Goal: Task Accomplishment & Management: Manage account settings

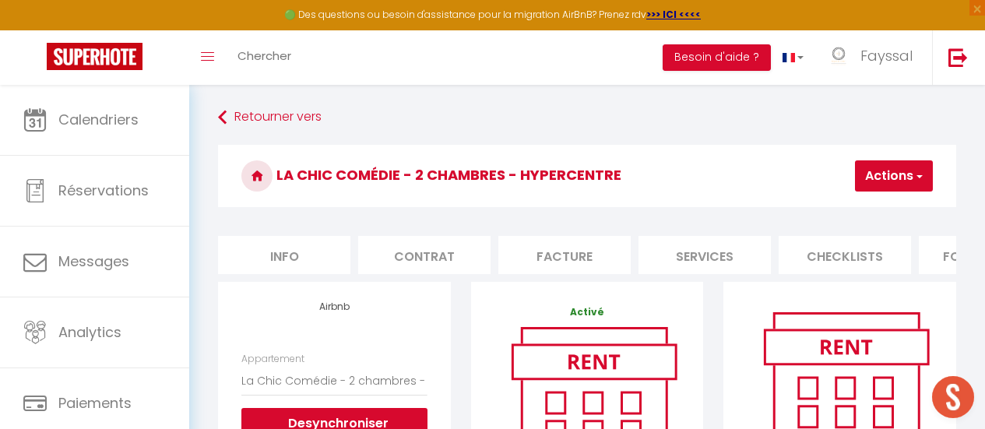
select select "4256-1124490316516337840"
select select "EUR"
select select "+ 22 %"
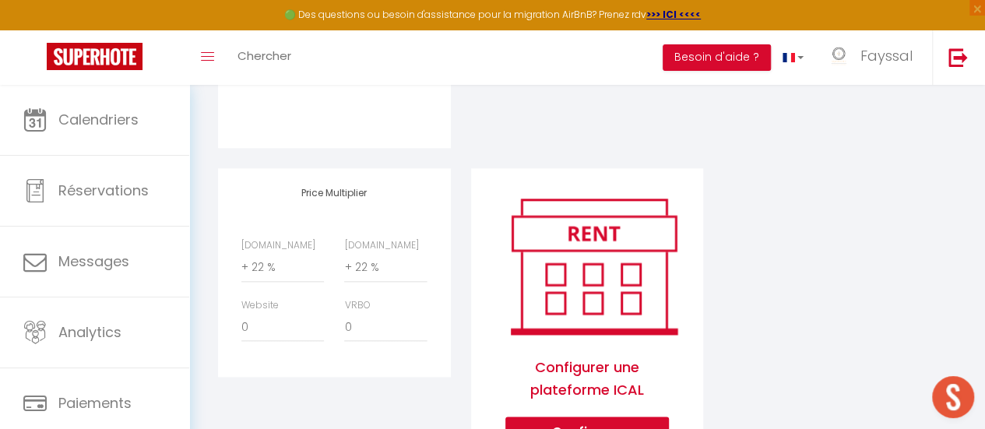
scroll to position [753, 0]
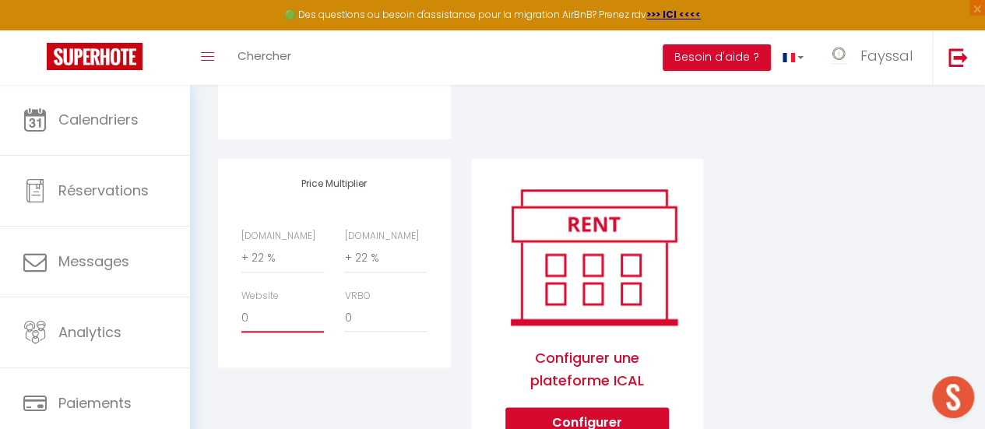
click at [285, 332] on select "0 + 1 % + 2 % + 3 % + 4 % + 5 % + 6 % + 7 % + 8 % + 9 %" at bounding box center [282, 318] width 83 height 30
select select "+ 15 %"
click at [241, 314] on select "0 + 1 % + 2 % + 3 % + 4 % + 5 % + 6 % + 7 % + 8 % + 9 %" at bounding box center [282, 318] width 83 height 30
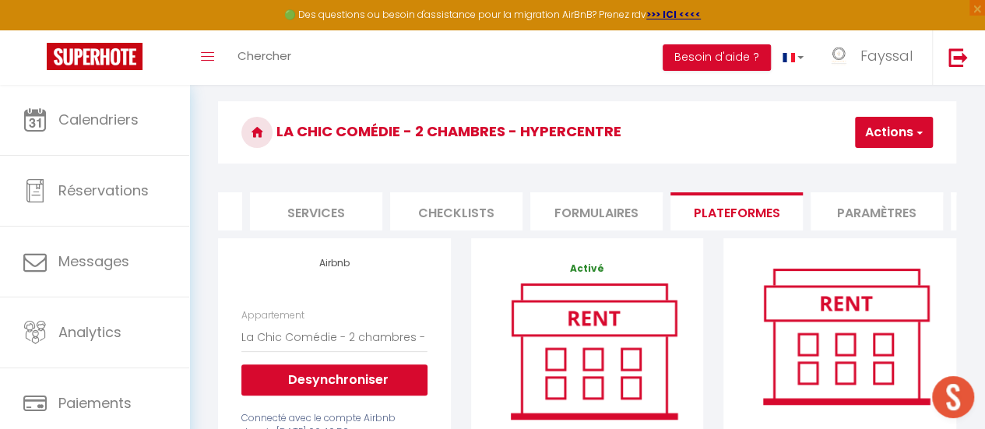
scroll to position [0, 0]
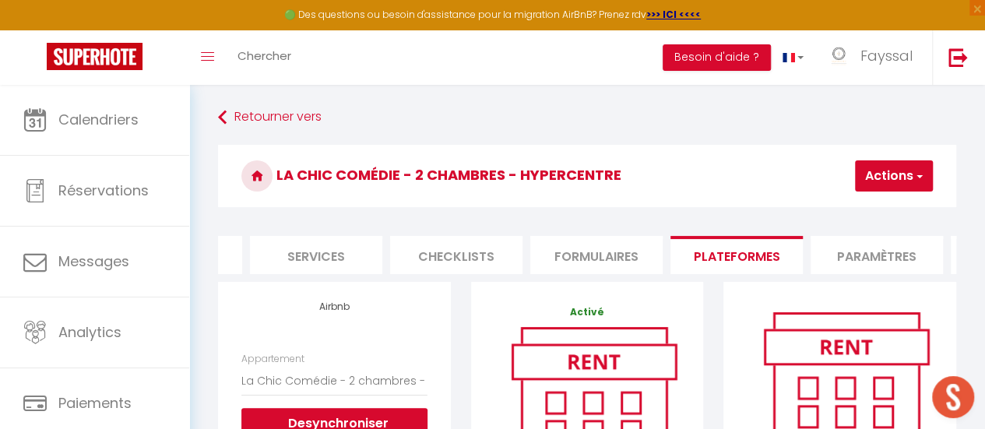
click at [920, 183] on span "button" at bounding box center [919, 176] width 10 height 16
click at [866, 210] on link "Enregistrer" at bounding box center [870, 210] width 123 height 20
select select "EUR"
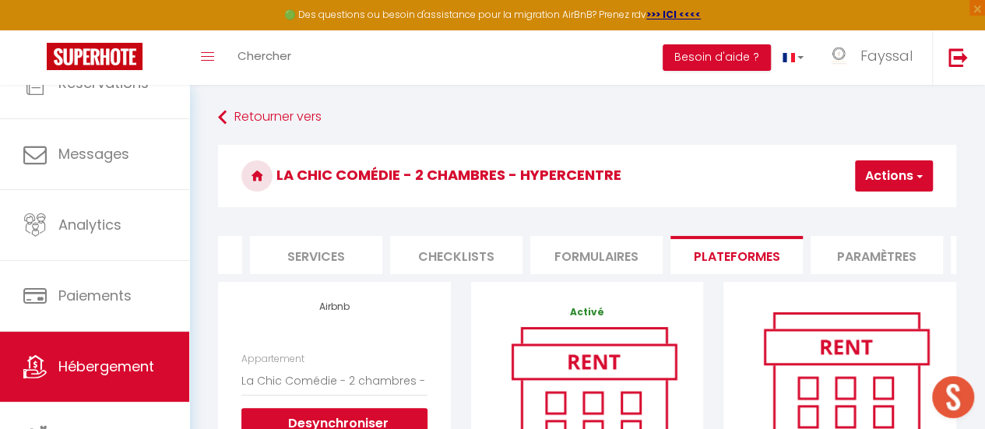
scroll to position [116, 0]
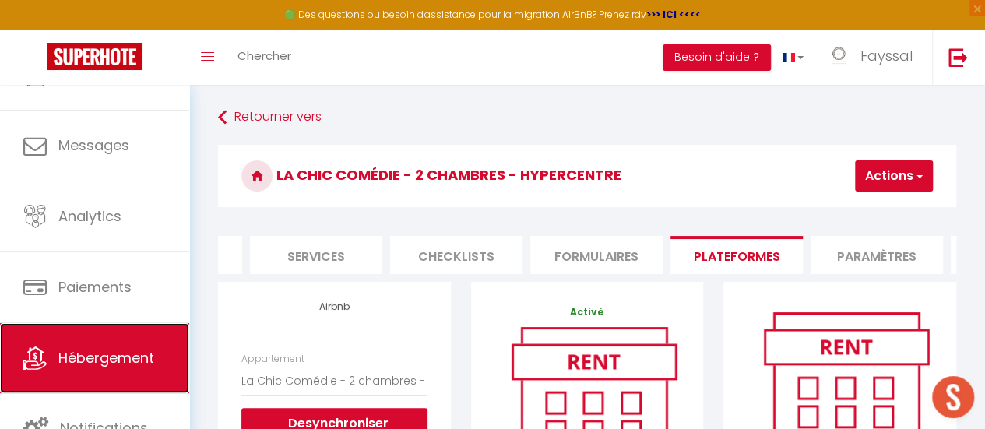
click at [125, 356] on span "Hébergement" at bounding box center [106, 357] width 96 height 19
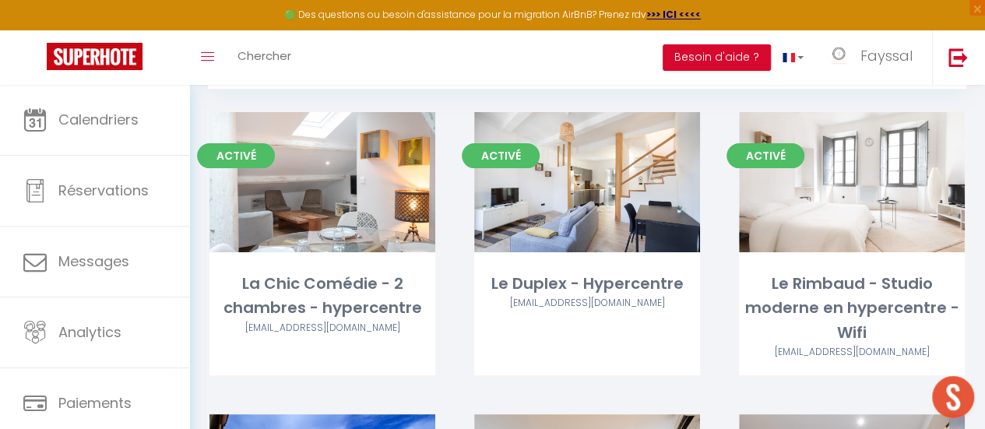
scroll to position [101, 0]
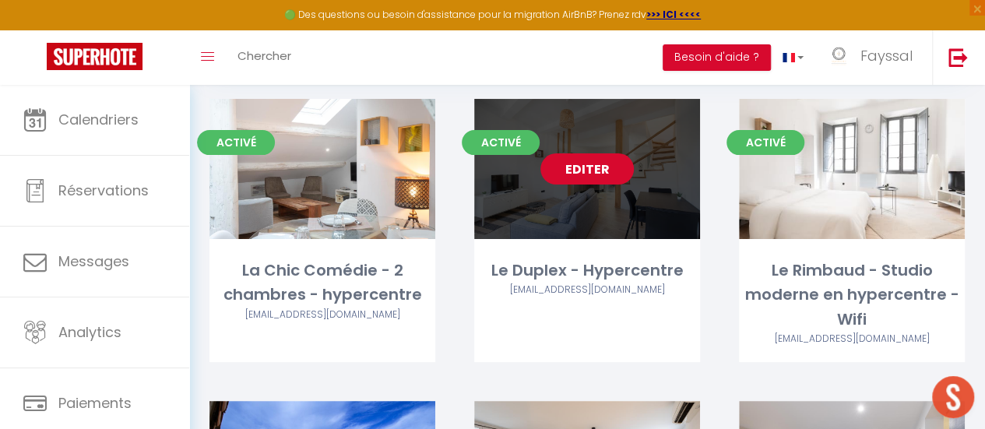
click at [590, 177] on link "Editer" at bounding box center [587, 168] width 93 height 31
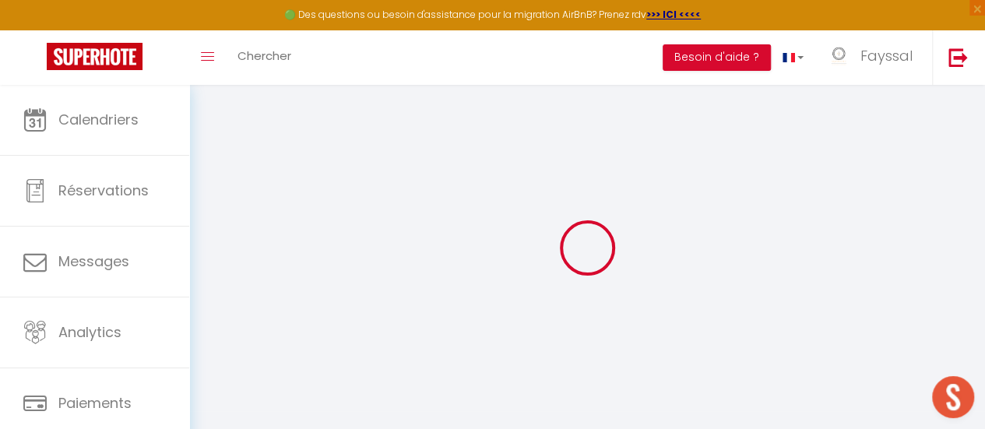
select select
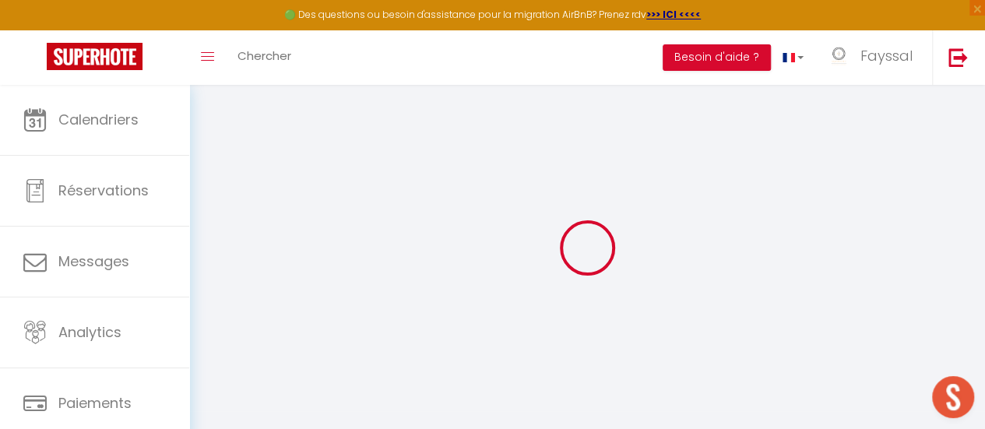
select select
checkbox input "false"
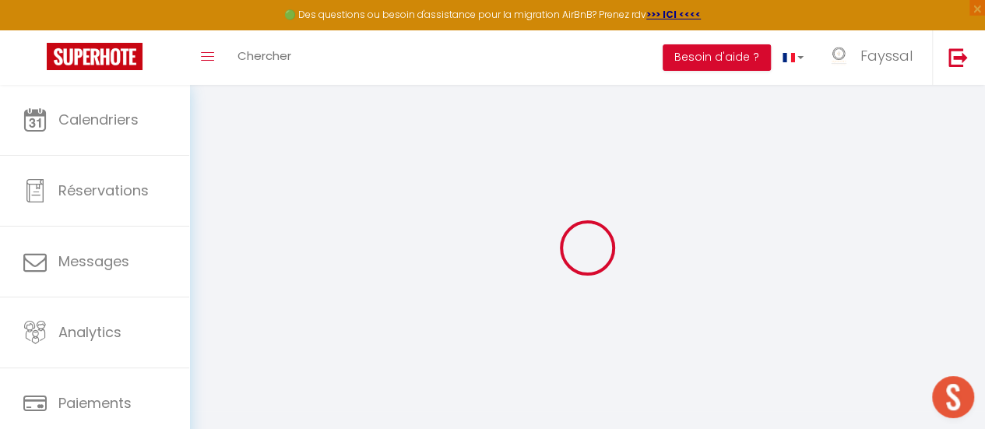
select select
type input "Le Duplex - Hypercentre"
type input "Sejour Chic"
select select "2"
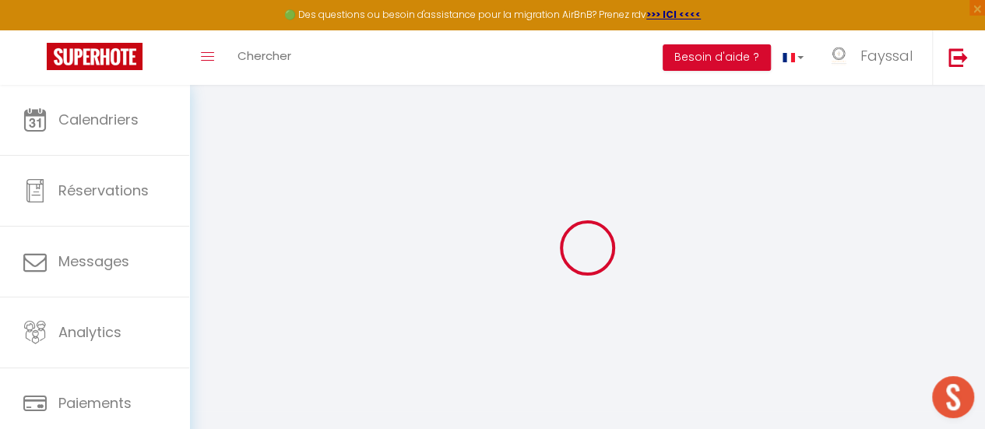
type input "60"
type input "4.4"
type input "2.3"
type input "10"
select select
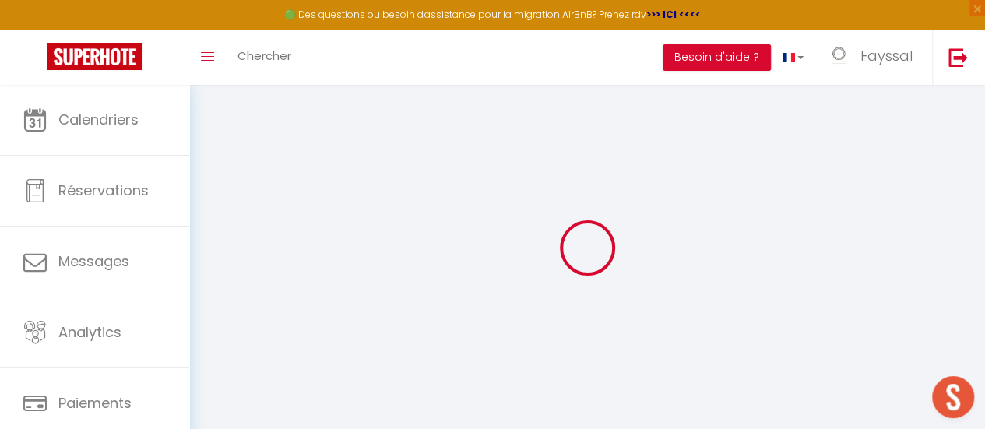
select select
type input "[STREET_ADDRESS]"
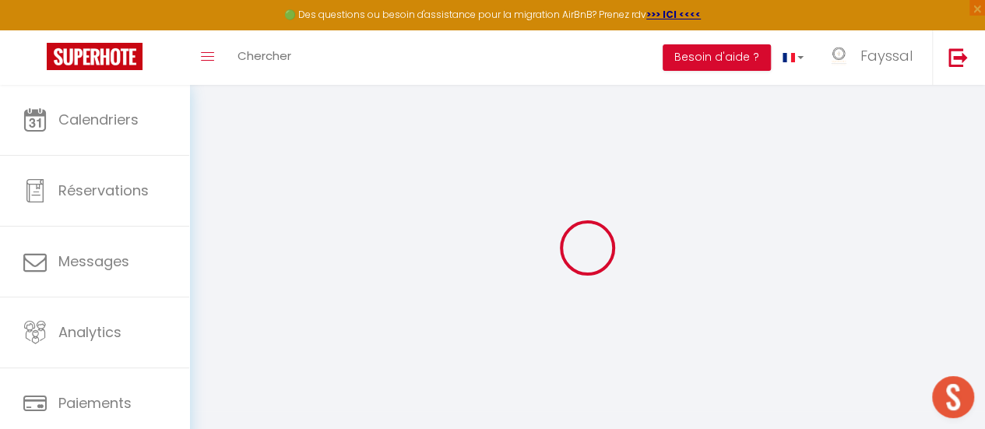
type input "84200"
type input "Carpentras"
type input "[EMAIL_ADDRESS][DOMAIN_NAME]"
select select "10196"
checkbox input "false"
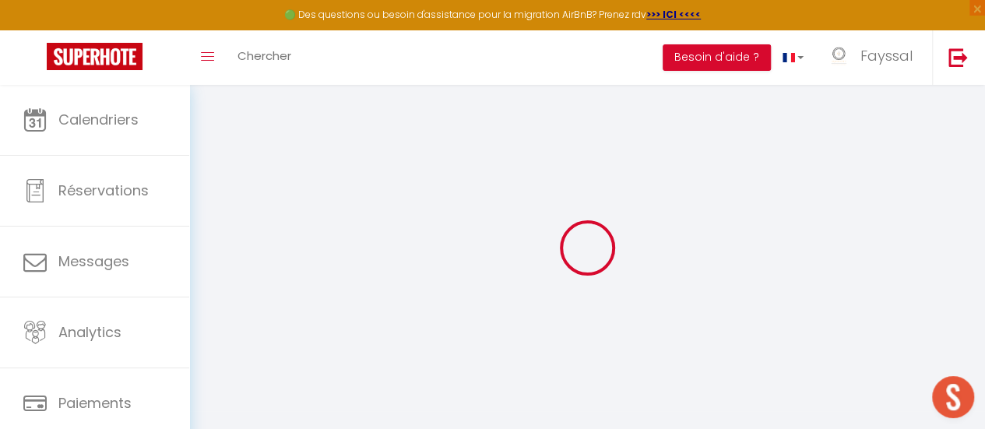
checkbox input "false"
radio input "true"
type input "0"
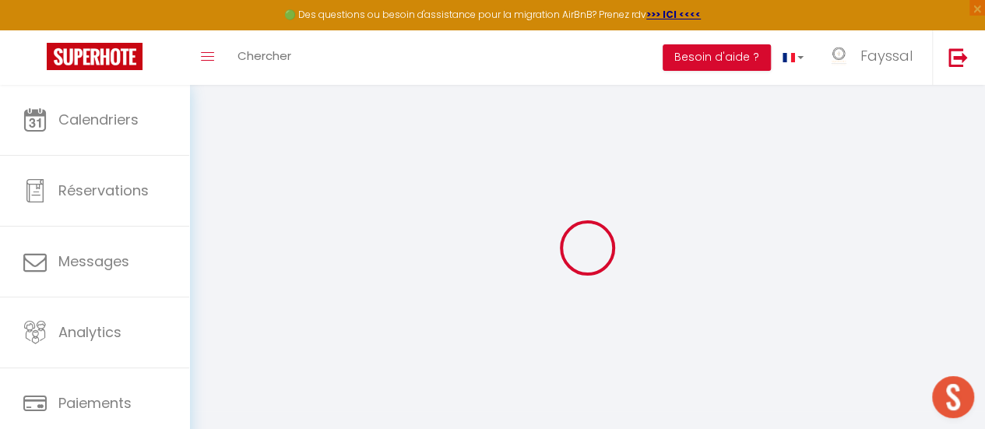
type input "0"
select select "45908"
select select
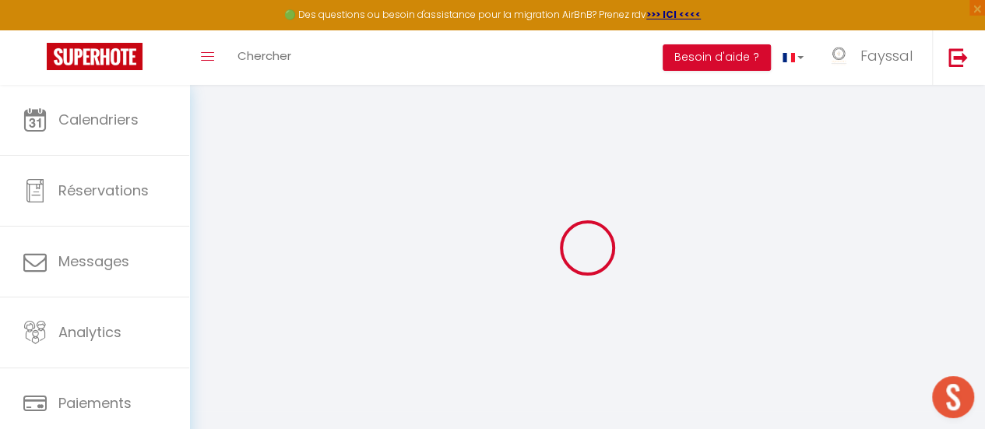
select select
checkbox input "false"
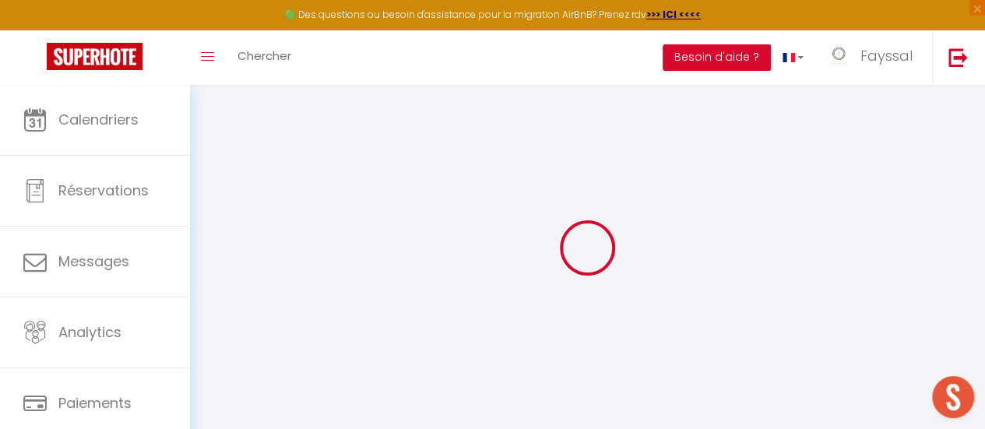
checkbox input "false"
select select
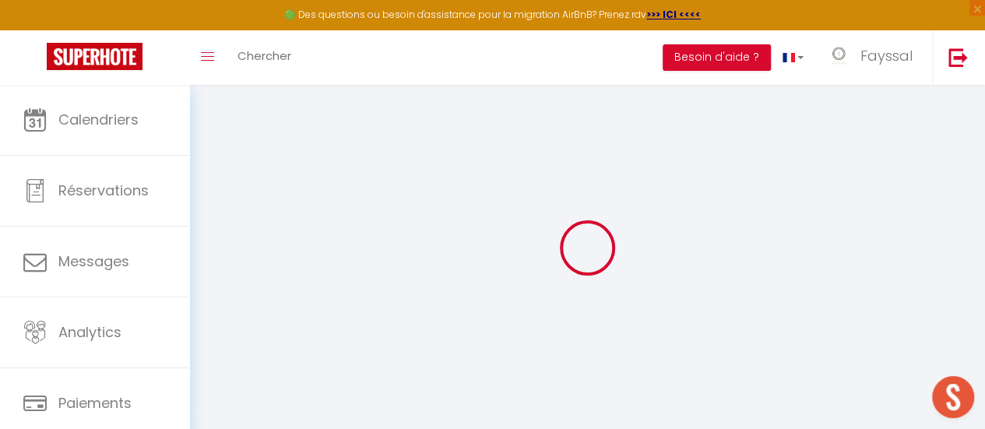
select select
checkbox input "false"
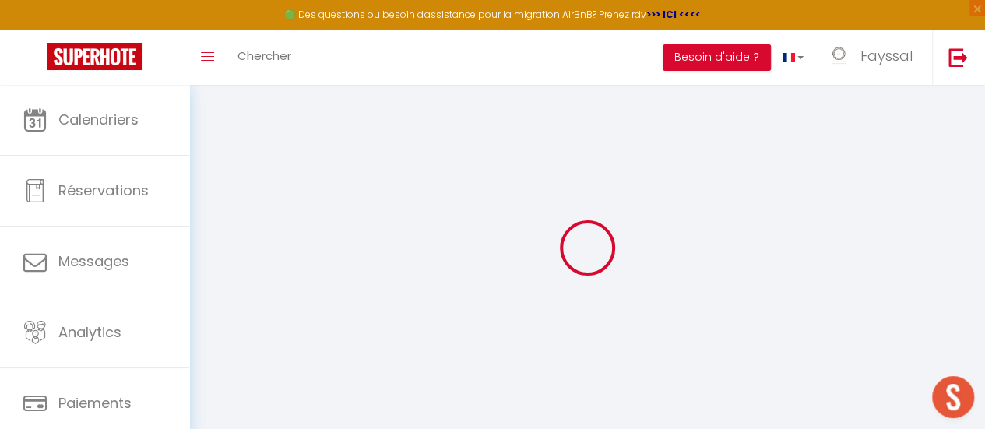
checkbox input "false"
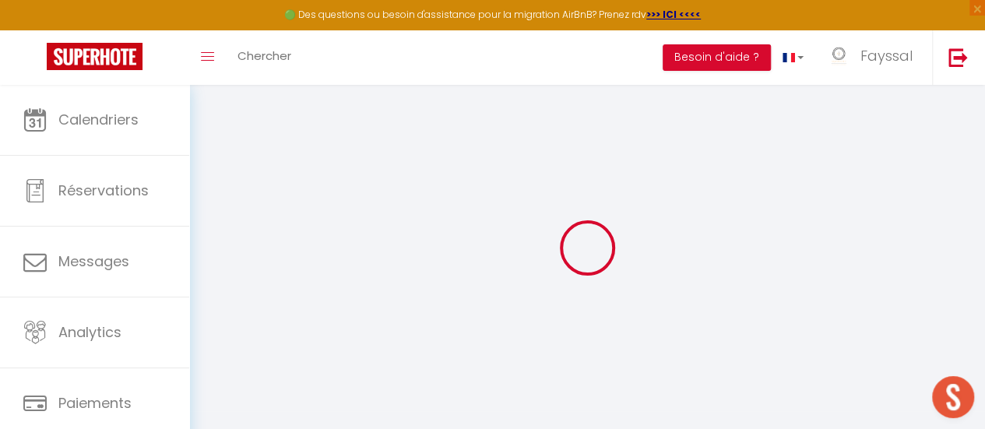
checkbox input "false"
select select "15:00"
select select
select select "11:00"
select select "15"
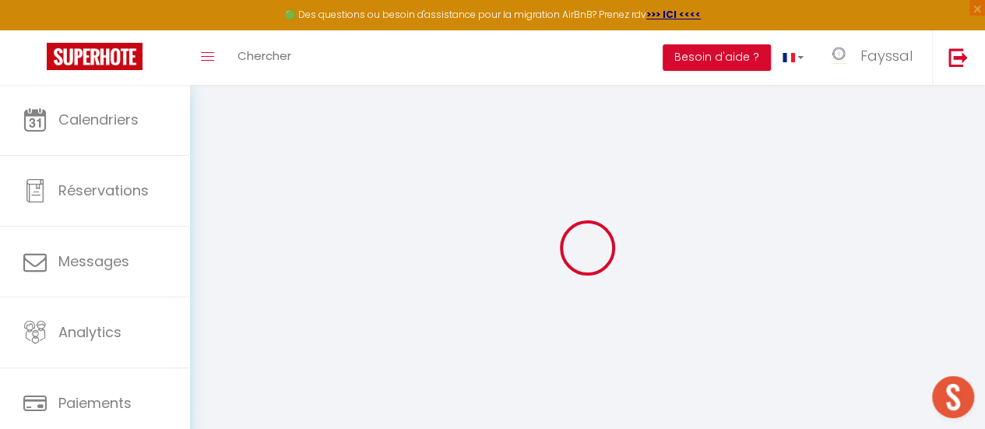
select select "15"
select select
checkbox input "false"
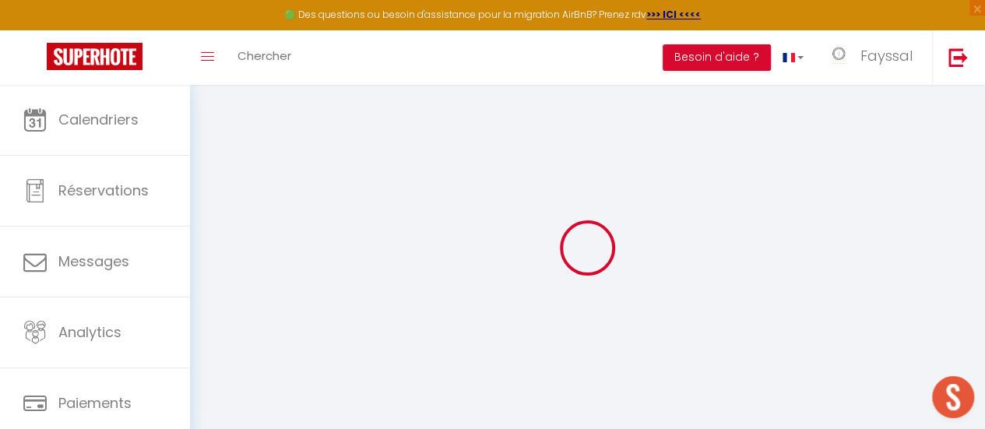
checkbox input "false"
select select
checkbox input "false"
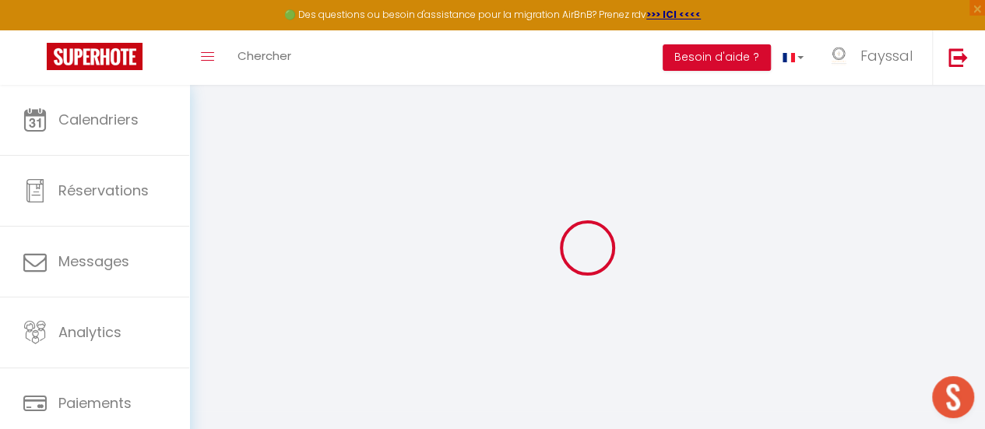
checkbox input "false"
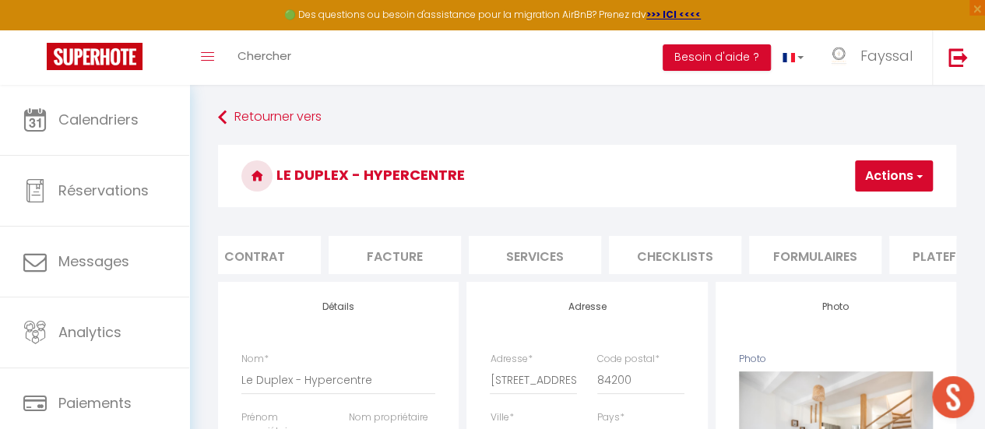
scroll to position [0, 227]
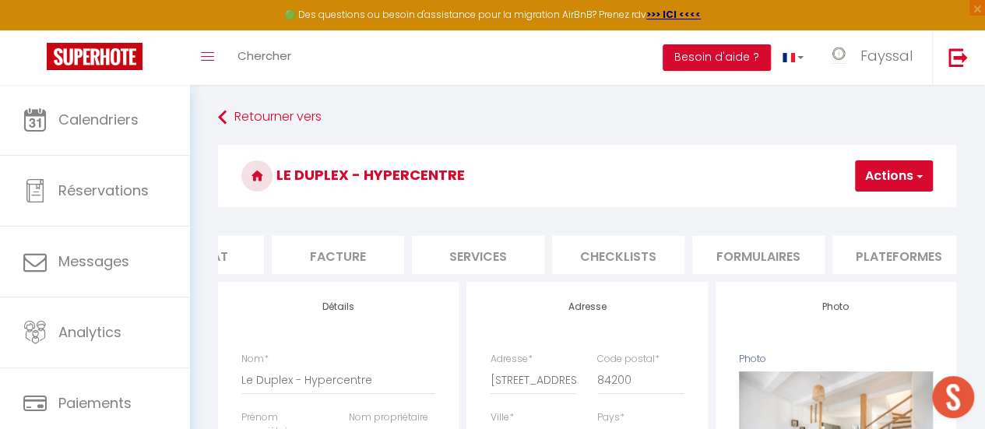
click at [513, 248] on li "Services" at bounding box center [478, 255] width 132 height 38
select select
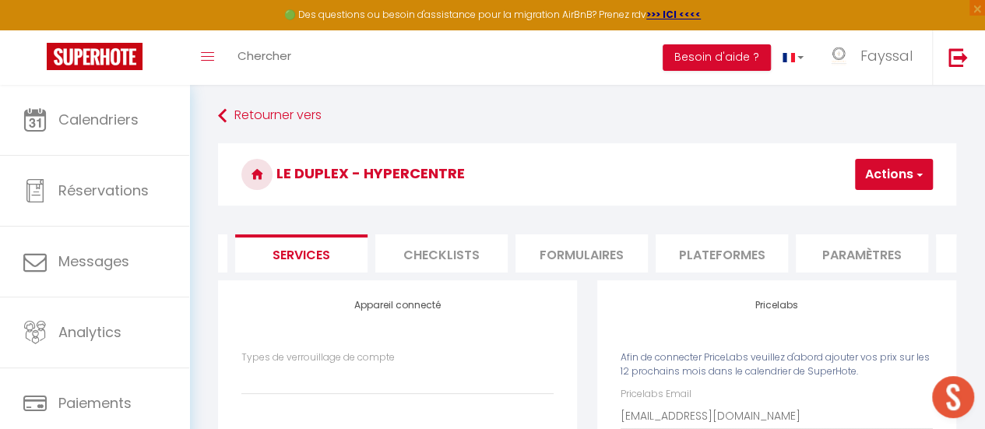
scroll to position [0, 406]
click at [701, 259] on li "Plateformes" at bounding box center [720, 253] width 132 height 38
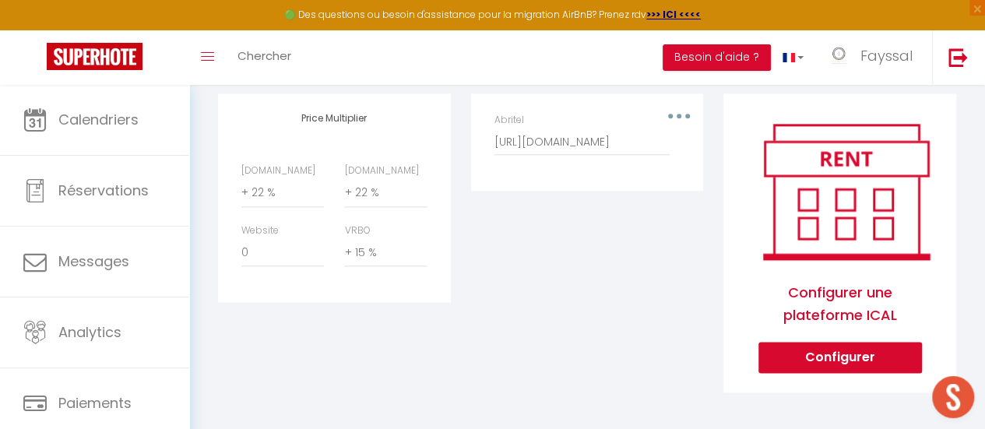
scroll to position [823, 0]
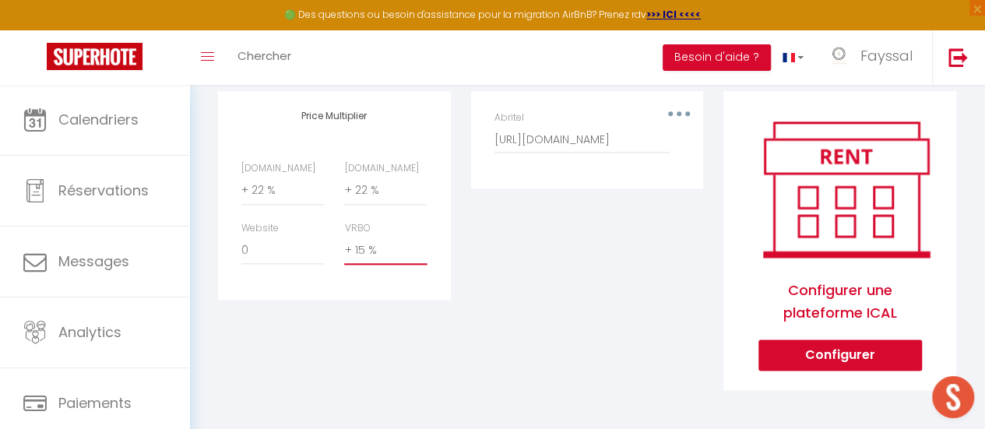
click at [390, 259] on select "0 + 1 % + 2 % + 3 % + 4 % + 5 % + 6 % + 7 % + 8 % + 9 %" at bounding box center [385, 250] width 83 height 30
select select "0"
click at [344, 244] on select "0 + 1 % + 2 % + 3 % + 4 % + 5 % + 6 % + 7 % + 8 % + 9 %" at bounding box center [385, 250] width 83 height 30
click at [263, 259] on select "0 + 1 % + 2 % + 3 % + 4 % + 5 % + 6 % + 7 % + 8 % + 9 %" at bounding box center [282, 250] width 83 height 30
select select "+ 15 %"
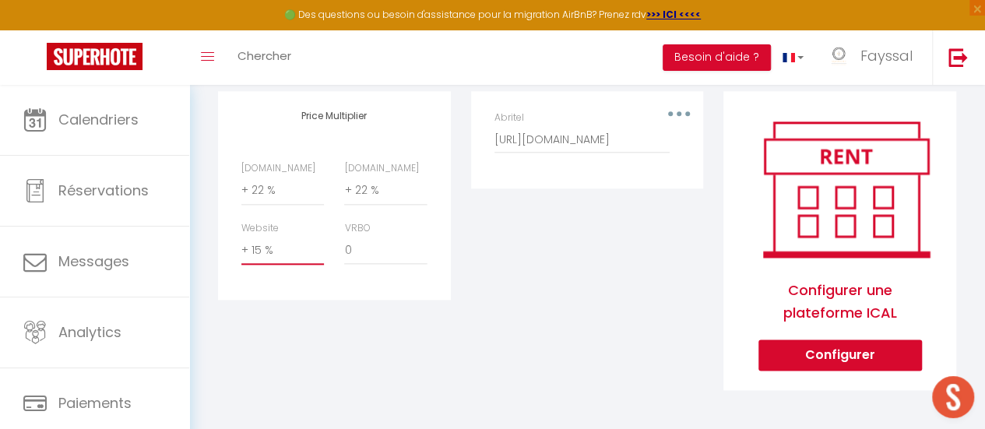
click at [241, 244] on select "0 + 1 % + 2 % + 3 % + 4 % + 5 % + 6 % + 7 % + 8 % + 9 %" at bounding box center [282, 250] width 83 height 30
click at [509, 342] on div "Editer Supprimer Abritel [URL][DOMAIN_NAME]" at bounding box center [587, 250] width 253 height 319
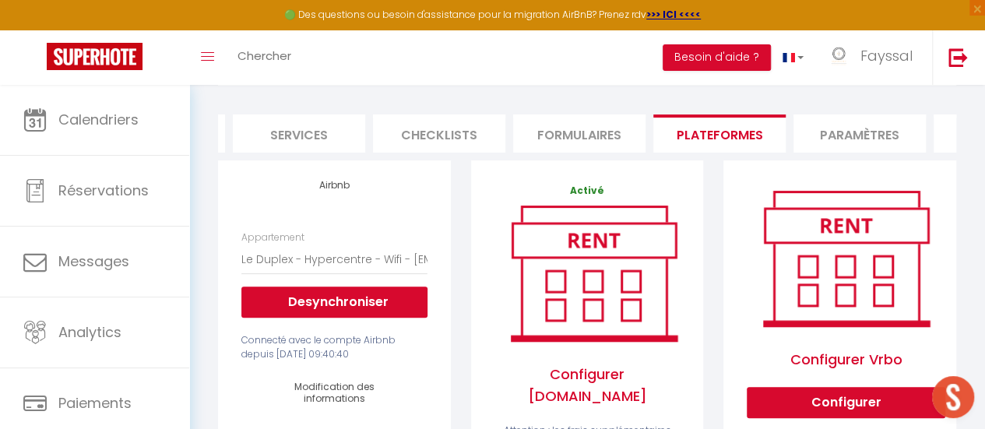
scroll to position [0, 0]
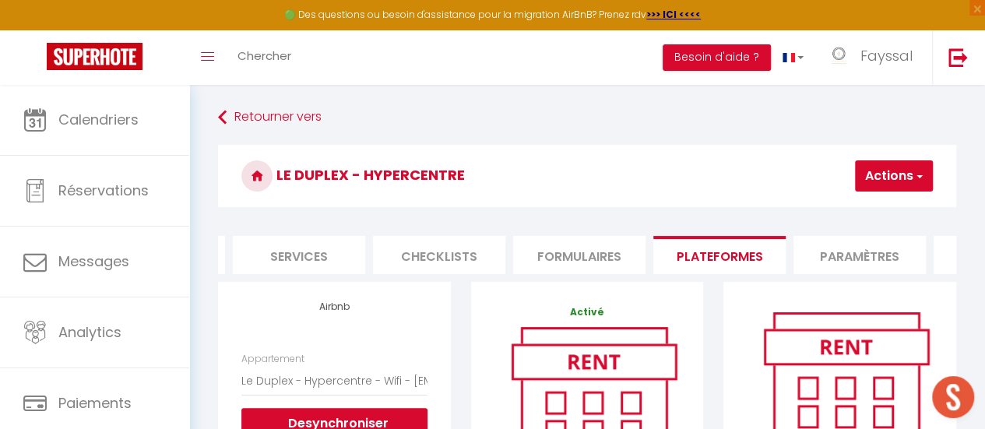
click at [925, 169] on button "Actions" at bounding box center [894, 175] width 78 height 31
click at [869, 204] on link "Enregistrer" at bounding box center [870, 210] width 123 height 20
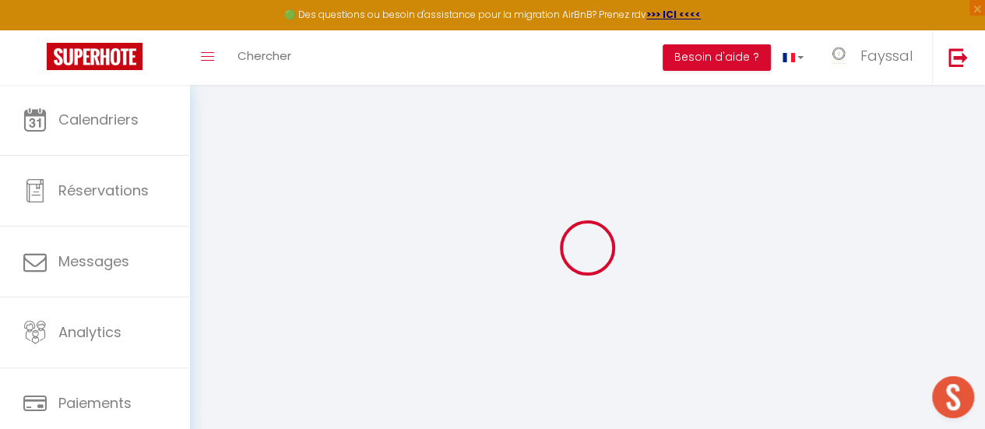
select select "EUR"
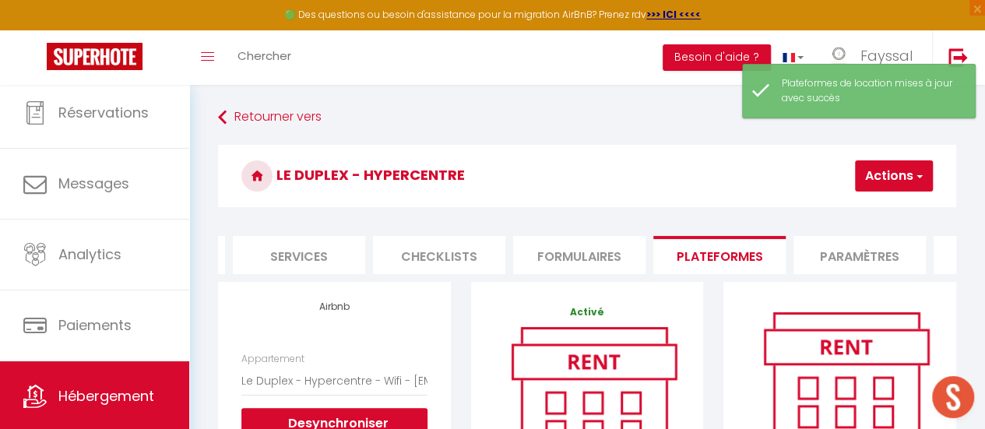
scroll to position [116, 0]
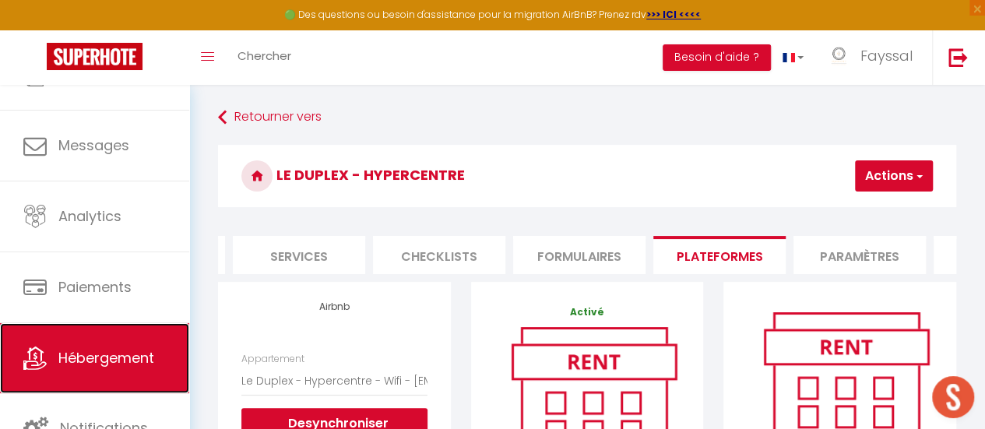
click at [118, 342] on link "Hébergement" at bounding box center [94, 358] width 189 height 70
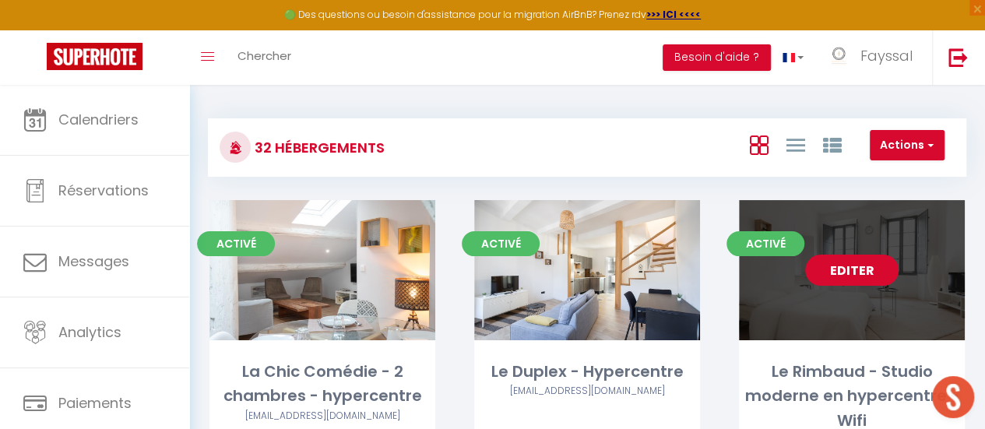
click at [875, 267] on link "Editer" at bounding box center [851, 270] width 93 height 31
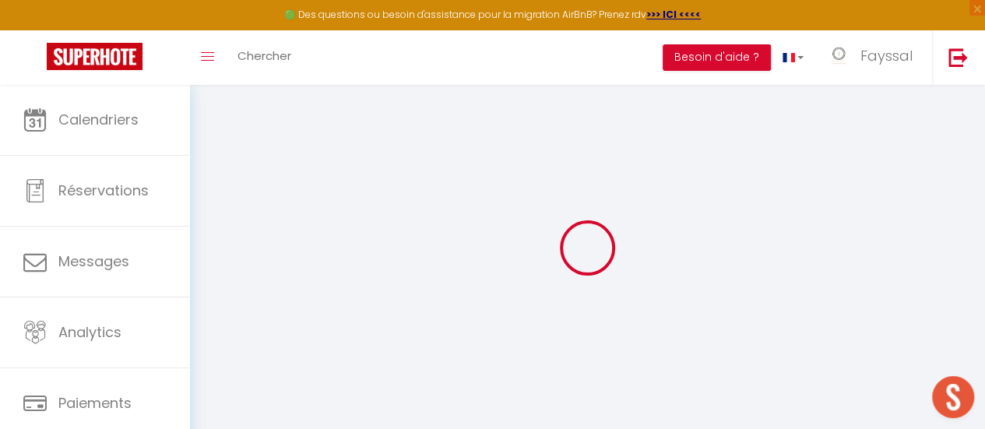
select select
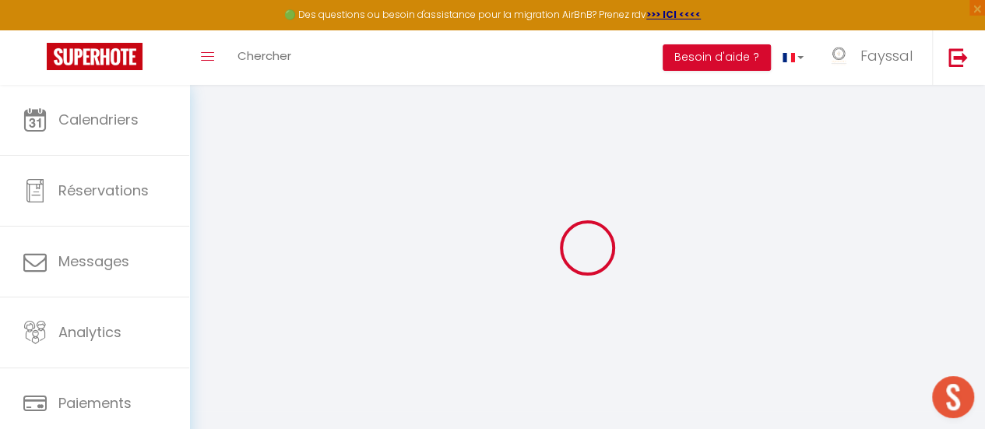
select select
checkbox input "false"
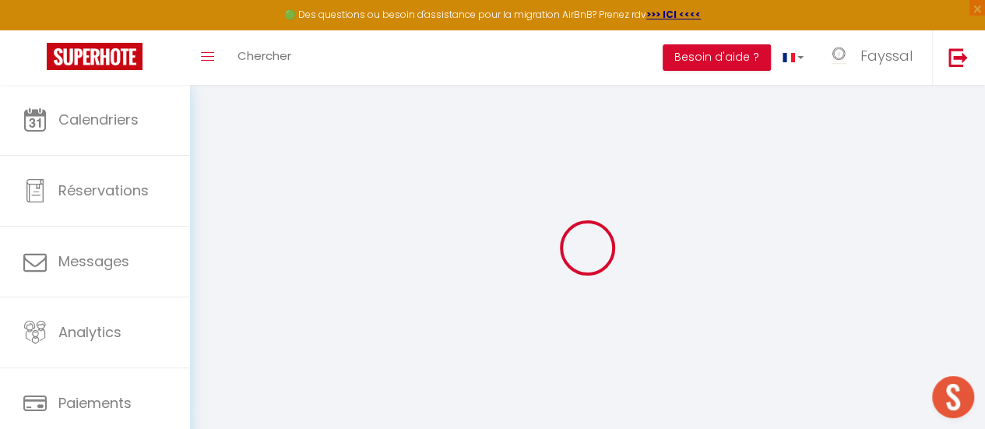
select select
type input "Le Rimbaud - Studio moderne en hypercentre - Wifi"
select select "2"
select select "0"
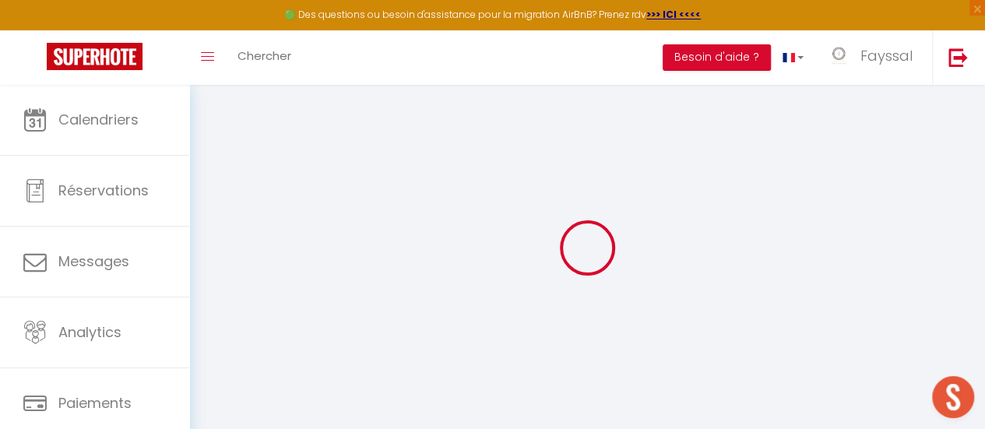
type input "50"
type input "4.4"
type input "2.3"
type input "10"
select select
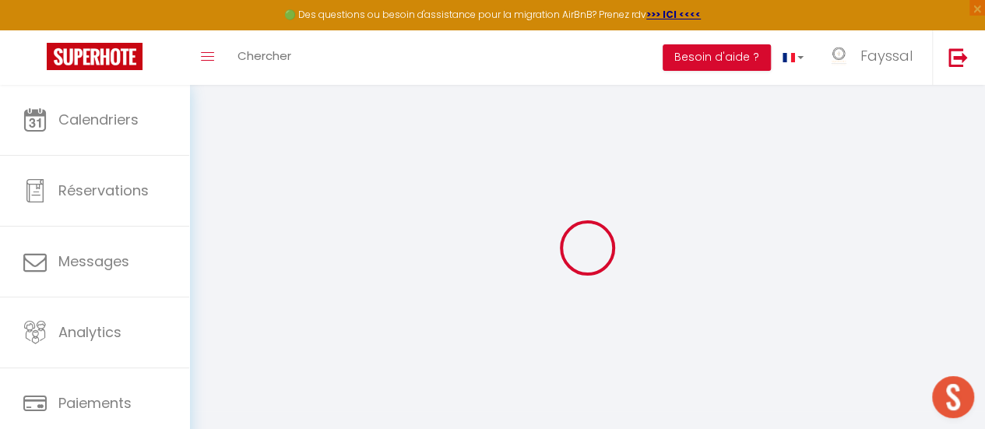
select select
type input "[STREET_ADDRESS]"
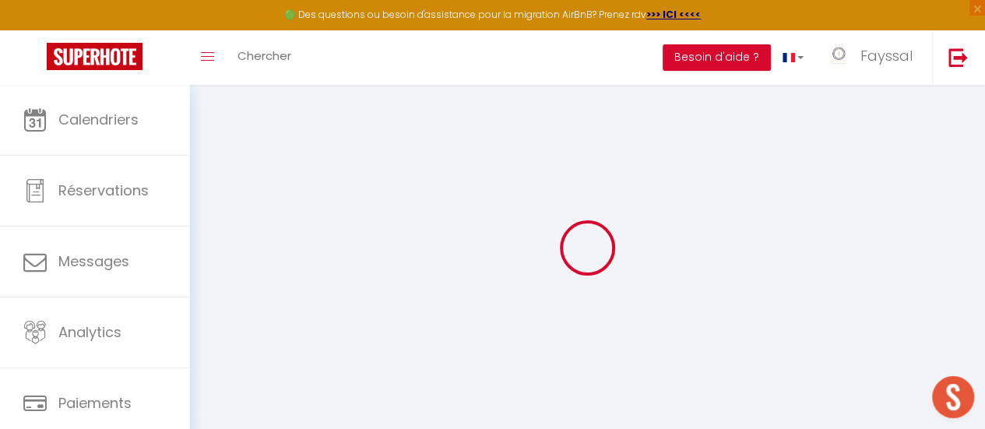
type input "84200"
type input "Carpentras"
type input "[EMAIL_ADDRESS][DOMAIN_NAME]"
select select "10196"
checkbox input "false"
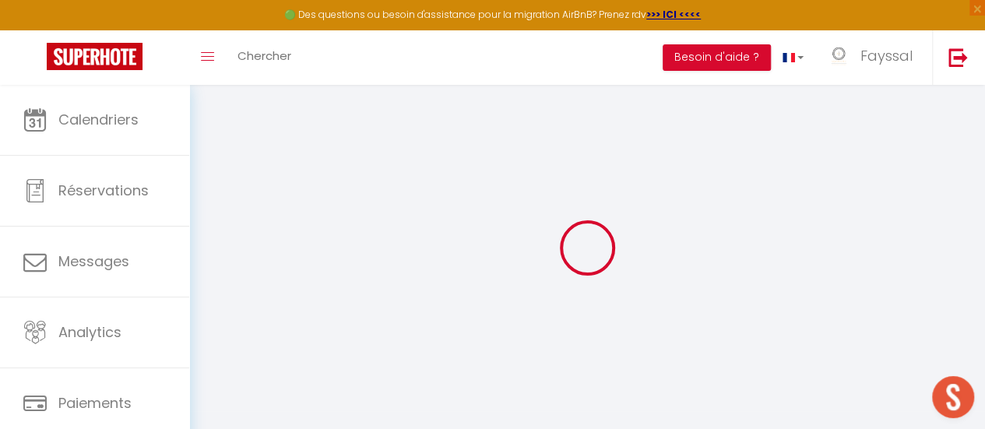
checkbox input "false"
radio input "true"
type input "0"
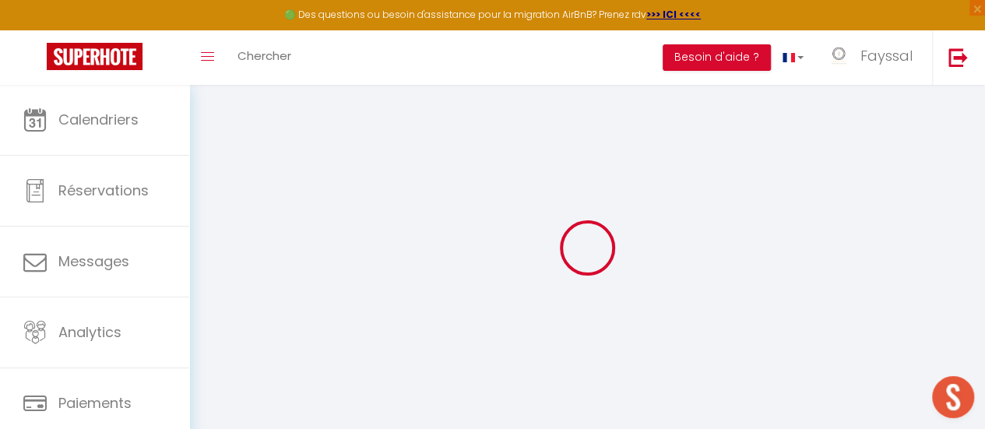
type input "0"
select select "45908"
select select
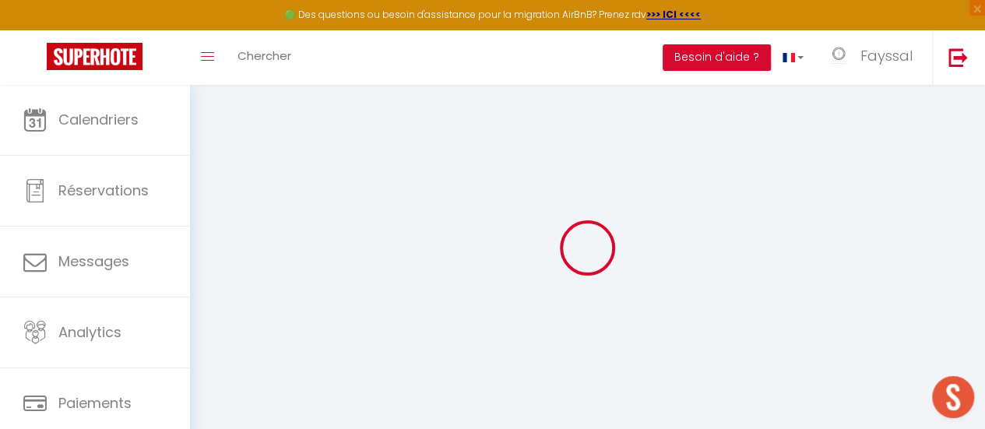
select select
checkbox input "false"
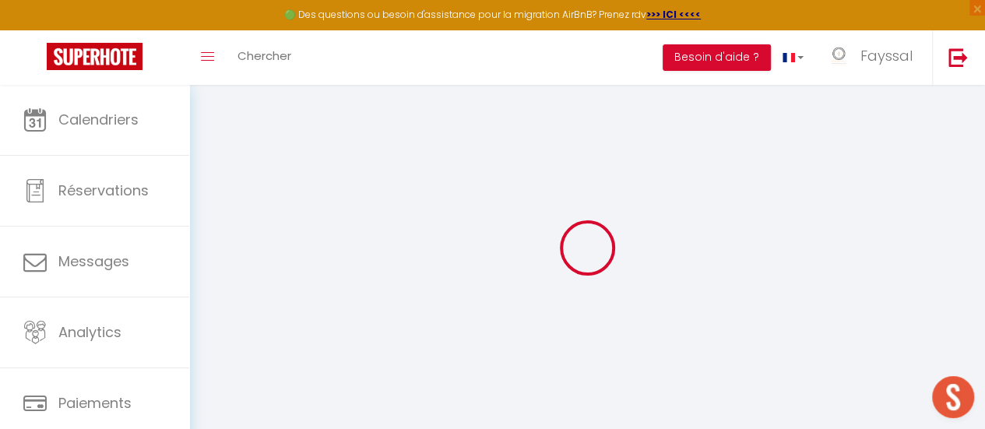
checkbox input "false"
select select
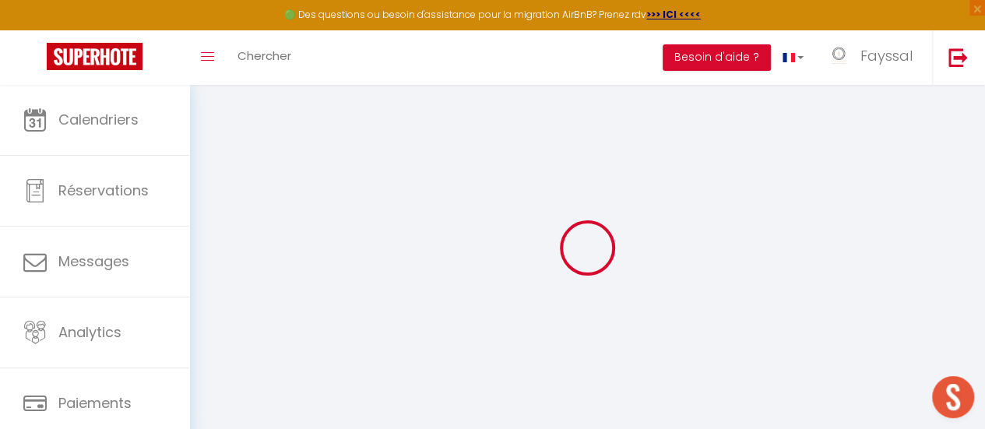
select select
checkbox input "false"
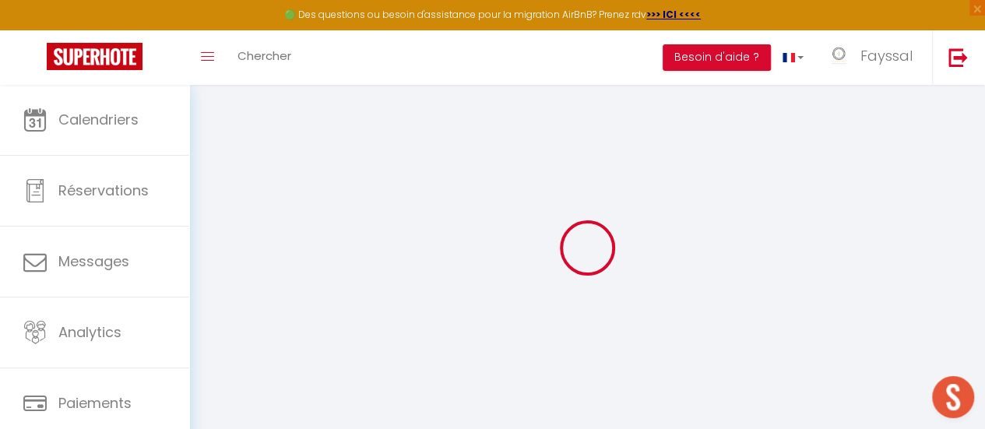
checkbox input "false"
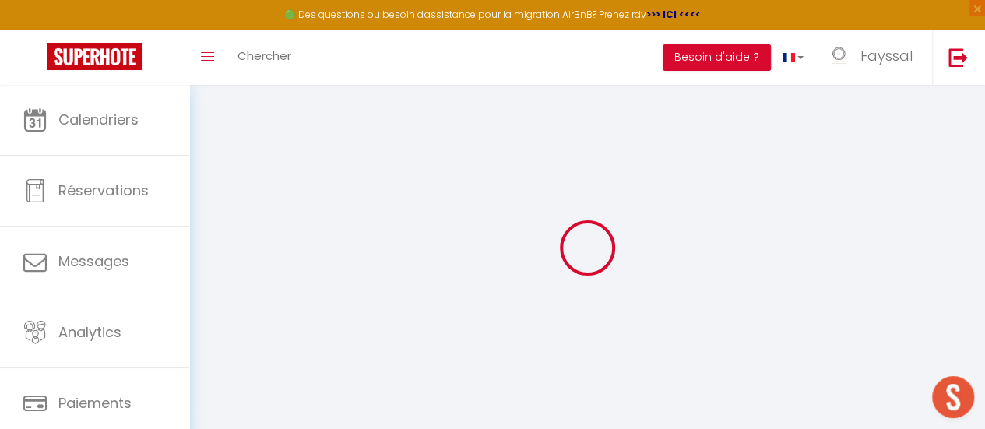
checkbox input "false"
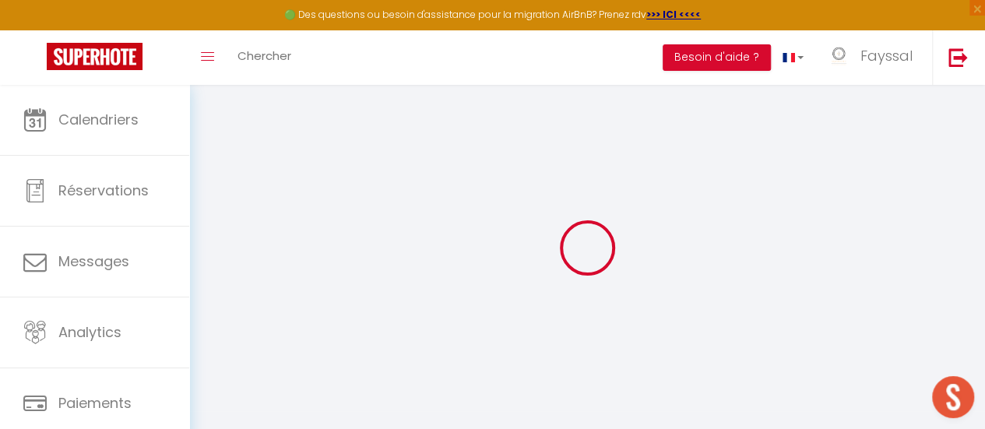
select select "EUR"
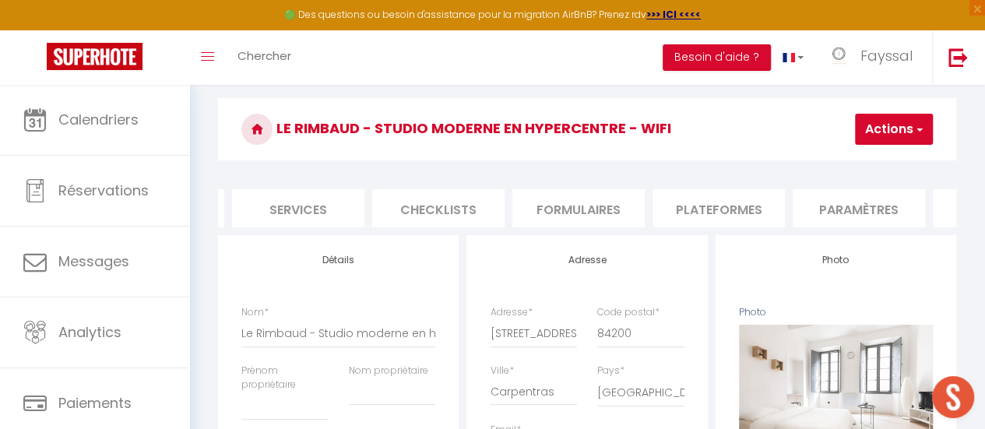
scroll to position [0, 422]
click at [704, 210] on li "Plateformes" at bounding box center [703, 208] width 132 height 38
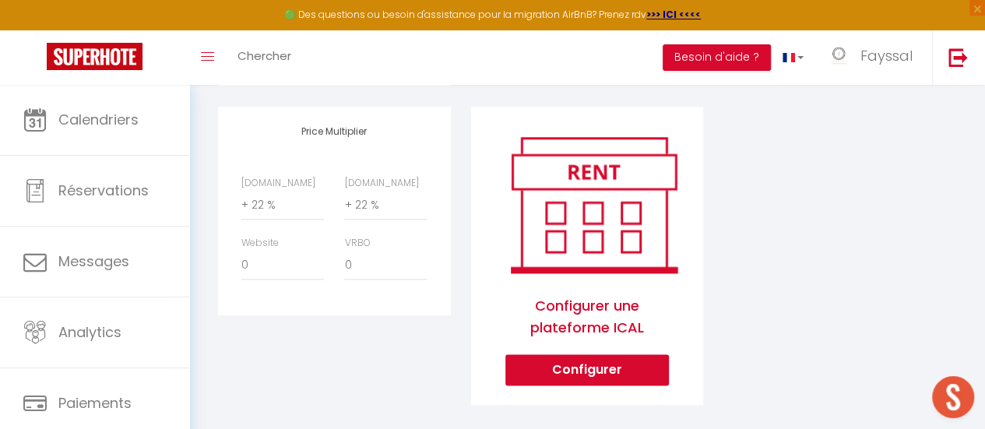
scroll to position [802, 0]
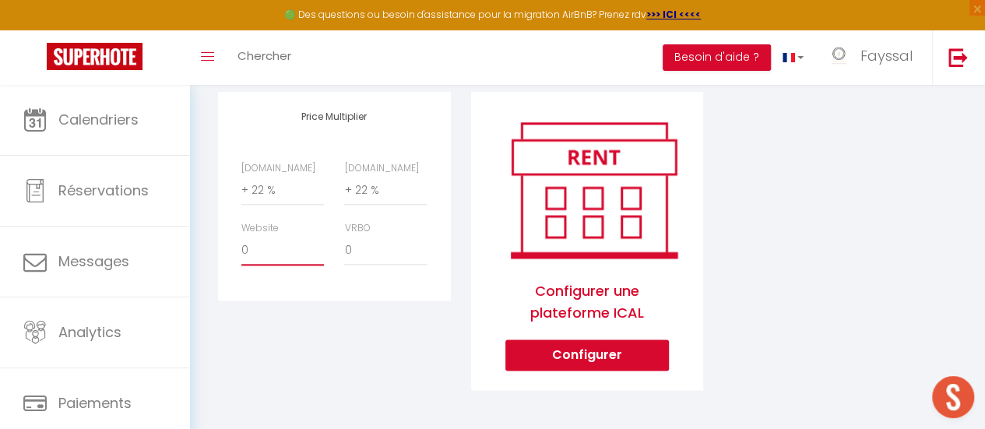
click at [271, 244] on select "0 + 1 % + 2 % + 3 % + 4 % + 5 % + 6 % + 7 % + 8 % + 9 %" at bounding box center [282, 251] width 83 height 30
select select "+ 15 %"
click at [241, 236] on select "0 + 1 % + 2 % + 3 % + 4 % + 5 % + 6 % + 7 % + 8 % + 9 %" at bounding box center [282, 251] width 83 height 30
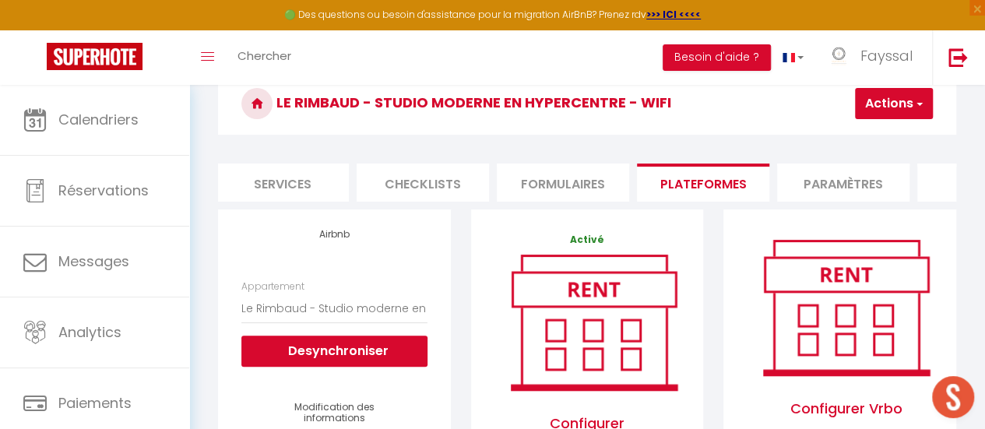
scroll to position [0, 0]
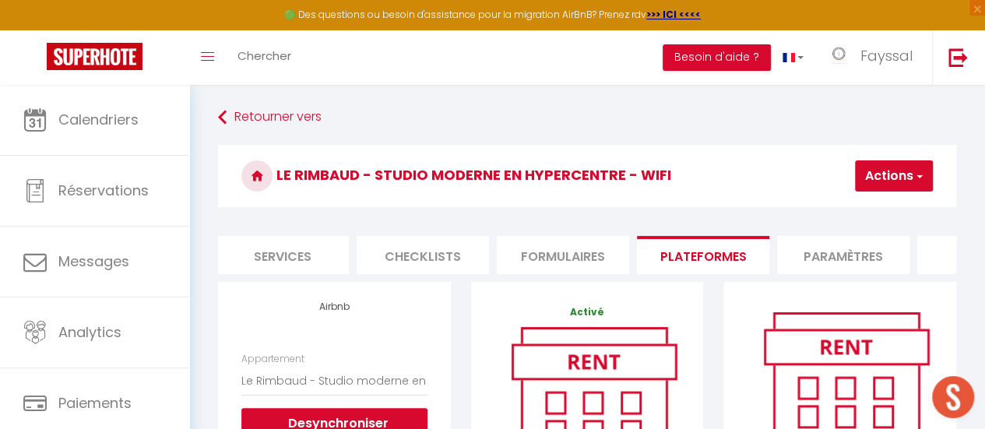
click at [902, 183] on button "Actions" at bounding box center [894, 175] width 78 height 31
click at [851, 208] on link "Enregistrer" at bounding box center [870, 210] width 123 height 20
select select "EUR"
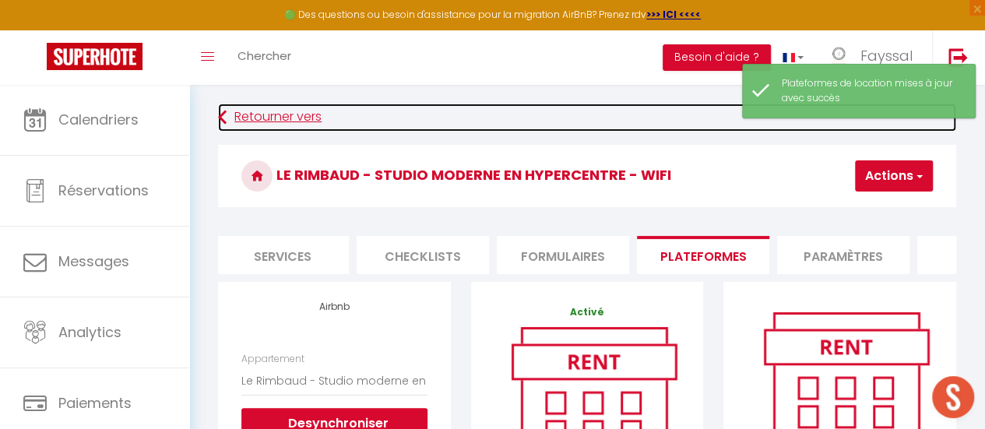
click at [252, 112] on link "Retourner vers" at bounding box center [587, 118] width 738 height 28
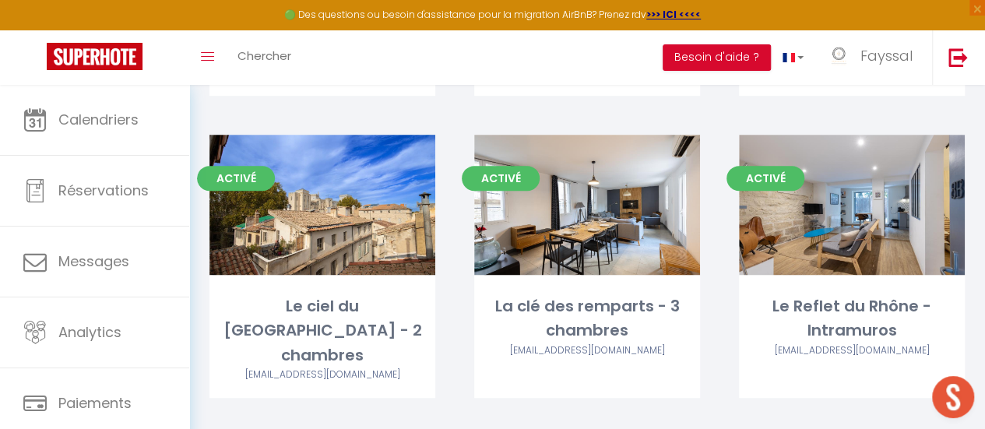
scroll to position [393, 0]
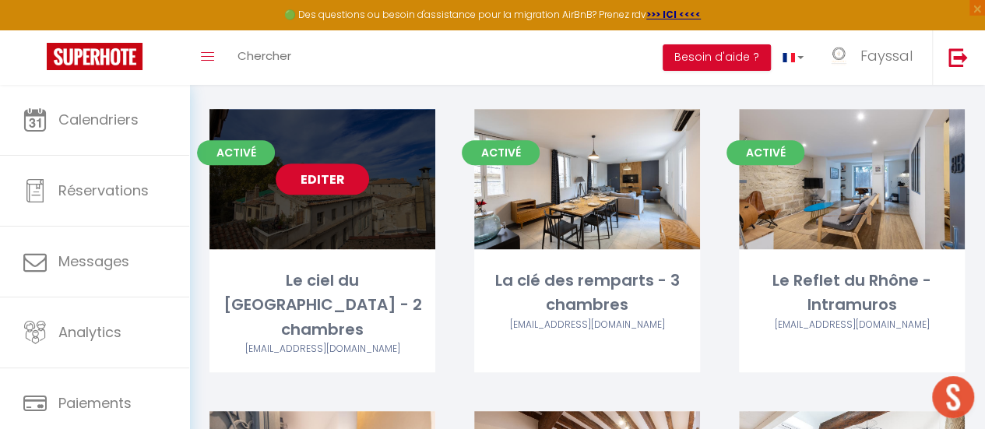
click at [342, 181] on link "Editer" at bounding box center [322, 179] width 93 height 31
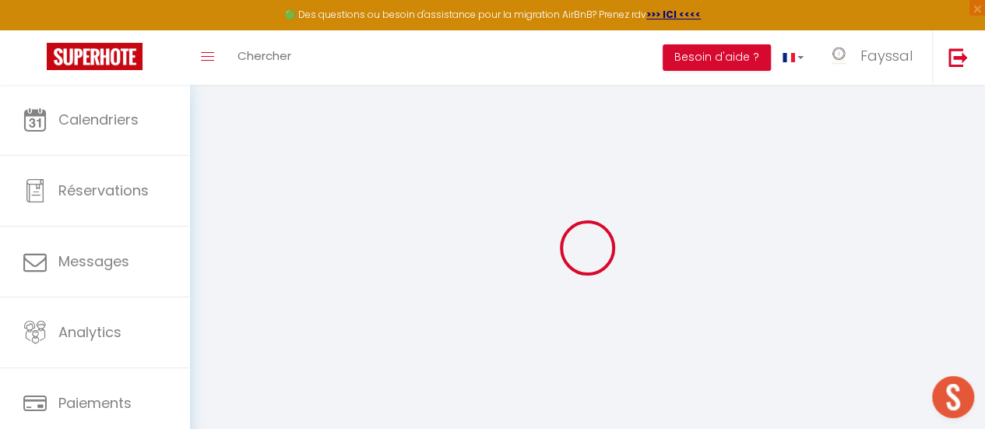
select select "52136"
select select
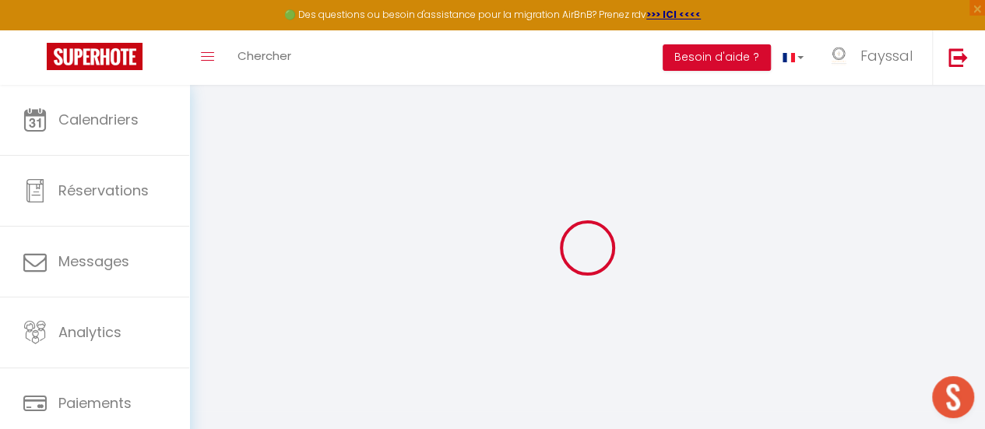
select select
checkbox input "false"
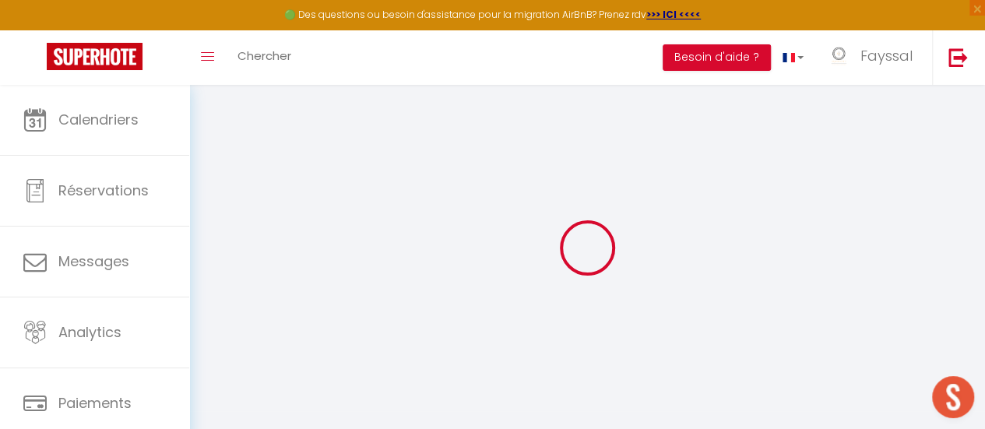
select select
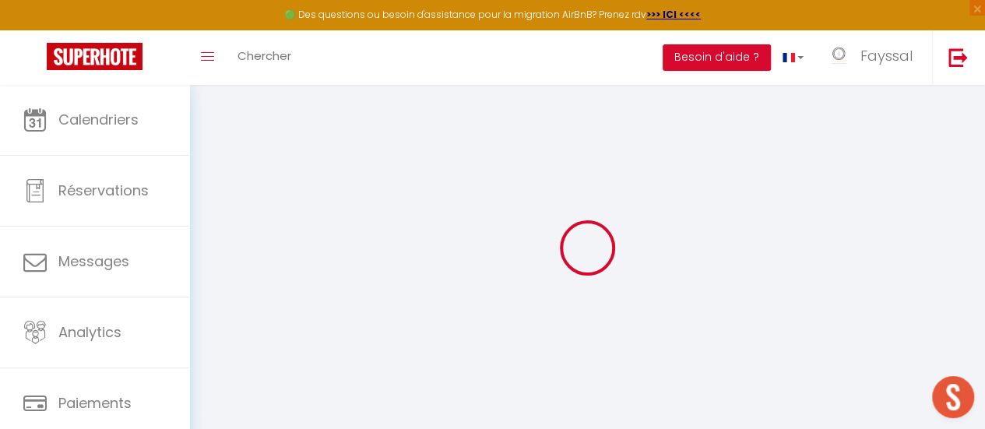
checkbox input "false"
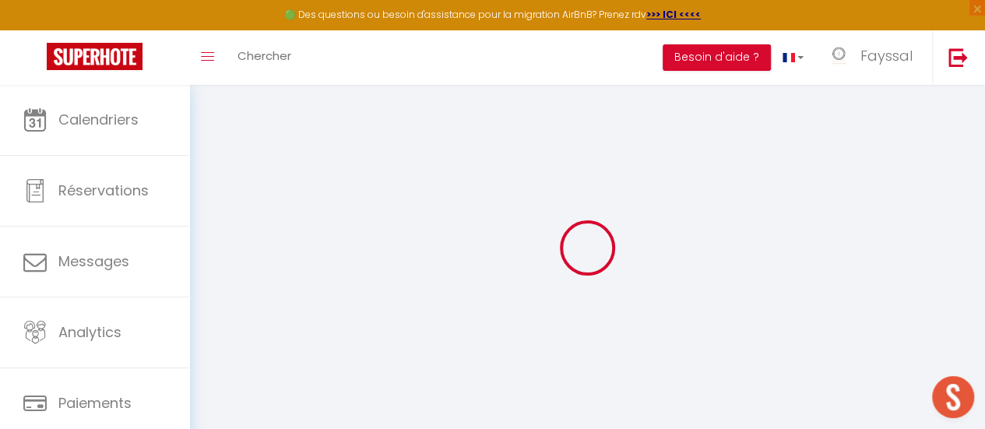
checkbox input "false"
select select "15:00"
select select "00:00"
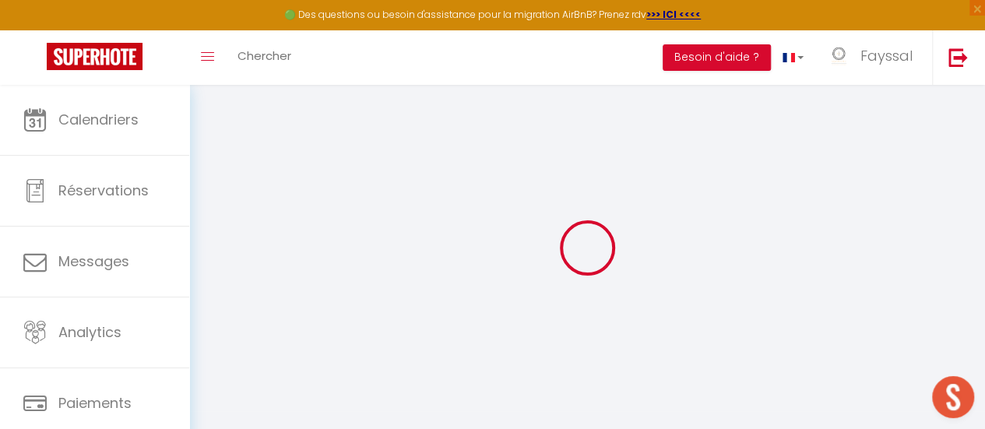
select select "11:00"
select select "15"
checkbox input "false"
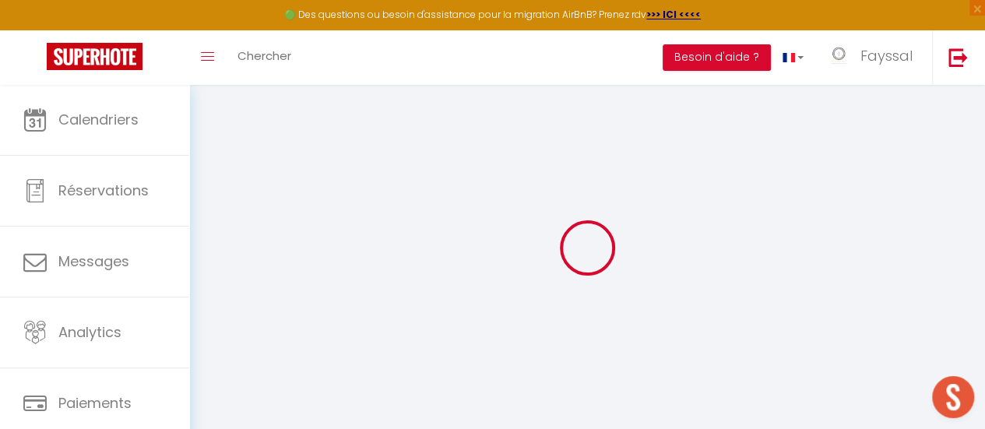
checkbox input "false"
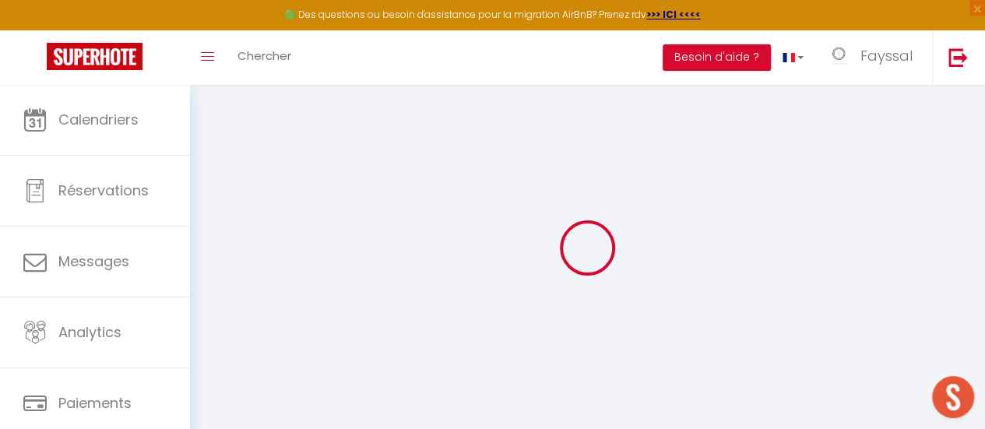
checkbox input "false"
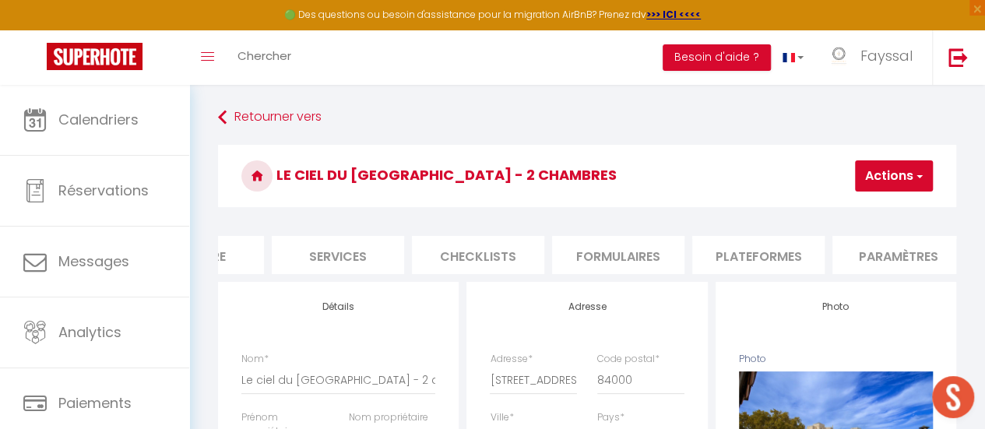
scroll to position [0, 376]
click at [721, 252] on li "Plateformes" at bounding box center [749, 255] width 132 height 38
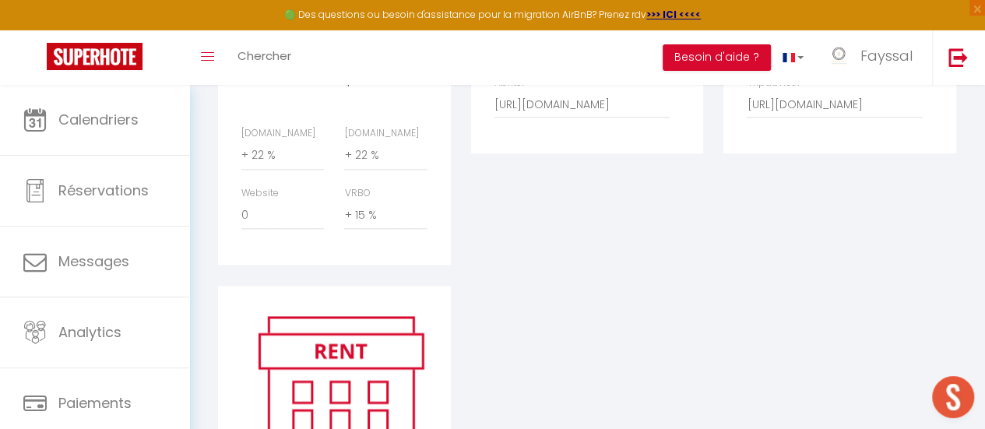
scroll to position [857, 0]
click at [402, 228] on select "0 + 1 % + 2 % + 3 % + 4 % + 5 % + 6 % + 7 % + 8 % + 9 %" at bounding box center [385, 214] width 83 height 30
select select "0"
click at [344, 210] on select "0 + 1 % + 2 % + 3 % + 4 % + 5 % + 6 % + 7 % + 8 % + 9 %" at bounding box center [385, 214] width 83 height 30
click at [288, 228] on select "0 + 1 % + 2 % + 3 % + 4 % + 5 % + 6 % + 7 % + 8 % + 9 %" at bounding box center [282, 214] width 83 height 30
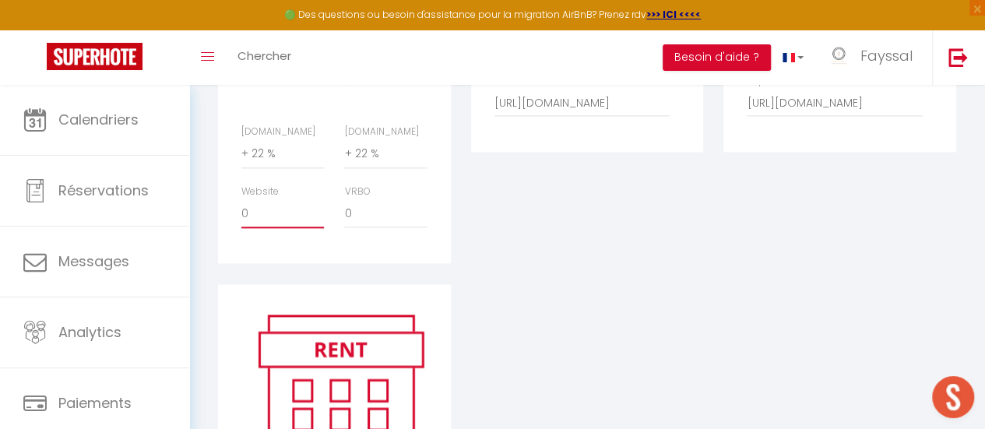
select select "+ 15 %"
click at [241, 210] on select "0 + 1 % + 2 % + 3 % + 4 % + 5 % + 6 % + 7 % + 8 % + 9 %" at bounding box center [282, 214] width 83 height 30
click at [654, 280] on div "Editer Supprimer Abritel [URL][DOMAIN_NAME]" at bounding box center [587, 169] width 253 height 229
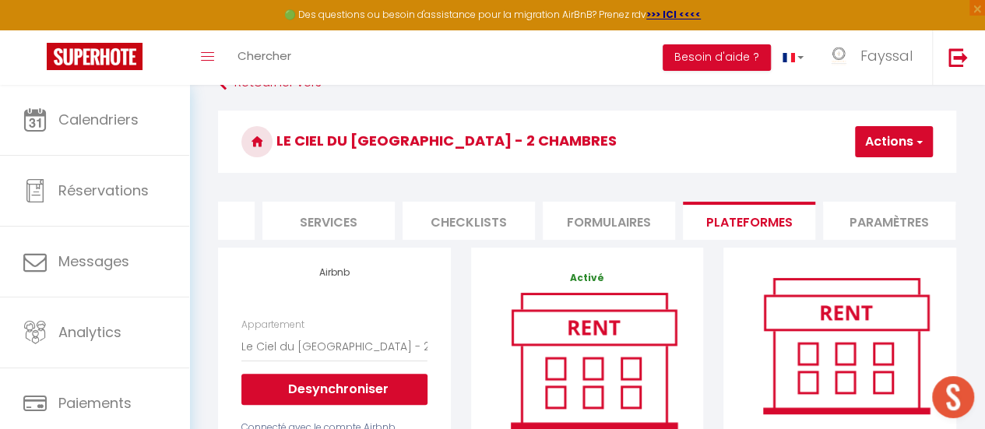
scroll to position [17, 0]
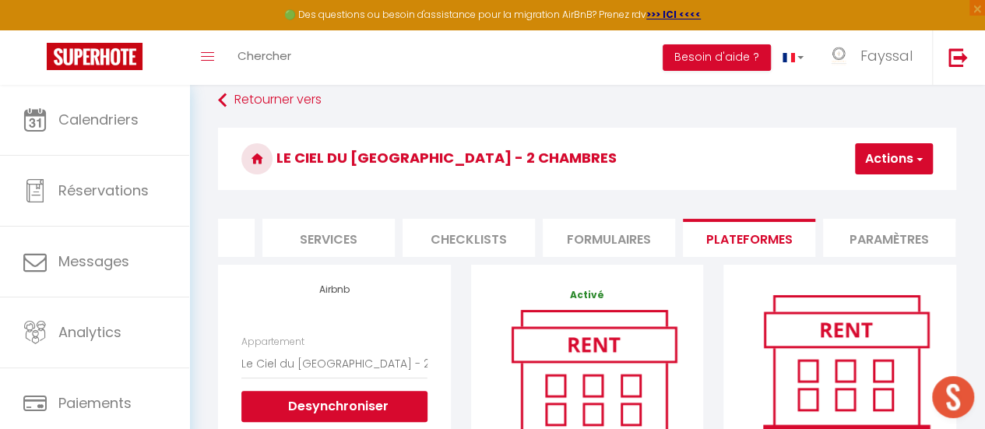
click at [911, 164] on button "Actions" at bounding box center [894, 158] width 78 height 31
click at [869, 188] on link "Enregistrer" at bounding box center [870, 193] width 123 height 20
select select "EUR"
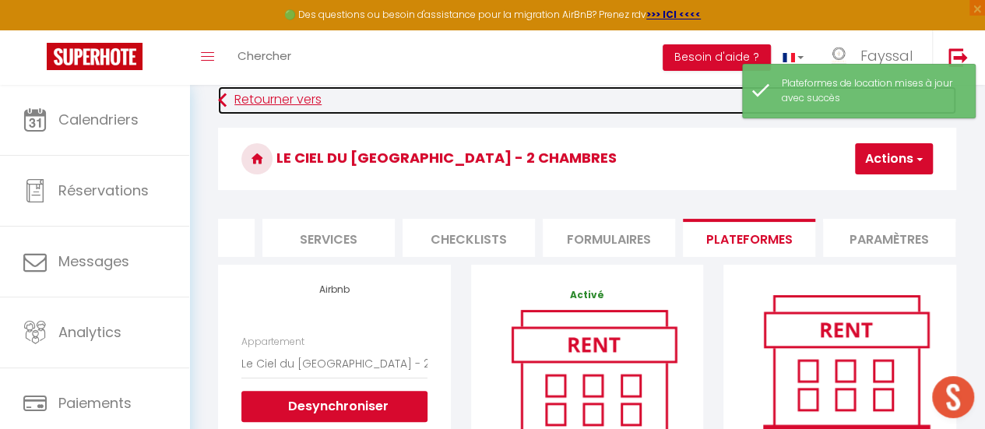
click at [297, 101] on link "Retourner vers" at bounding box center [587, 100] width 738 height 28
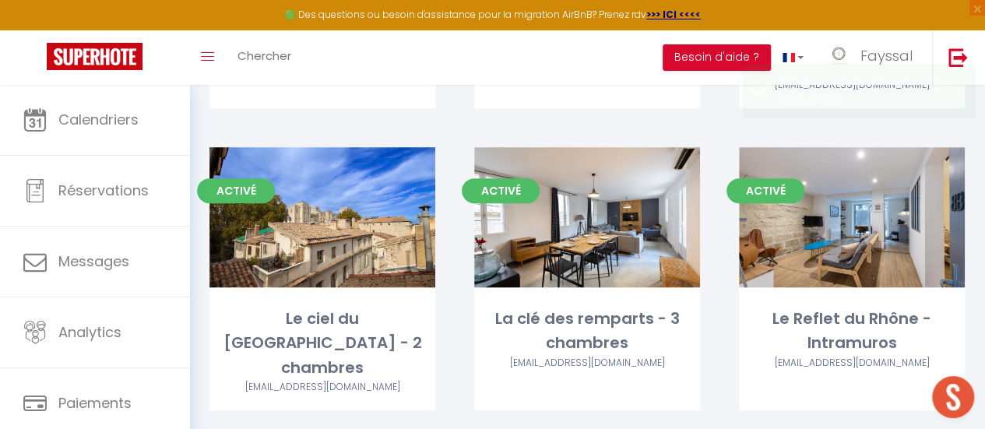
scroll to position [372, 0]
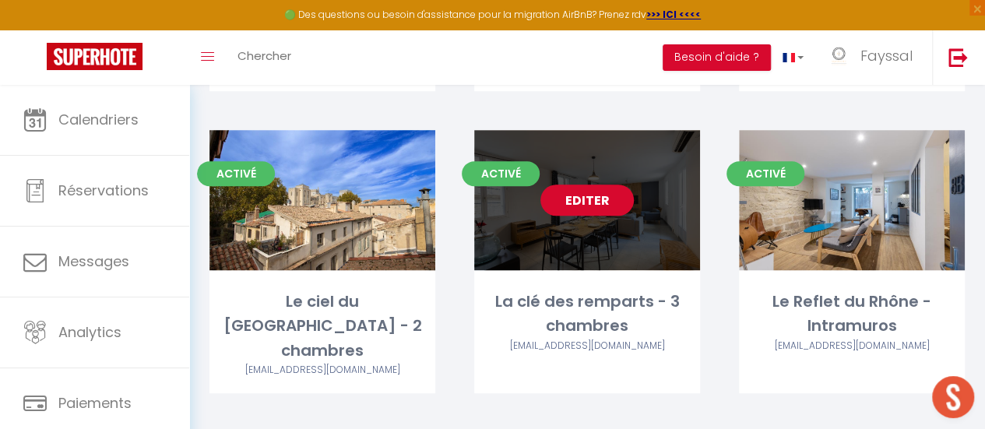
click at [594, 208] on link "Editer" at bounding box center [587, 200] width 93 height 31
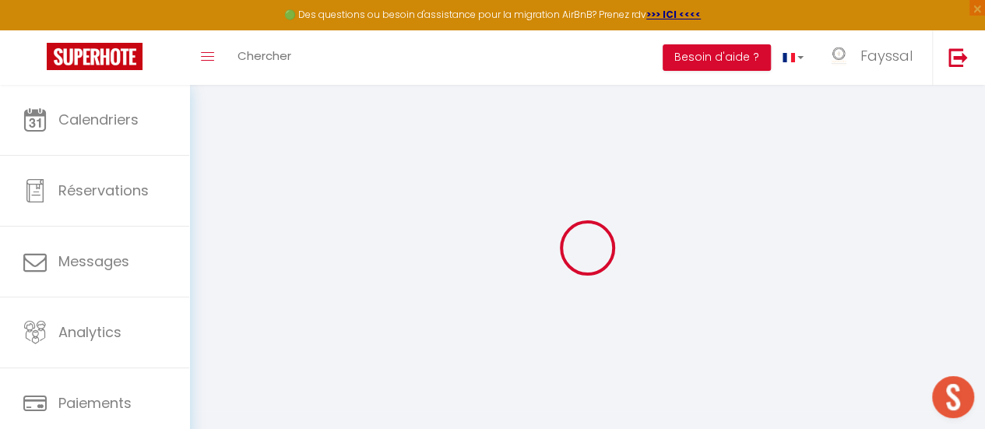
select select
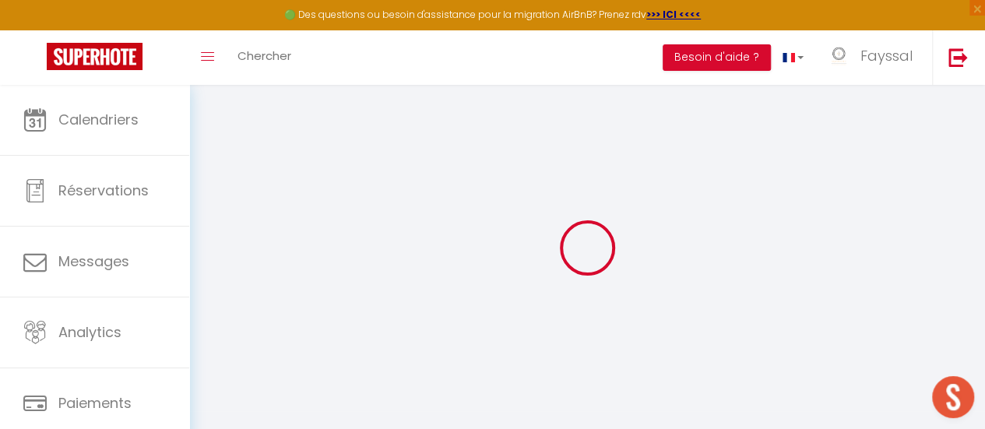
select select
checkbox input "false"
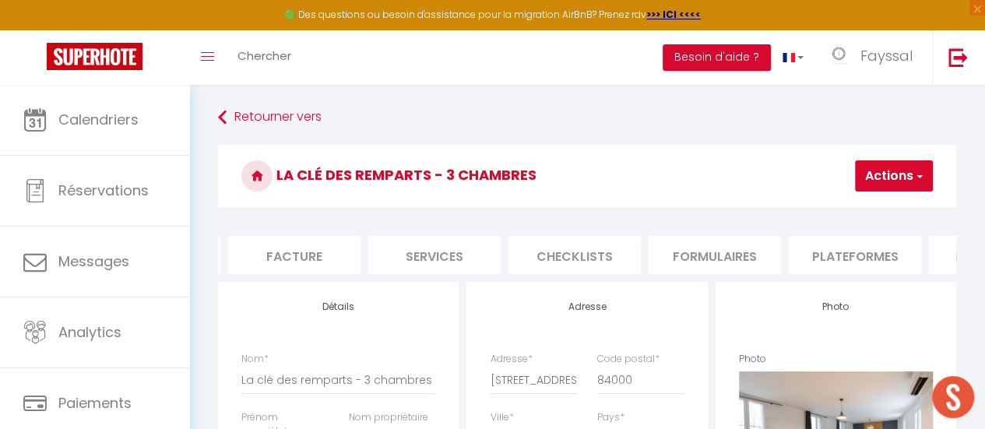
scroll to position [0, 357]
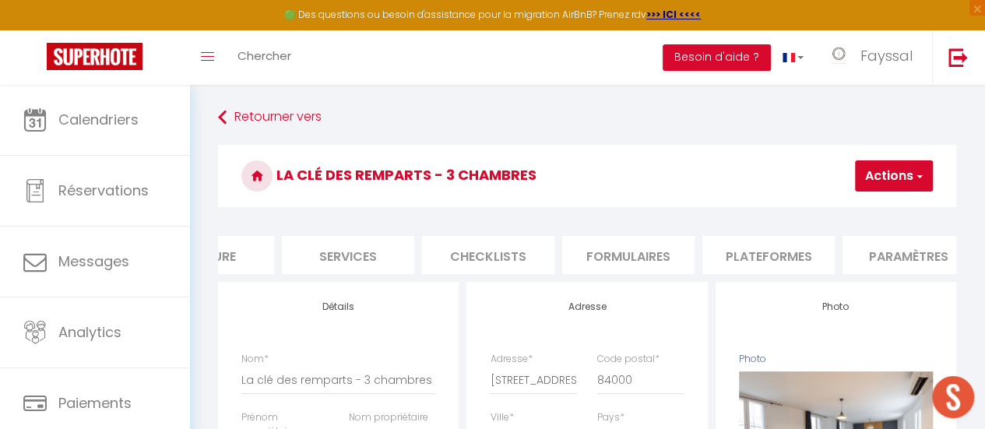
click at [742, 255] on li "Plateformes" at bounding box center [769, 255] width 132 height 38
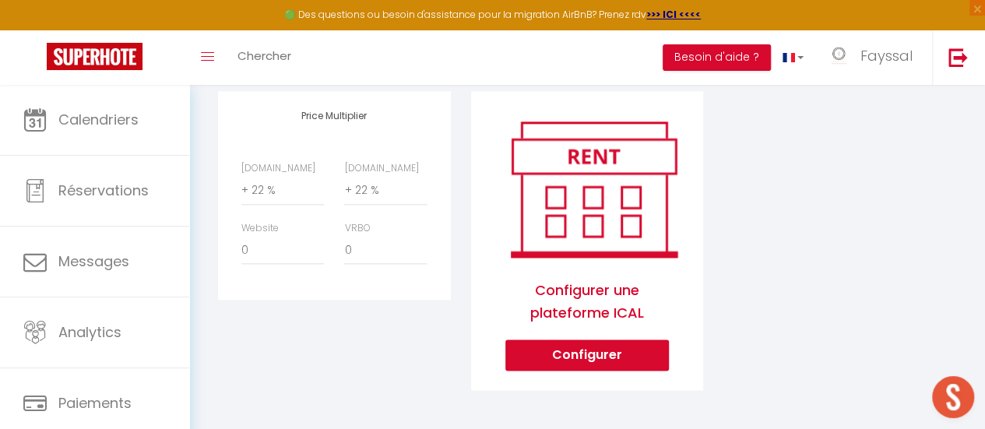
scroll to position [826, 0]
click at [275, 263] on select "0 + 1 % + 2 % + 3 % + 4 % + 5 % + 6 % + 7 % + 8 % + 9 %" at bounding box center [282, 250] width 83 height 30
click at [241, 241] on select "0 + 1 % + 2 % + 3 % + 4 % + 5 % + 6 % + 7 % + 8 % + 9 %" at bounding box center [282, 250] width 83 height 30
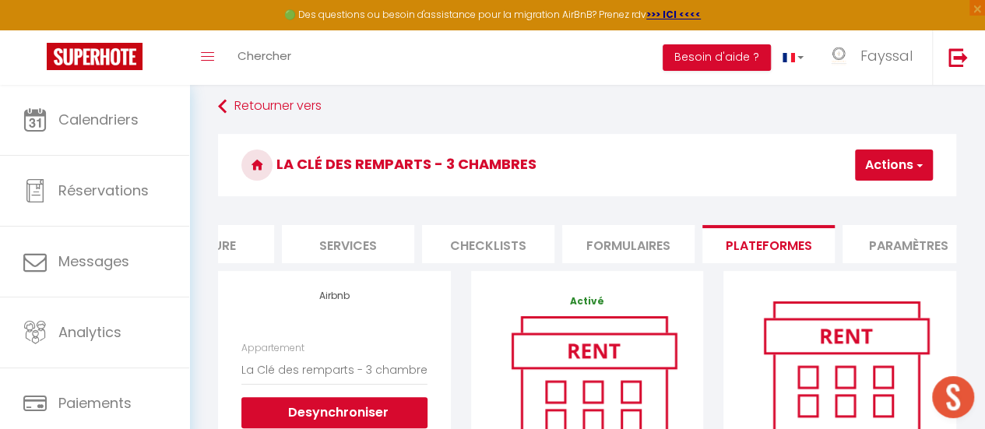
scroll to position [0, 0]
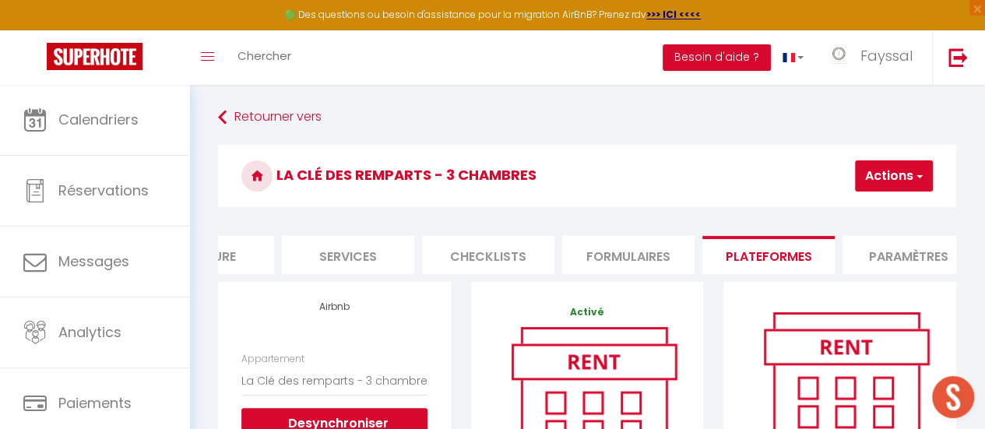
click at [916, 172] on span "button" at bounding box center [919, 176] width 10 height 16
click at [873, 203] on link "Enregistrer" at bounding box center [870, 210] width 123 height 20
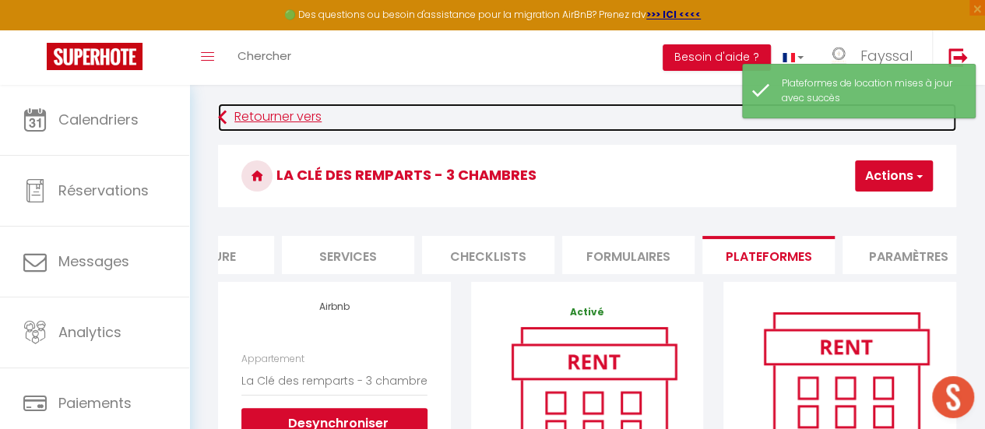
click at [308, 122] on link "Retourner vers" at bounding box center [587, 118] width 738 height 28
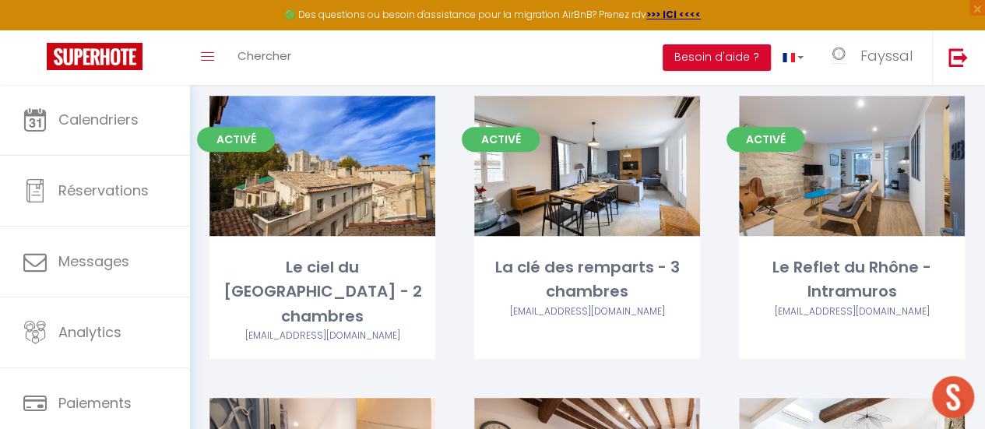
scroll to position [411, 0]
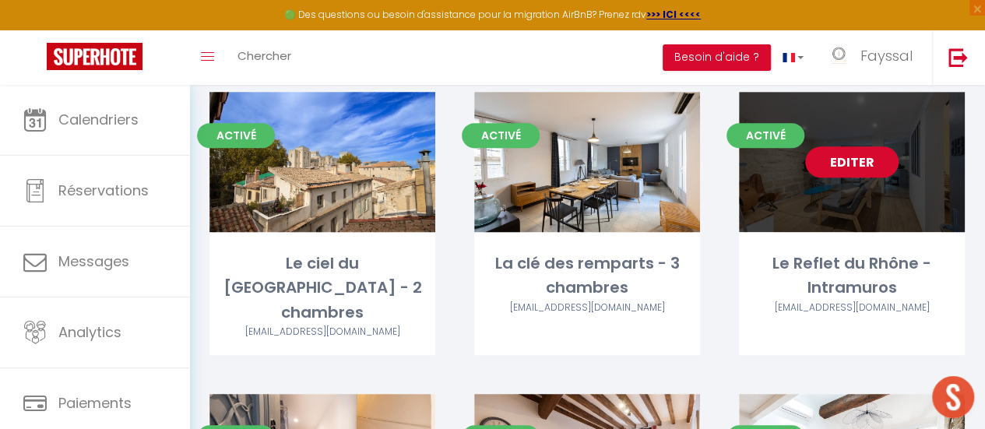
click at [857, 151] on link "Editer" at bounding box center [851, 161] width 93 height 31
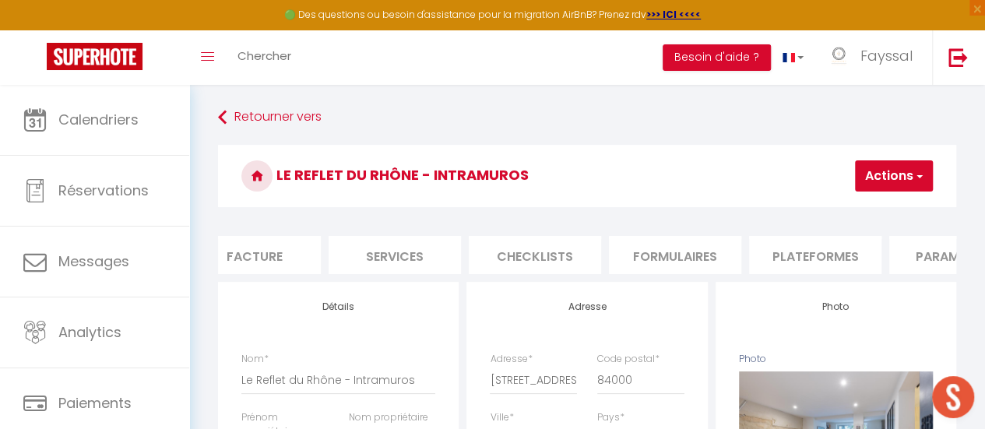
scroll to position [0, 449]
click at [696, 253] on li "Plateformes" at bounding box center [677, 255] width 132 height 38
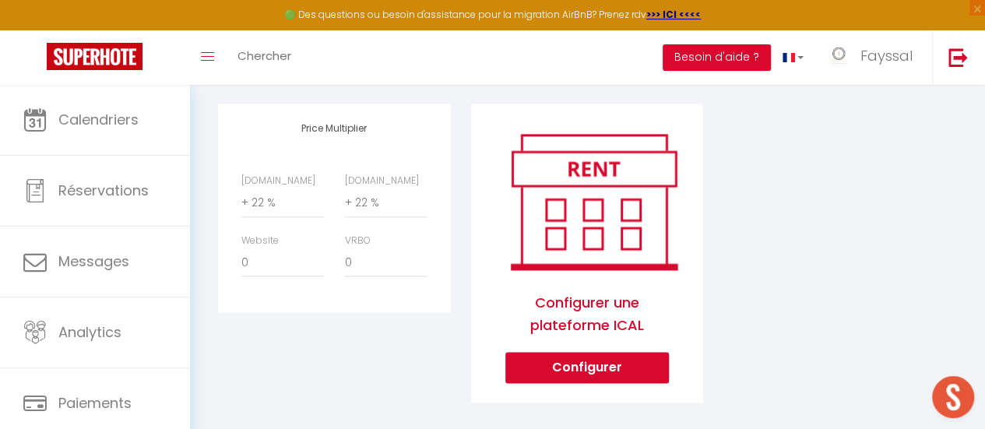
scroll to position [813, 0]
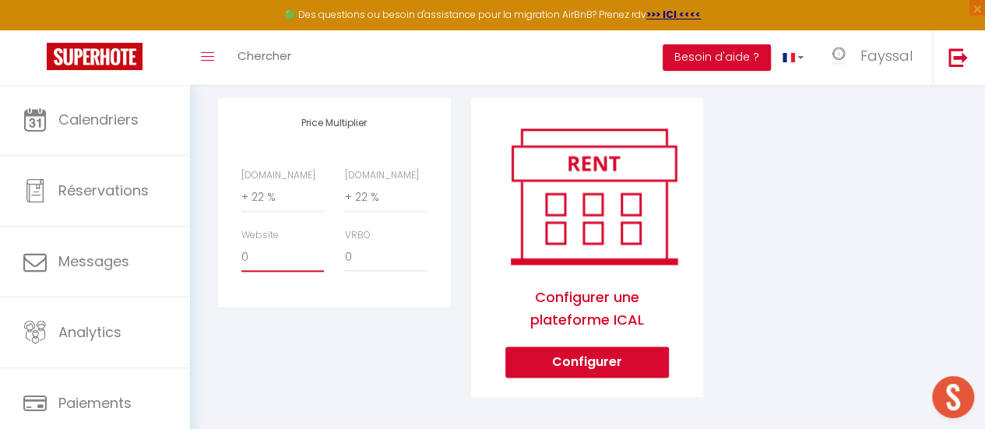
click at [271, 270] on select "0 + 1 % + 2 % + 3 % + 4 % + 5 % + 6 % + 7 % + 8 % + 9 %" at bounding box center [282, 257] width 83 height 30
click at [241, 254] on select "0 + 1 % + 2 % + 3 % + 4 % + 5 % + 6 % + 7 % + 8 % + 9 %" at bounding box center [282, 257] width 83 height 30
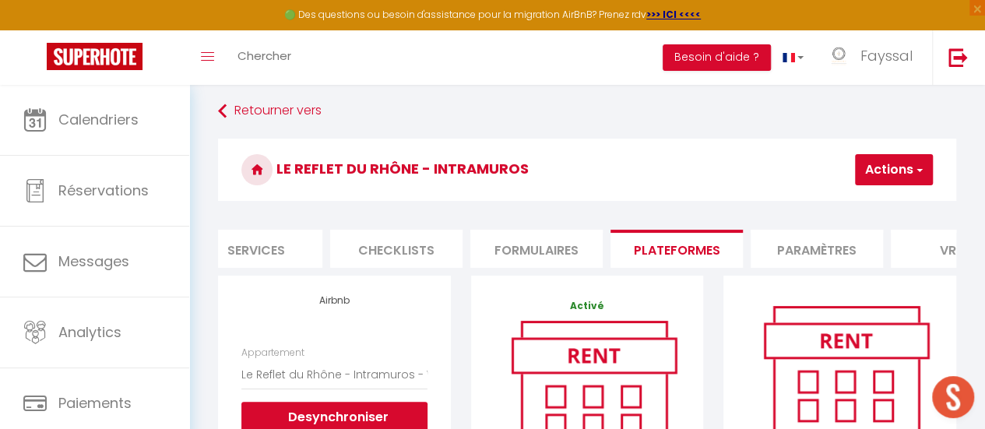
scroll to position [0, 0]
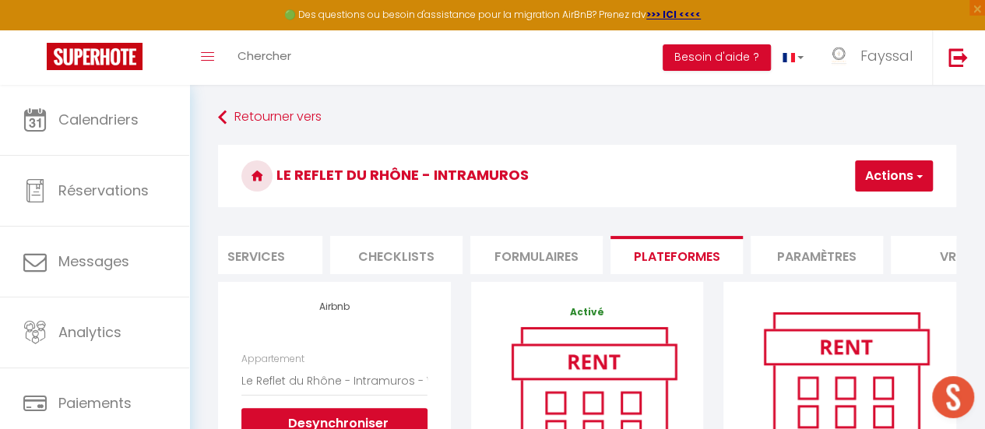
click at [911, 179] on button "Actions" at bounding box center [894, 175] width 78 height 31
click at [857, 211] on link "Enregistrer" at bounding box center [870, 210] width 123 height 20
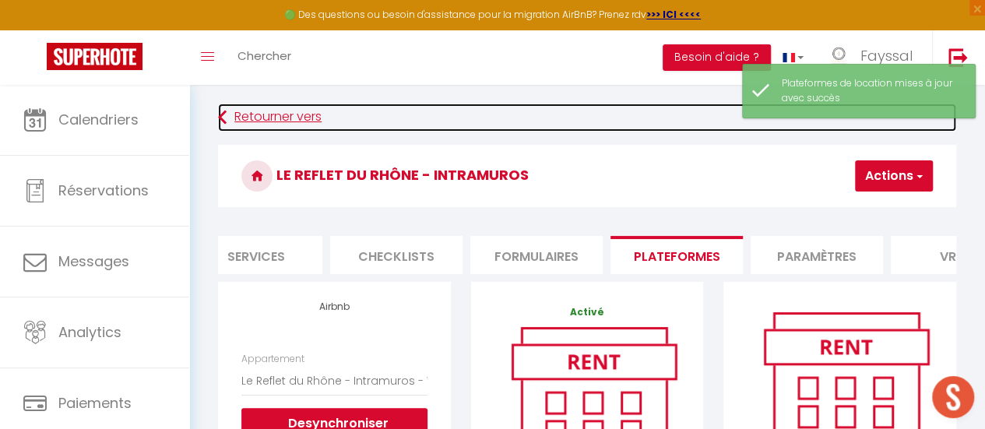
click at [302, 115] on link "Retourner vers" at bounding box center [587, 118] width 738 height 28
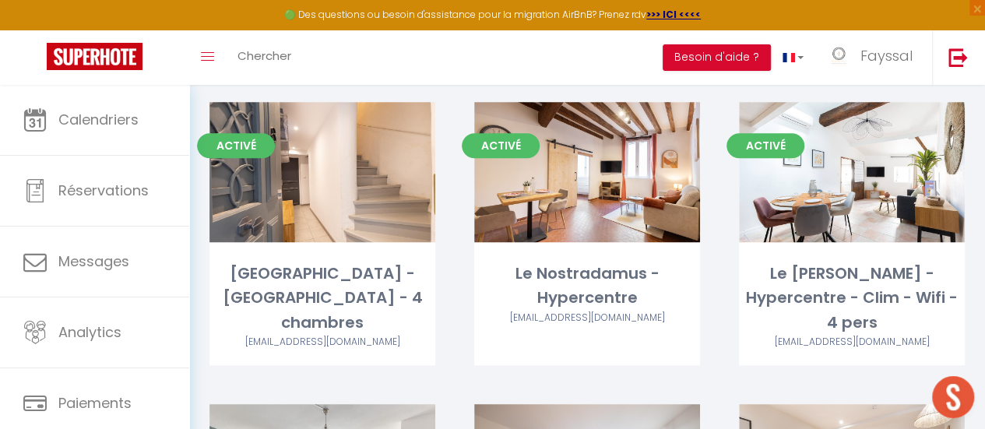
scroll to position [712, 0]
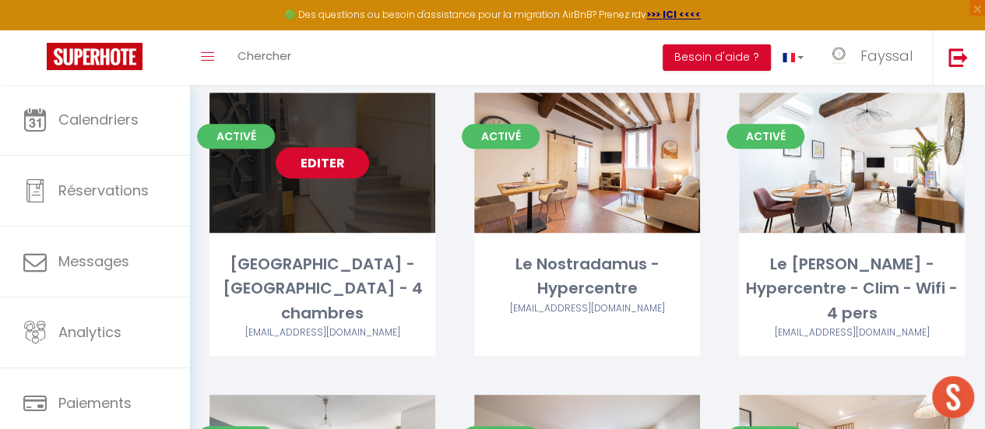
click at [334, 147] on link "Editer" at bounding box center [322, 162] width 93 height 31
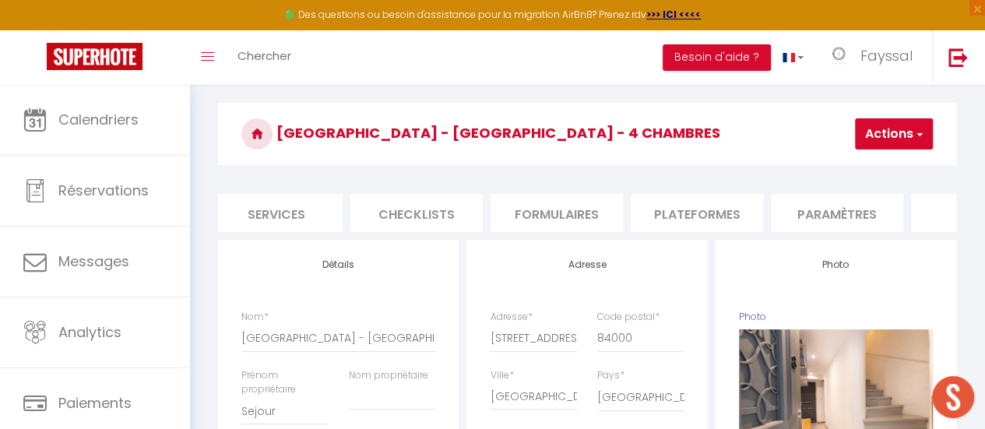
scroll to position [0, 442]
click at [694, 213] on li "Plateformes" at bounding box center [684, 213] width 132 height 38
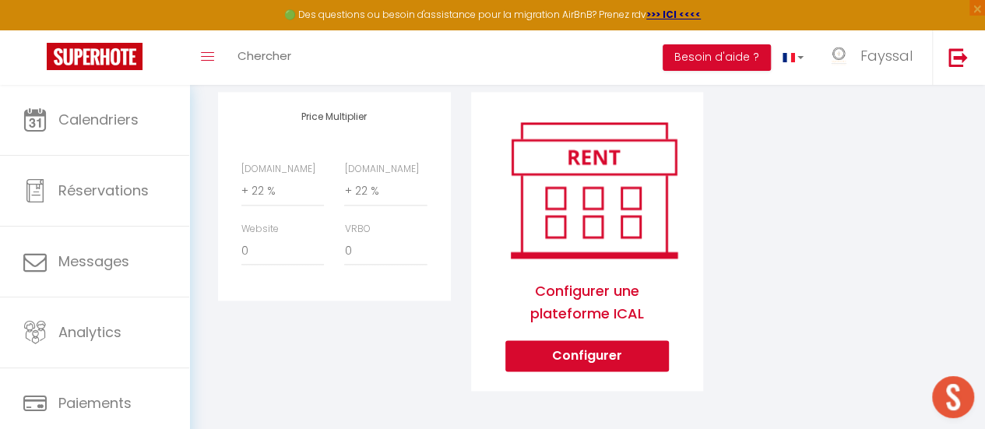
scroll to position [821, 0]
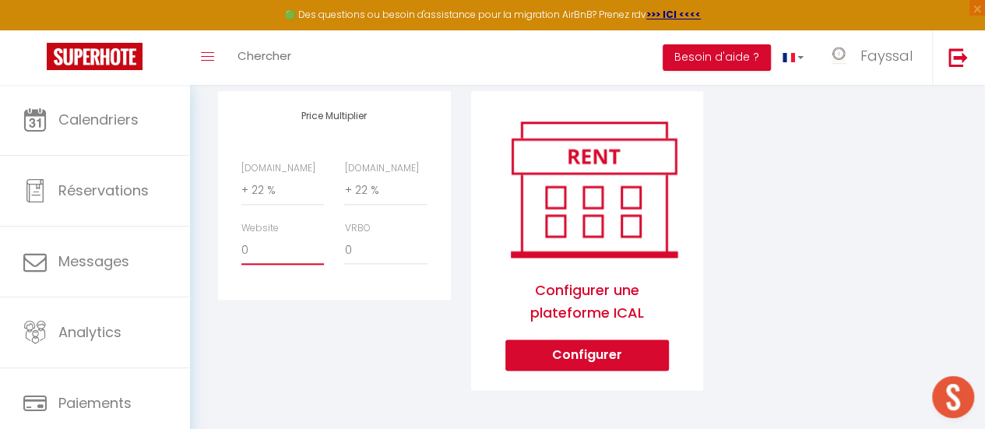
click at [268, 261] on select "0 + 1 % + 2 % + 3 % + 4 % + 5 % + 6 % + 7 % + 8 % + 9 %" at bounding box center [282, 250] width 83 height 30
click at [241, 246] on select "0 + 1 % + 2 % + 3 % + 4 % + 5 % + 6 % + 7 % + 8 % + 9 %" at bounding box center [282, 250] width 83 height 30
click at [413, 330] on div "Price Multiplier [DOMAIN_NAME] 0 + 1 % + 2 % + 3 % + 4 % + 5 % + 6 % + 7 %" at bounding box center [334, 250] width 253 height 319
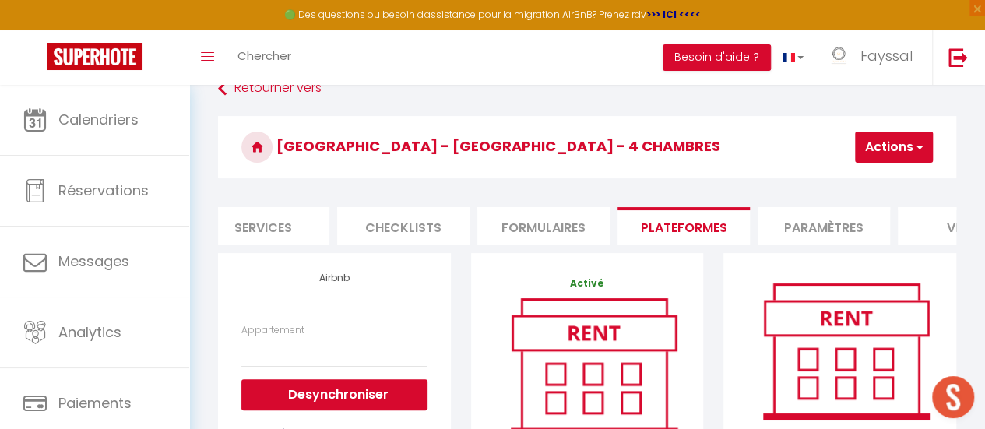
scroll to position [0, 0]
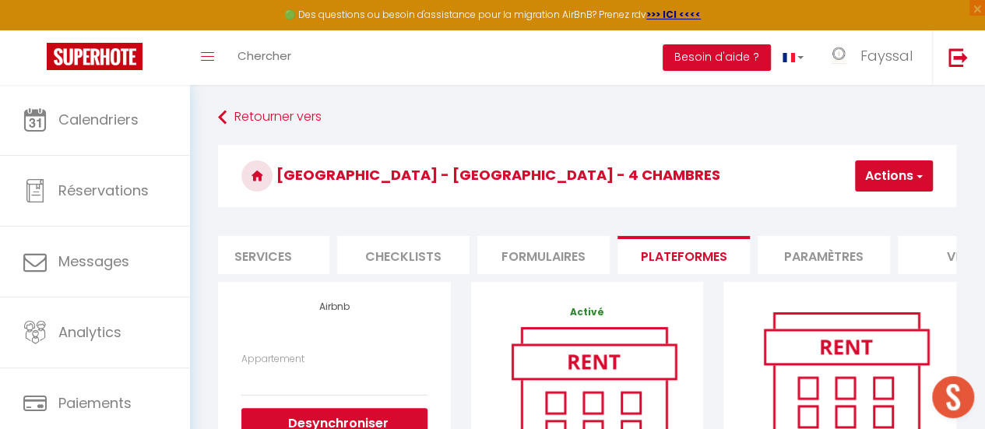
click at [917, 168] on span "button" at bounding box center [919, 176] width 10 height 16
click at [864, 211] on link "Enregistrer" at bounding box center [870, 210] width 123 height 20
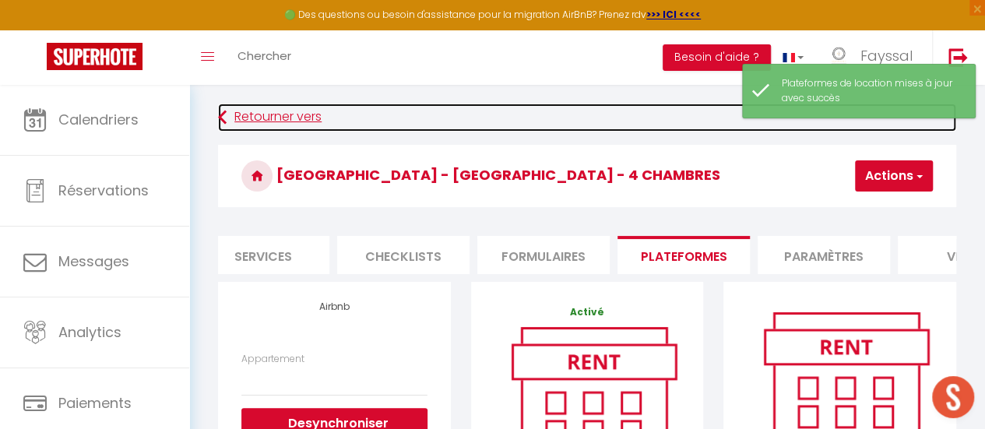
click at [284, 119] on link "Retourner vers" at bounding box center [587, 118] width 738 height 28
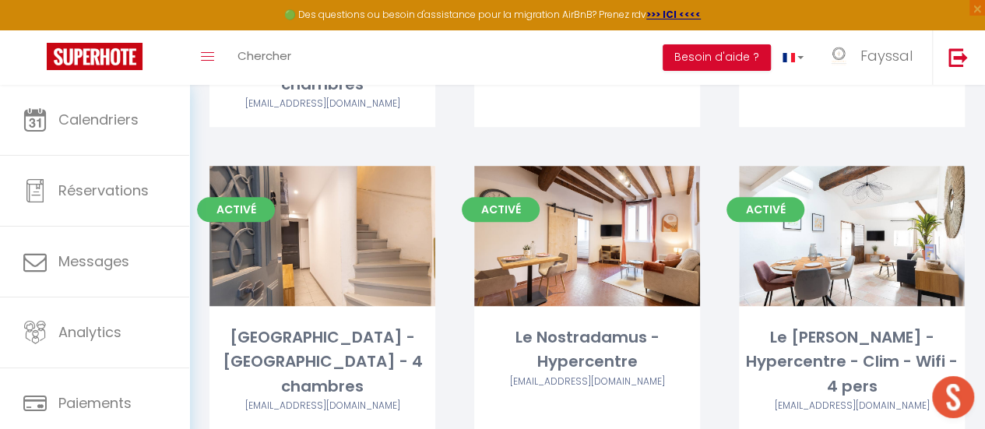
scroll to position [668, 0]
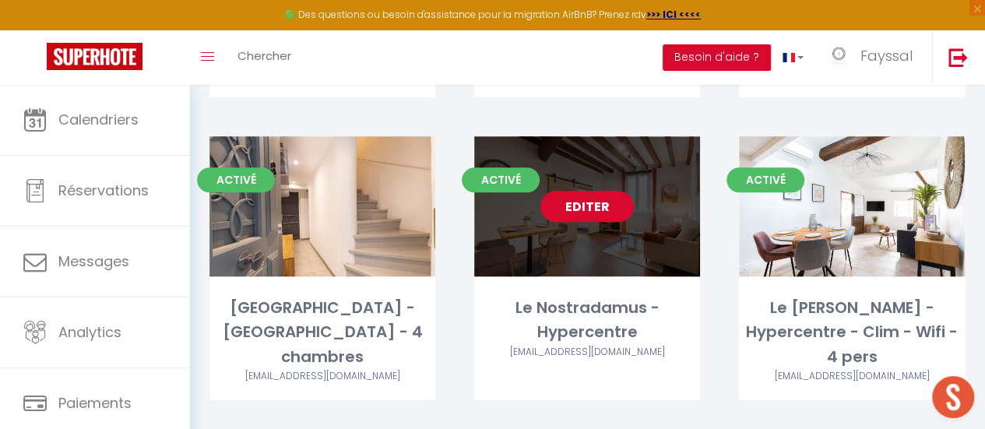
click at [600, 191] on link "Editer" at bounding box center [587, 206] width 93 height 31
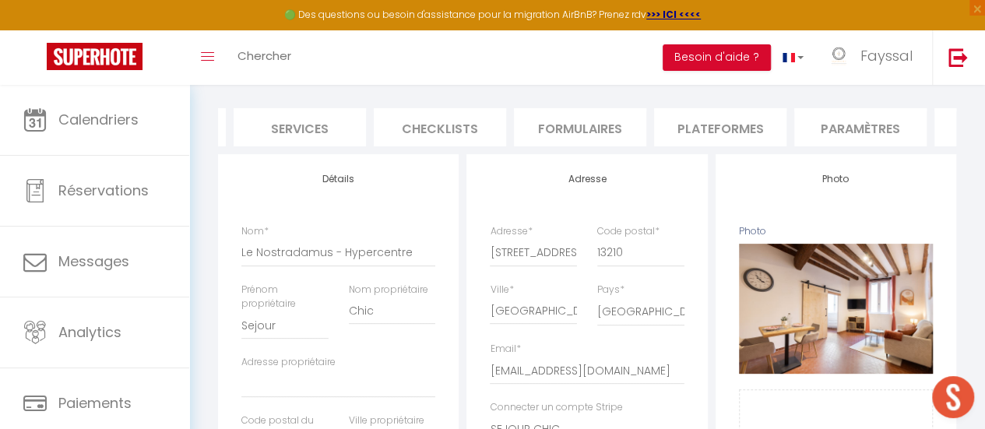
scroll to position [0, 431]
click at [707, 129] on li "Plateformes" at bounding box center [695, 127] width 132 height 38
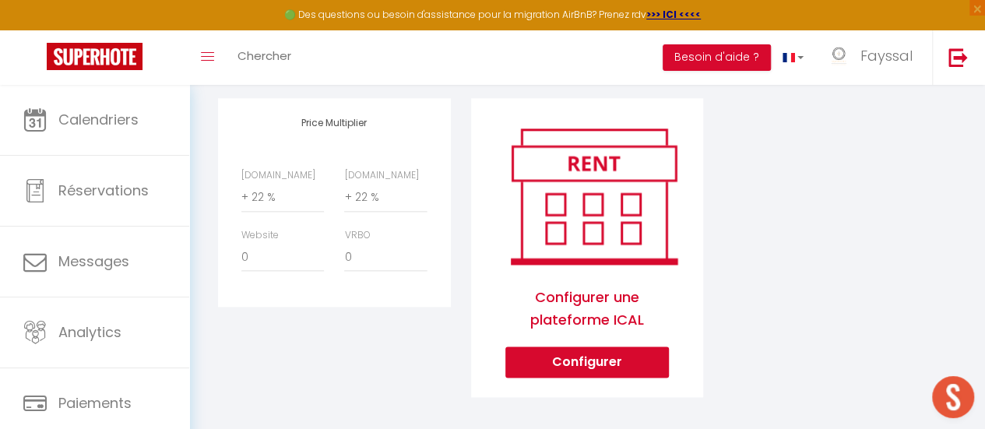
scroll to position [817, 0]
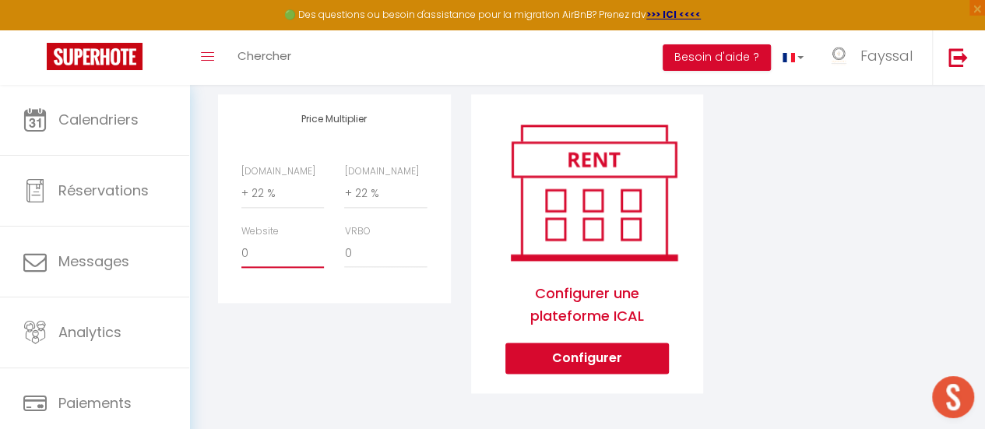
click at [281, 266] on select "0 + 1 % + 2 % + 3 % + 4 % + 5 % + 6 % + 7 % + 8 % + 9 %" at bounding box center [282, 253] width 83 height 30
click at [241, 250] on select "0 + 1 % + 2 % + 3 % + 4 % + 5 % + 6 % + 7 % + 8 % + 9 %" at bounding box center [282, 253] width 83 height 30
click at [347, 334] on div "Price Multiplier [DOMAIN_NAME] 0 + 1 % + 2 % + 3 % + 4 % + 5 % + 6 % + 7 %" at bounding box center [334, 253] width 253 height 319
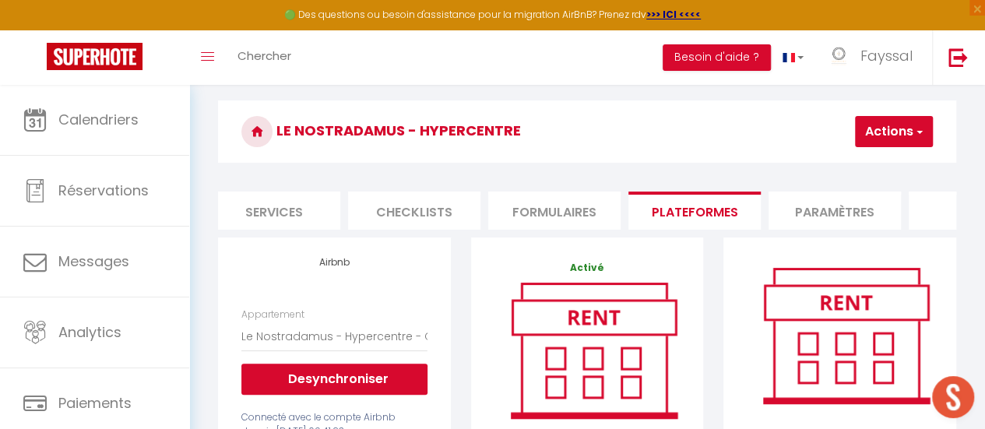
scroll to position [0, 0]
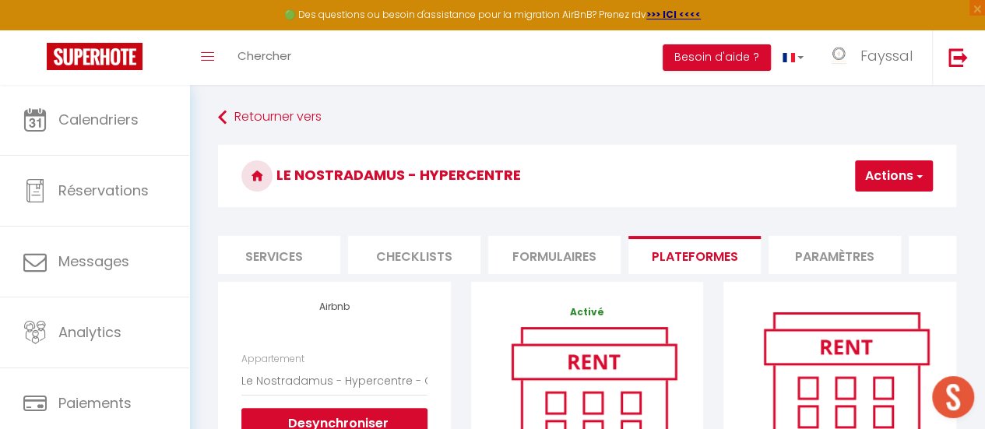
click at [915, 182] on span "button" at bounding box center [919, 176] width 10 height 16
click at [860, 210] on link "Enregistrer" at bounding box center [870, 210] width 123 height 20
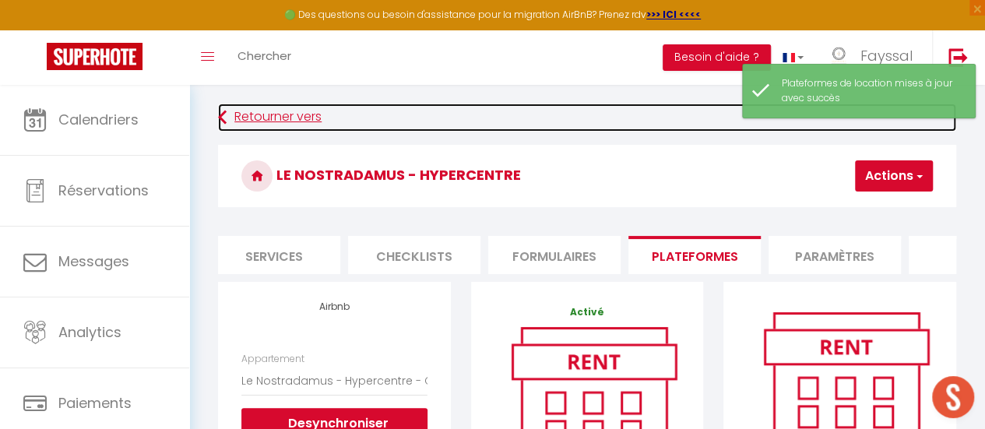
click at [266, 118] on link "Retourner vers" at bounding box center [587, 118] width 738 height 28
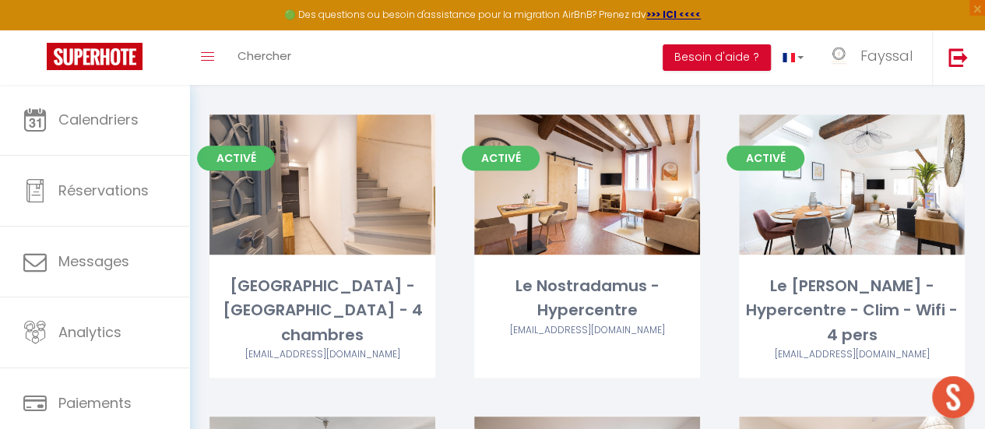
scroll to position [724, 0]
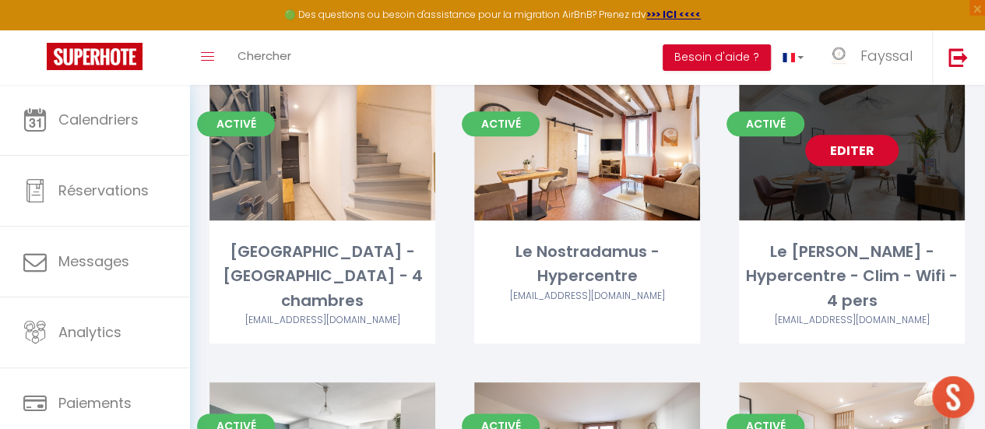
click at [865, 135] on link "Editer" at bounding box center [851, 150] width 93 height 31
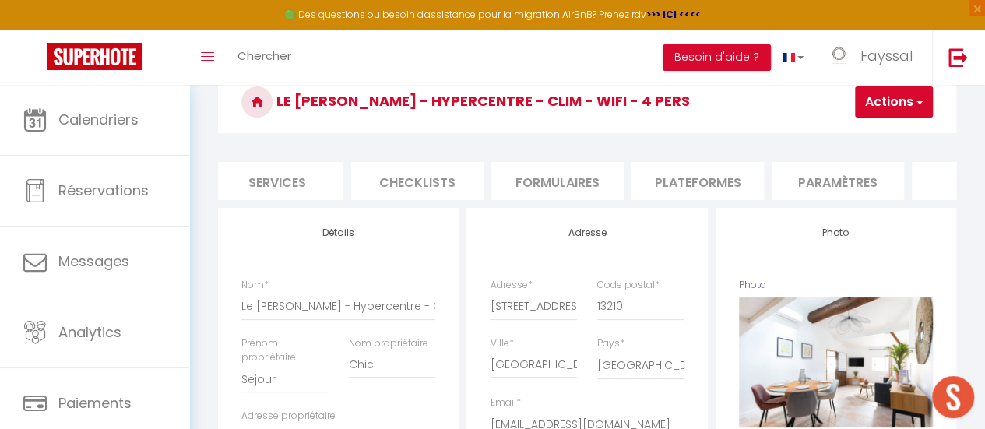
scroll to position [0, 471]
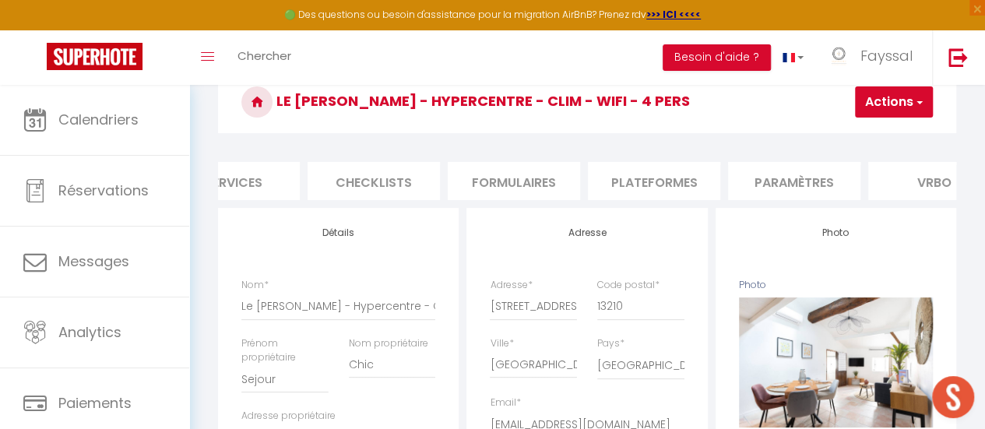
click at [692, 193] on li "Plateformes" at bounding box center [654, 181] width 132 height 38
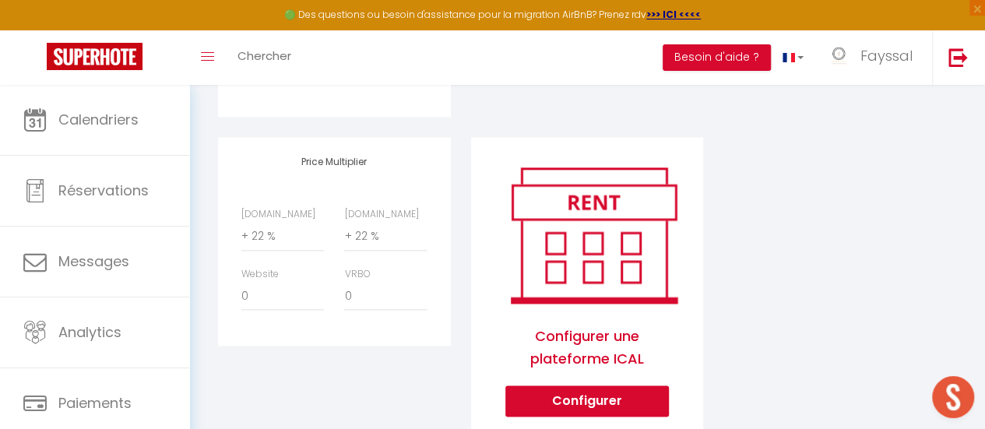
scroll to position [783, 0]
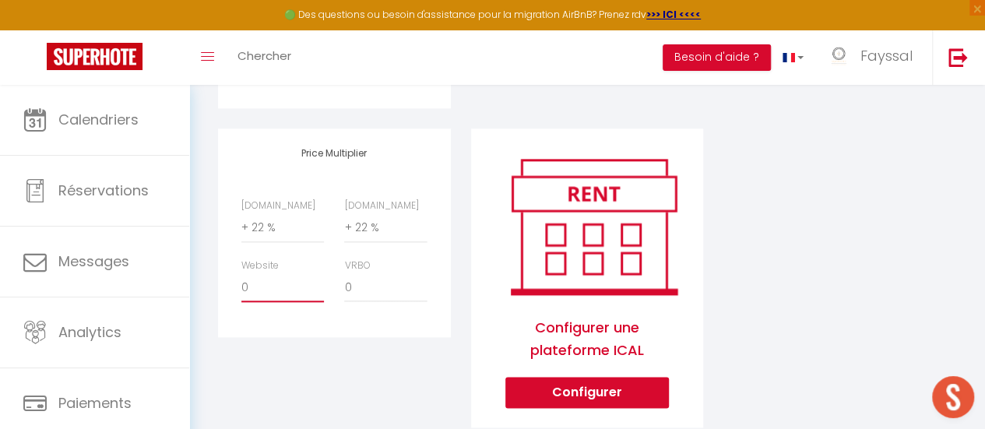
click at [290, 302] on select "0 + 1 % + 2 % + 3 % + 4 % + 5 % + 6 % + 7 % + 8 % + 9 %" at bounding box center [282, 288] width 83 height 30
click at [241, 284] on select "0 + 1 % + 2 % + 3 % + 4 % + 5 % + 6 % + 7 % + 8 % + 9 %" at bounding box center [282, 288] width 83 height 30
click at [402, 384] on div "Price Multiplier [DOMAIN_NAME] 0 + 1 % + 2 % + 3 % + 4 % + 5 % + 6 % + 7 %" at bounding box center [334, 288] width 253 height 319
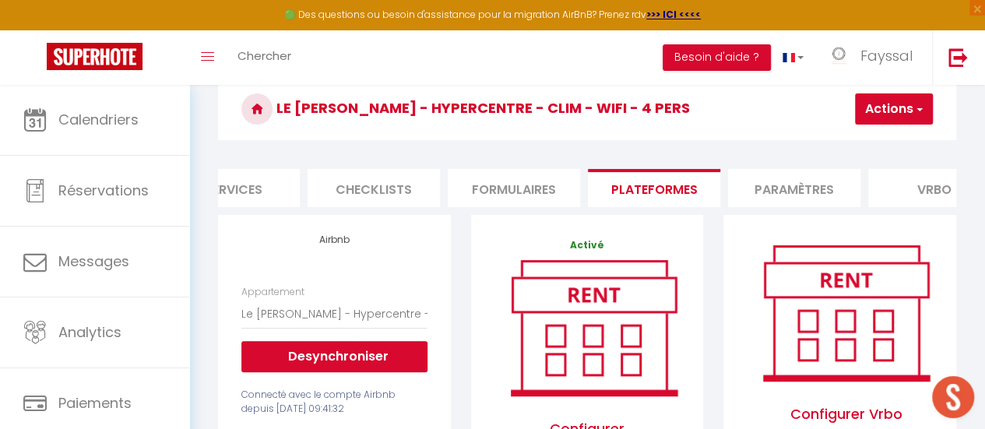
scroll to position [30, 0]
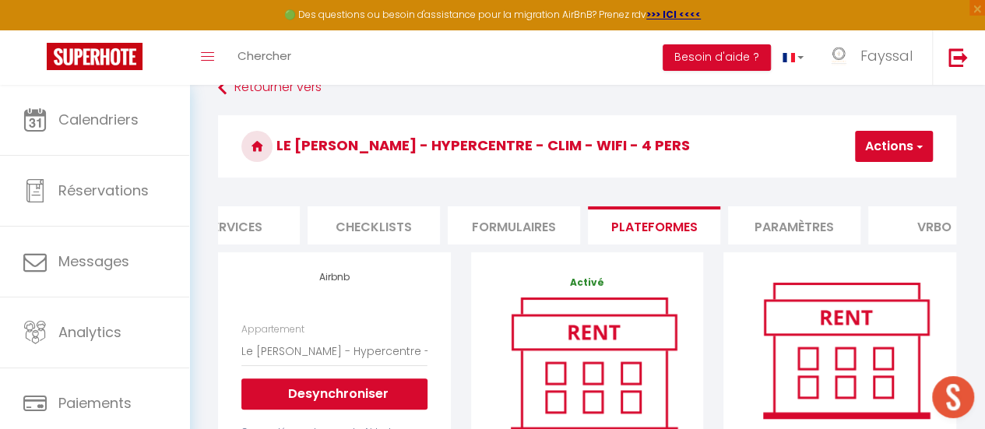
click at [901, 146] on button "Actions" at bounding box center [894, 146] width 78 height 31
click at [866, 175] on link "Enregistrer" at bounding box center [870, 181] width 123 height 20
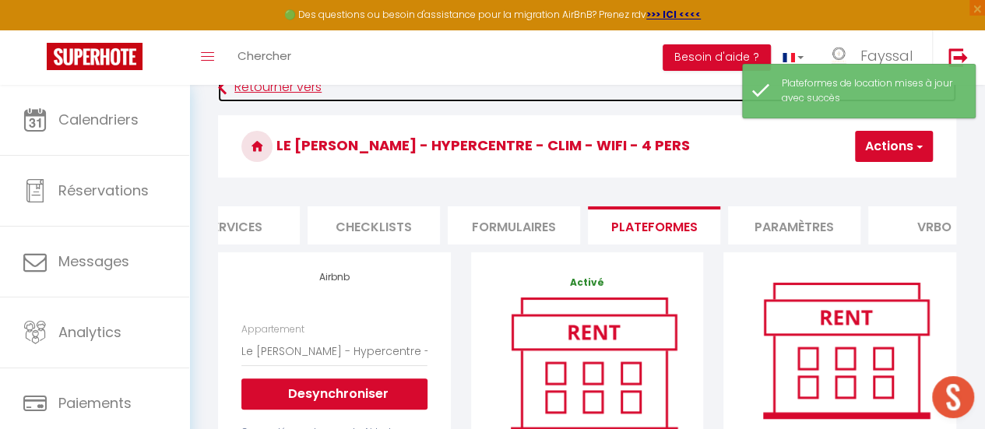
click at [291, 88] on link "Retourner vers" at bounding box center [587, 88] width 738 height 28
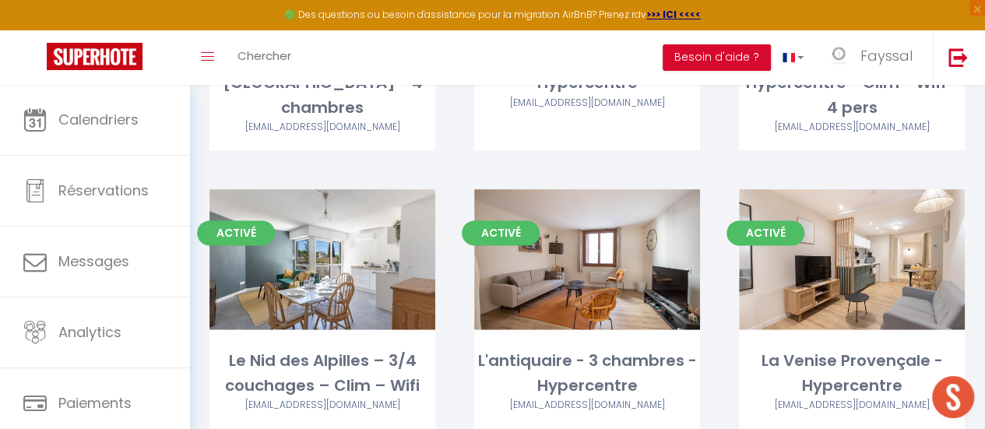
scroll to position [927, 0]
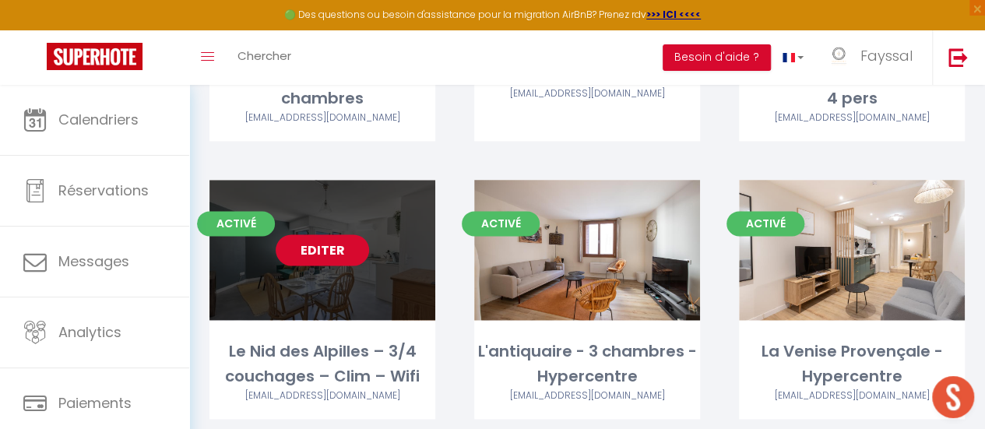
click at [329, 234] on link "Editer" at bounding box center [322, 249] width 93 height 31
click at [340, 234] on link "Editer" at bounding box center [322, 249] width 93 height 31
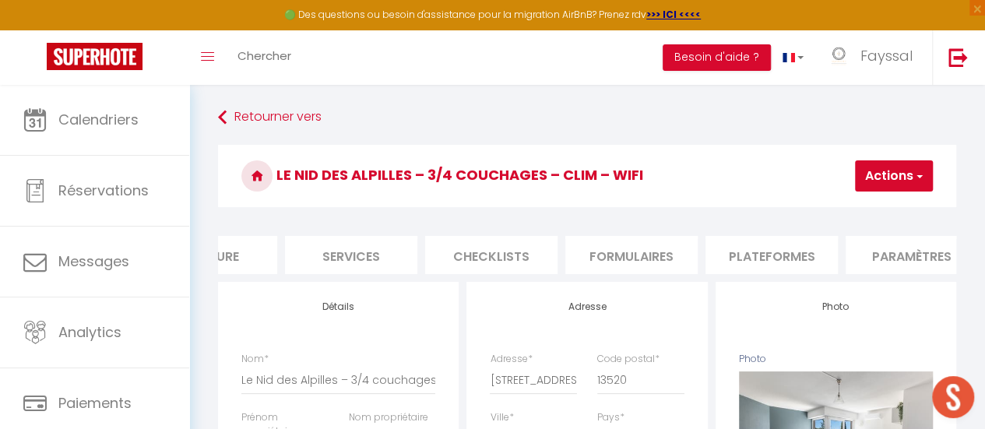
scroll to position [0, 355]
click at [749, 255] on li "Plateformes" at bounding box center [770, 255] width 132 height 38
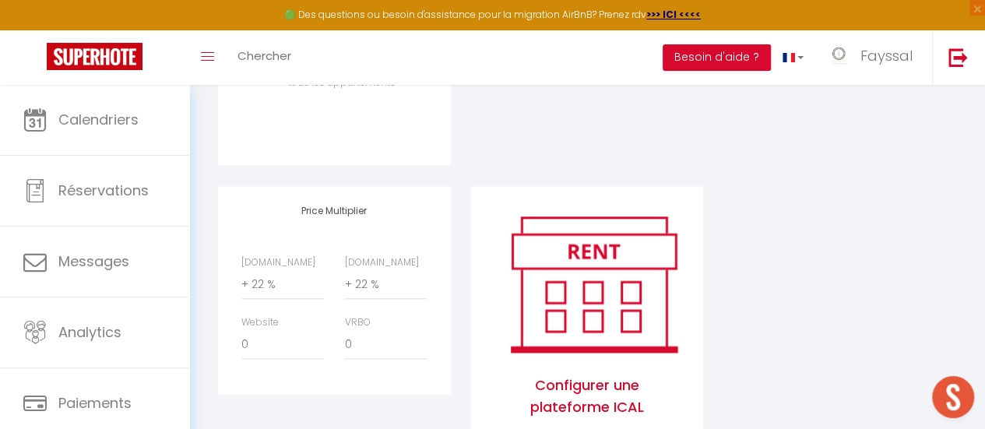
scroll to position [709, 0]
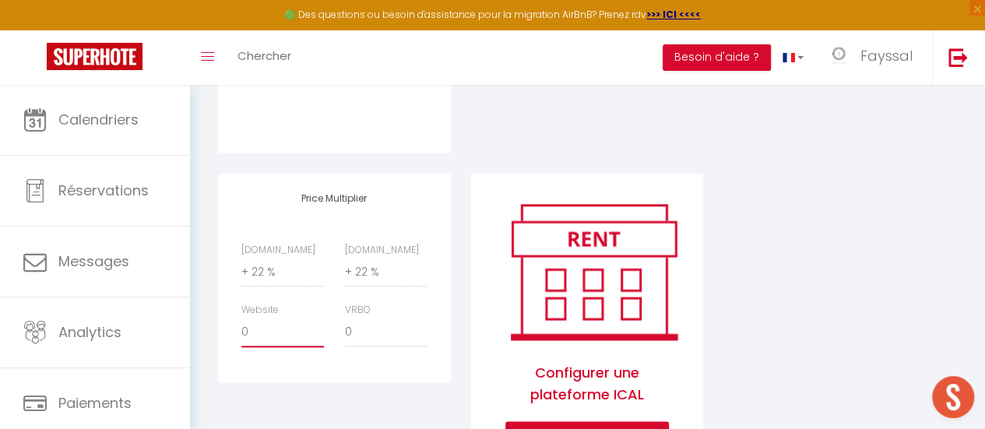
click at [267, 347] on select "0 + 1 % + 2 % + 3 % + 4 % + 5 % + 6 % + 7 % + 8 % + 9 %" at bounding box center [282, 333] width 83 height 30
click at [241, 329] on select "0 + 1 % + 2 % + 3 % + 4 % + 5 % + 6 % + 7 % + 8 % + 9 %" at bounding box center [282, 333] width 83 height 30
click at [377, 398] on div "Price Multiplier [DOMAIN_NAME] 0 + 1 % + 2 % + 3 % + 4 % + 5 % + 6 % + 7 %" at bounding box center [334, 333] width 253 height 319
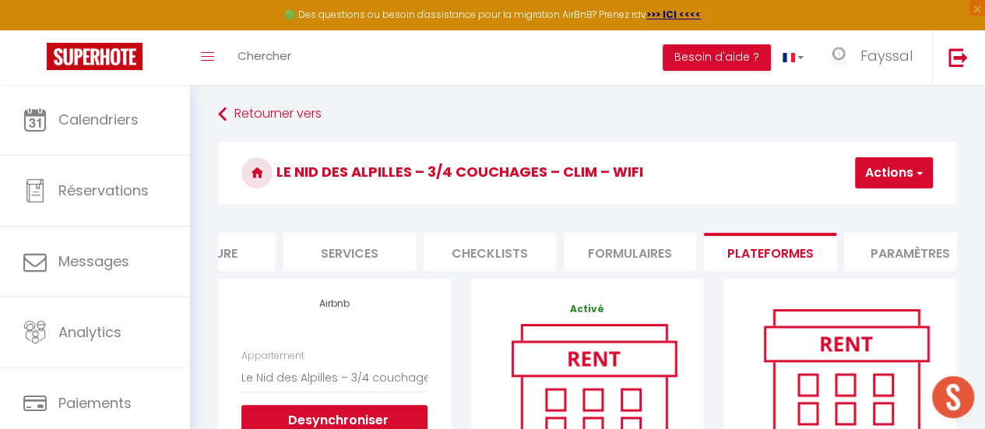
scroll to position [0, 0]
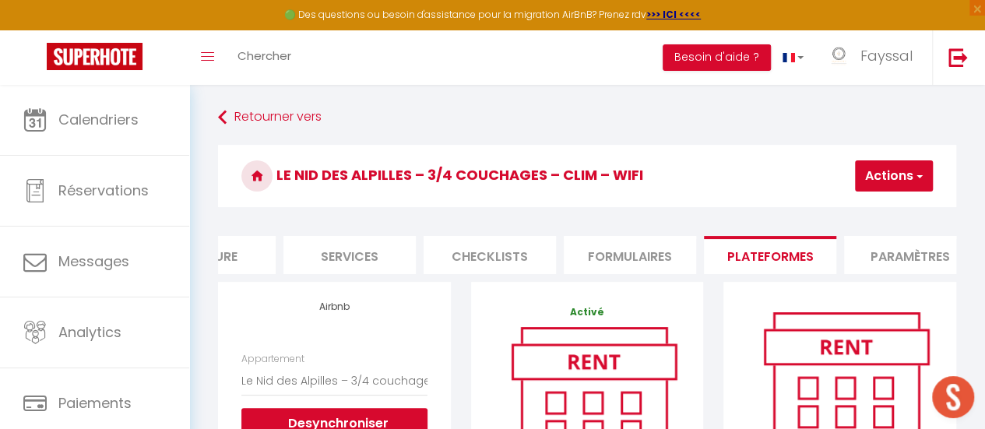
click at [894, 168] on button "Actions" at bounding box center [894, 175] width 78 height 31
click at [848, 205] on link "Enregistrer" at bounding box center [870, 210] width 123 height 20
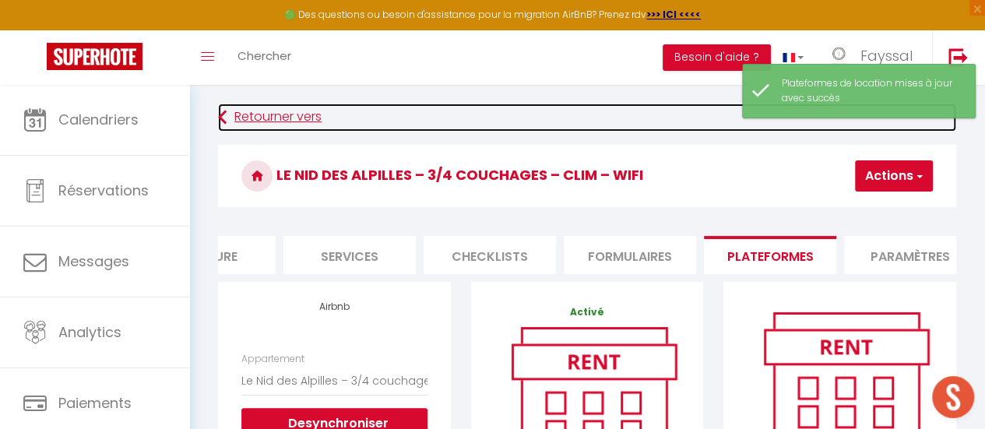
click at [262, 118] on link "Retourner vers" at bounding box center [587, 118] width 738 height 28
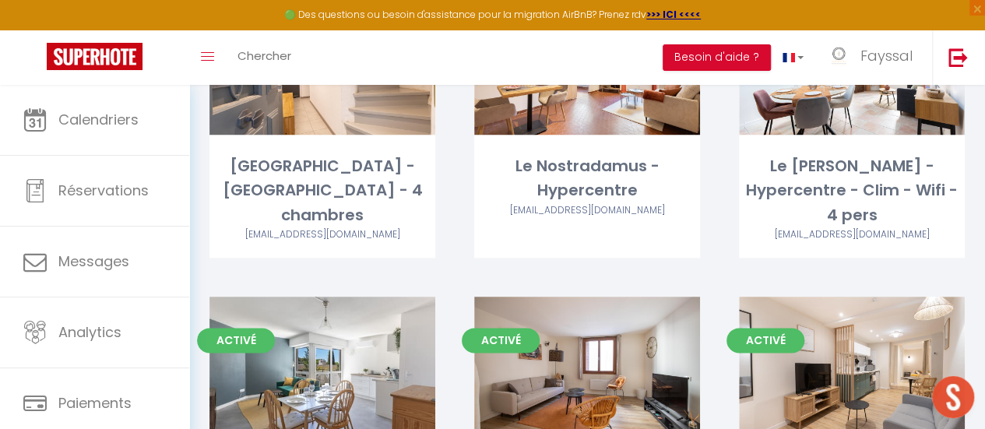
scroll to position [948, 0]
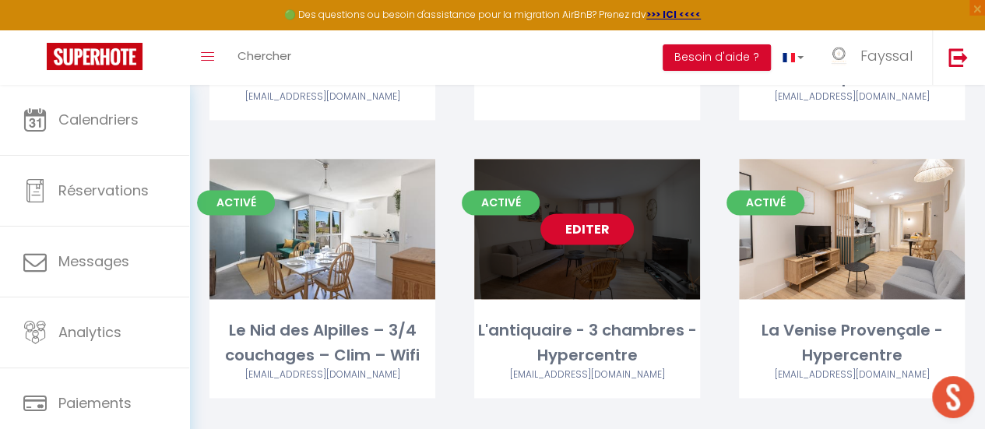
click at [600, 213] on link "Editer" at bounding box center [587, 228] width 93 height 31
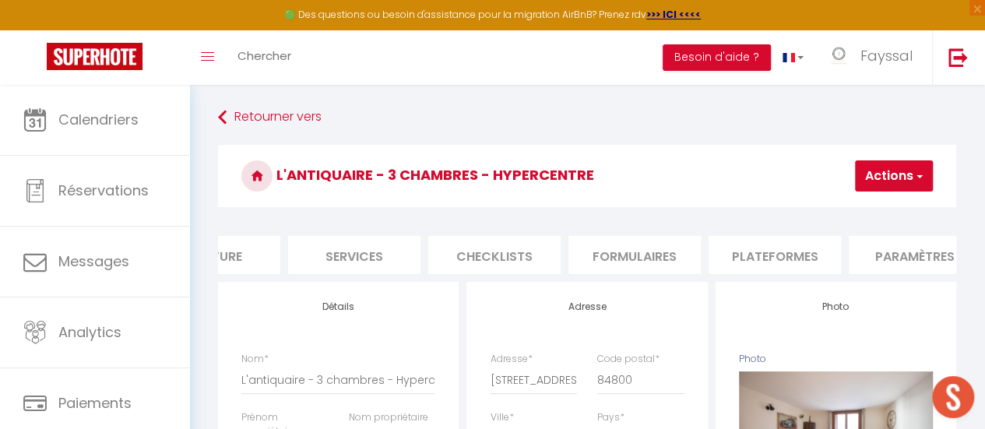
scroll to position [0, 394]
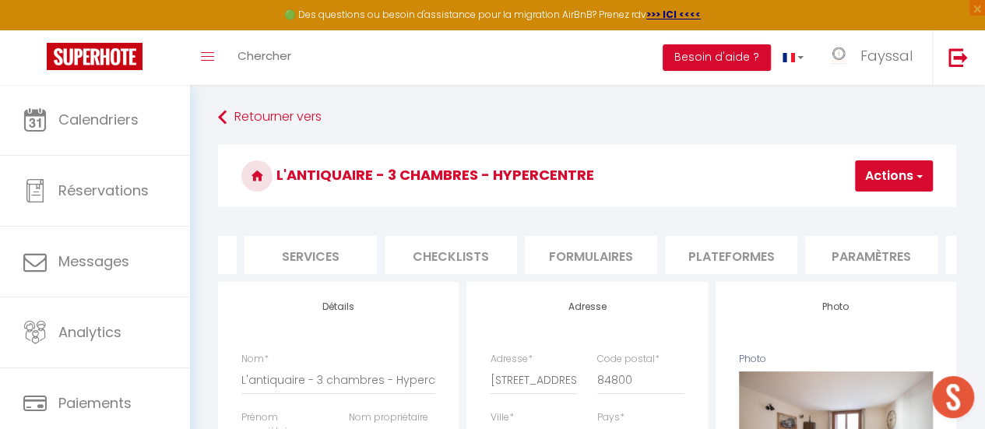
click at [701, 248] on li "Plateformes" at bounding box center [731, 255] width 132 height 38
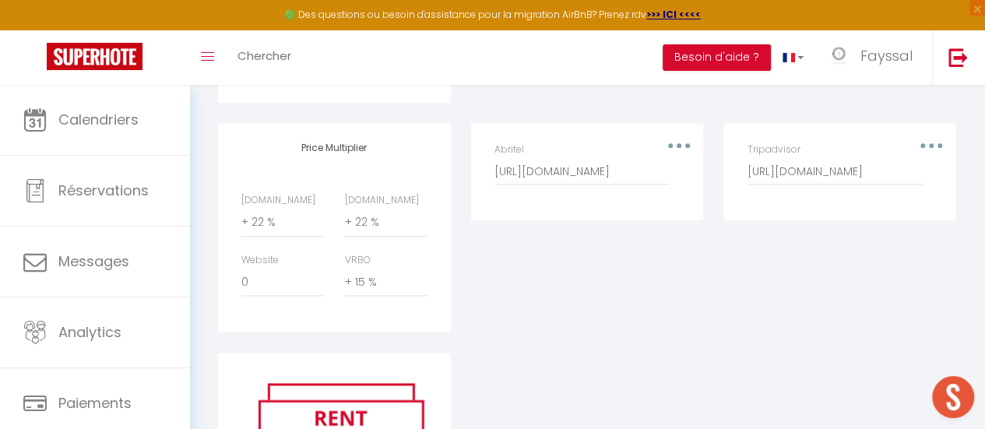
scroll to position [790, 0]
click at [389, 295] on select "0 + 1 % + 2 % + 3 % + 4 % + 5 % + 6 % + 7 % + 8 % + 9 %" at bounding box center [385, 281] width 83 height 30
click at [344, 277] on select "0 + 1 % + 2 % + 3 % + 4 % + 5 % + 6 % + 7 % + 8 % + 9 %" at bounding box center [385, 281] width 83 height 30
click at [273, 295] on select "0 + 1 % + 2 % + 3 % + 4 % + 5 % + 6 % + 7 % + 8 % + 9 %" at bounding box center [282, 281] width 83 height 30
click at [241, 277] on select "0 + 1 % + 2 % + 3 % + 4 % + 5 % + 6 % + 7 % + 8 % + 9 %" at bounding box center [282, 281] width 83 height 30
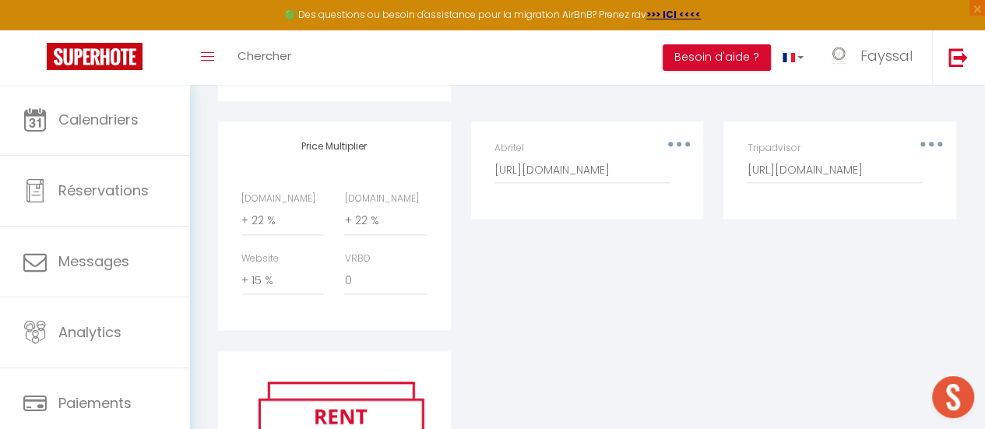
click at [472, 302] on div "Editer Supprimer Abritel [URL][DOMAIN_NAME]" at bounding box center [587, 236] width 253 height 229
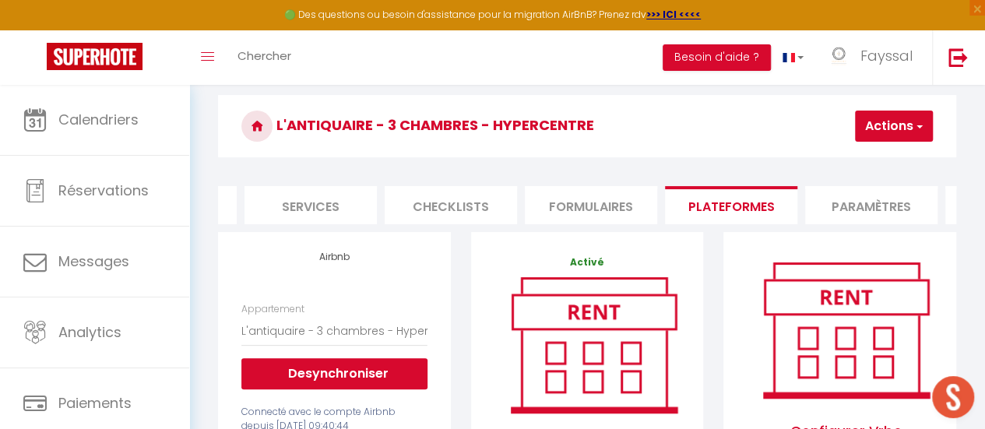
scroll to position [0, 0]
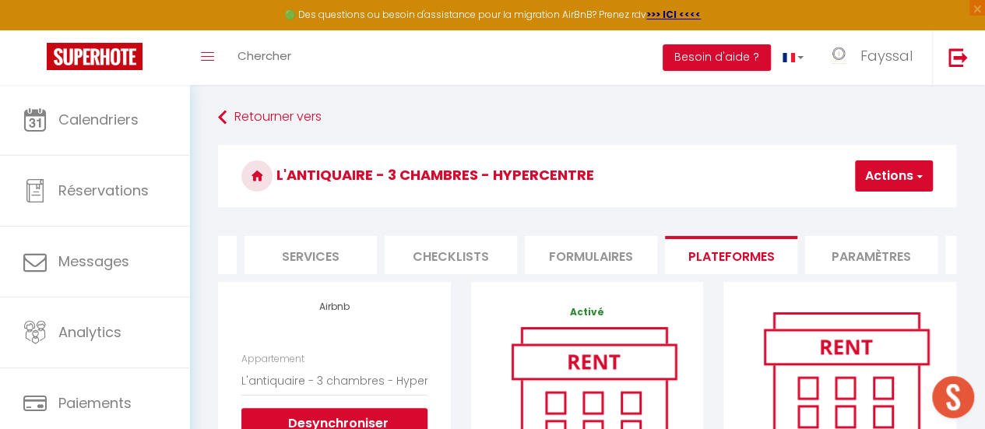
click at [896, 191] on button "Actions" at bounding box center [894, 175] width 78 height 31
click at [858, 213] on link "Enregistrer" at bounding box center [870, 210] width 123 height 20
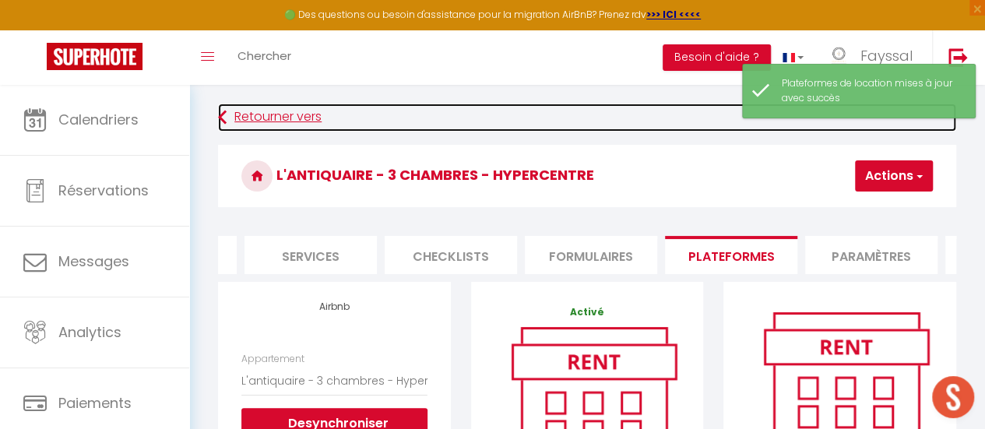
click at [282, 121] on link "Retourner vers" at bounding box center [587, 118] width 738 height 28
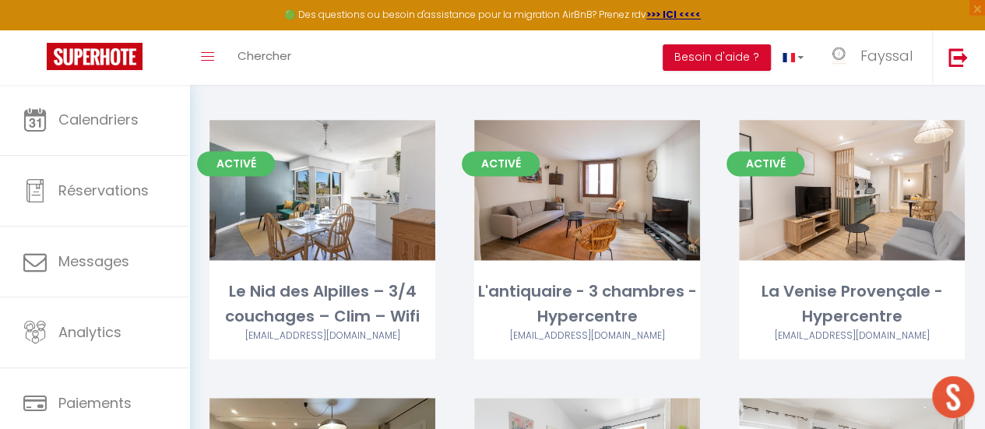
scroll to position [983, 0]
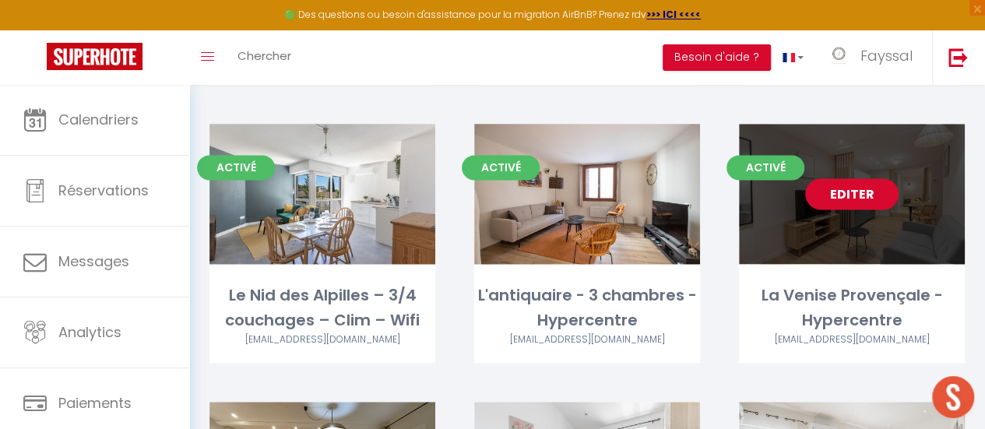
click at [872, 178] on link "Editer" at bounding box center [851, 193] width 93 height 31
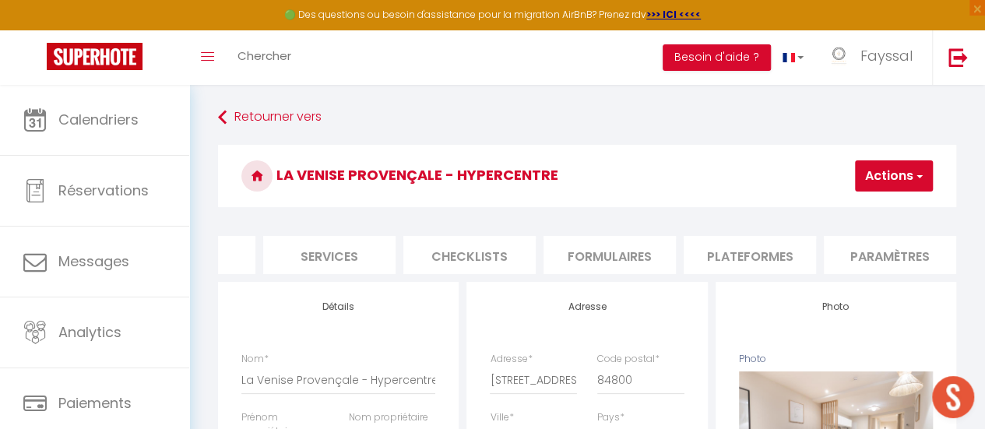
scroll to position [0, 387]
click at [723, 265] on li "Plateformes" at bounding box center [738, 255] width 132 height 38
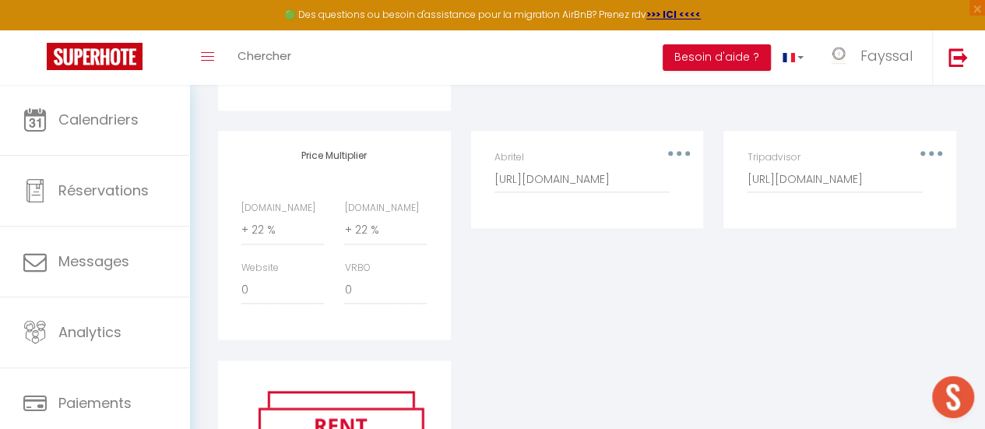
scroll to position [790, 0]
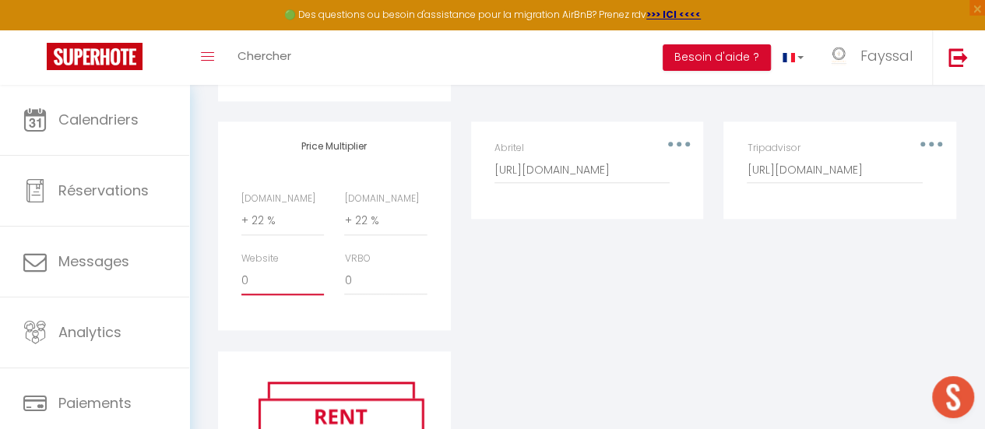
click at [273, 295] on select "0 + 1 % + 2 % + 3 % + 4 % + 5 % + 6 % + 7 % + 8 % + 9 %" at bounding box center [282, 281] width 83 height 30
click at [241, 277] on select "0 + 1 % + 2 % + 3 % + 4 % + 5 % + 6 % + 7 % + 8 % + 9 %" at bounding box center [282, 281] width 83 height 30
click at [618, 351] on div "Editer Supprimer Abritel [URL][DOMAIN_NAME]" at bounding box center [587, 236] width 253 height 229
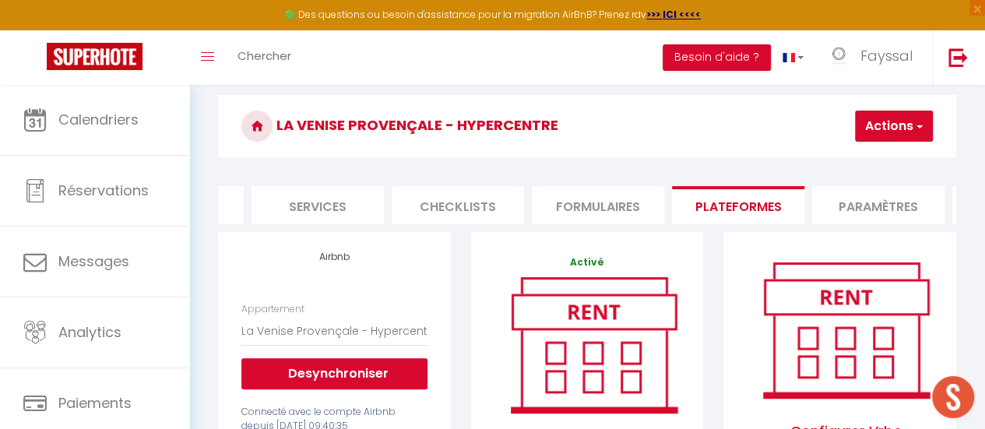
scroll to position [64, 0]
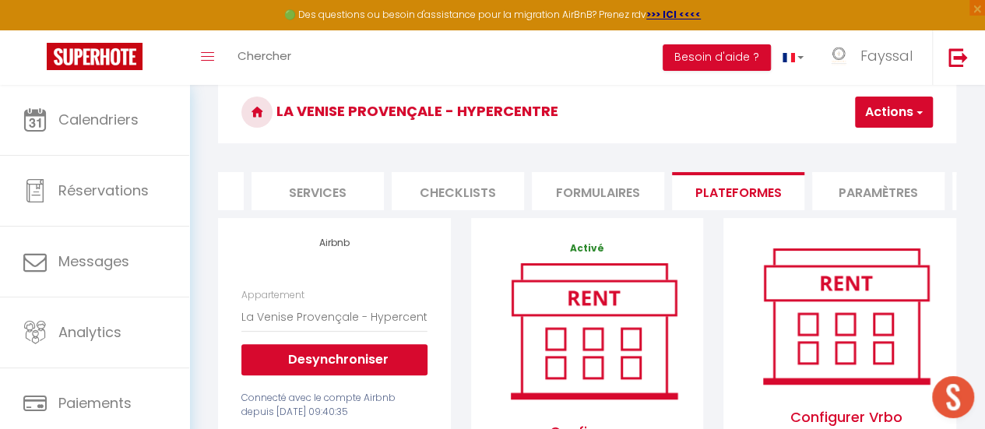
click at [911, 111] on button "Actions" at bounding box center [894, 112] width 78 height 31
click at [855, 143] on link "Enregistrer" at bounding box center [870, 146] width 123 height 20
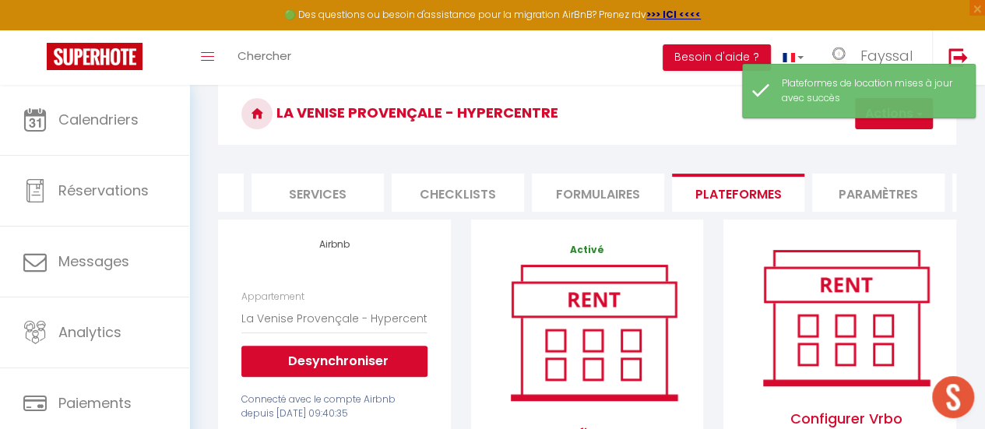
scroll to position [0, 0]
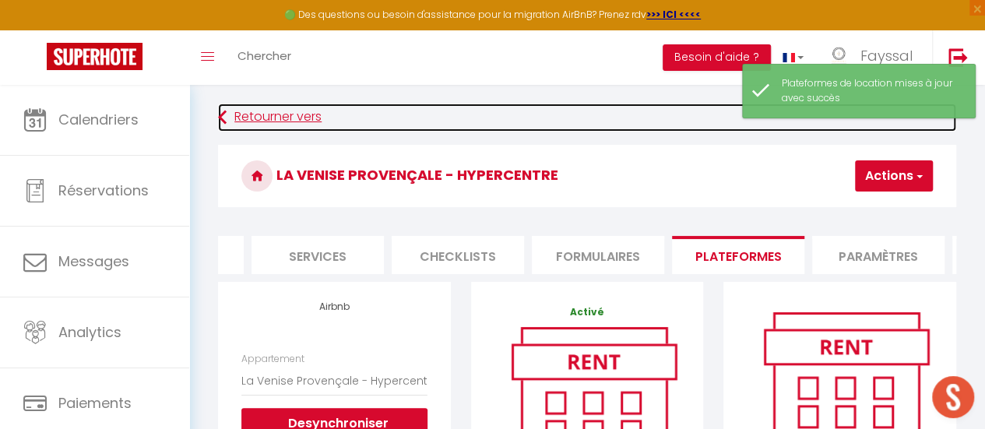
click at [243, 110] on link "Retourner vers" at bounding box center [587, 118] width 738 height 28
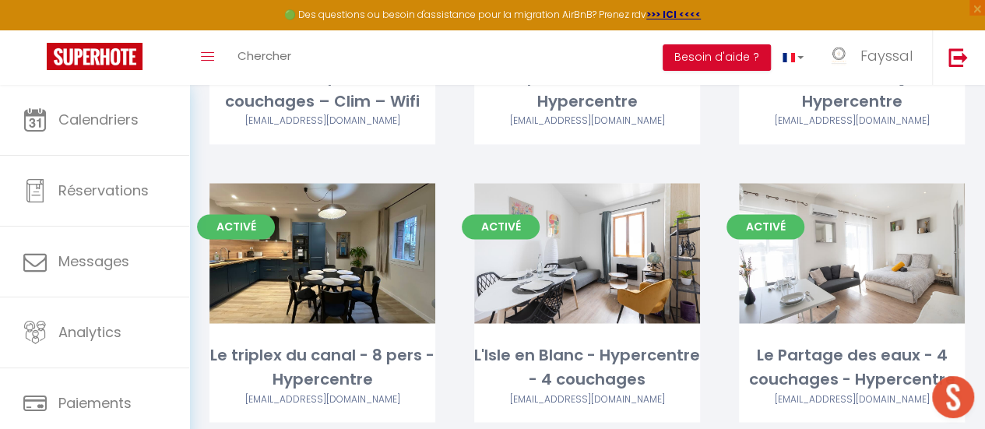
scroll to position [1219, 0]
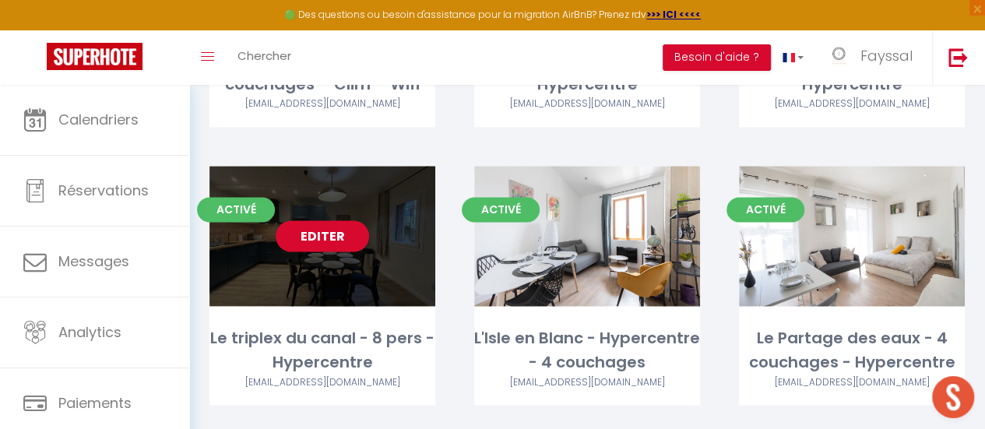
click at [344, 220] on link "Editer" at bounding box center [322, 235] width 93 height 31
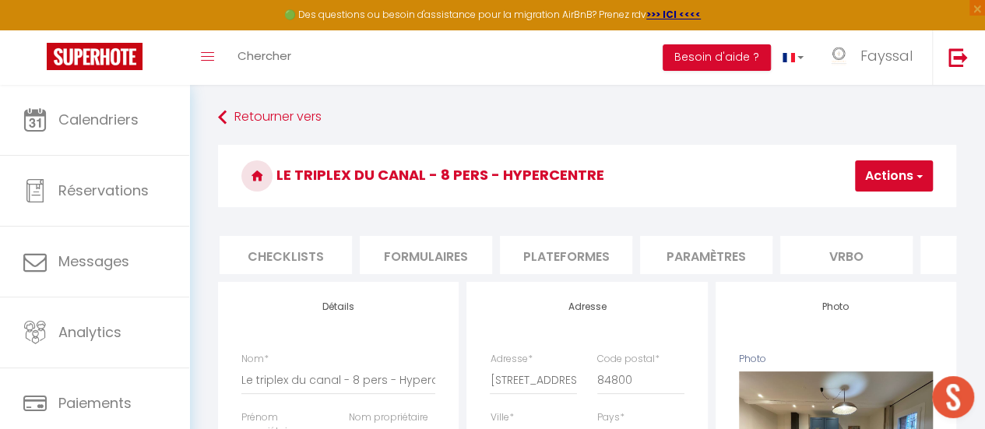
scroll to position [0, 565]
click at [600, 250] on li "Plateformes" at bounding box center [561, 255] width 132 height 38
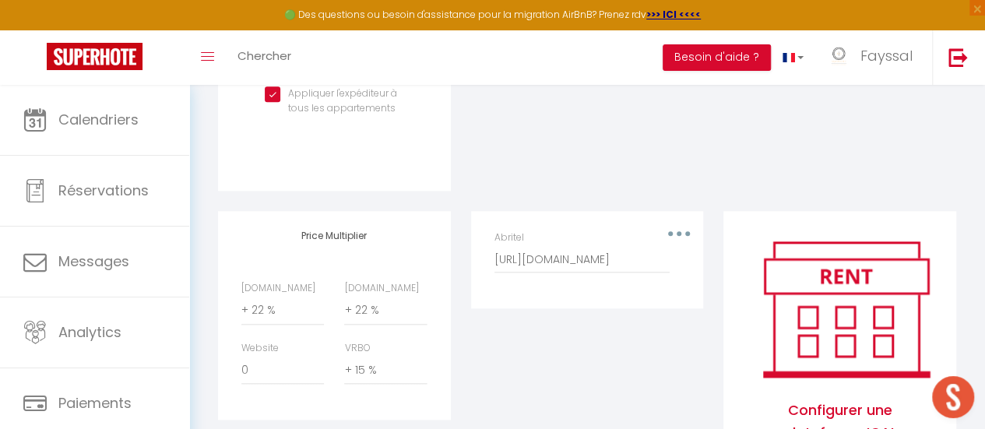
scroll to position [832, 0]
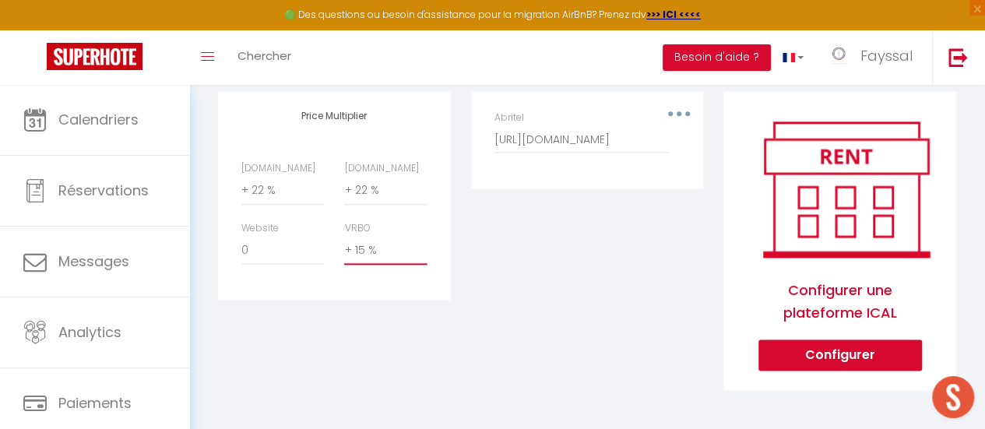
click at [385, 252] on select "0 + 1 % + 2 % + 3 % + 4 % + 5 % + 6 % + 7 % + 8 % + 9 %" at bounding box center [385, 250] width 83 height 30
click at [344, 235] on select "0 + 1 % + 2 % + 3 % + 4 % + 5 % + 6 % + 7 % + 8 % + 9 %" at bounding box center [385, 250] width 83 height 30
click at [283, 252] on select "0 + 1 % + 2 % + 3 % + 4 % + 5 % + 6 % + 7 % + 8 % + 9 %" at bounding box center [282, 250] width 83 height 30
click at [241, 235] on select "0 + 1 % + 2 % + 3 % + 4 % + 5 % + 6 % + 7 % + 8 % + 9 %" at bounding box center [282, 250] width 83 height 30
click at [471, 373] on div "Editer Supprimer Abritel [URL][DOMAIN_NAME]" at bounding box center [587, 250] width 253 height 319
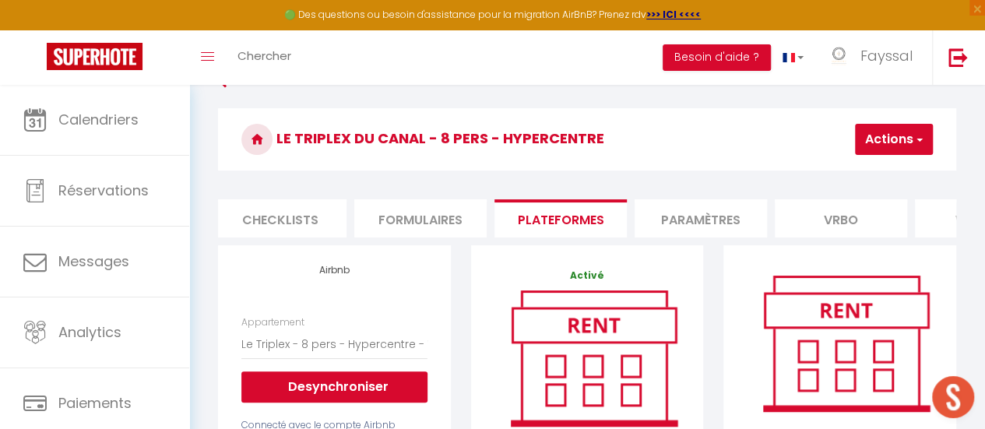
scroll to position [0, 0]
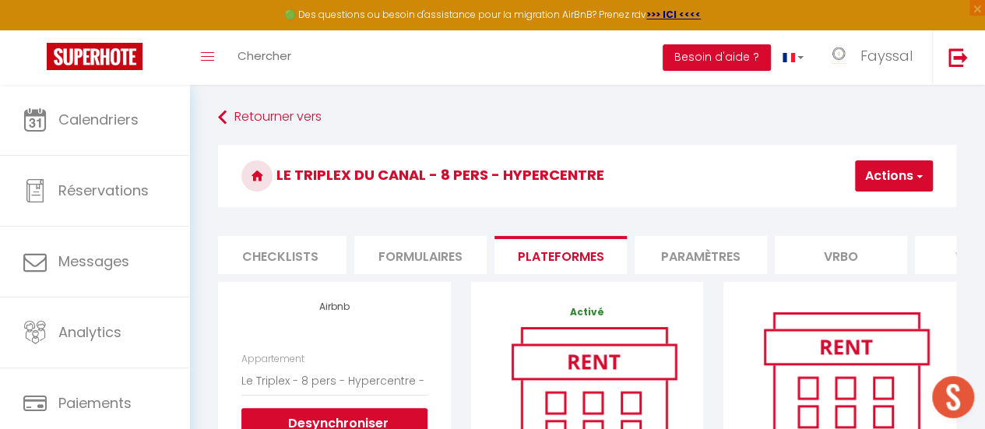
click at [893, 173] on button "Actions" at bounding box center [894, 175] width 78 height 31
click at [860, 203] on link "Enregistrer" at bounding box center [870, 210] width 123 height 20
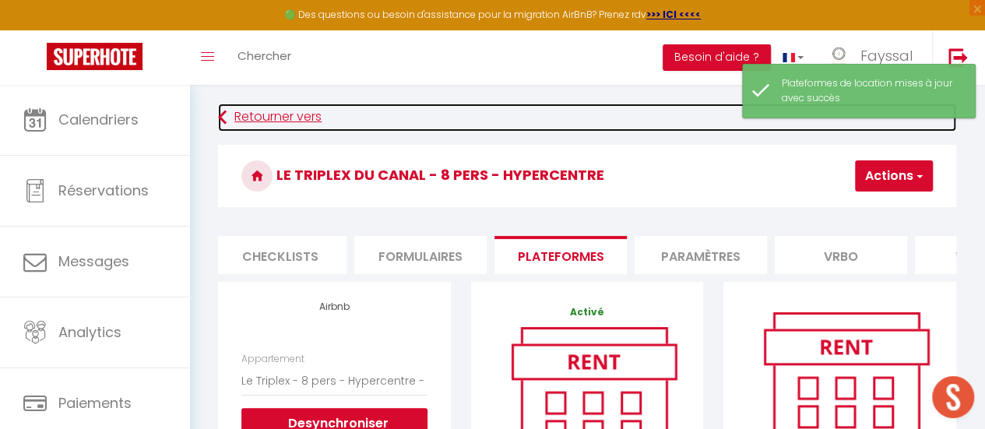
click at [270, 114] on link "Retourner vers" at bounding box center [587, 118] width 738 height 28
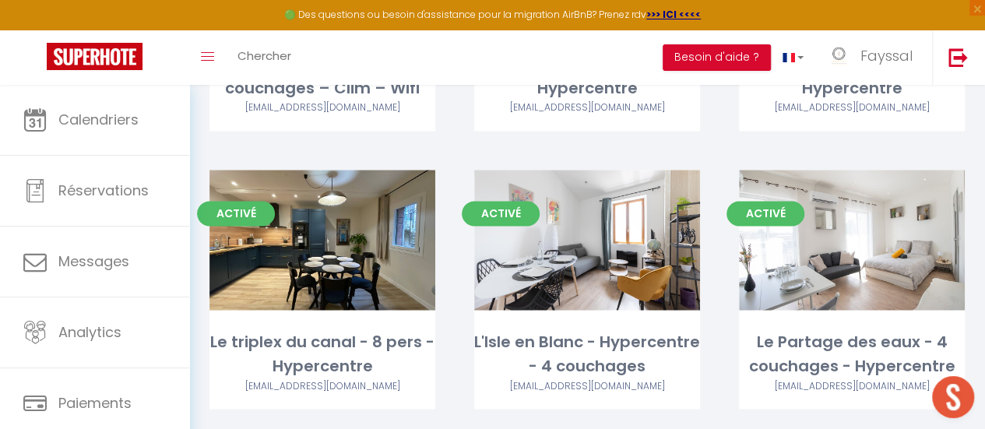
scroll to position [1249, 0]
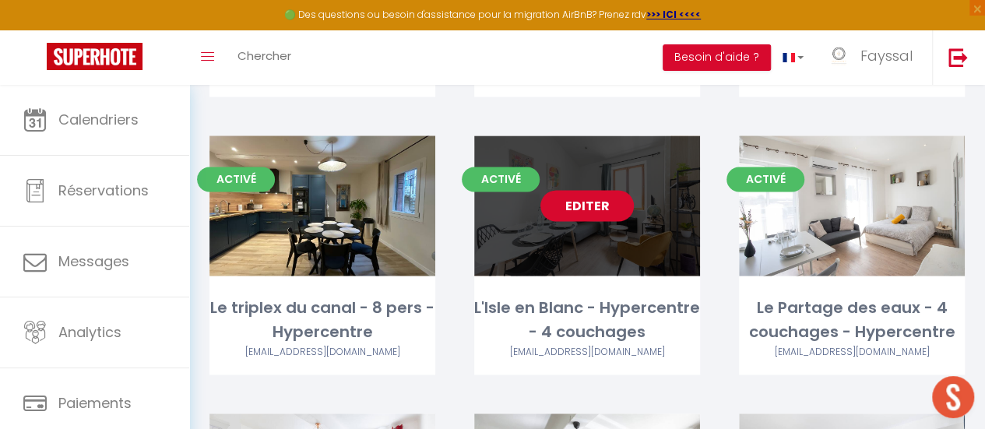
click at [588, 190] on link "Editer" at bounding box center [587, 205] width 93 height 31
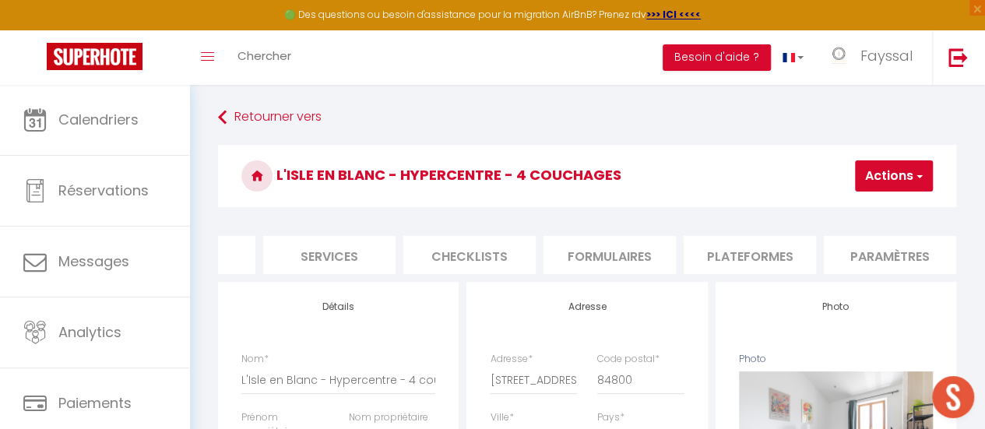
scroll to position [0, 395]
click at [604, 252] on li "Formulaires" at bounding box center [590, 255] width 132 height 38
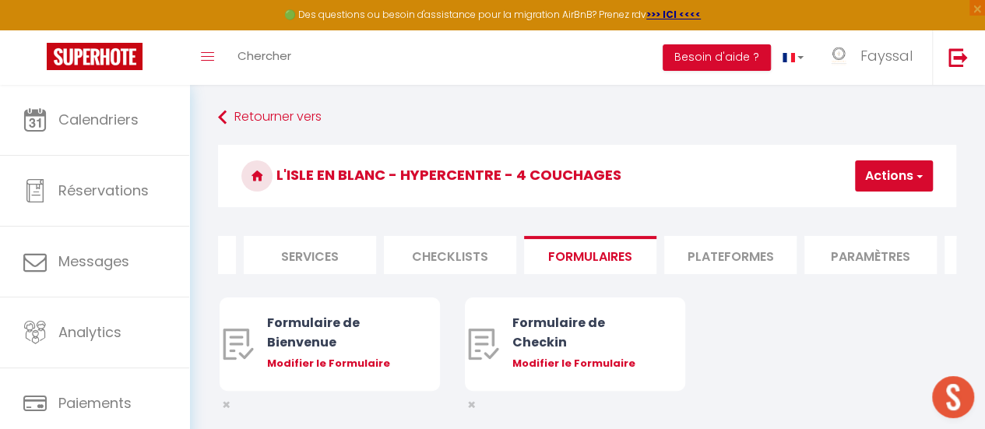
click at [726, 255] on li "Plateformes" at bounding box center [730, 255] width 132 height 38
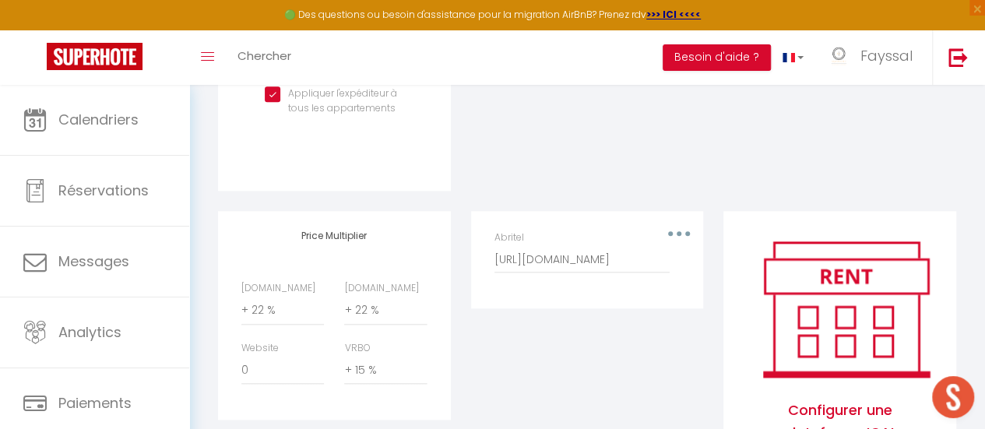
scroll to position [793, 0]
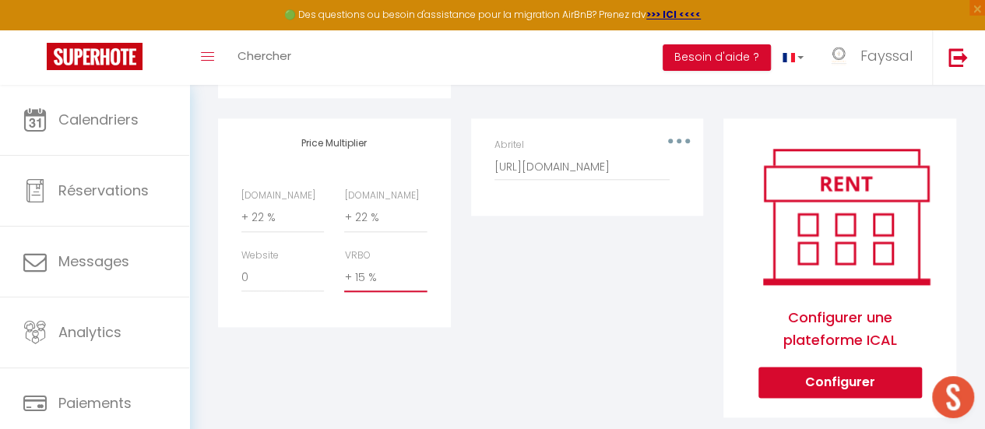
click at [408, 292] on select "0 + 1 % + 2 % + 3 % + 4 % + 5 % + 6 % + 7 % + 8 % + 9 %" at bounding box center [385, 278] width 83 height 30
click at [344, 273] on select "0 + 1 % + 2 % + 3 % + 4 % + 5 % + 6 % + 7 % + 8 % + 9 %" at bounding box center [385, 278] width 83 height 30
click at [285, 292] on select "0 + 1 % + 2 % + 3 % + 4 % + 5 % + 6 % + 7 % + 8 % + 9 %" at bounding box center [282, 278] width 83 height 30
click at [241, 273] on select "0 + 1 % + 2 % + 3 % + 4 % + 5 % + 6 % + 7 % + 8 % + 9 %" at bounding box center [282, 278] width 83 height 30
click at [371, 371] on div "Price Multiplier [DOMAIN_NAME] 0 + 1 % + 2 % + 3 % + 4 % + 5 % + 6 % + 7 %" at bounding box center [334, 277] width 253 height 319
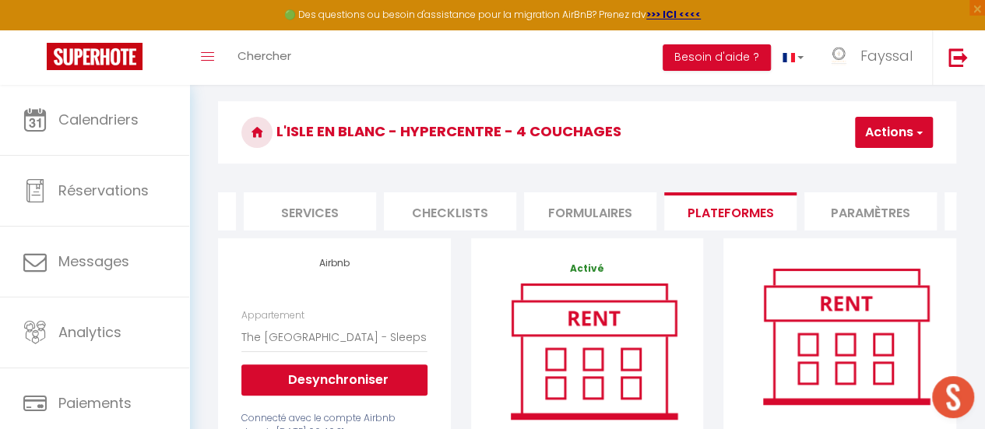
scroll to position [0, 0]
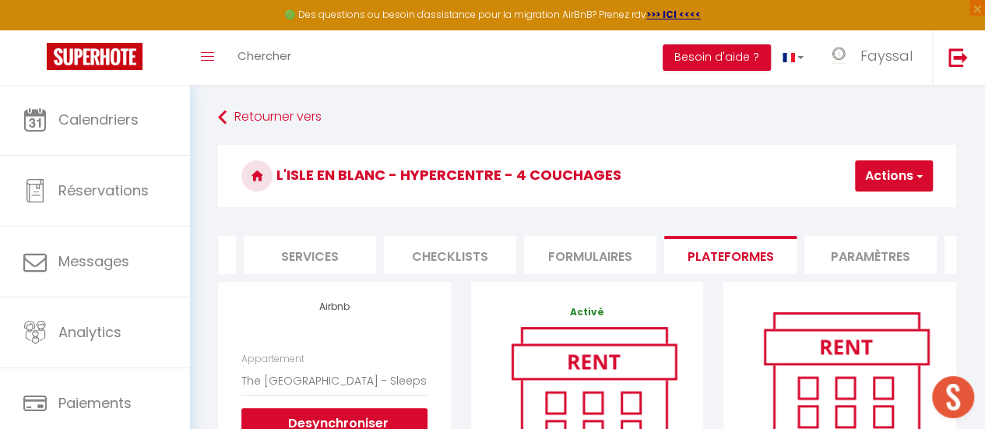
click at [921, 169] on span "button" at bounding box center [919, 176] width 10 height 16
click at [865, 202] on link "Enregistrer" at bounding box center [870, 210] width 123 height 20
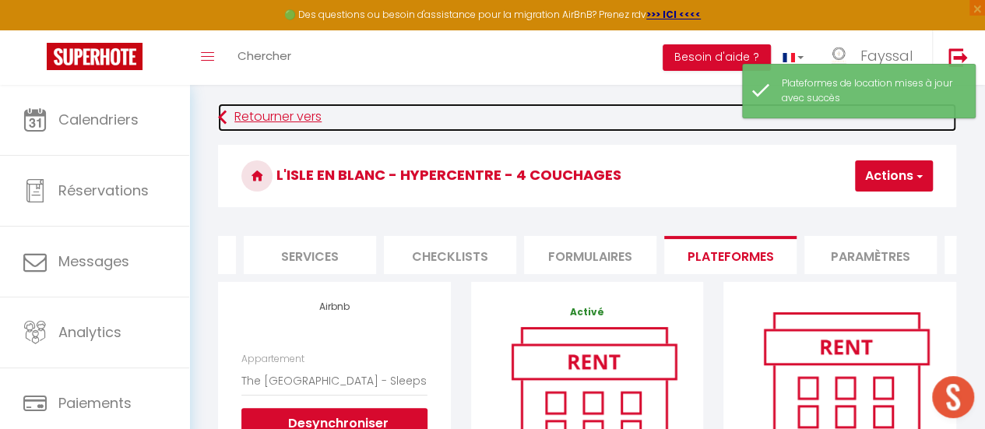
click at [298, 110] on link "Retourner vers" at bounding box center [587, 118] width 738 height 28
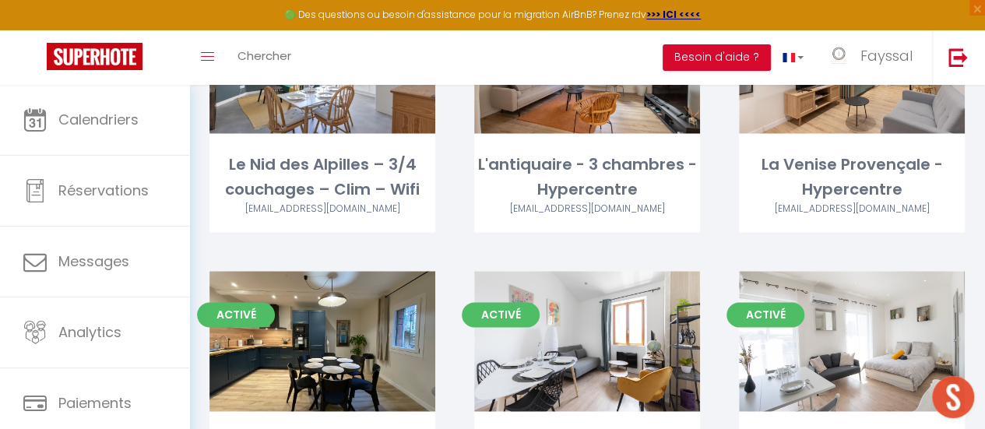
scroll to position [1123, 0]
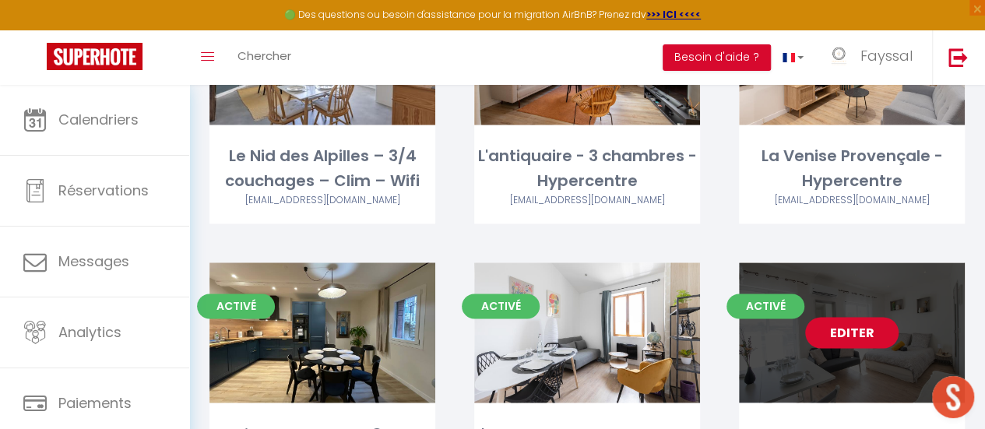
click at [844, 317] on link "Editer" at bounding box center [851, 332] width 93 height 31
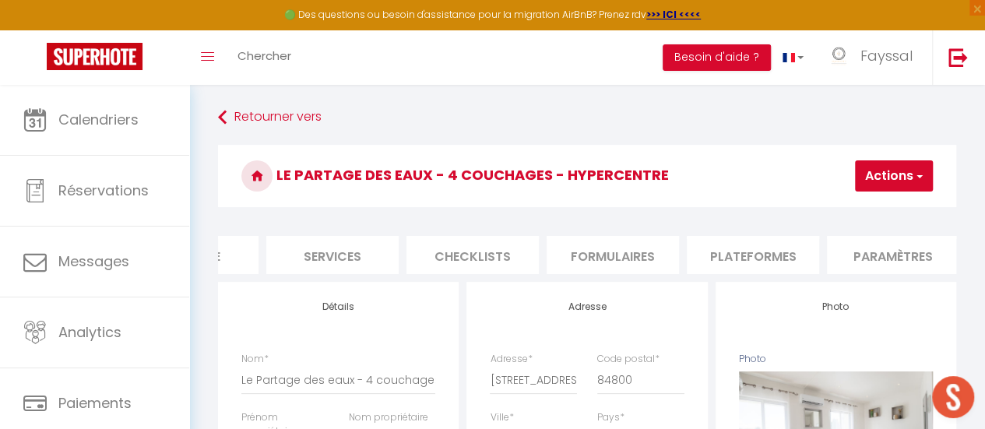
scroll to position [0, 391]
click at [734, 269] on li "Plateformes" at bounding box center [734, 255] width 132 height 38
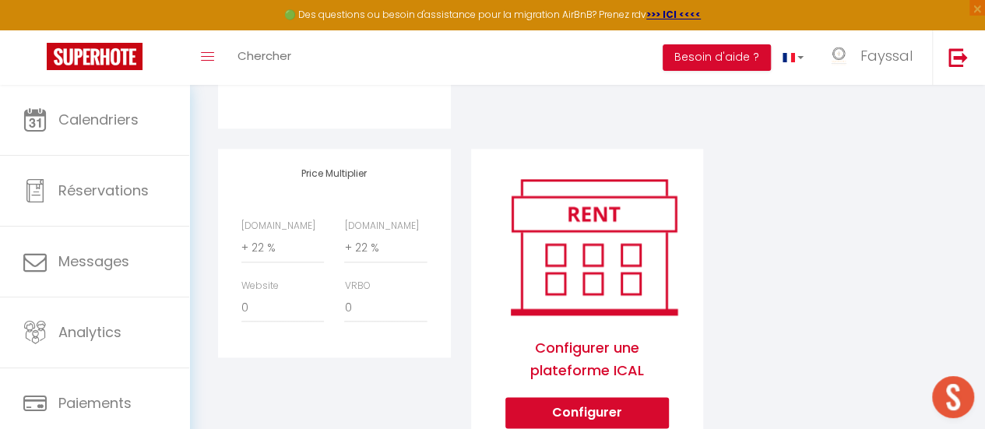
scroll to position [787, 0]
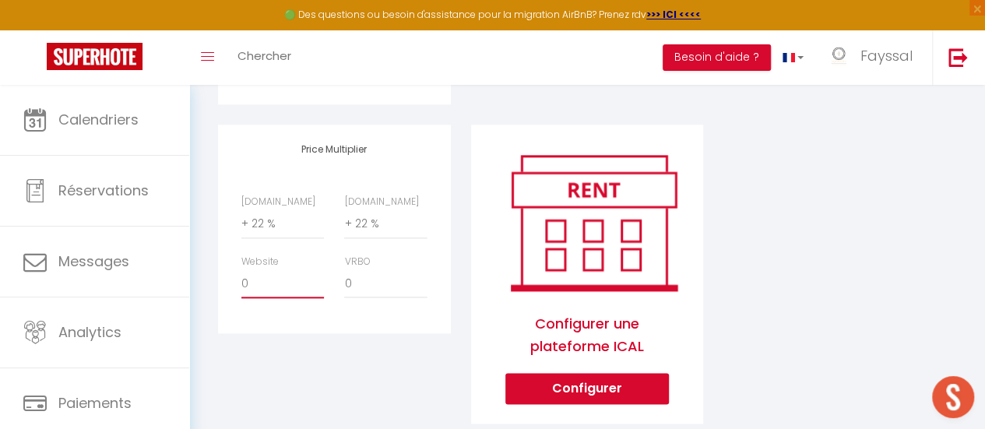
click at [256, 298] on select "0 + 1 % + 2 % + 3 % + 4 % + 5 % + 6 % + 7 % + 8 % + 9 %" at bounding box center [282, 284] width 83 height 30
click at [241, 280] on select "0 + 1 % + 2 % + 3 % + 4 % + 5 % + 6 % + 7 % + 8 % + 9 %" at bounding box center [282, 284] width 83 height 30
click at [411, 333] on div "Price Multiplier [DOMAIN_NAME] 0 + 1 % + 2 % + 3 % + 4 % + 5 % + 6 % + 7 %" at bounding box center [334, 229] width 232 height 209
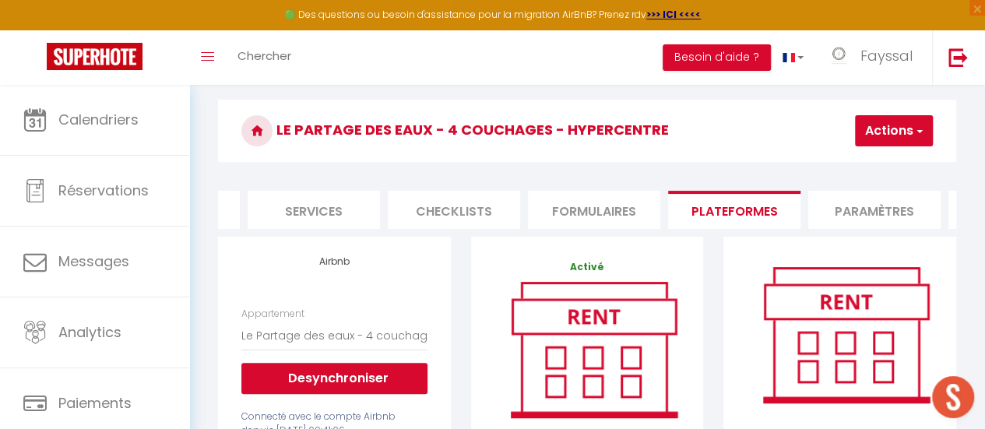
scroll to position [19, 0]
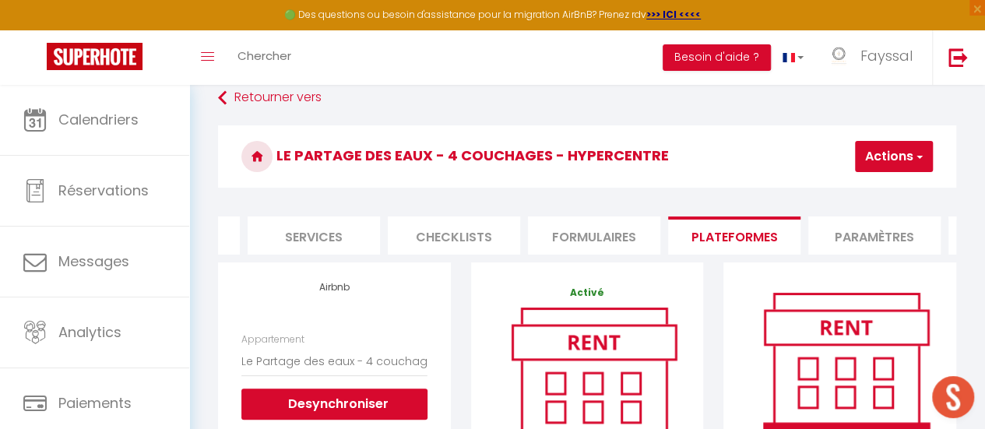
click at [877, 154] on button "Actions" at bounding box center [894, 156] width 78 height 31
click at [846, 182] on link "Enregistrer" at bounding box center [870, 191] width 123 height 20
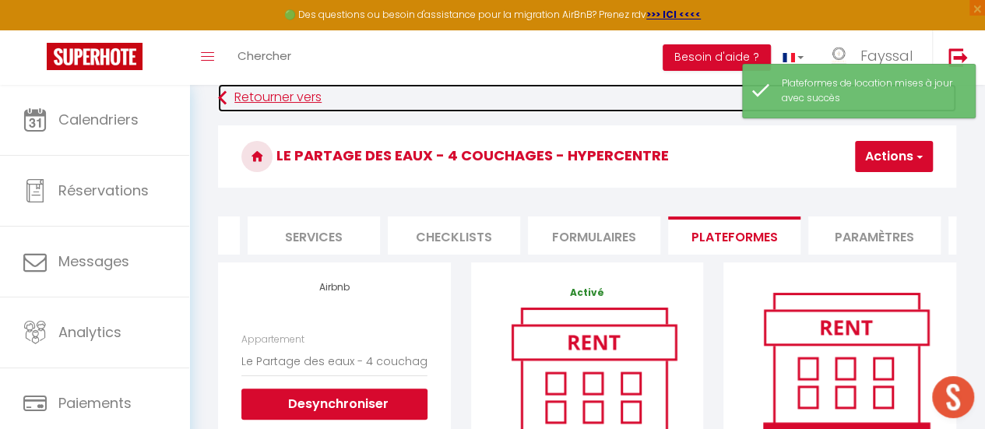
click at [312, 98] on link "Retourner vers" at bounding box center [587, 98] width 738 height 28
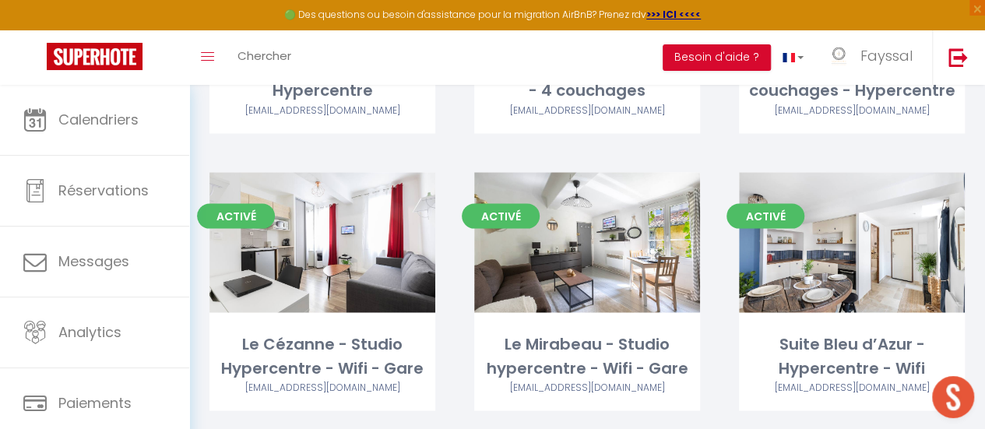
scroll to position [1503, 0]
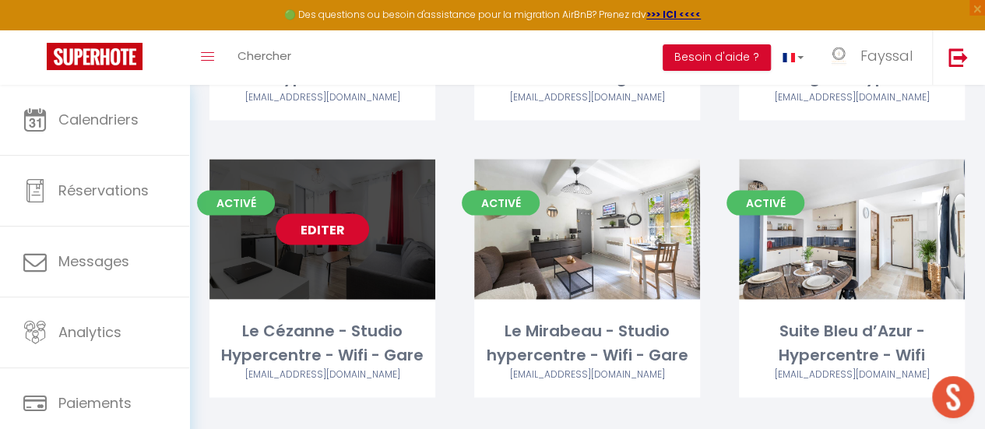
click at [308, 214] on link "Editer" at bounding box center [322, 229] width 93 height 31
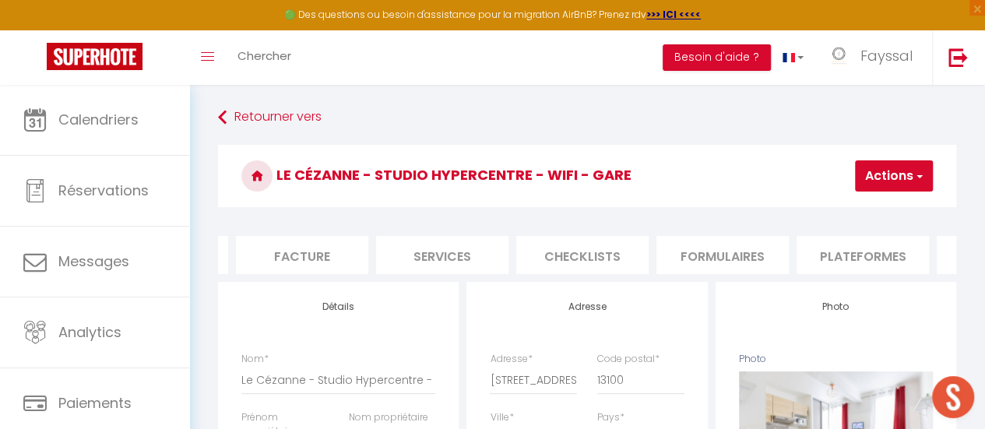
scroll to position [0, 362]
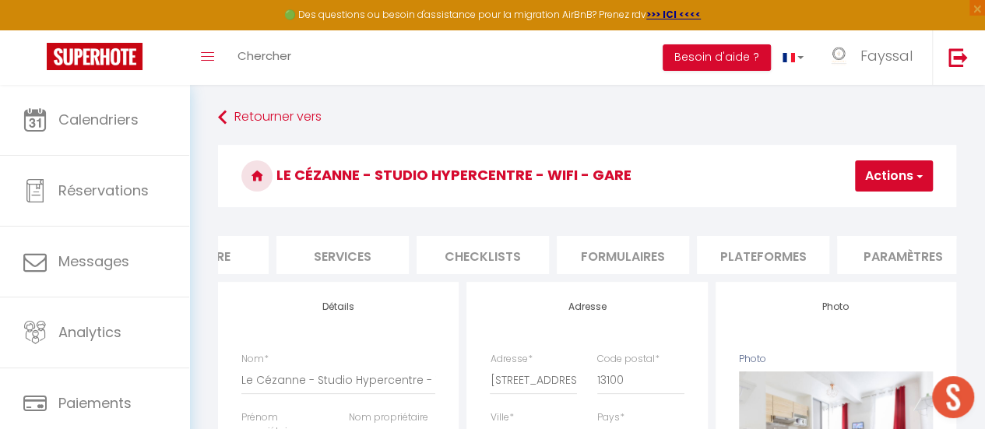
drag, startPoint x: 647, startPoint y: 326, endPoint x: 676, endPoint y: 336, distance: 30.3
click at [730, 213] on div "Le Cézanne - Studio Hypercentre - Wifi - Gare Actions Enregistrer Dupliquer Sup…" at bounding box center [587, 180] width 738 height 71
click at [740, 245] on li "Plateformes" at bounding box center [763, 255] width 132 height 38
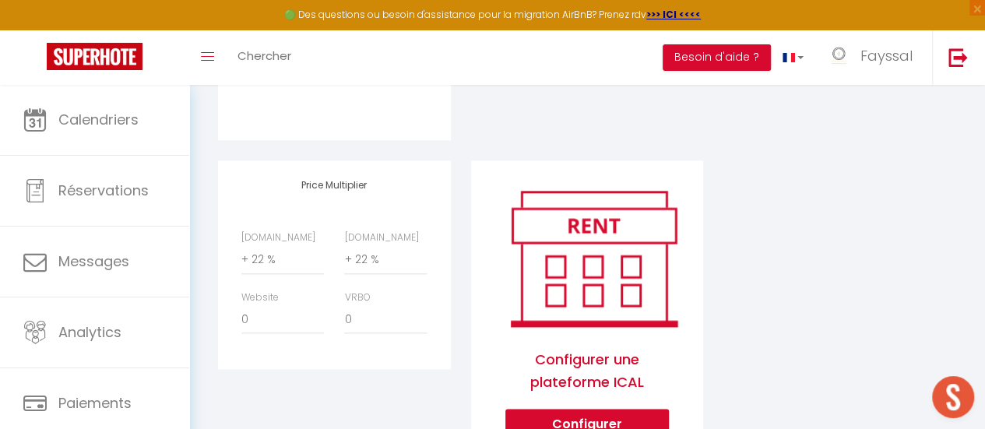
scroll to position [774, 0]
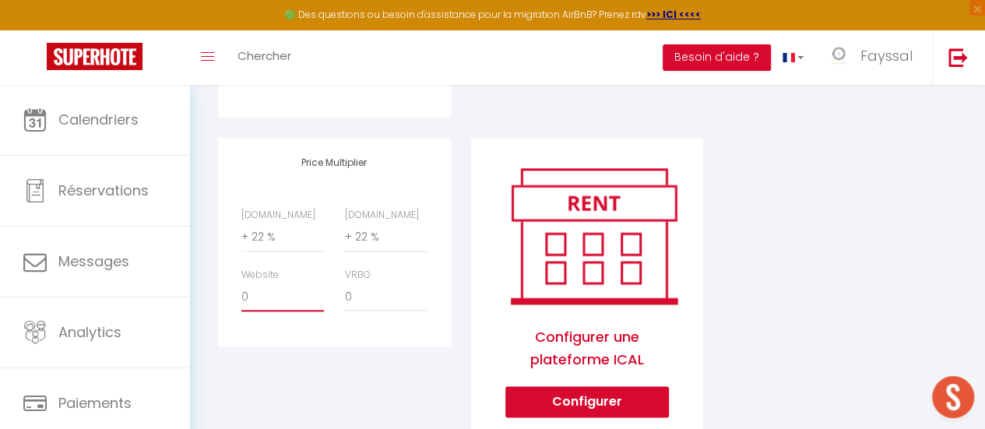
click at [286, 312] on select "0 + 1 % + 2 % + 3 % + 4 % + 5 % + 6 % + 7 % + 8 % + 9 %" at bounding box center [282, 297] width 83 height 30
click at [241, 294] on select "0 + 1 % + 2 % + 3 % + 4 % + 5 % + 6 % + 7 % + 8 % + 9 %" at bounding box center [282, 297] width 83 height 30
click at [335, 364] on div "Price Multiplier [DOMAIN_NAME] 0 + 1 % + 2 % + 3 % + 4 % + 5 % + 6 % + 7 %" at bounding box center [334, 297] width 253 height 319
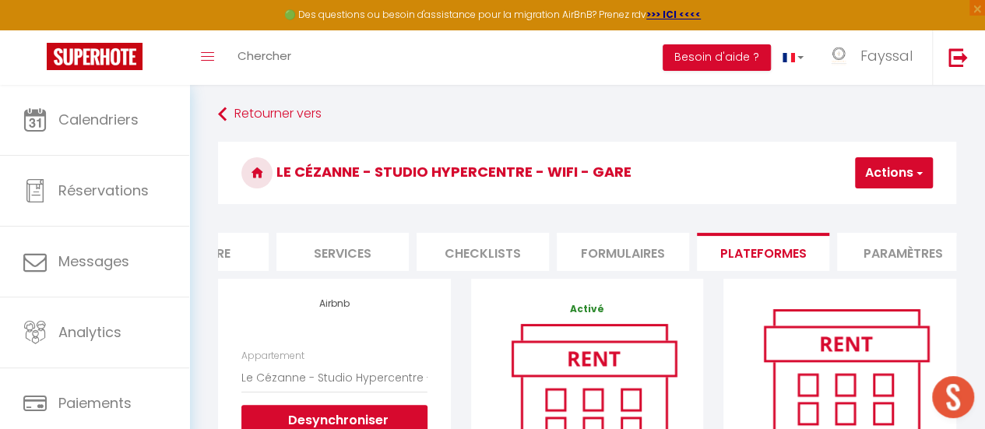
scroll to position [0, 0]
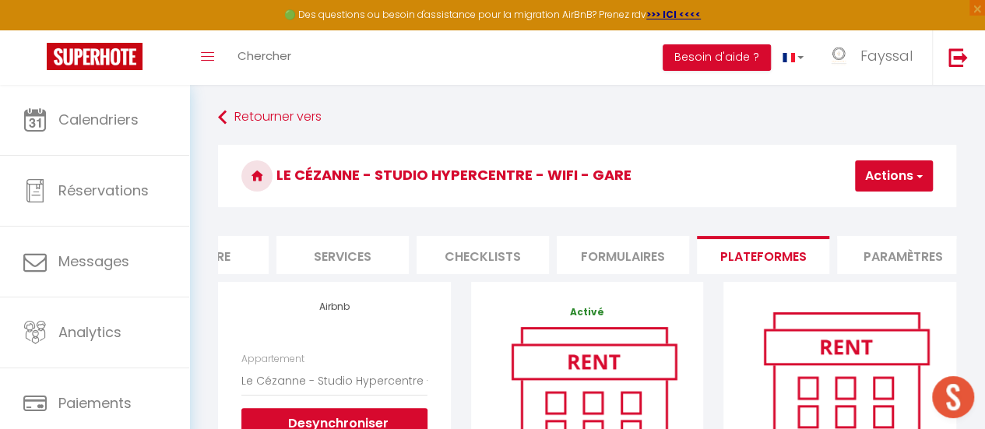
click at [915, 169] on span "button" at bounding box center [919, 176] width 10 height 16
click at [859, 203] on link "Enregistrer" at bounding box center [870, 210] width 123 height 20
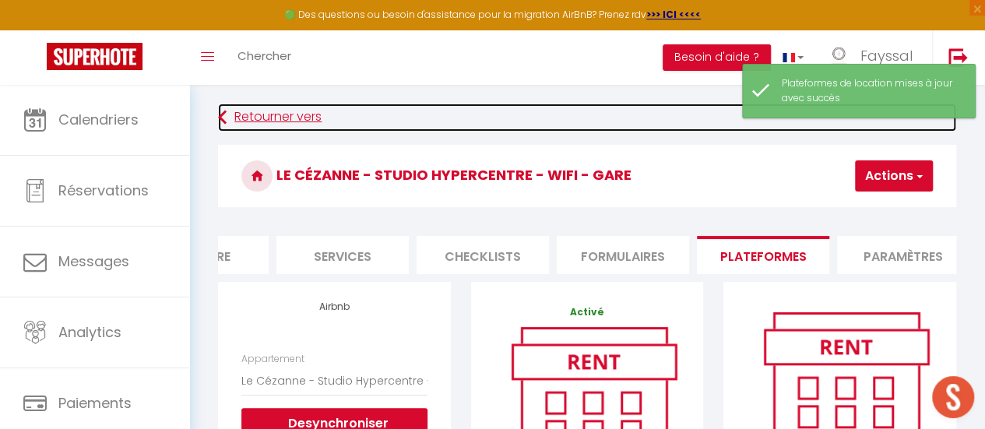
click at [277, 119] on link "Retourner vers" at bounding box center [587, 118] width 738 height 28
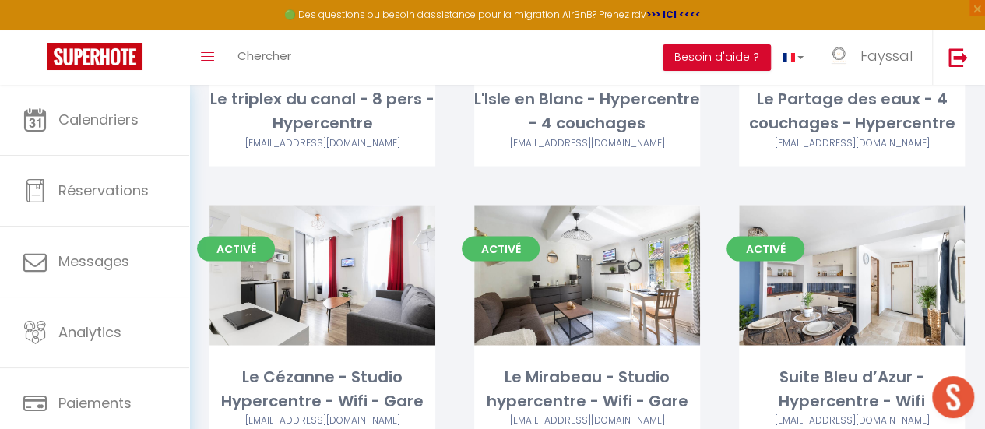
scroll to position [1466, 0]
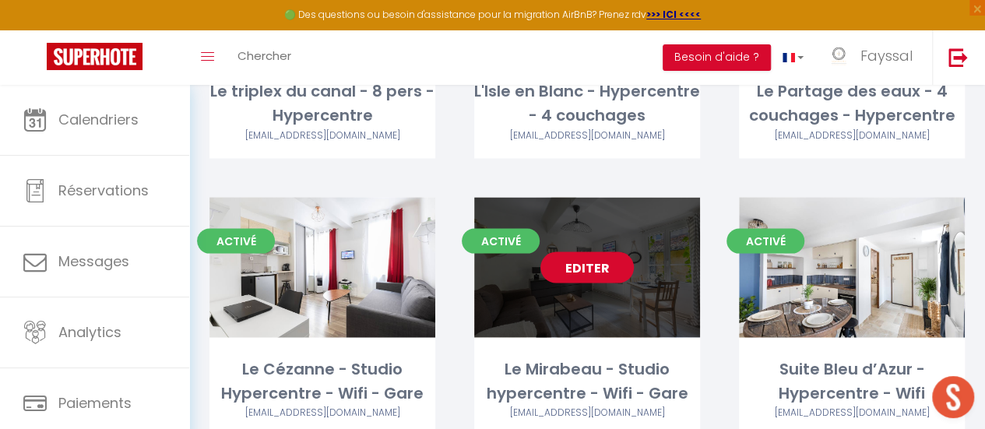
click at [603, 252] on link "Editer" at bounding box center [587, 267] width 93 height 31
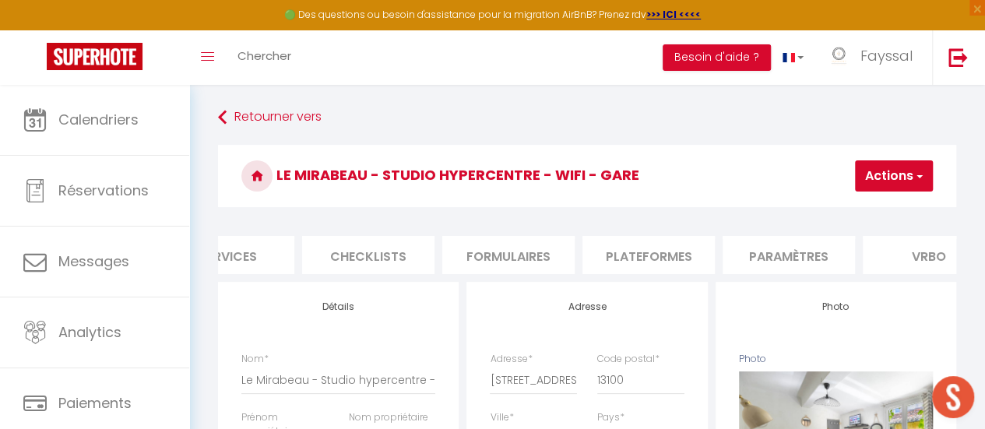
scroll to position [0, 473]
click at [689, 256] on li "Plateformes" at bounding box center [653, 255] width 132 height 38
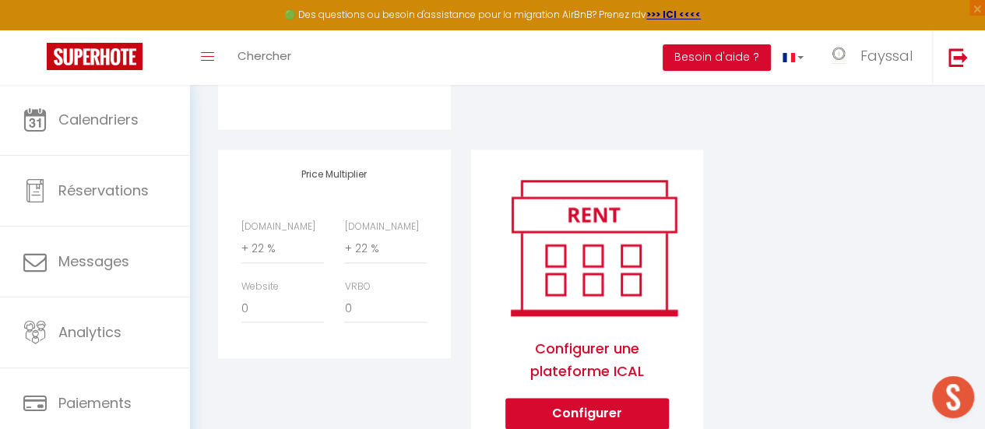
scroll to position [763, 0]
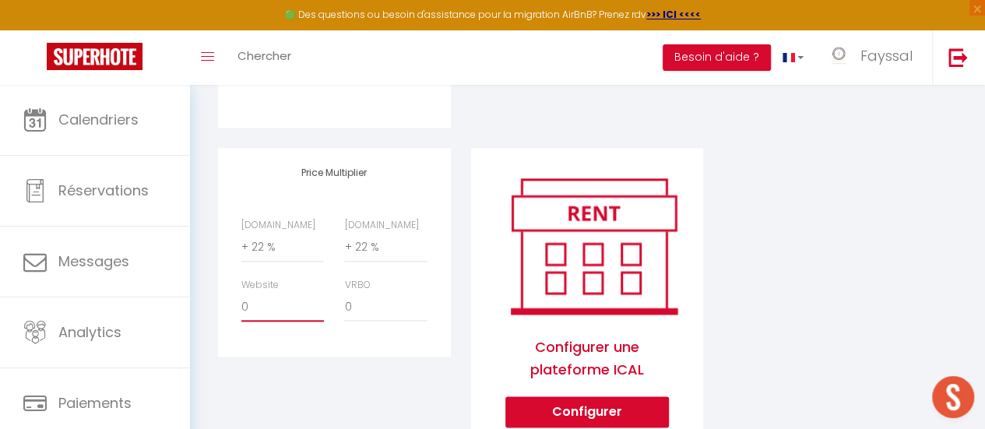
click at [307, 322] on select "0 + 1 % + 2 % + 3 % + 4 % + 5 % + 6 % + 7 % + 8 % + 9 %" at bounding box center [282, 307] width 83 height 30
click at [241, 304] on select "0 + 1 % + 2 % + 3 % + 4 % + 5 % + 6 % + 7 % + 8 % + 9 %" at bounding box center [282, 307] width 83 height 30
click at [428, 372] on div "Price Multiplier [DOMAIN_NAME] 0 + 1 % + 2 % + 3 % + 4 % + 5 % + 6 % + 7 %" at bounding box center [334, 307] width 253 height 319
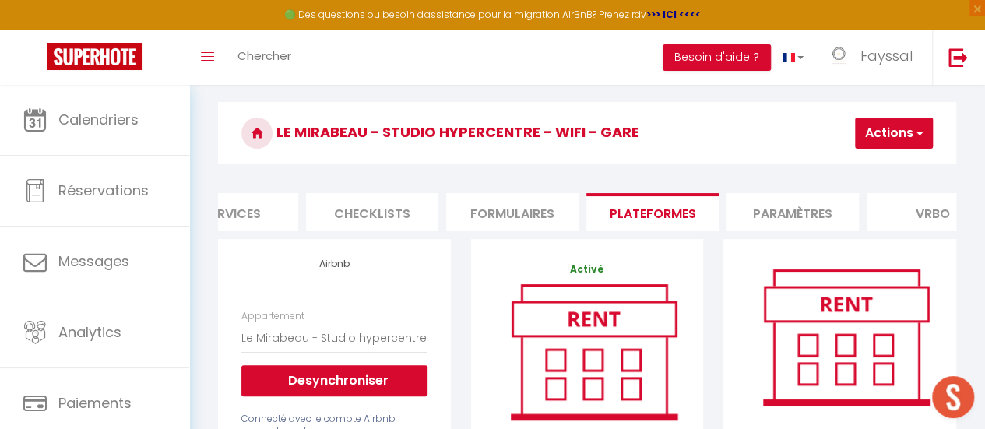
scroll to position [51, 0]
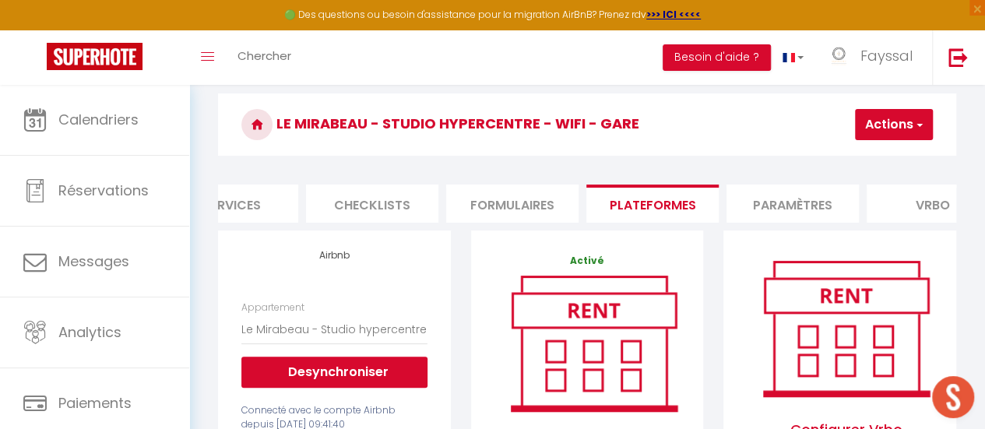
click at [923, 132] on button "Actions" at bounding box center [894, 124] width 78 height 31
click at [844, 163] on link "Enregistrer" at bounding box center [870, 159] width 123 height 20
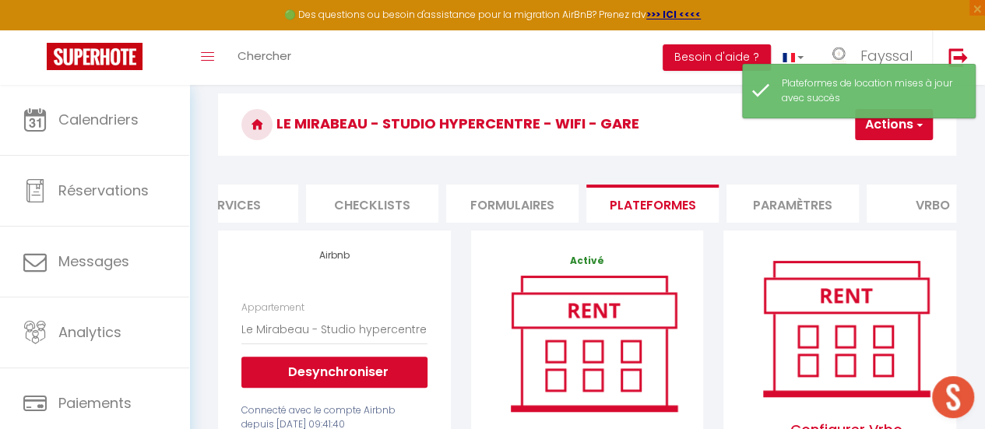
scroll to position [0, 0]
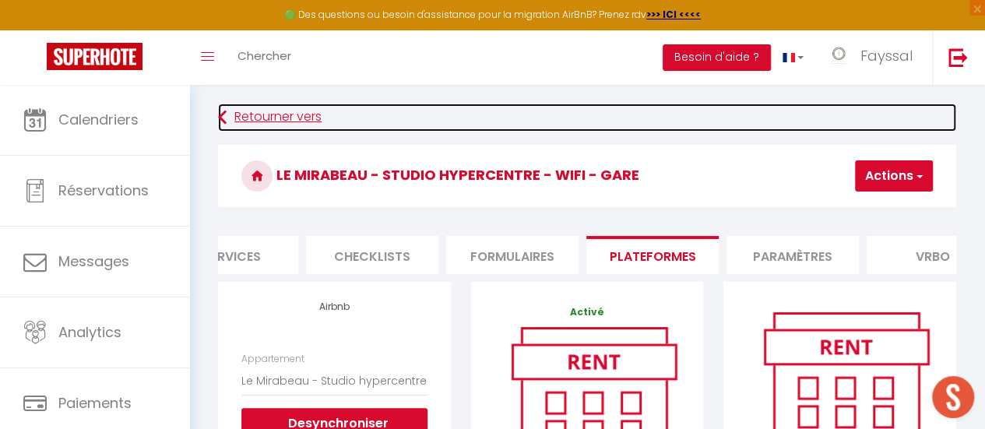
click at [305, 118] on link "Retourner vers" at bounding box center [587, 118] width 738 height 28
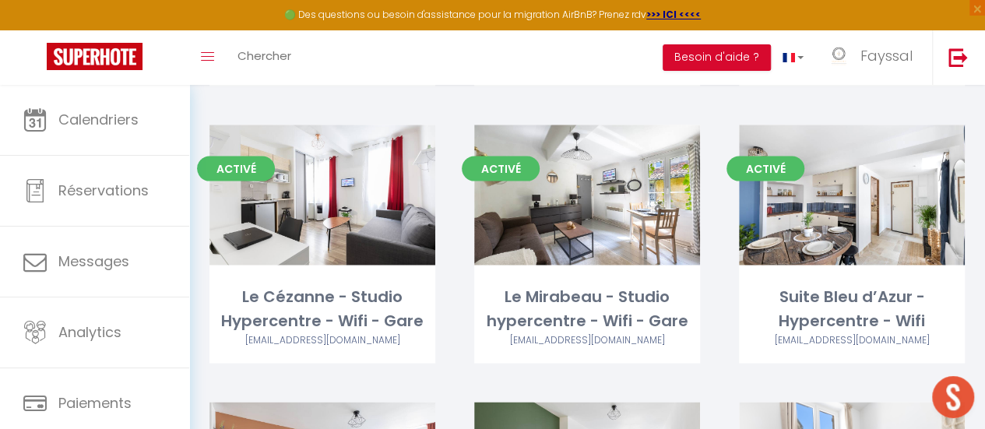
scroll to position [1559, 0]
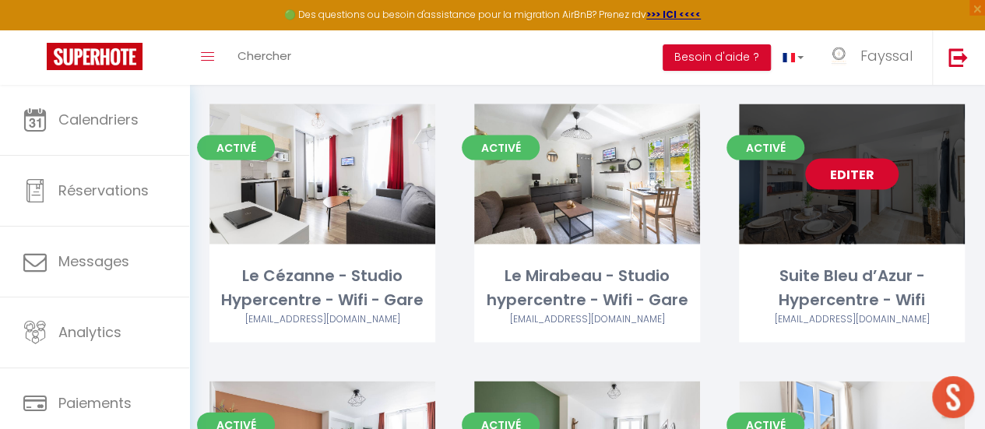
click at [836, 159] on link "Editer" at bounding box center [851, 174] width 93 height 31
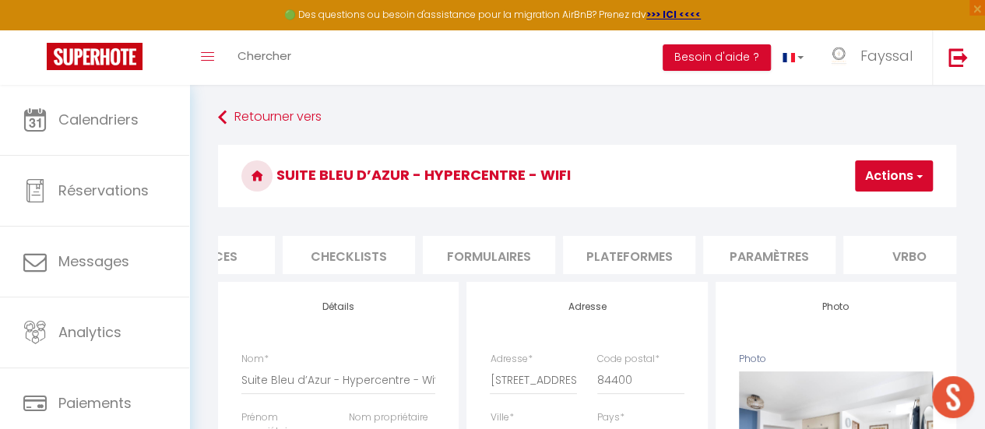
scroll to position [0, 502]
click at [618, 245] on li "Plateformes" at bounding box center [624, 255] width 132 height 38
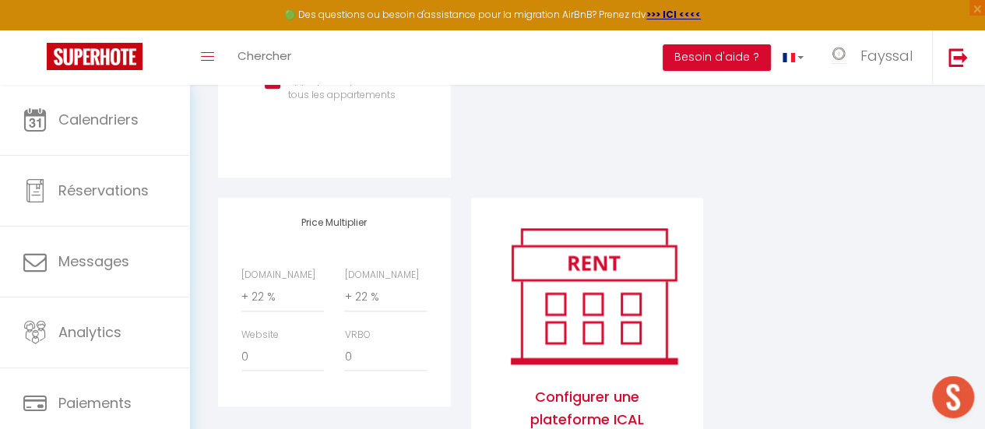
scroll to position [790, 0]
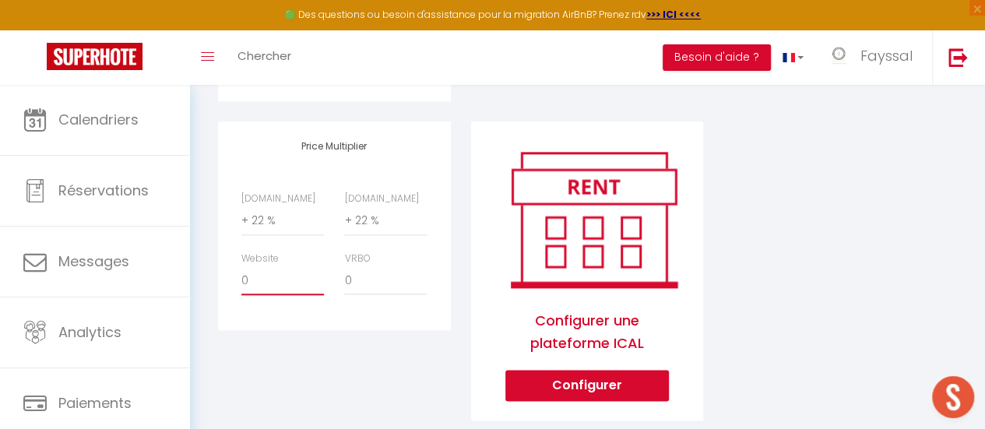
click at [279, 295] on select "0 + 1 % + 2 % + 3 % + 4 % + 5 % + 6 % + 7 % + 8 % + 9 %" at bounding box center [282, 281] width 83 height 30
click at [241, 277] on select "0 + 1 % + 2 % + 3 % + 4 % + 5 % + 6 % + 7 % + 8 % + 9 %" at bounding box center [282, 281] width 83 height 30
click at [330, 365] on div "Price Multiplier [DOMAIN_NAME] 0 + 1 % + 2 % + 3 % + 4 % + 5 % + 6 % + 7 %" at bounding box center [334, 281] width 253 height 319
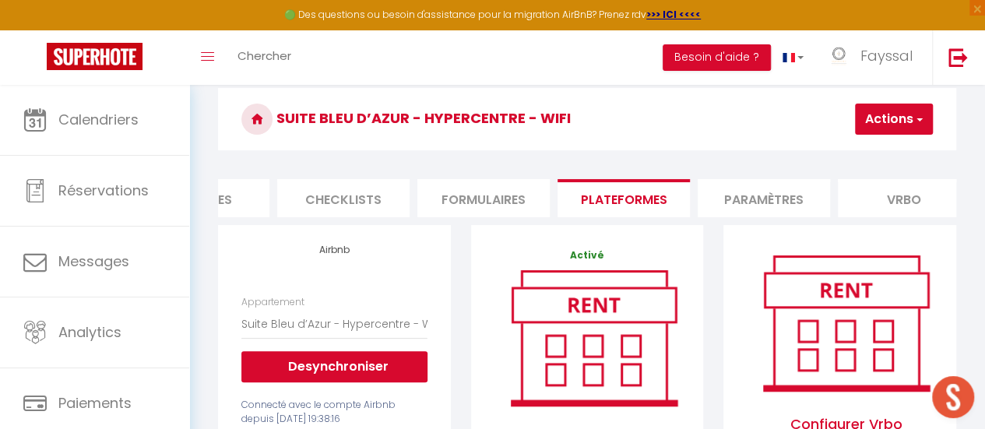
scroll to position [0, 0]
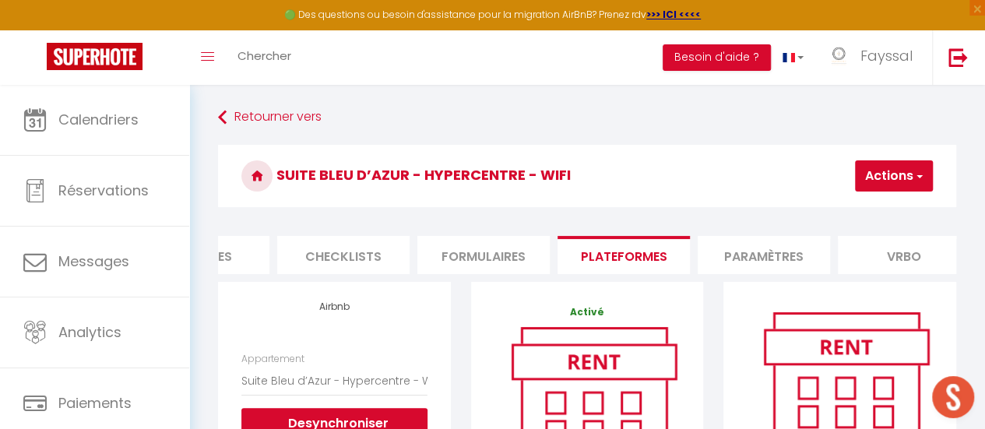
click at [913, 187] on button "Actions" at bounding box center [894, 175] width 78 height 31
click at [869, 206] on link "Enregistrer" at bounding box center [870, 210] width 123 height 20
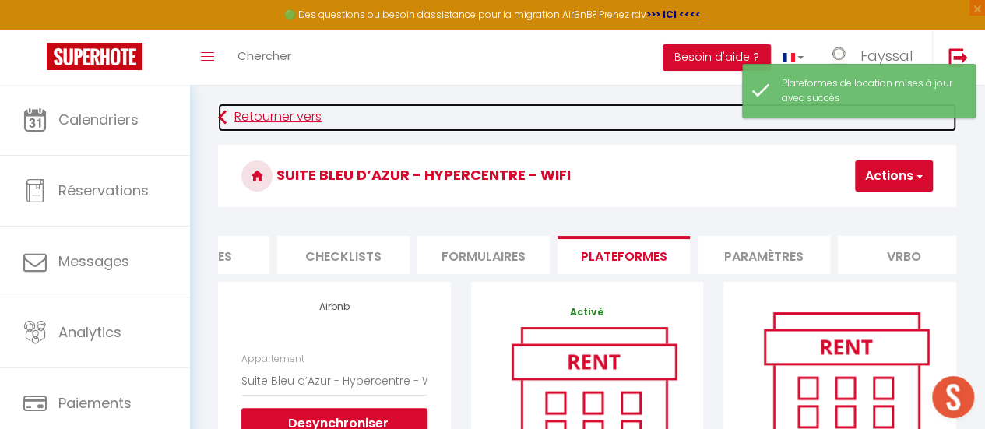
click at [293, 127] on link "Retourner vers" at bounding box center [587, 118] width 738 height 28
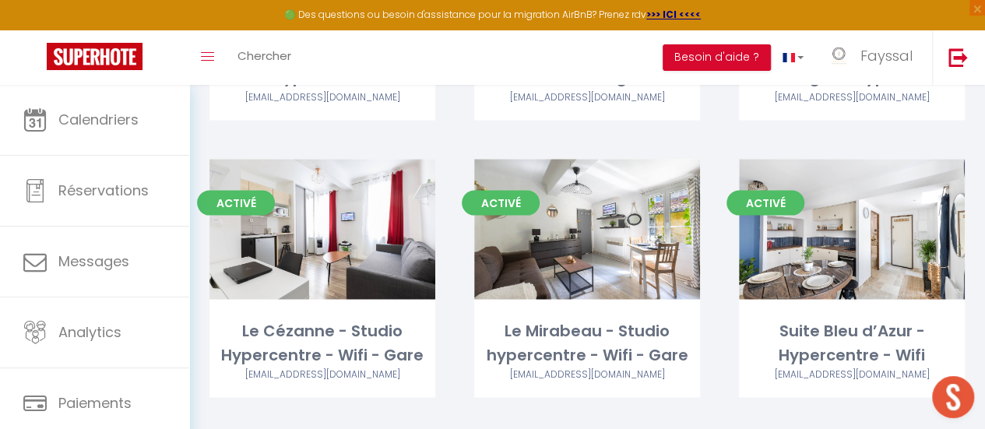
scroll to position [1507, 0]
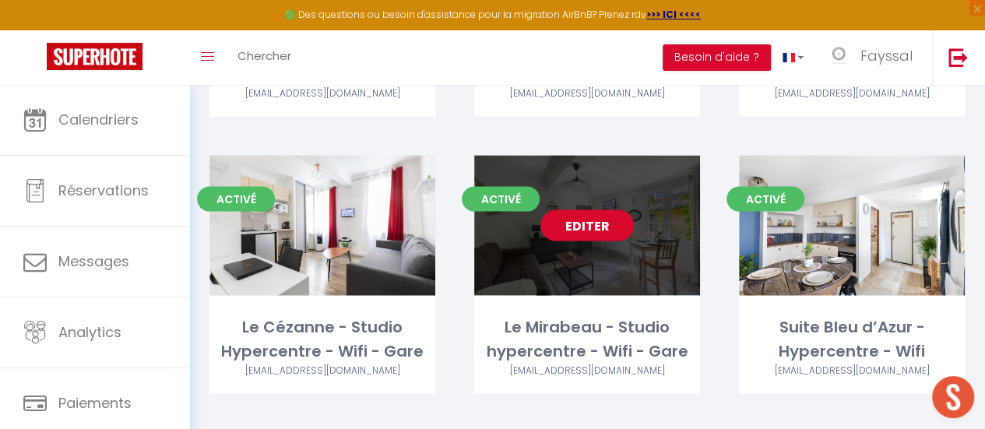
click at [575, 210] on link "Editer" at bounding box center [587, 225] width 93 height 31
click at [569, 210] on link "Editer" at bounding box center [587, 225] width 93 height 31
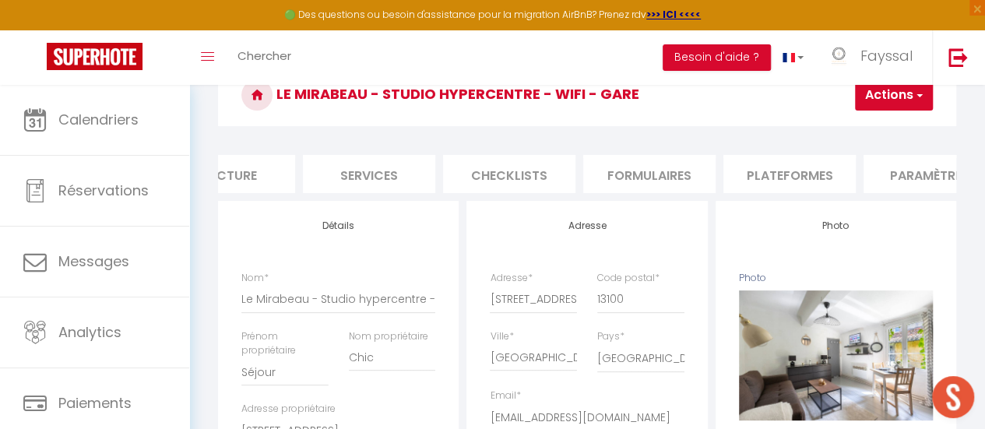
scroll to position [0, 338]
click at [751, 175] on li "Plateformes" at bounding box center [787, 174] width 132 height 38
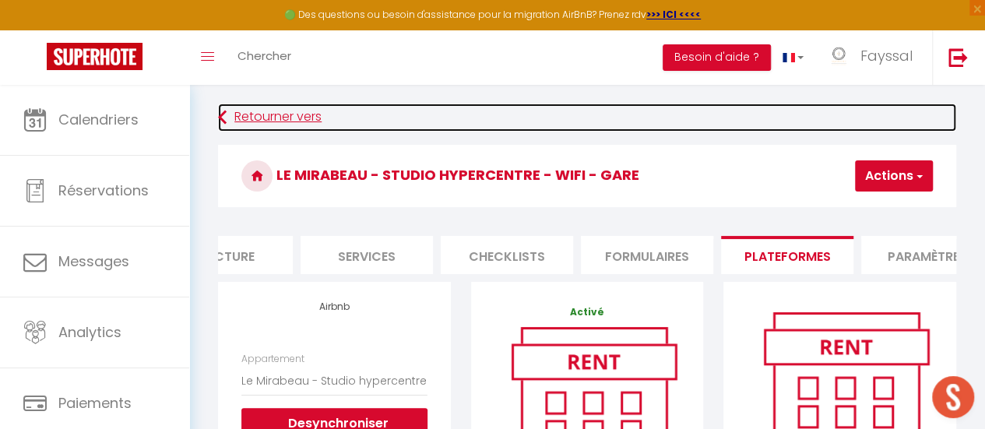
click at [287, 117] on link "Retourner vers" at bounding box center [587, 118] width 738 height 28
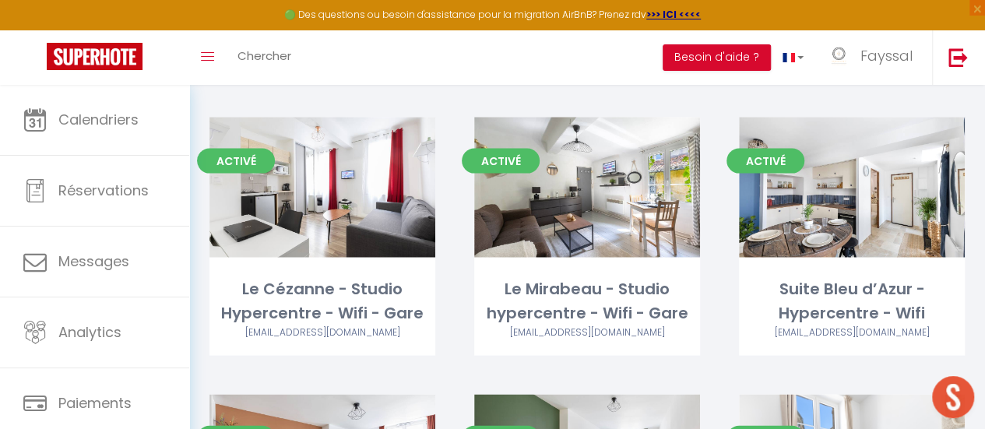
scroll to position [1550, 0]
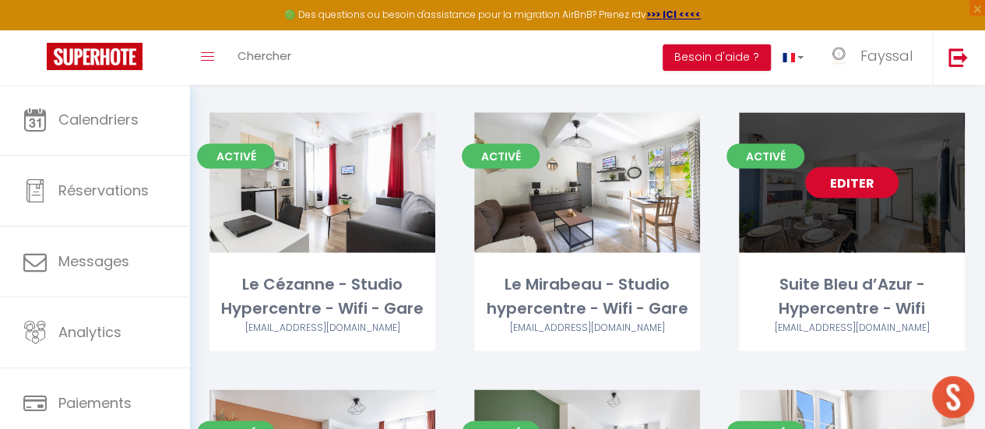
click at [834, 167] on link "Editer" at bounding box center [851, 182] width 93 height 31
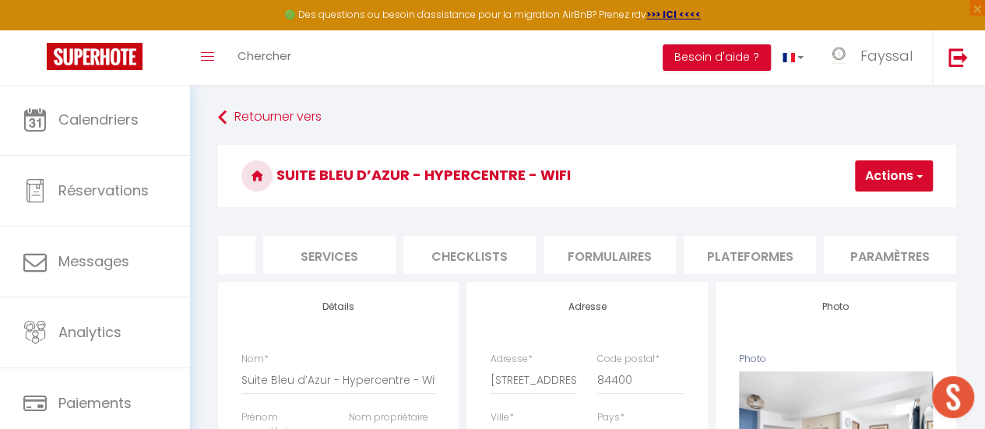
scroll to position [0, 380]
click at [730, 254] on li "Plateformes" at bounding box center [745, 255] width 132 height 38
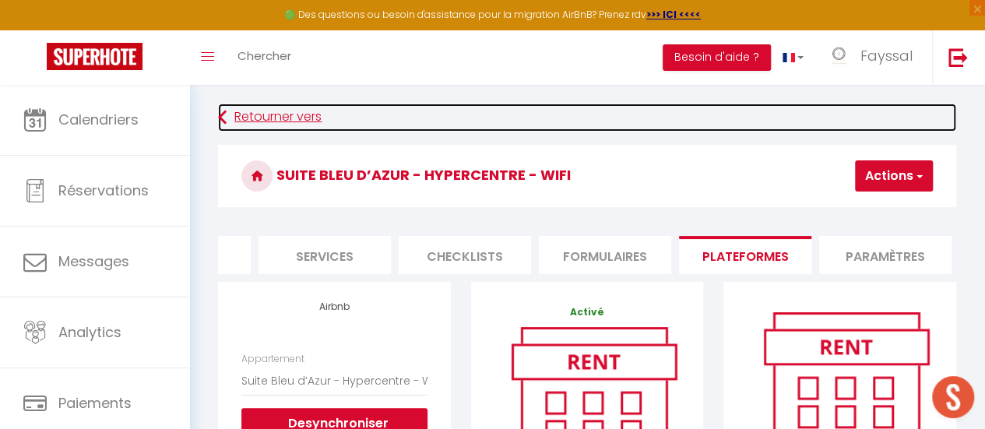
click at [246, 120] on link "Retourner vers" at bounding box center [587, 118] width 738 height 28
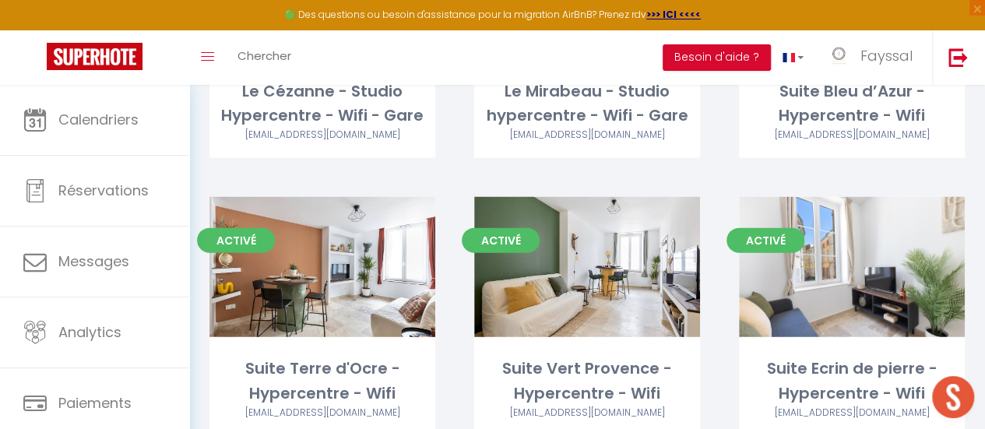
scroll to position [1792, 0]
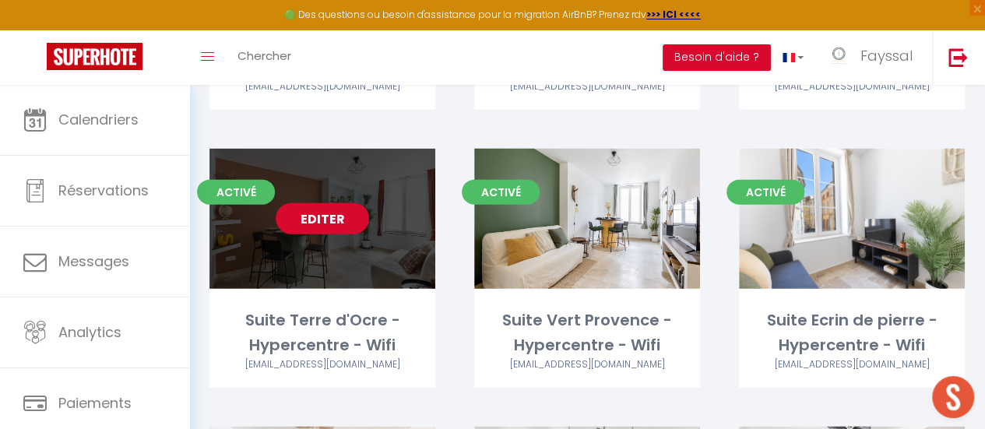
click at [341, 203] on link "Editer" at bounding box center [322, 218] width 93 height 31
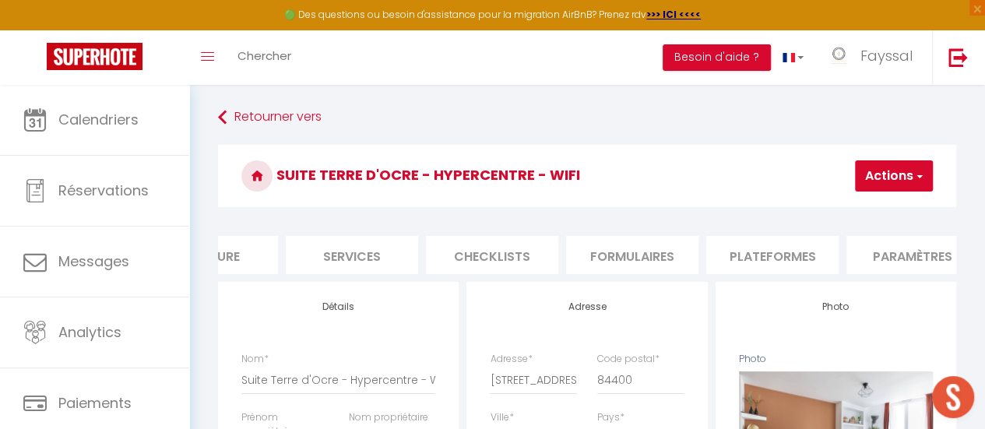
scroll to position [0, 440]
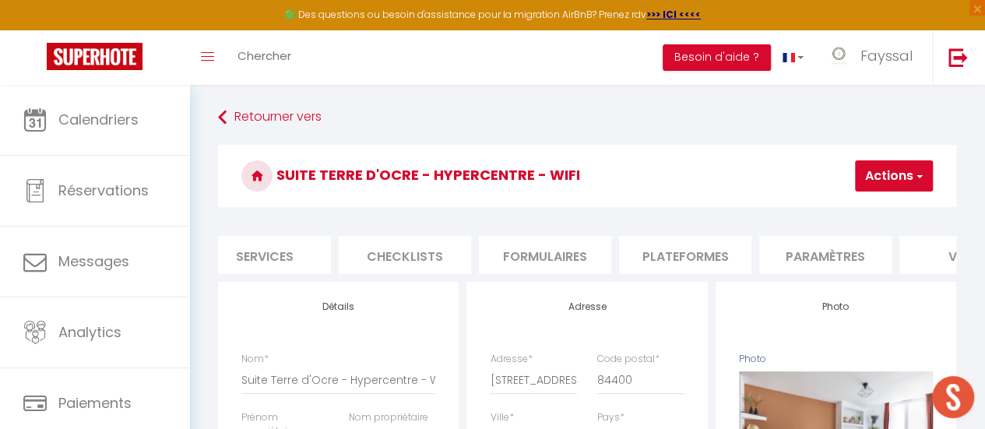
click at [695, 257] on li "Plateformes" at bounding box center [685, 255] width 132 height 38
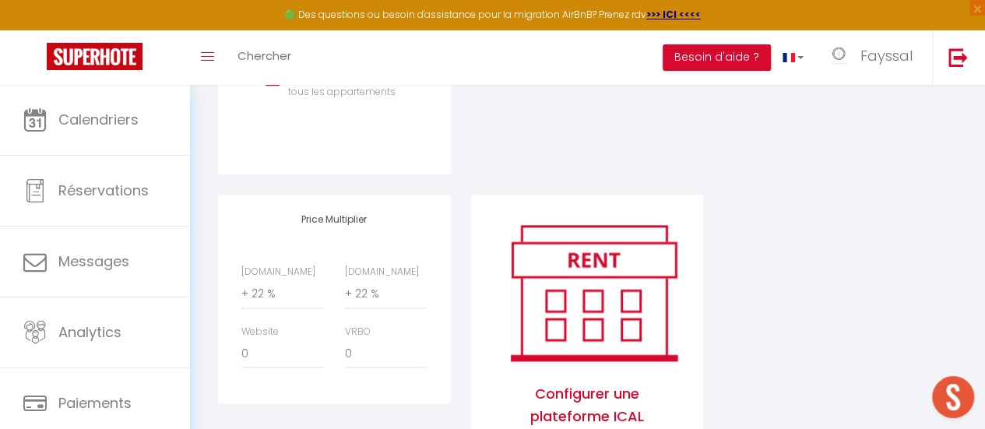
scroll to position [724, 0]
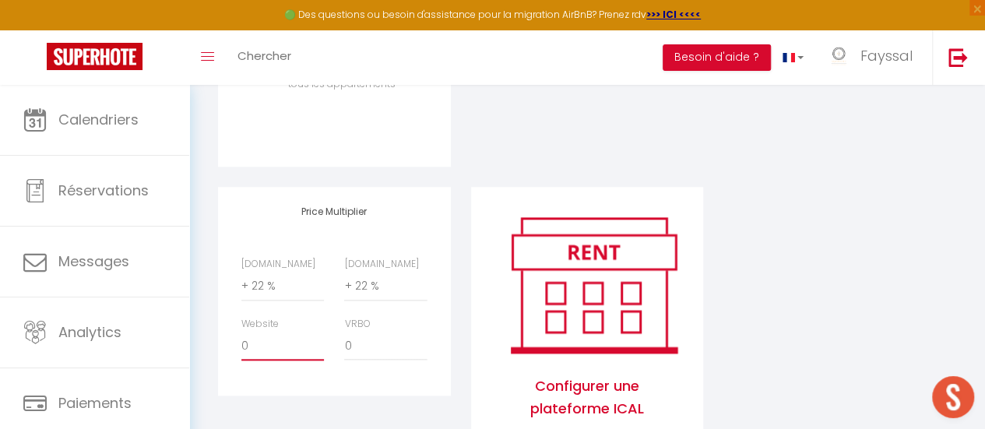
click at [292, 361] on select "0 + 1 % + 2 % + 3 % + 4 % + 5 % + 6 % + 7 % + 8 % + 9 %" at bounding box center [282, 346] width 83 height 30
click at [241, 342] on select "0 + 1 % + 2 % + 3 % + 4 % + 5 % + 6 % + 7 % + 8 % + 9 %" at bounding box center [282, 346] width 83 height 30
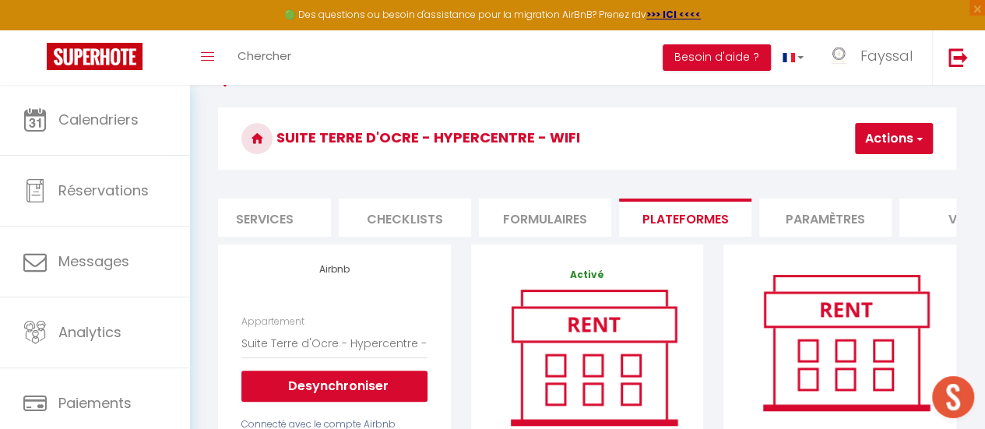
scroll to position [0, 0]
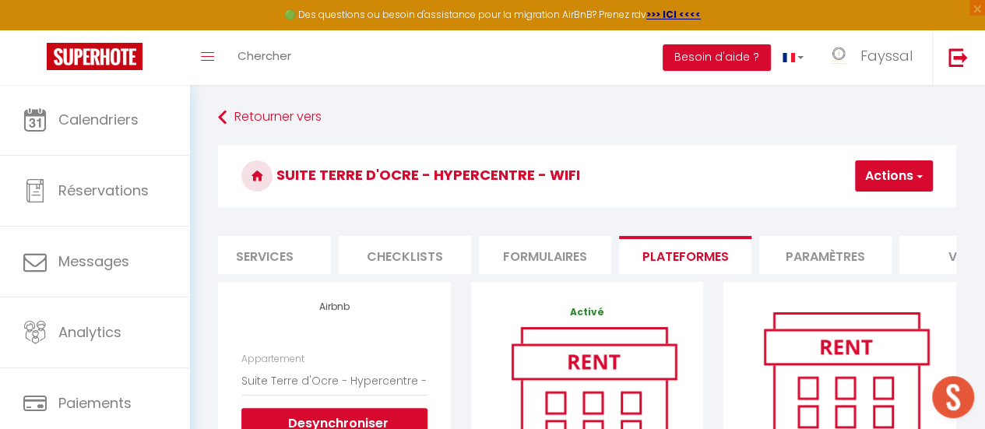
click at [880, 180] on button "Actions" at bounding box center [894, 175] width 78 height 31
click at [854, 210] on link "Enregistrer" at bounding box center [870, 210] width 123 height 20
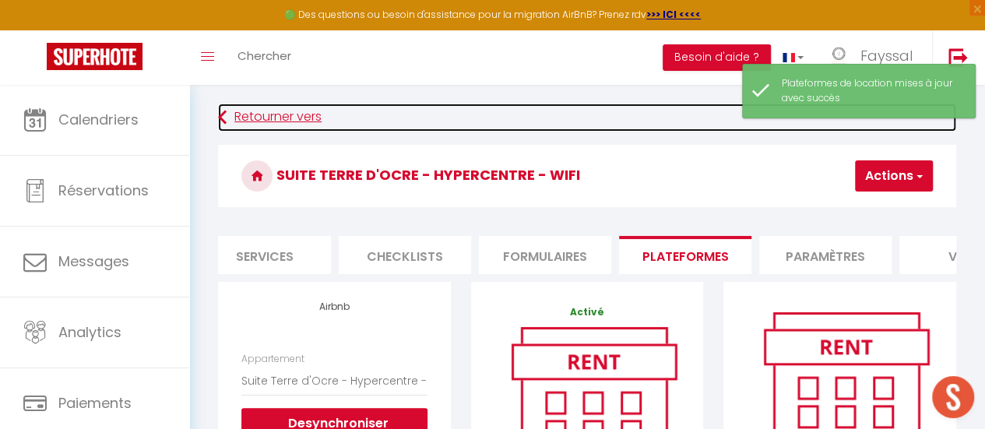
click at [275, 116] on link "Retourner vers" at bounding box center [587, 118] width 738 height 28
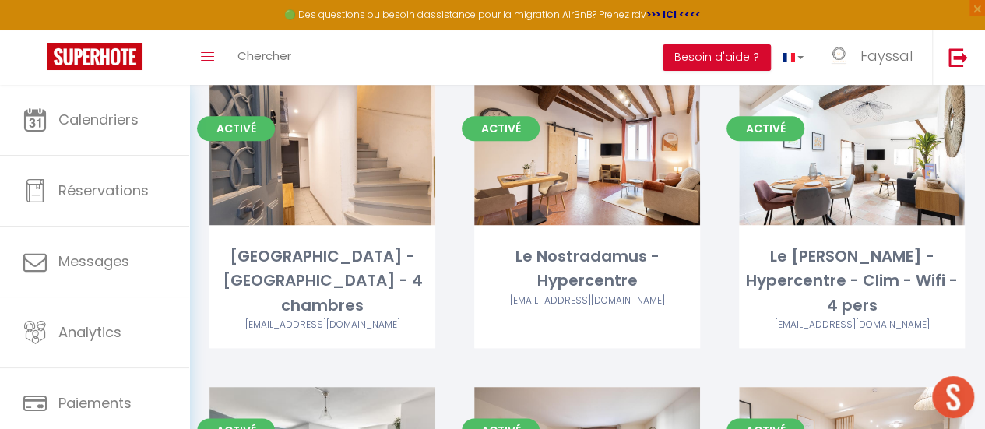
scroll to position [746, 0]
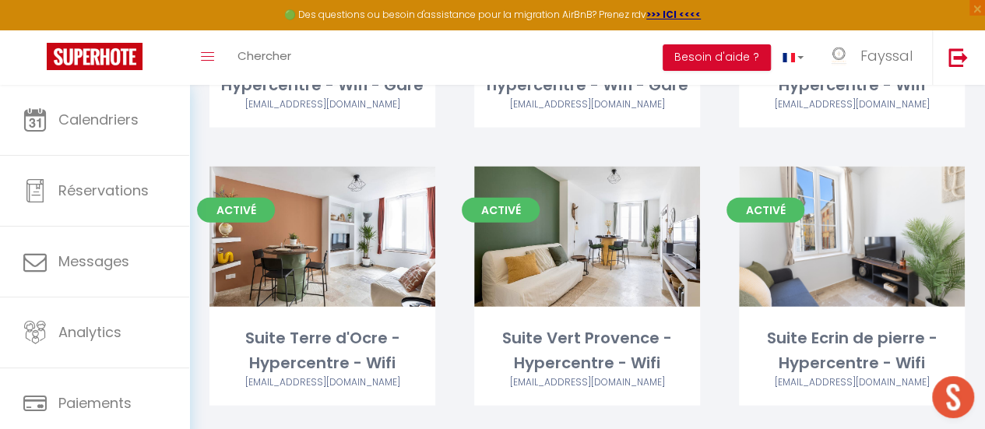
scroll to position [1813, 0]
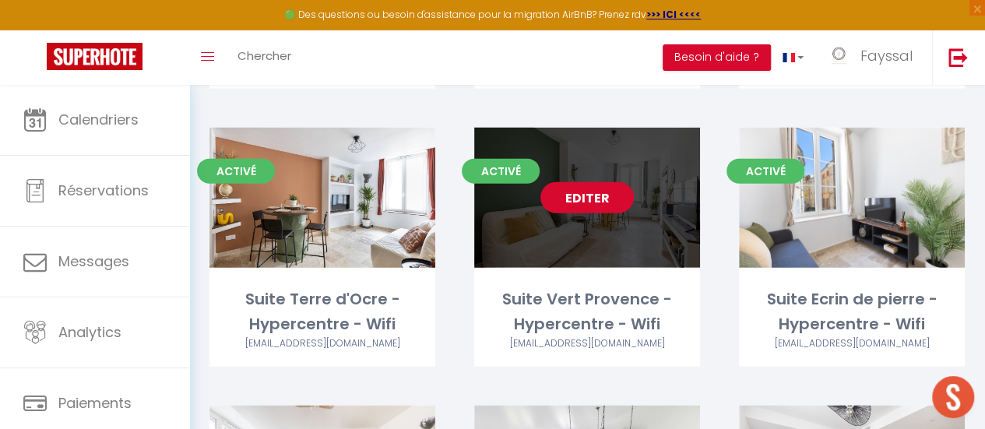
click at [587, 182] on link "Editer" at bounding box center [587, 197] width 93 height 31
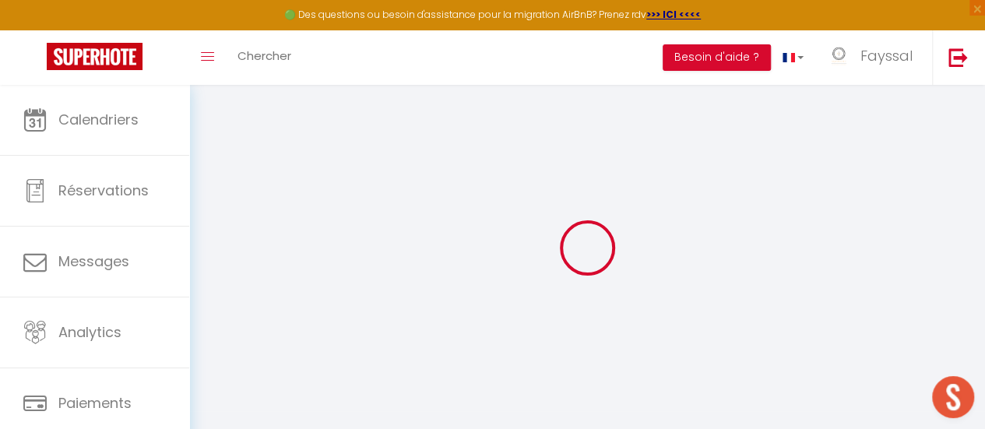
select select "+ 22 %"
select select "15412-1380483968851050830"
select select
checkbox input "false"
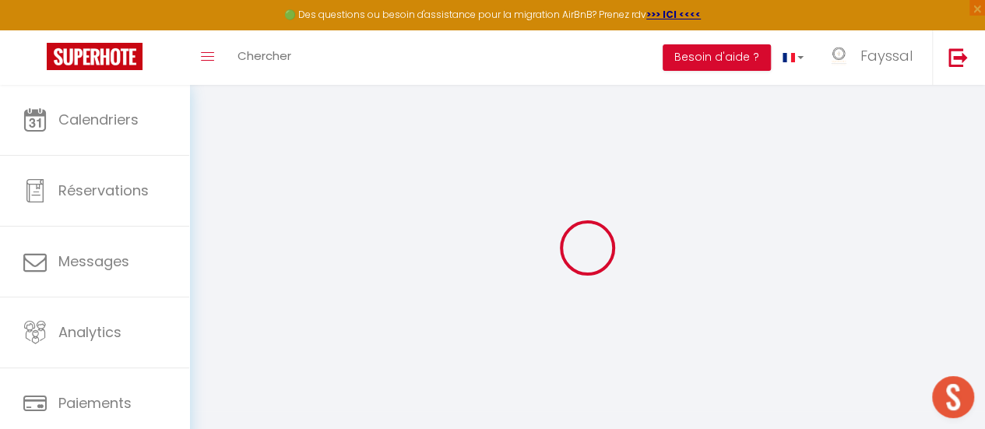
checkbox input "false"
select select "well_reviewed_guests"
select select "EUR"
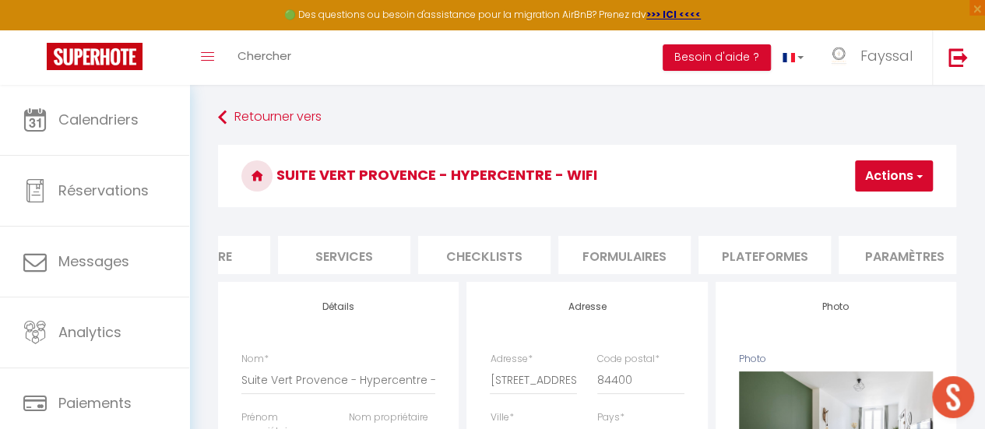
scroll to position [0, 378]
click at [713, 263] on li "Plateformes" at bounding box center [748, 255] width 132 height 38
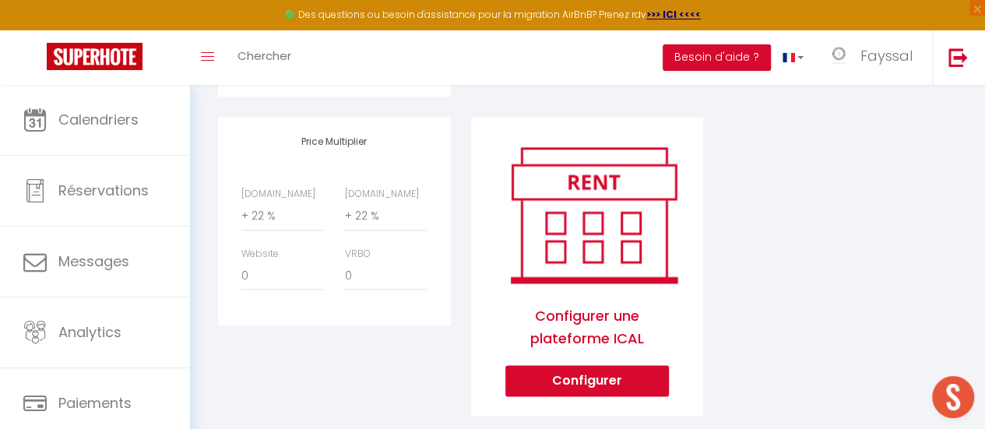
scroll to position [832, 0]
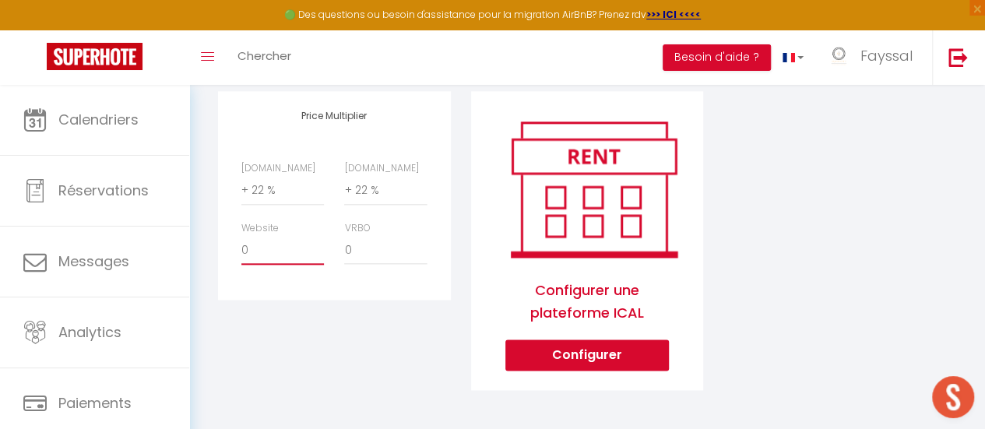
click at [282, 254] on select "0 + 1 % + 2 % + 3 % + 4 % + 5 % + 6 % + 7 % + 8 % + 9 %" at bounding box center [282, 250] width 83 height 30
select select "+ 15 %"
click at [241, 235] on select "0 + 1 % + 2 % + 3 % + 4 % + 5 % + 6 % + 7 % + 8 % + 9 %" at bounding box center [282, 250] width 83 height 30
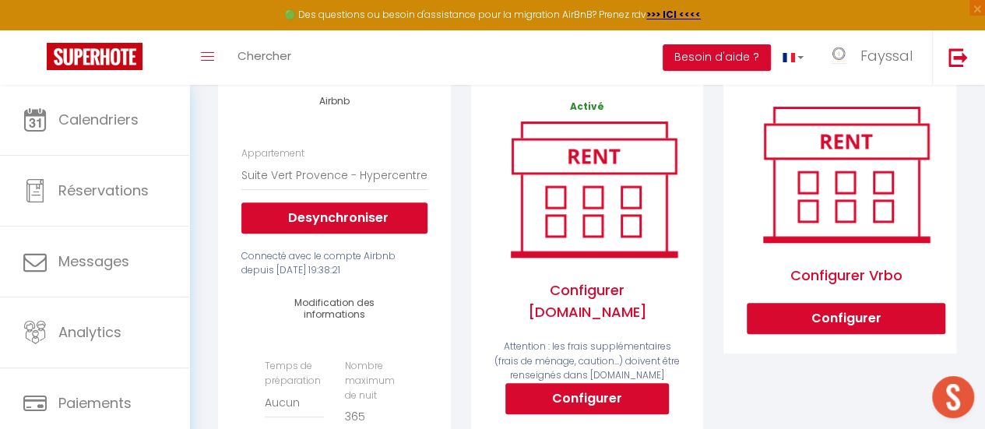
scroll to position [0, 0]
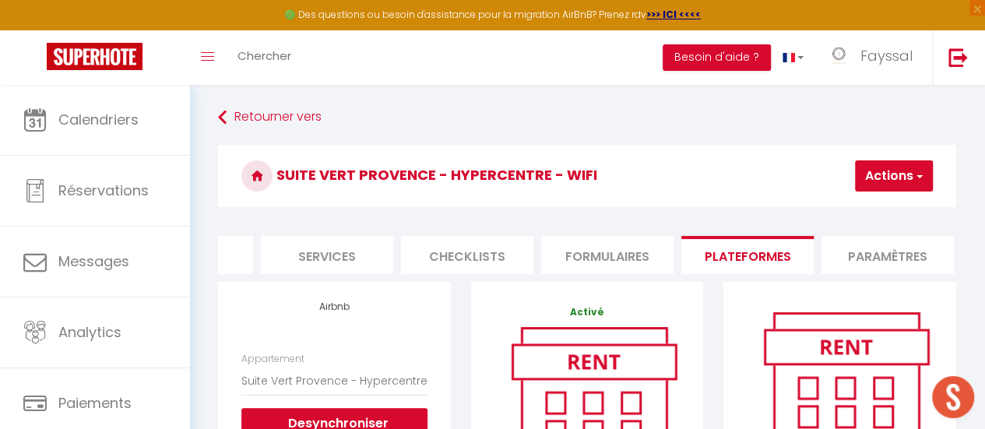
click at [918, 178] on span "button" at bounding box center [919, 176] width 10 height 16
click at [858, 209] on link "Enregistrer" at bounding box center [870, 210] width 123 height 20
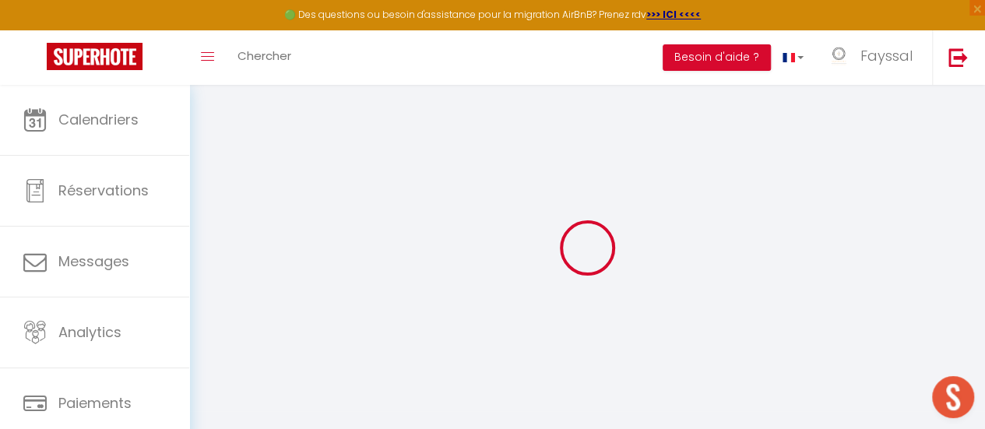
select select "well_reviewed_guests"
select select "EUR"
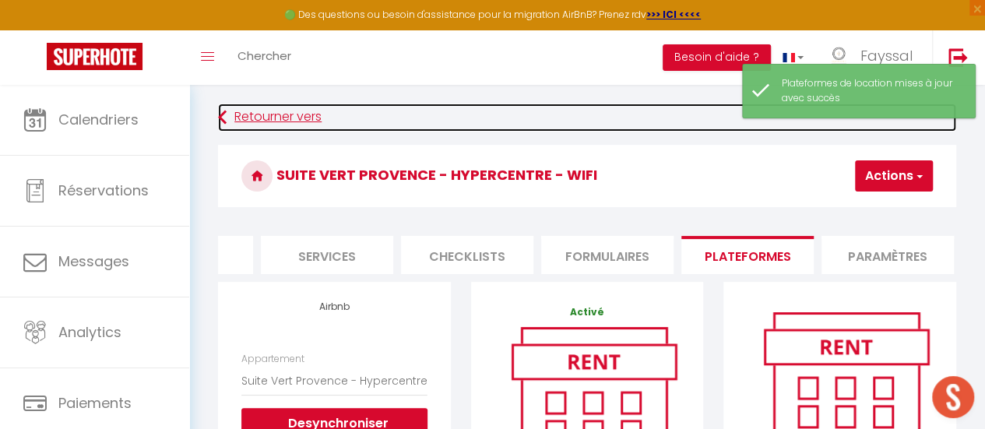
click at [293, 116] on link "Retourner vers" at bounding box center [587, 118] width 738 height 28
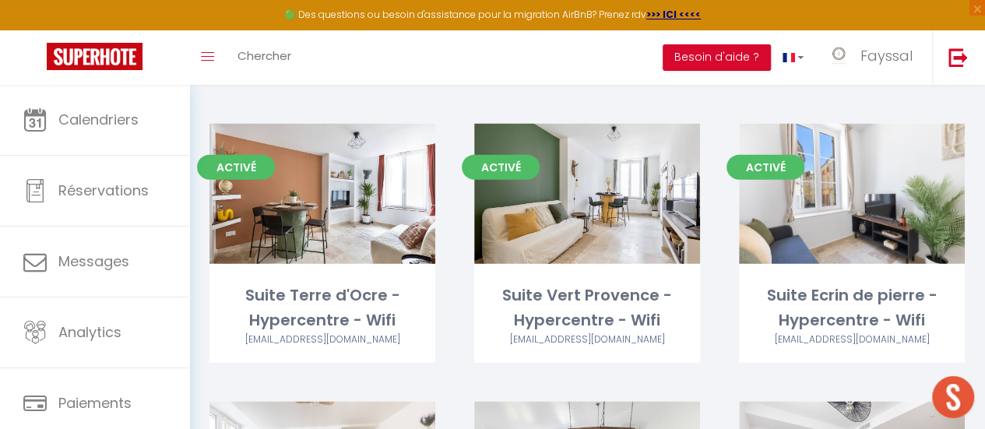
scroll to position [1821, 0]
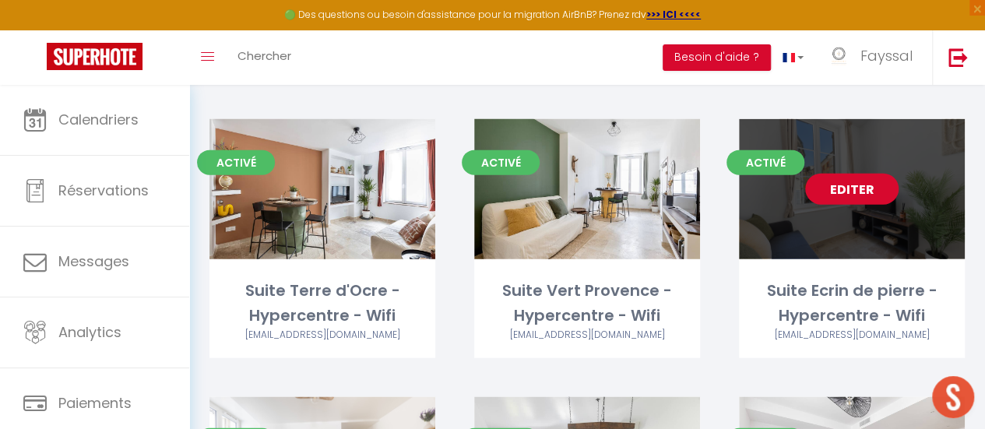
click at [858, 174] on link "Editer" at bounding box center [851, 189] width 93 height 31
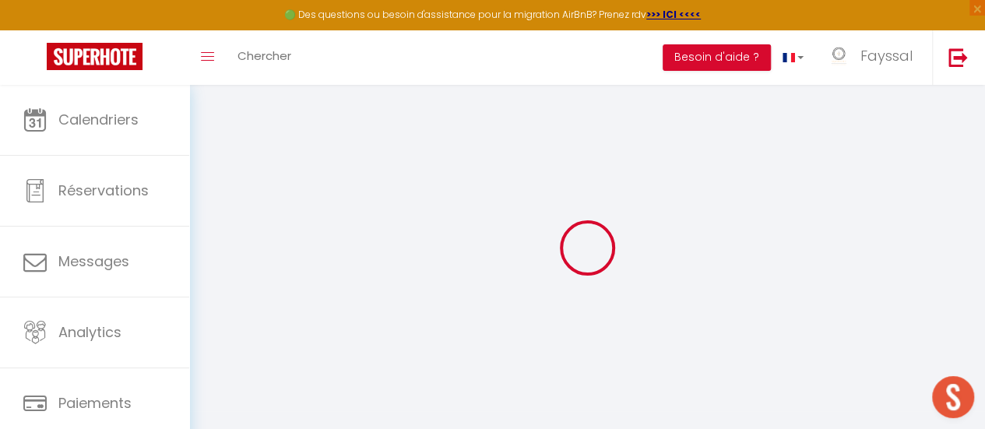
select select
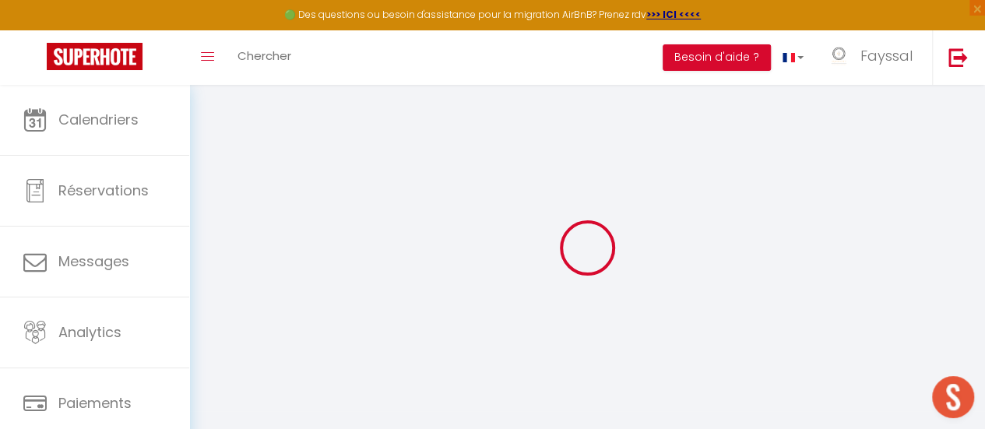
select select
checkbox input "false"
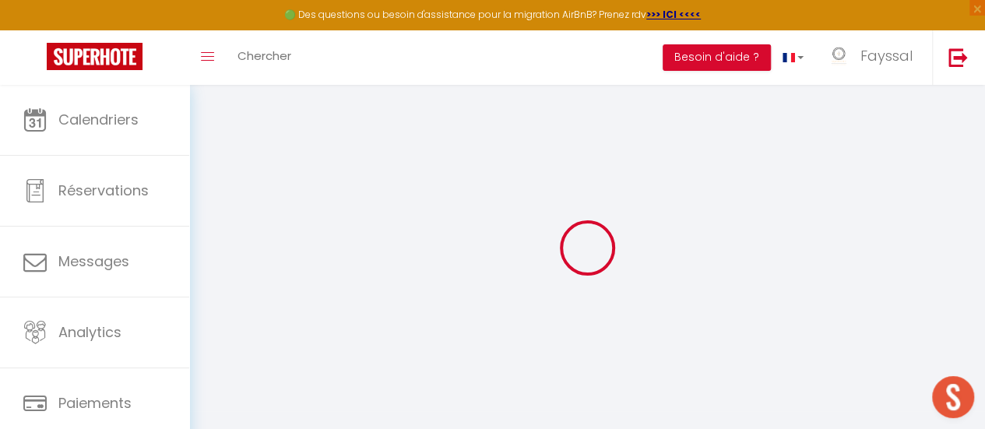
select select
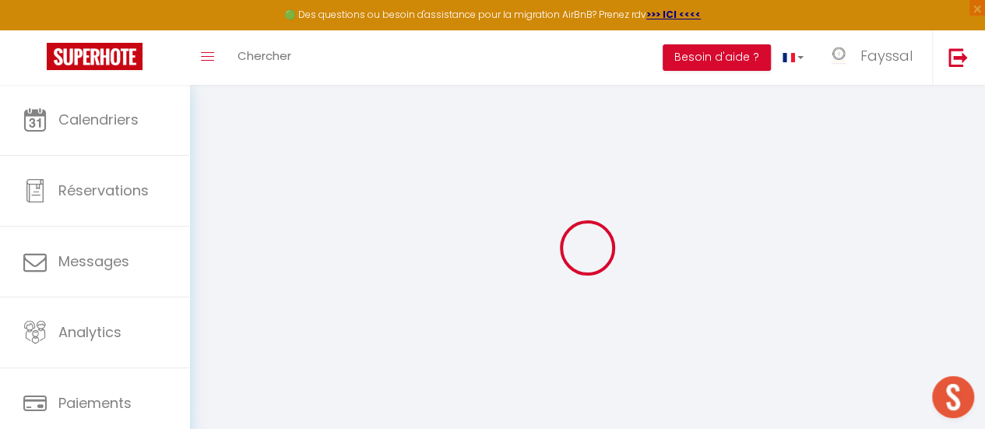
select select
checkbox input "false"
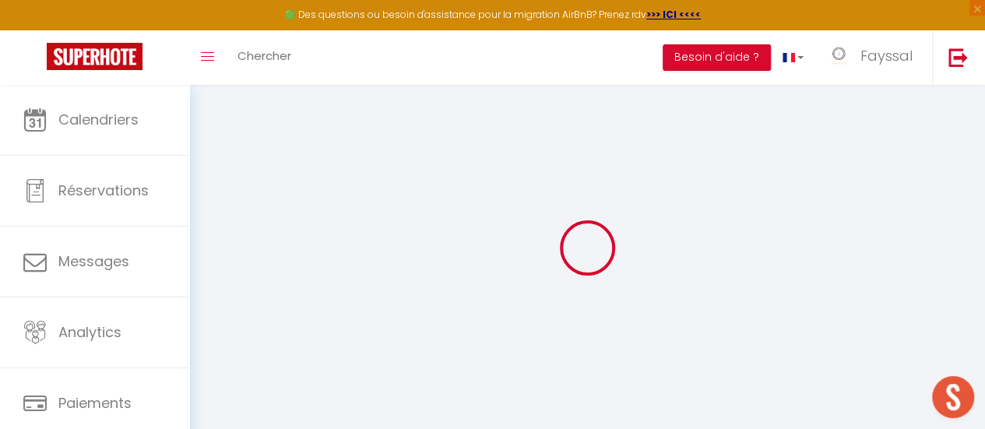
checkbox input "false"
select select
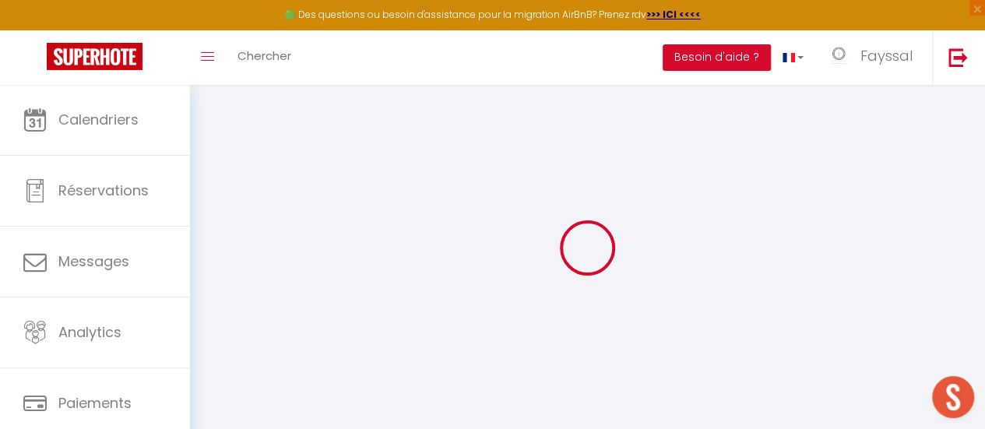
select select
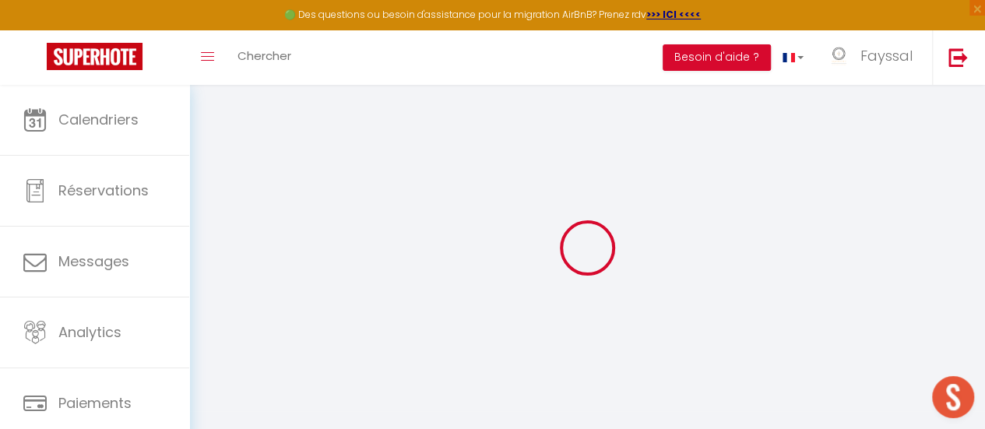
checkbox input "false"
select select
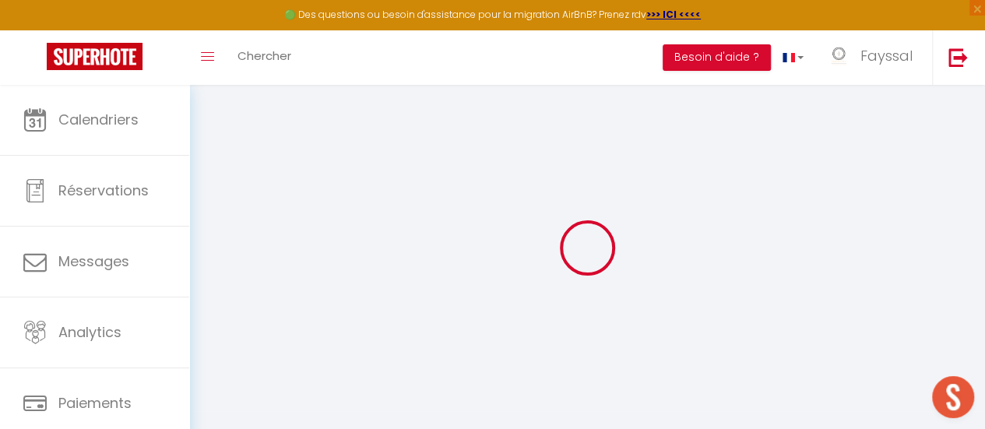
select select
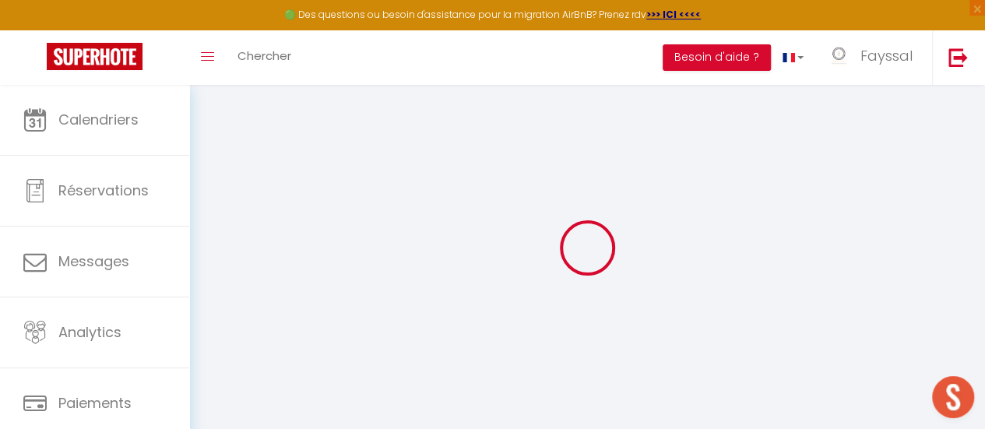
select select
checkbox input "false"
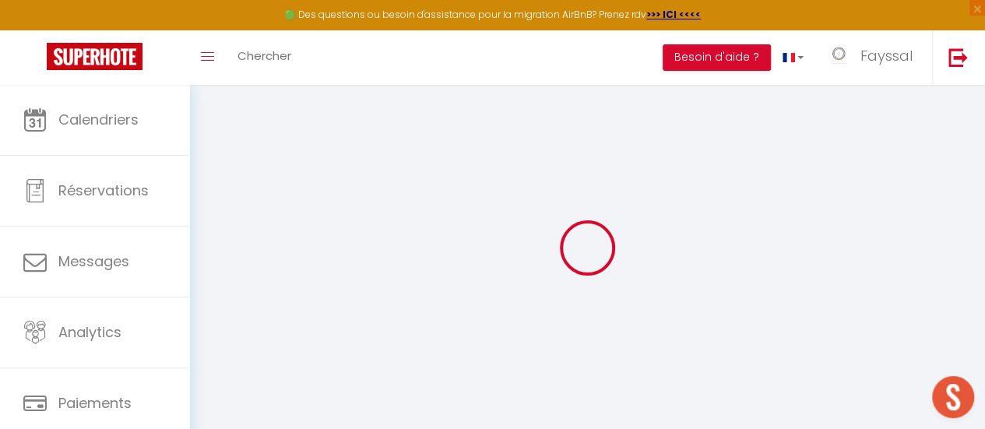
checkbox input "false"
select select
type input "Suite Ecrin de pierre - Hypercentre - Wifi"
type input "Fayssal"
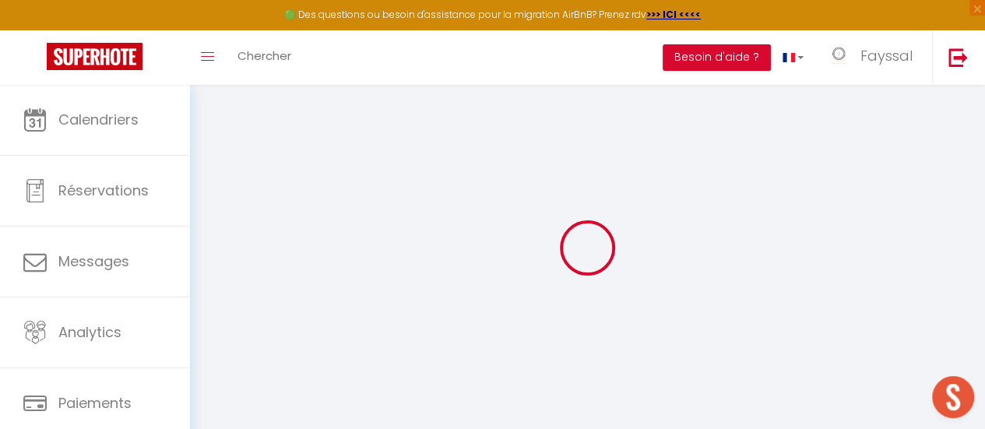
type input "CHAABANE"
select select "2"
type input "60"
type input "5.50"
type input "4.40"
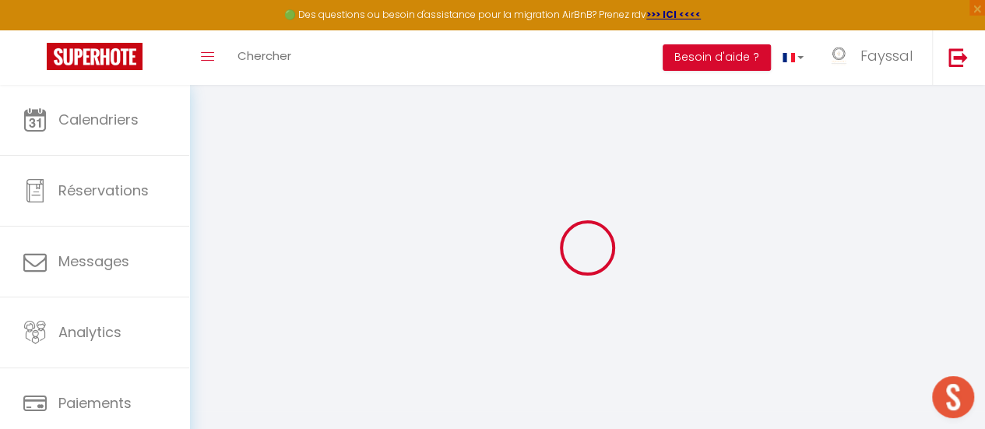
type input "10"
select select
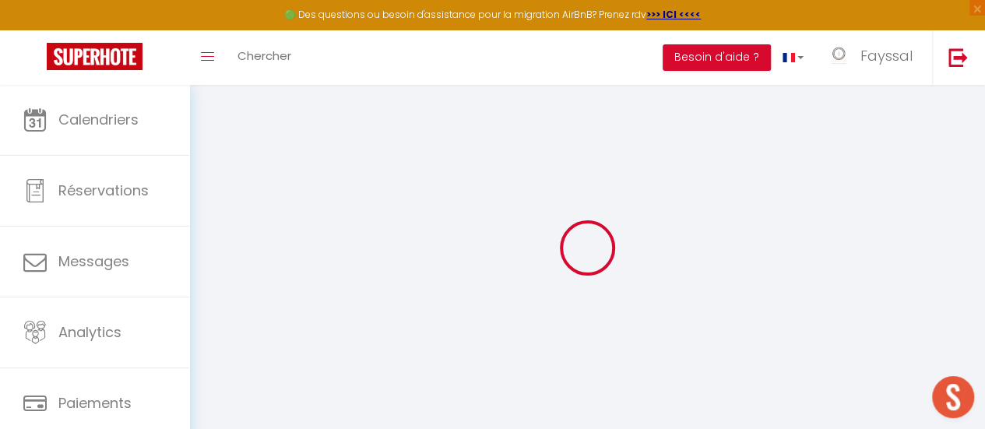
select select
type input "[STREET_ADDRESS][PERSON_NAME]"
type input "84400"
type input "Apt"
type input "[EMAIL_ADDRESS][DOMAIN_NAME]"
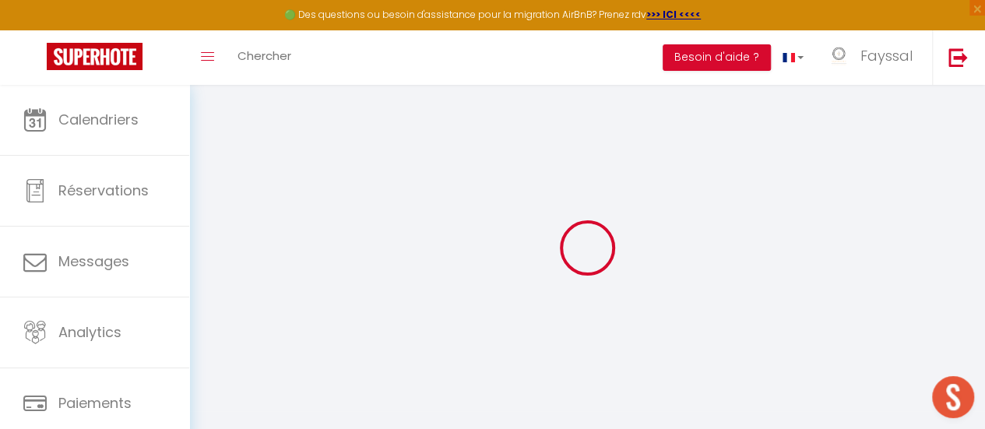
select select "10196"
checkbox input "false"
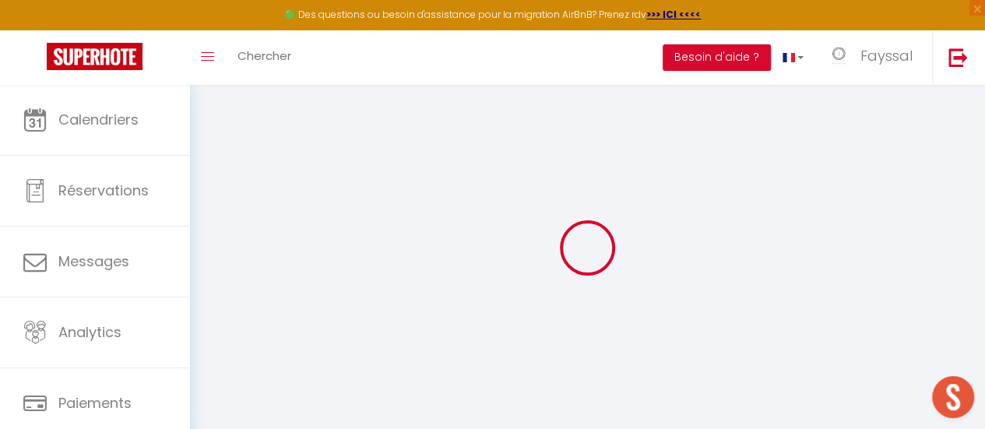
radio input "true"
type input "0"
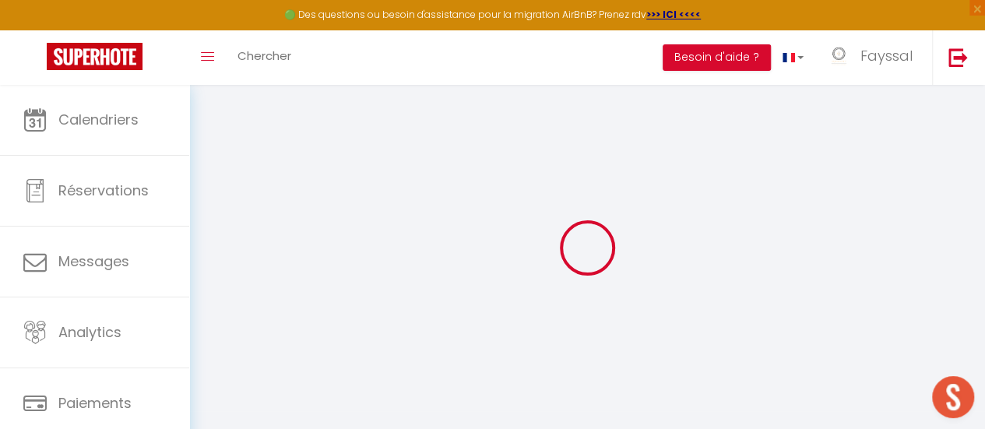
select select "49887"
select select
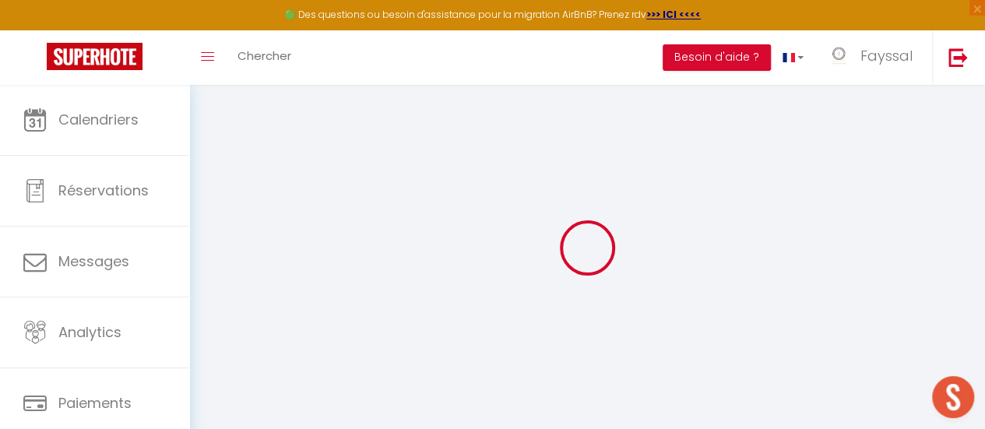
select select
checkbox input "false"
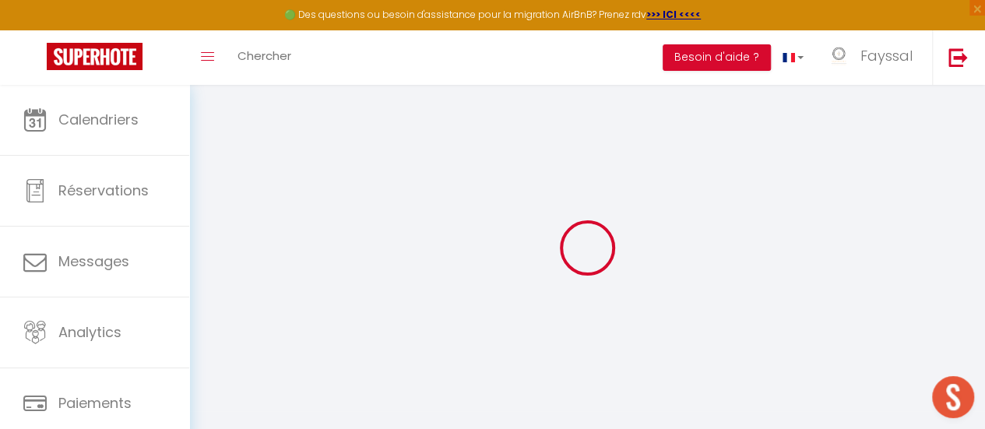
select select
checkbox input "false"
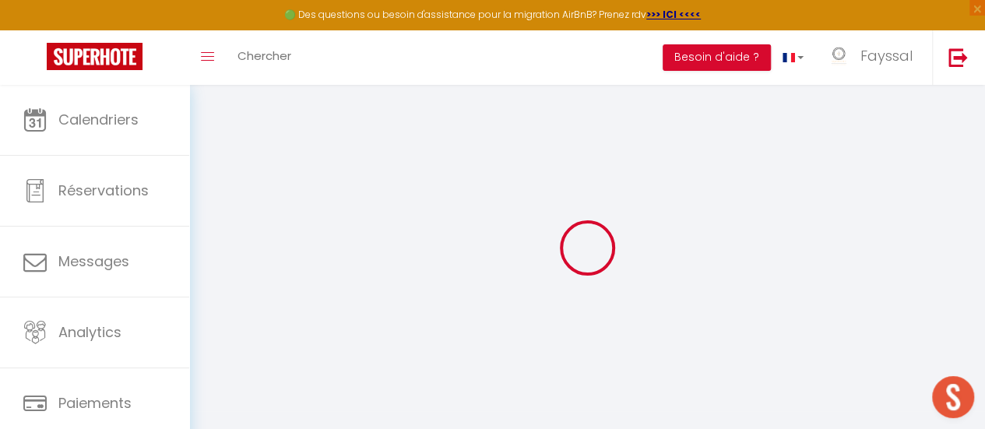
select select "well_reviewed_guests"
select select "EUR"
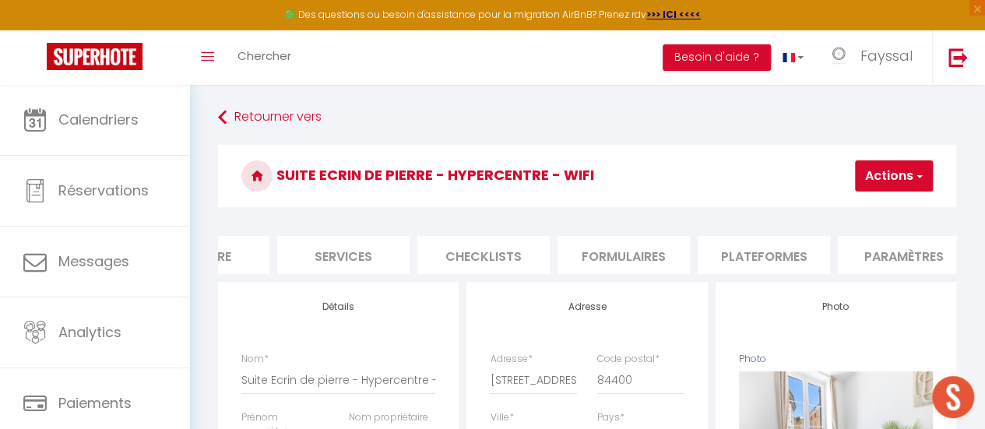
scroll to position [0, 426]
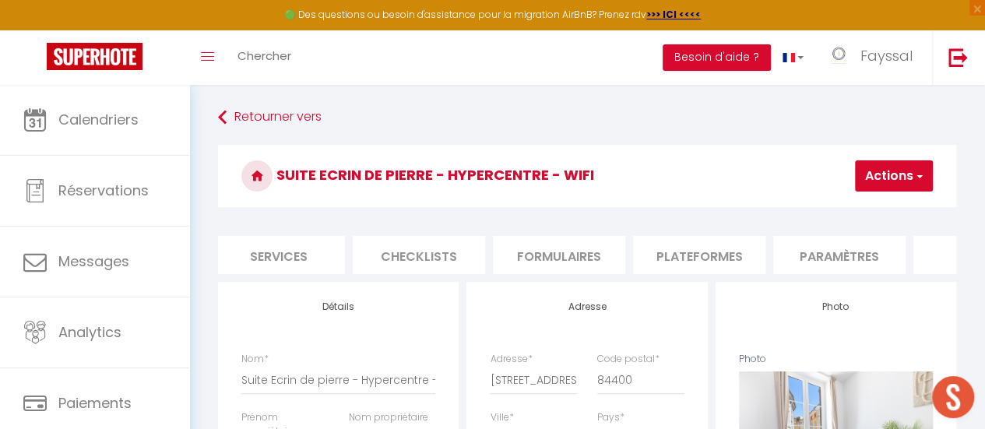
click at [726, 255] on li "Plateformes" at bounding box center [699, 255] width 132 height 38
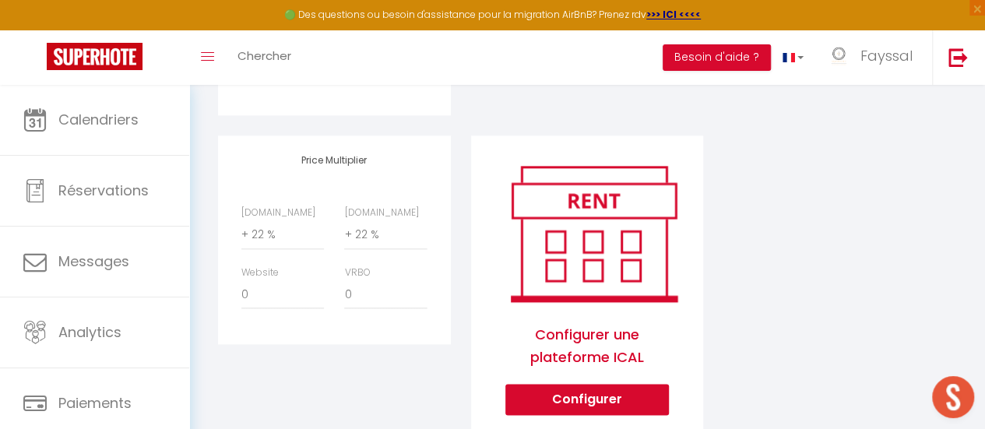
scroll to position [787, 0]
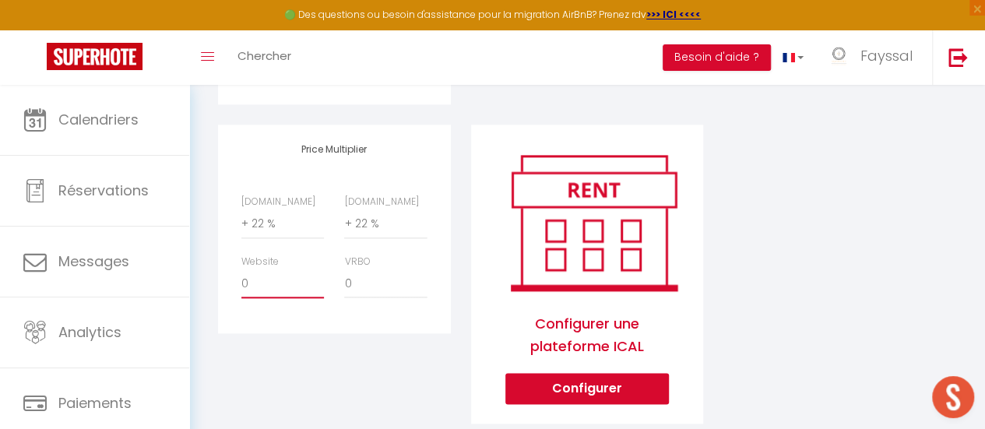
click at [262, 298] on select "0 + 1 % + 2 % + 3 % + 4 % + 5 % + 6 % + 7 % + 8 % + 9 %" at bounding box center [282, 284] width 83 height 30
select select "+ 15 %"
click at [241, 280] on select "0 + 1 % + 2 % + 3 % + 4 % + 5 % + 6 % + 7 % + 8 % + 9 %" at bounding box center [282, 284] width 83 height 30
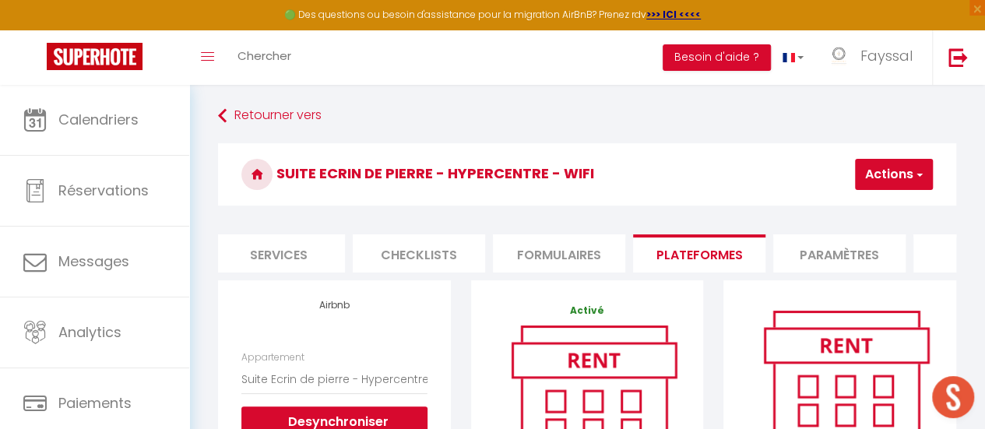
scroll to position [0, 0]
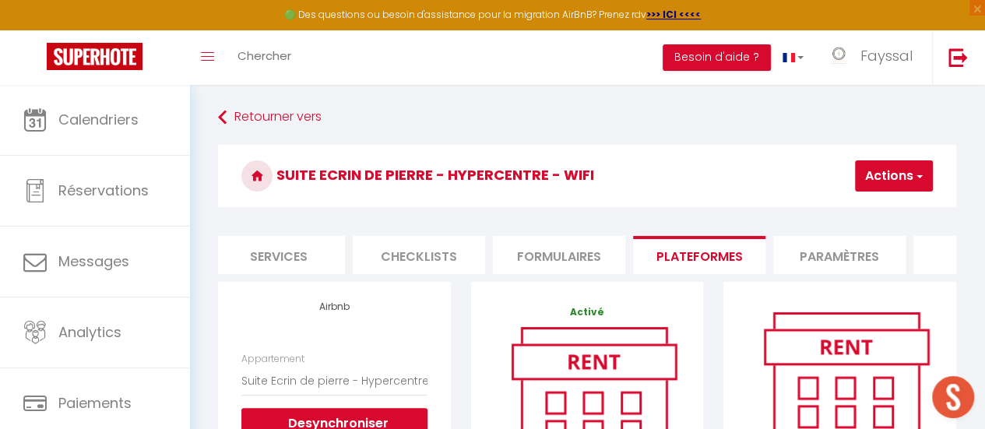
click at [902, 177] on button "Actions" at bounding box center [894, 175] width 78 height 31
click at [868, 206] on link "Enregistrer" at bounding box center [870, 210] width 123 height 20
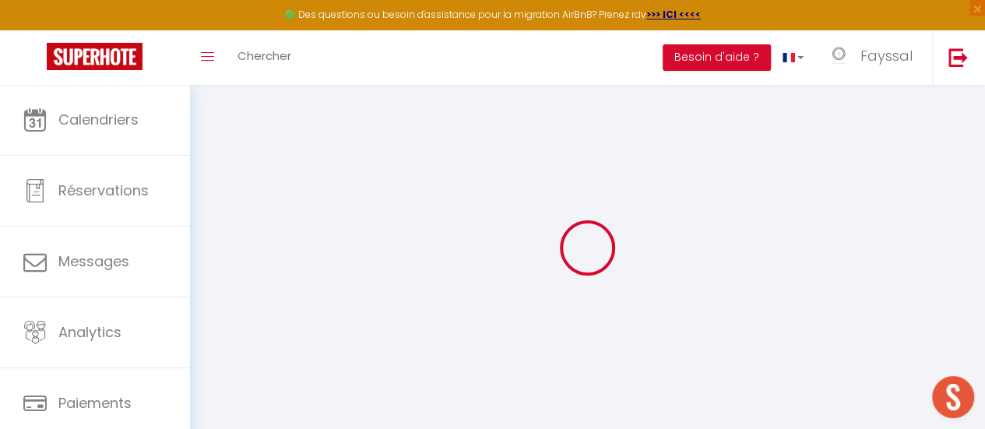
select select "well_reviewed_guests"
select select "EUR"
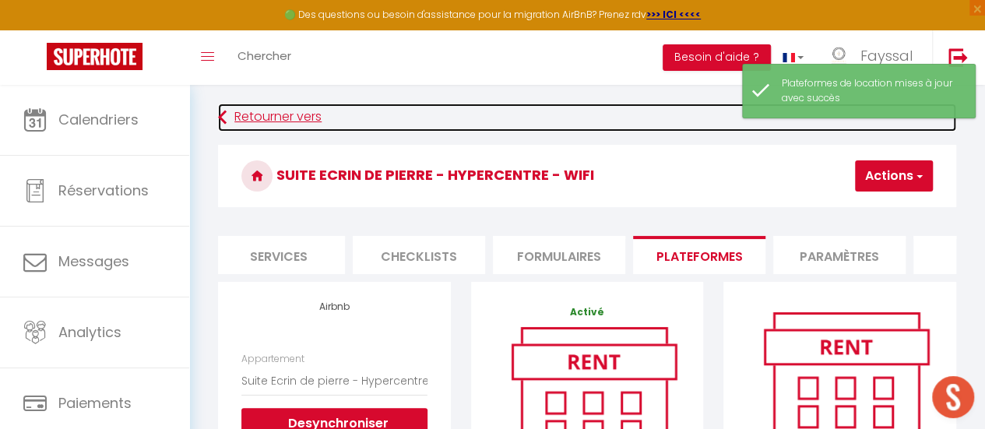
click at [308, 116] on link "Retourner vers" at bounding box center [587, 118] width 738 height 28
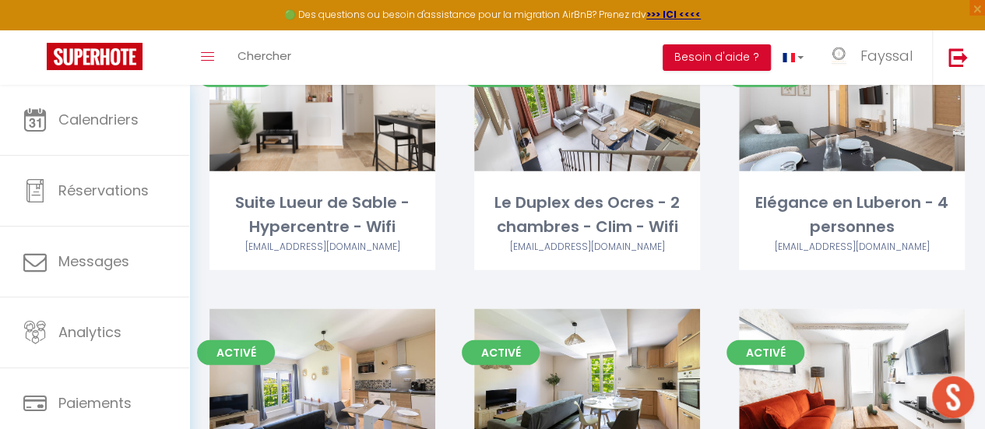
scroll to position [2105, 0]
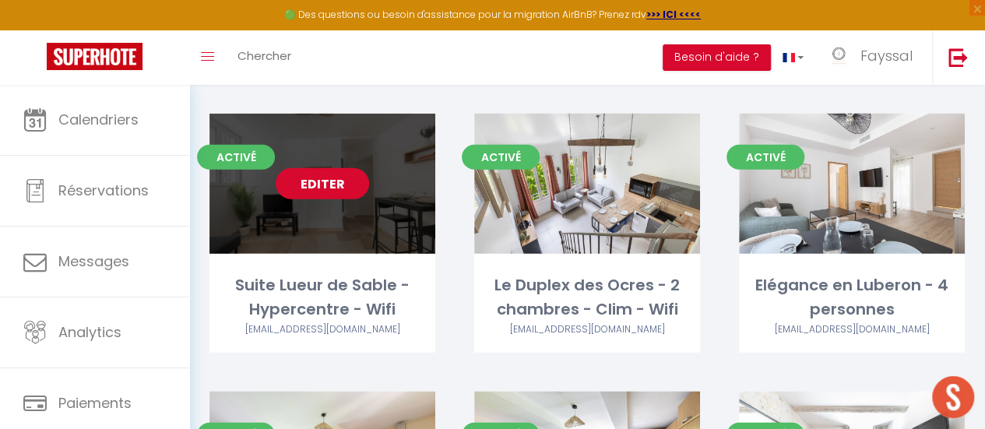
click at [344, 168] on link "Editer" at bounding box center [322, 183] width 93 height 31
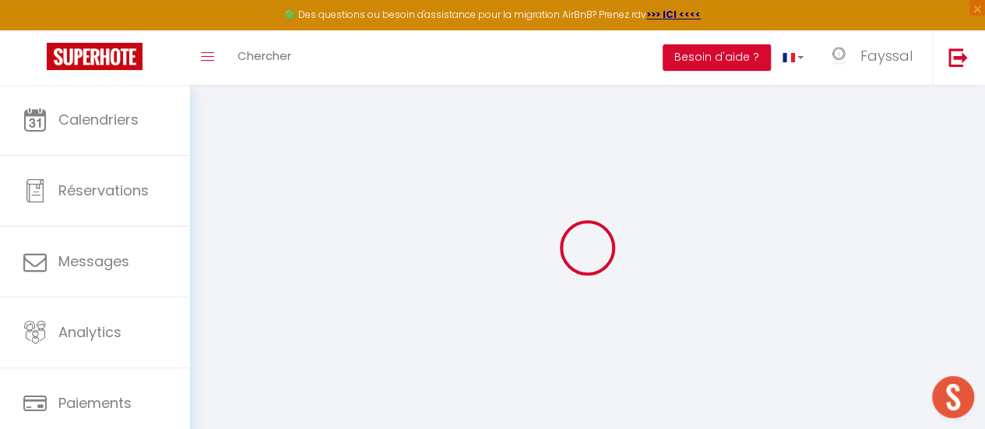
type input "Suite Lueur de Sable - Hypercentre - Wifi"
type input "Fayssal"
type input "CHAABANE"
select select "2"
type input "60"
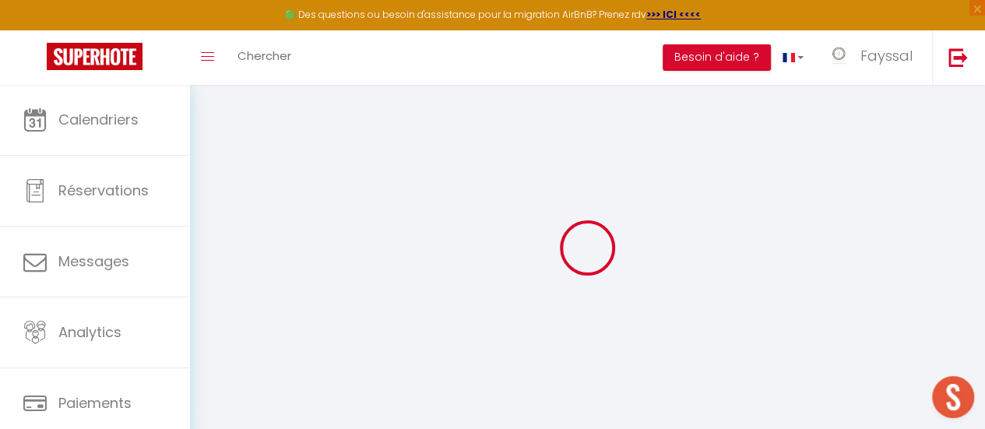
type input "5.50"
type input "4.40"
type input "10"
select select
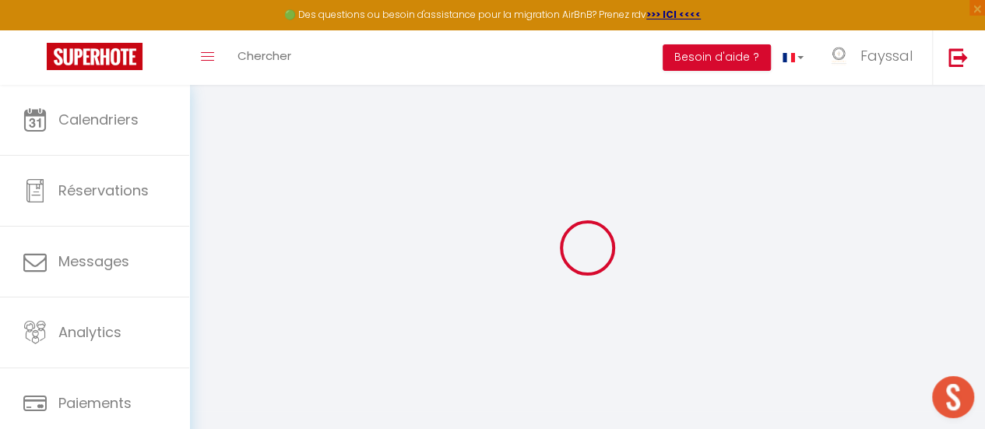
select select
type input "[STREET_ADDRESS][PERSON_NAME]"
type input "84400"
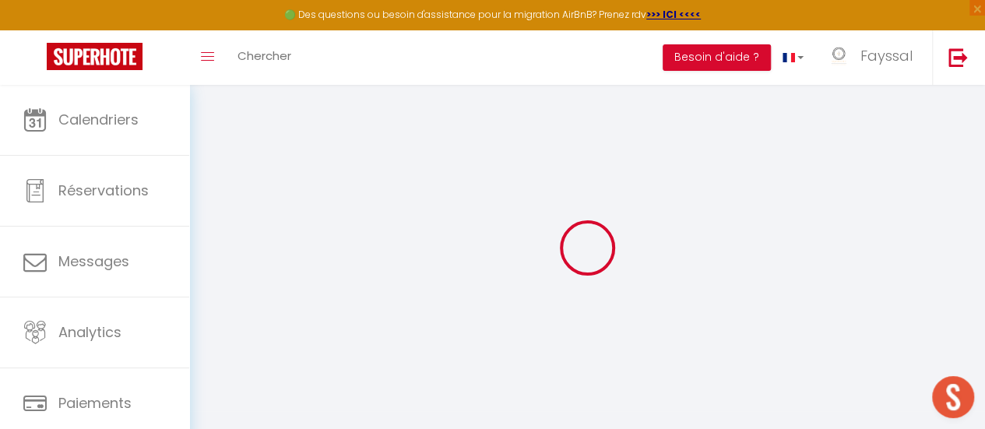
type input "Apt"
type input "[EMAIL_ADDRESS][DOMAIN_NAME]"
select select "10196"
checkbox input "false"
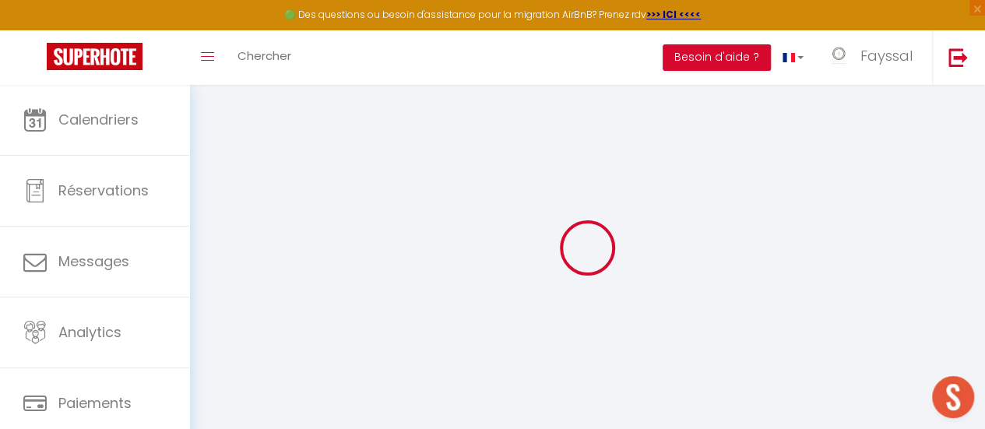
checkbox input "false"
radio input "true"
type input "0"
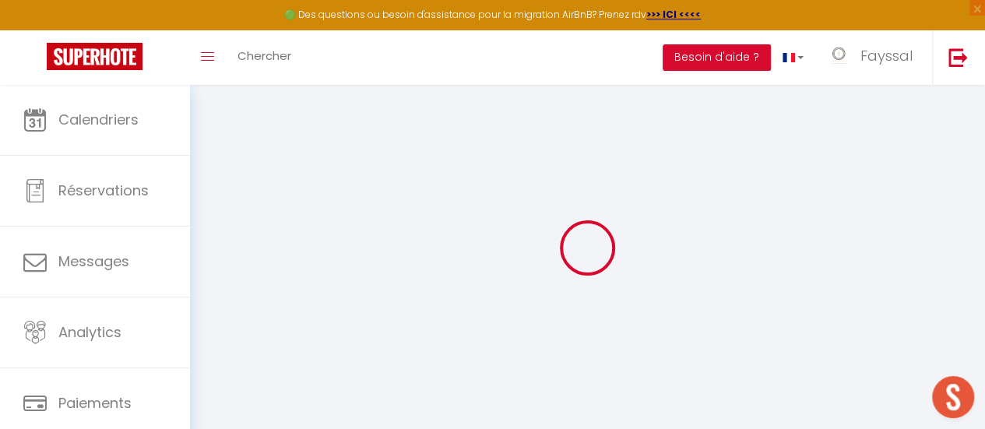
type input "0"
select select "49887"
select select
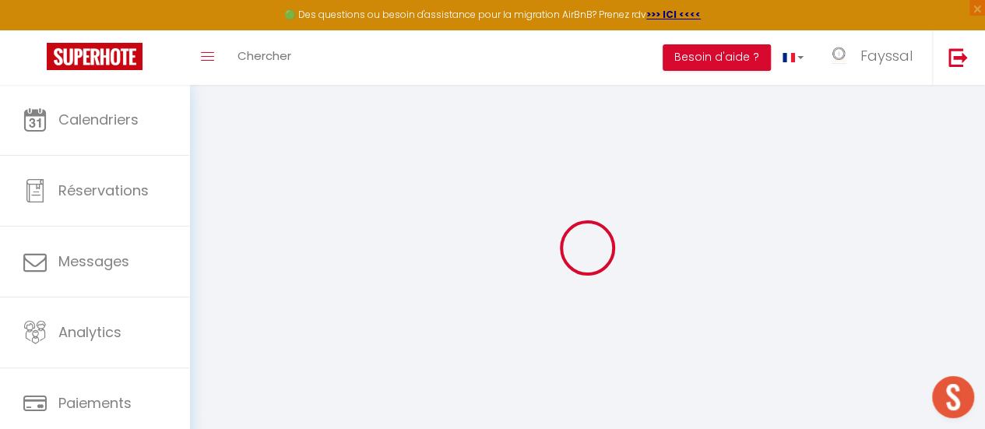
select select
checkbox input "false"
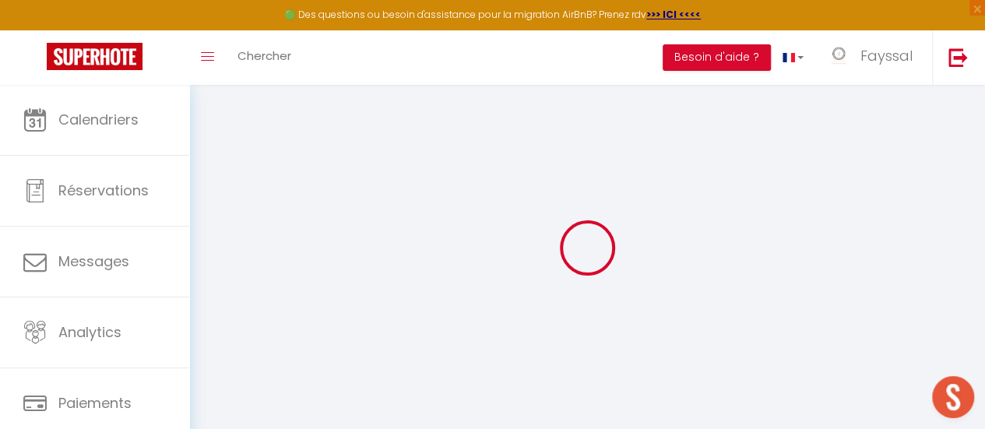
checkbox input "false"
select select
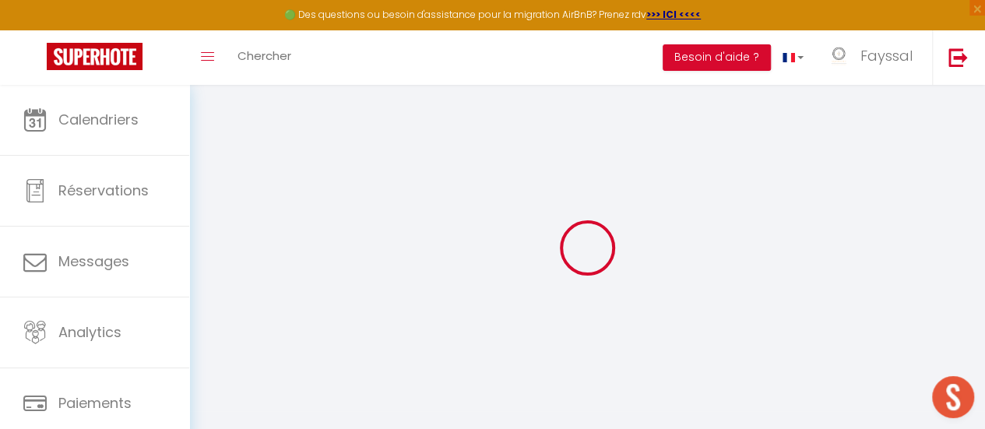
select select
checkbox input "false"
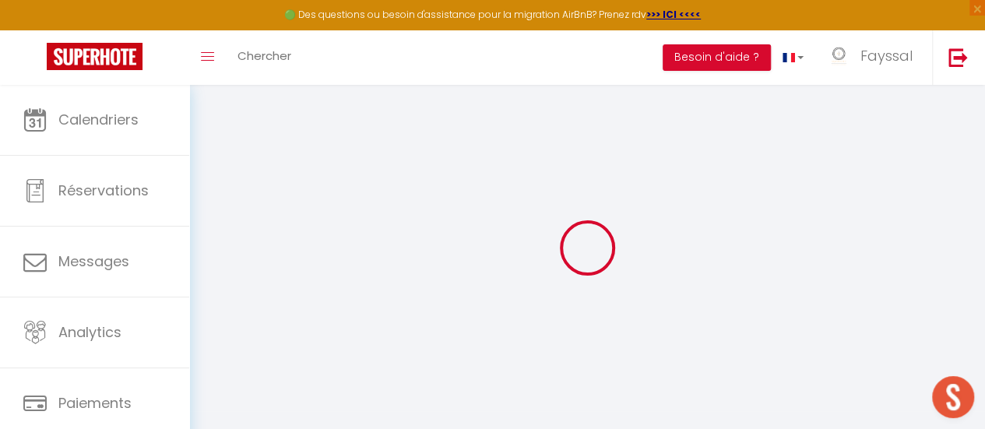
checkbox input "false"
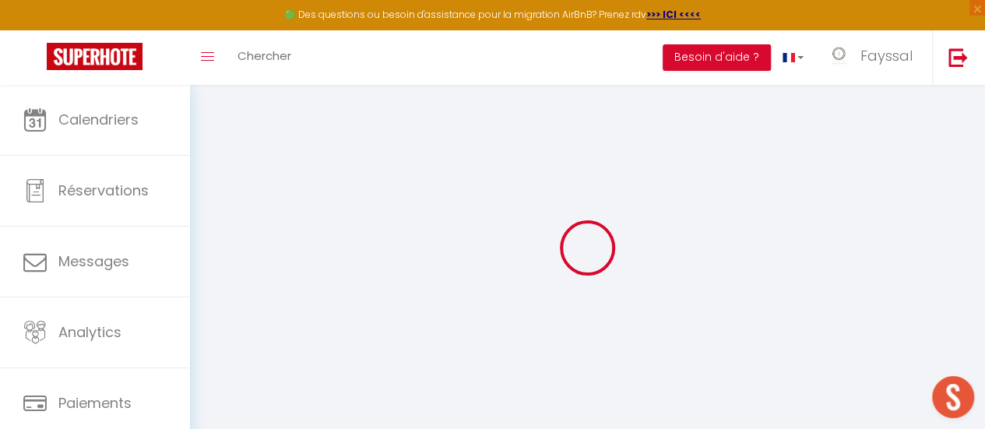
select select
checkbox input "false"
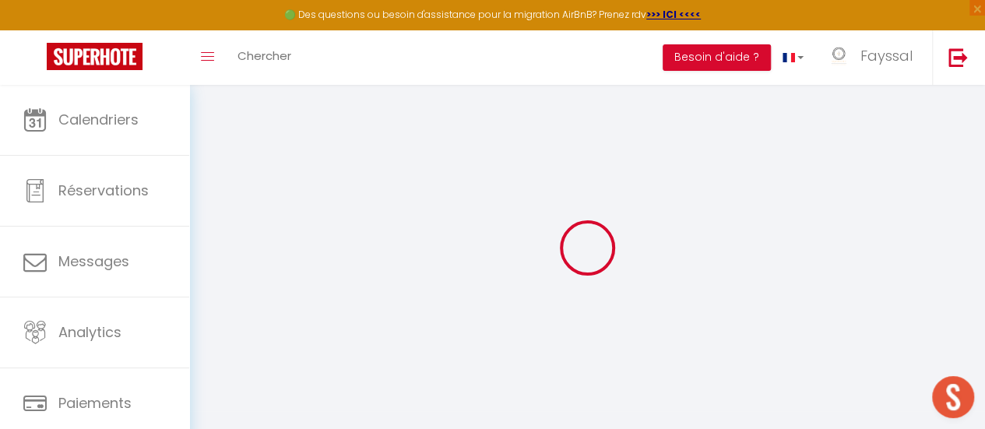
select select "EUR"
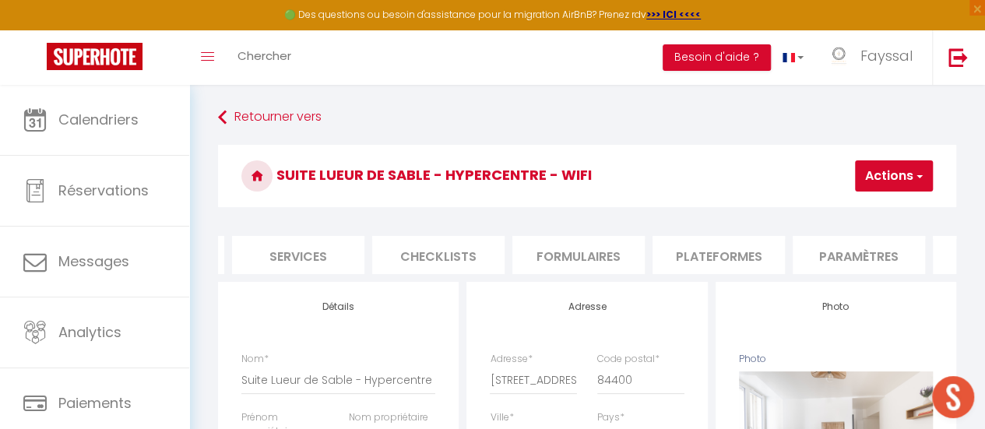
scroll to position [0, 418]
click at [718, 268] on li "Plateformes" at bounding box center [707, 255] width 132 height 38
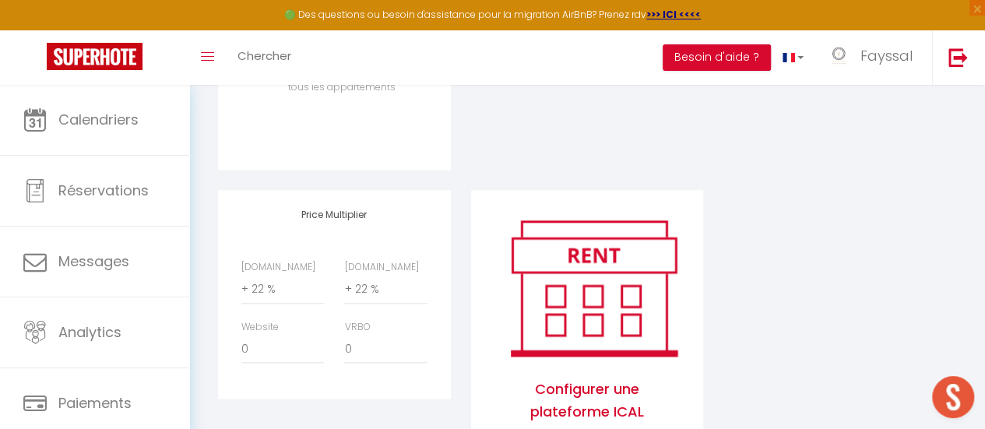
scroll to position [797, 0]
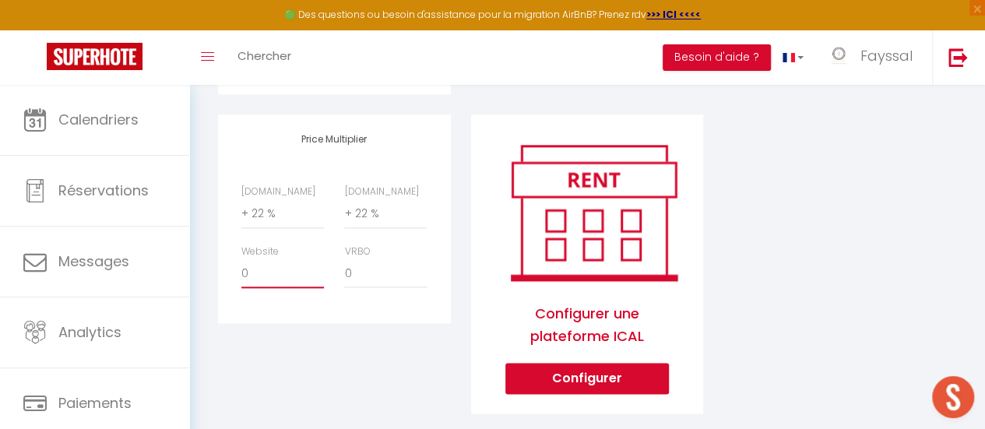
click at [285, 288] on select "0 + 1 % + 2 % + 3 % + 4 % + 5 % + 6 % + 7 % + 8 % + 9 %" at bounding box center [282, 274] width 83 height 30
select select "+ 15 %"
click at [241, 270] on select "0 + 1 % + 2 % + 3 % + 4 % + 5 % + 6 % + 7 % + 8 % + 9 %" at bounding box center [282, 274] width 83 height 30
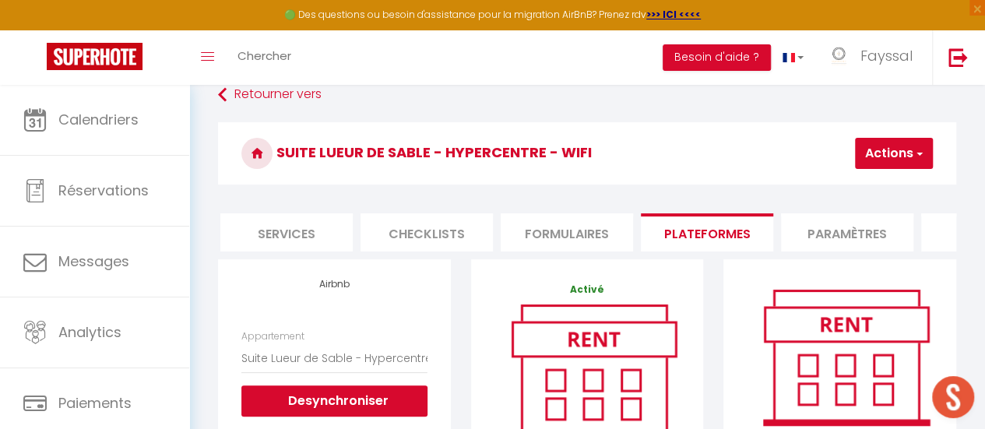
scroll to position [0, 0]
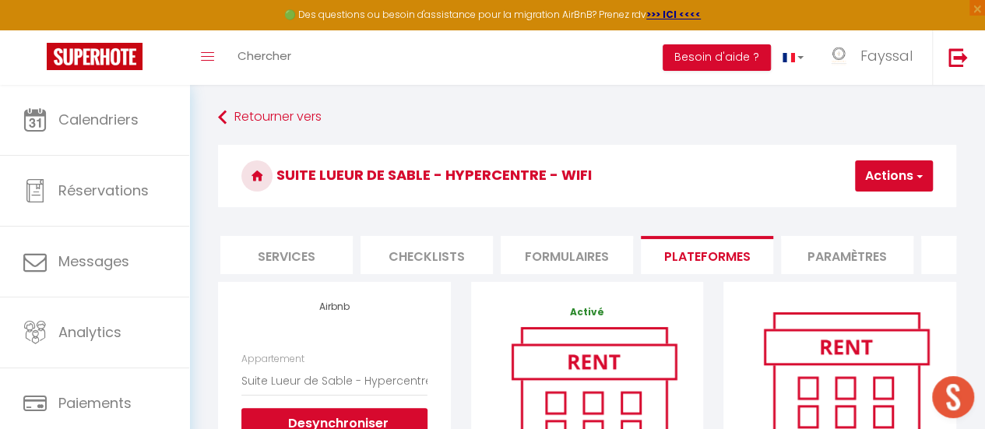
click at [908, 189] on button "Actions" at bounding box center [894, 175] width 78 height 31
click at [869, 212] on link "Enregistrer" at bounding box center [870, 210] width 123 height 20
select select "EUR"
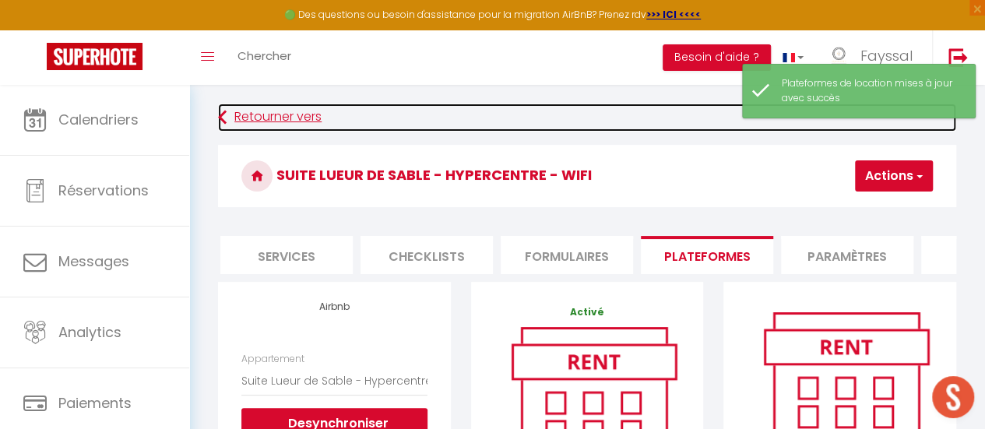
click at [282, 116] on link "Retourner vers" at bounding box center [587, 118] width 738 height 28
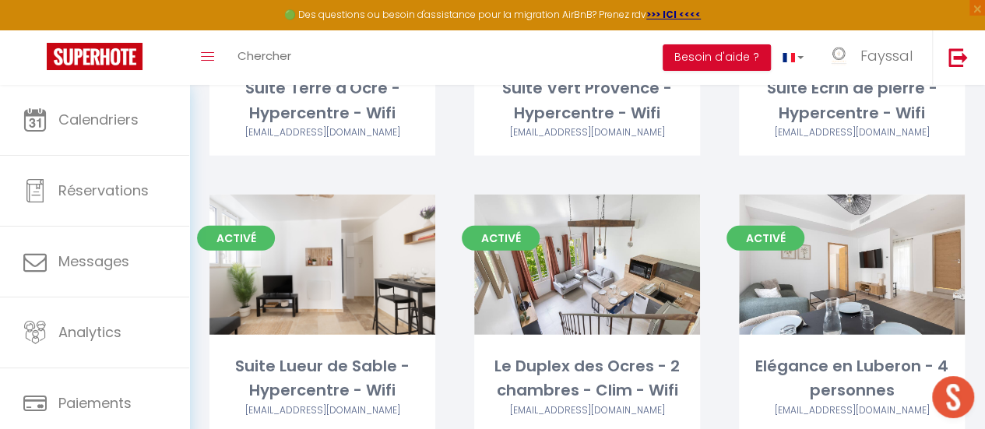
scroll to position [2041, 0]
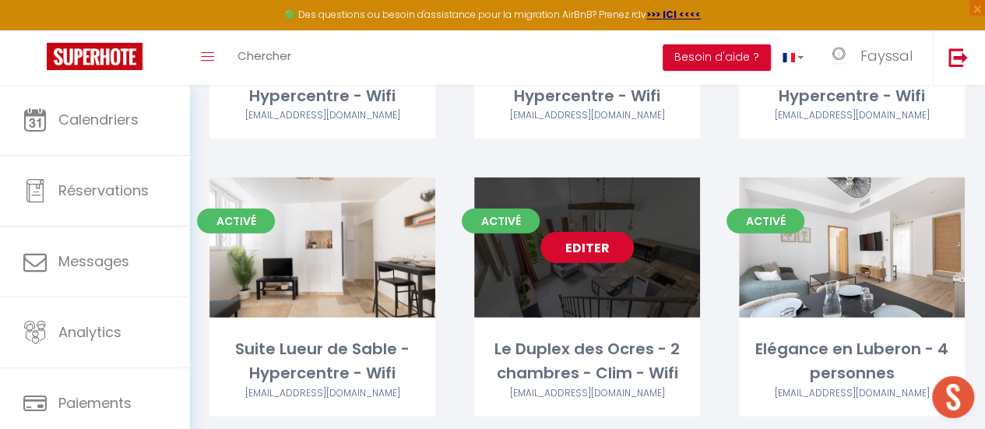
click at [593, 232] on link "Editer" at bounding box center [587, 247] width 93 height 31
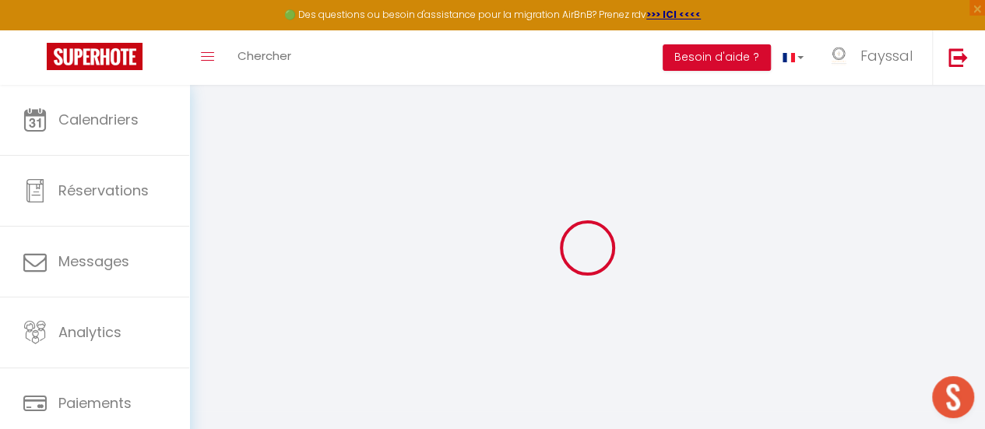
type input "Le Duplex des Ocres - 2 chambres - Clim - Wifi"
type input "Morgan"
type input "Cobalto"
type input "12 pont de la Bouquerie"
type input "84400"
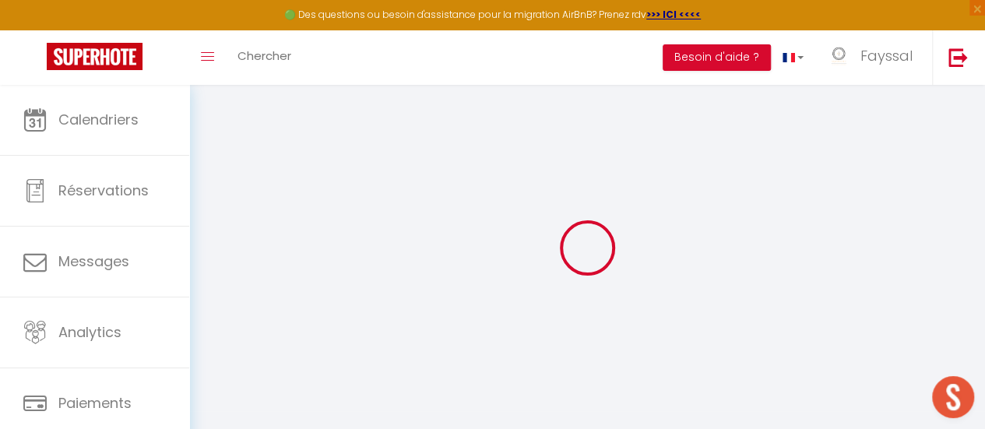
type input "Apt"
select select "2"
type input "80"
type input "5.50"
type input "4.40"
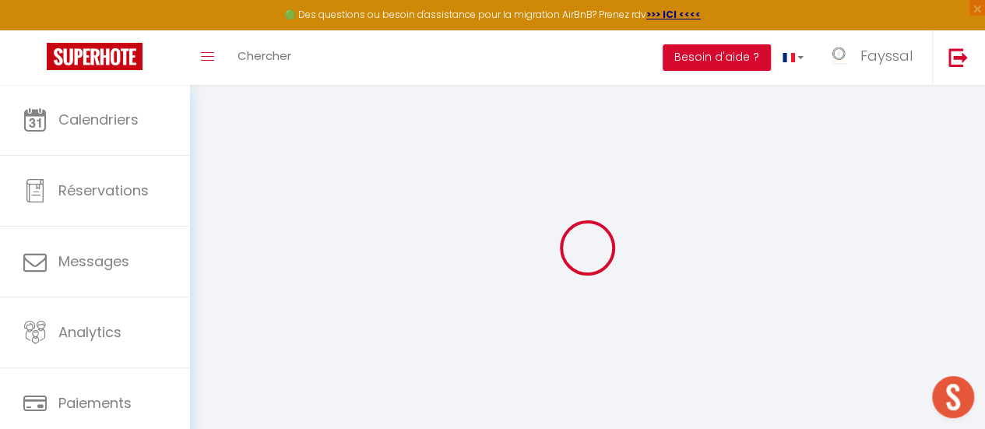
select select
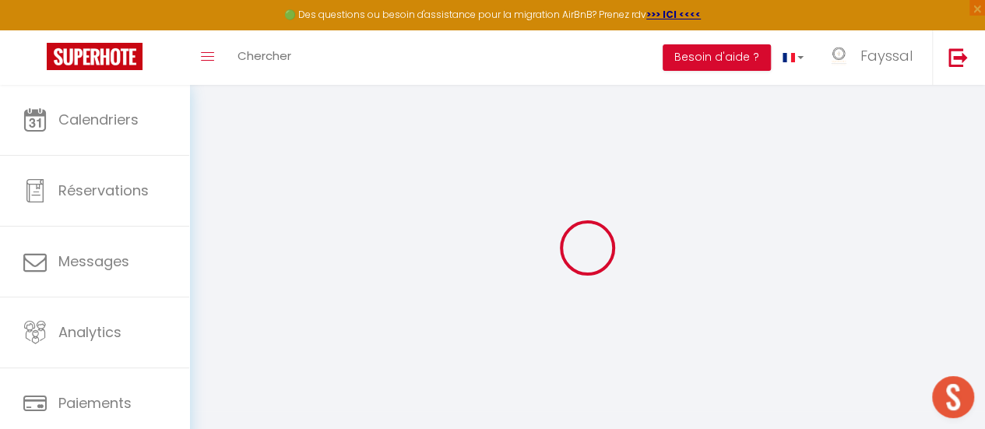
type input "12 pont de la Bouquerie"
type input "84400"
type input "Apt"
type input "[EMAIL_ADDRESS][DOMAIN_NAME]"
select select "10196"
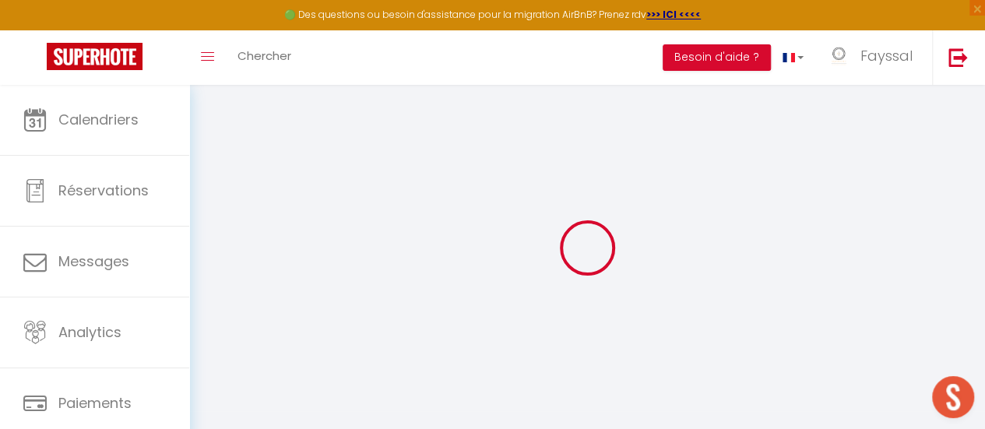
checkbox input "false"
radio input "true"
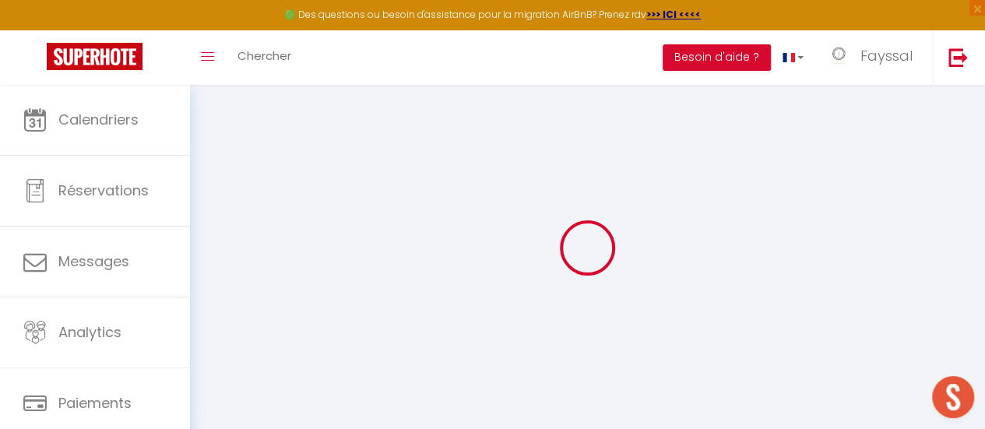
type input "0"
select select "+ 22 %"
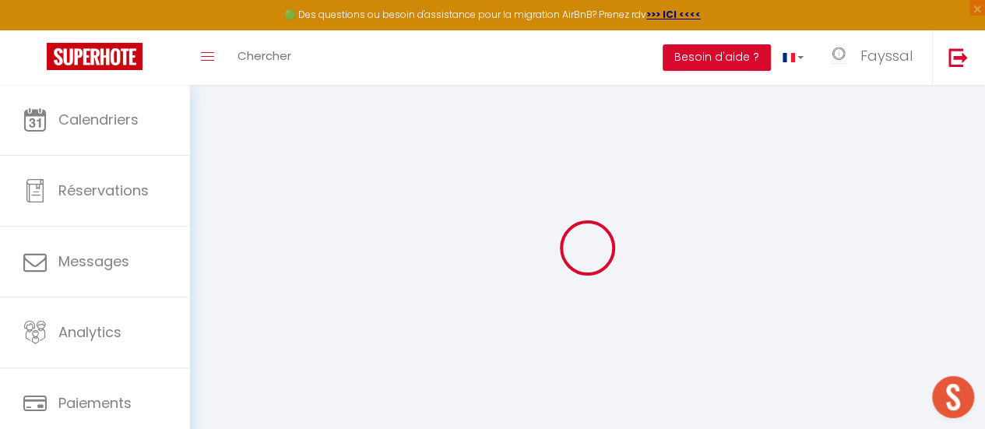
select select "+ 22 %"
select select "EUR"
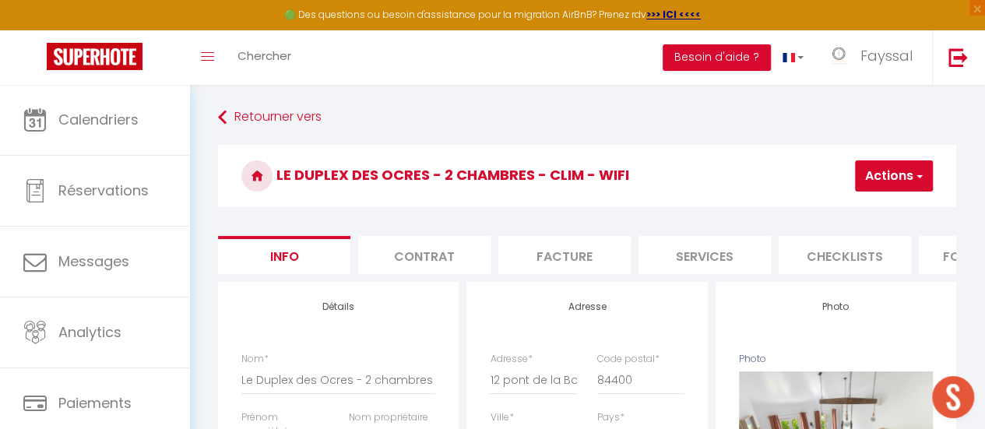
select select
checkbox input "false"
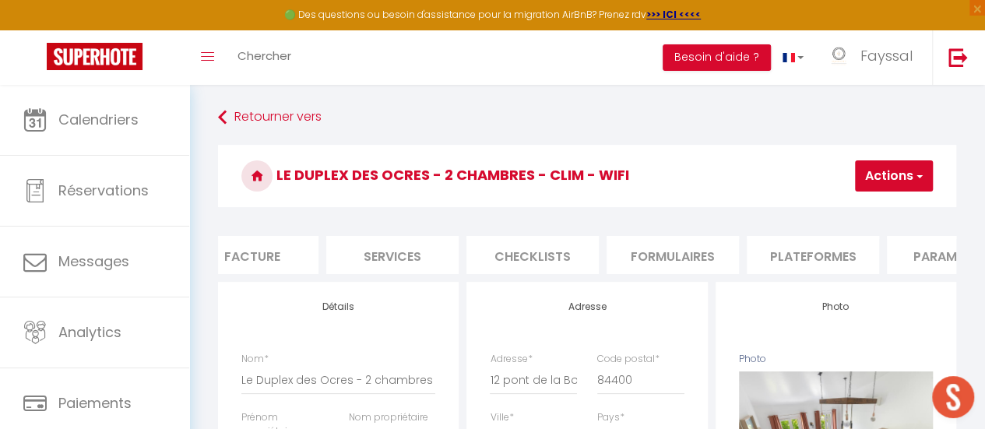
scroll to position [0, 391]
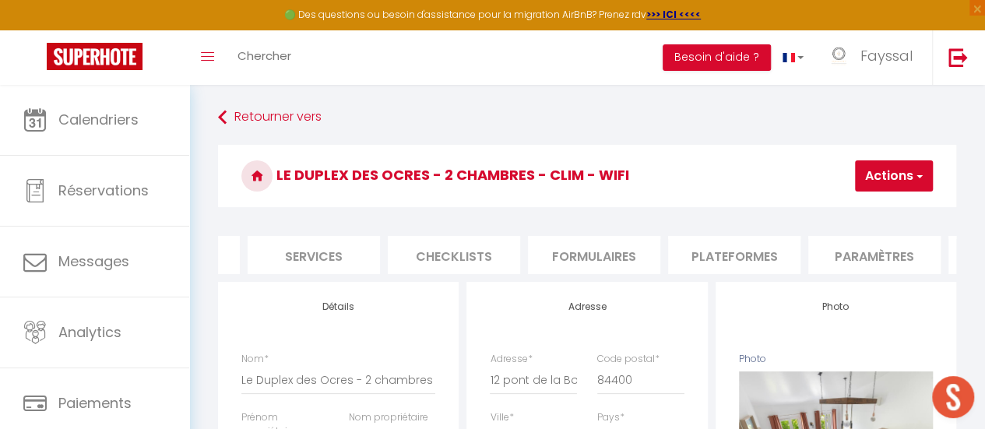
click at [729, 255] on li "Plateformes" at bounding box center [734, 255] width 132 height 38
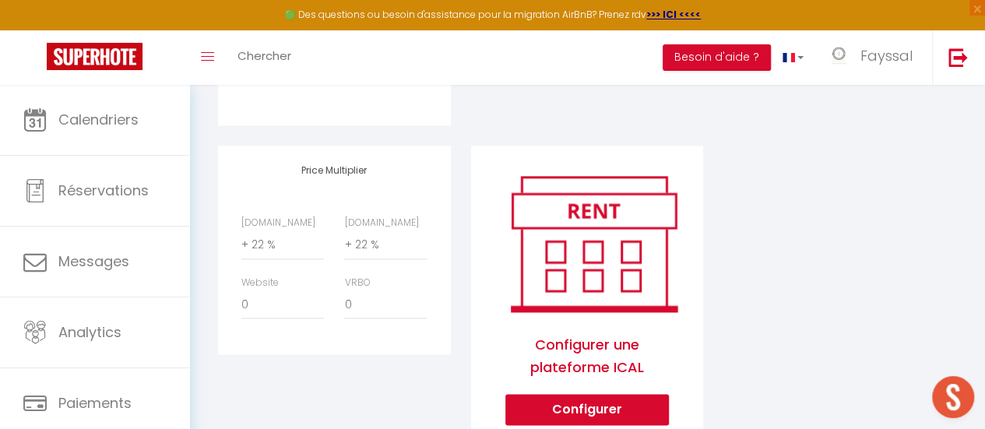
scroll to position [782, 0]
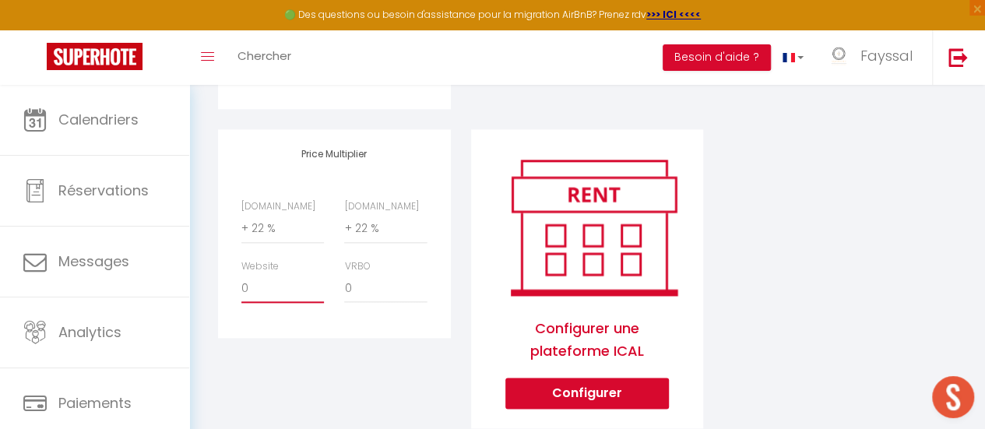
click at [292, 303] on select "0 + 1 % + 2 % + 3 % + 4 % + 5 % + 6 % + 7 % + 8 % + 9 %" at bounding box center [282, 288] width 83 height 30
click at [241, 285] on select "0 + 1 % + 2 % + 3 % + 4 % + 5 % + 6 % + 7 % + 8 % + 9 %" at bounding box center [282, 288] width 83 height 30
click at [355, 352] on div "Price Multiplier [DOMAIN_NAME] 0 + 1 % + 2 % + 3 % + 4 % + 5 % + 6 % + 7 %" at bounding box center [334, 288] width 253 height 319
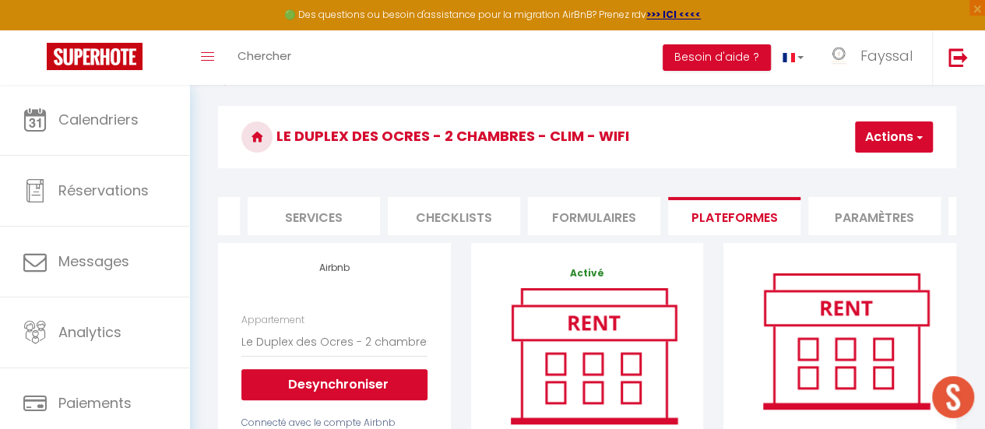
scroll to position [0, 0]
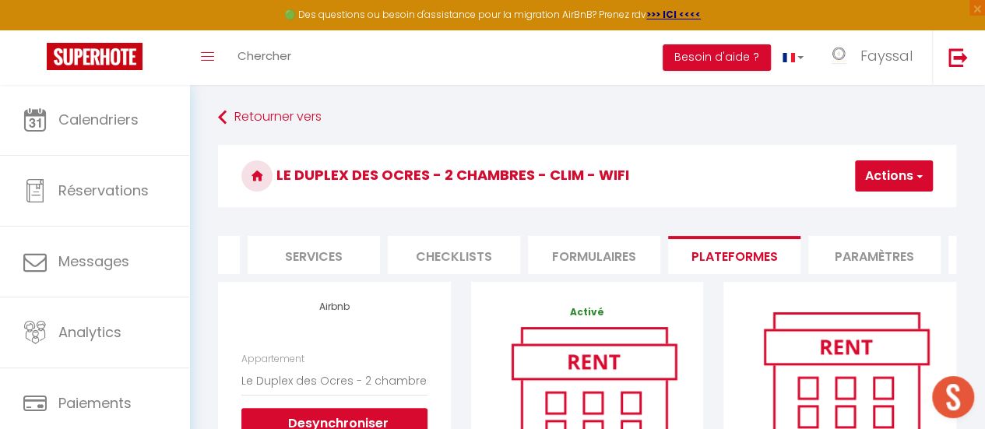
click at [922, 178] on span "button" at bounding box center [919, 176] width 10 height 16
click at [858, 205] on link "Enregistrer" at bounding box center [870, 210] width 123 height 20
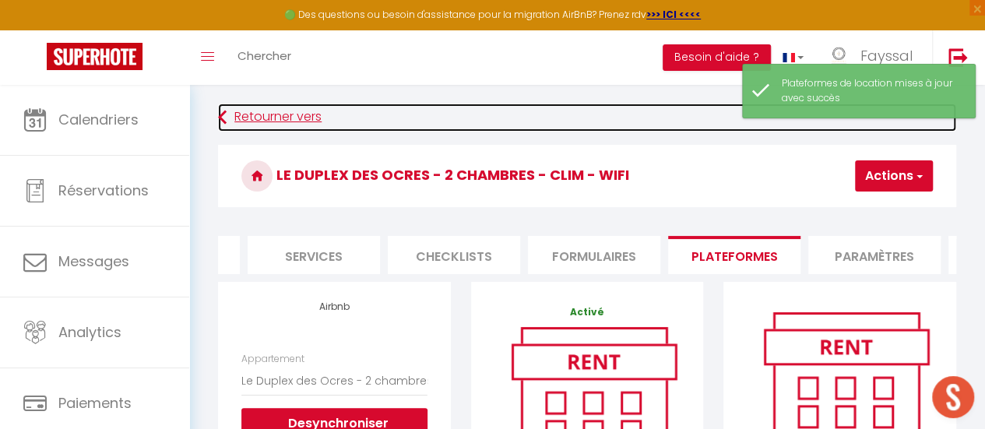
click at [301, 111] on link "Retourner vers" at bounding box center [587, 118] width 738 height 28
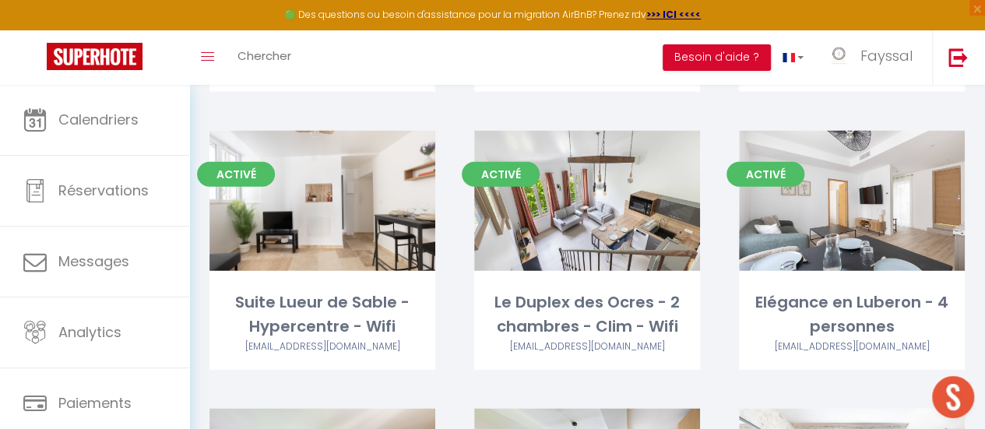
scroll to position [2097, 0]
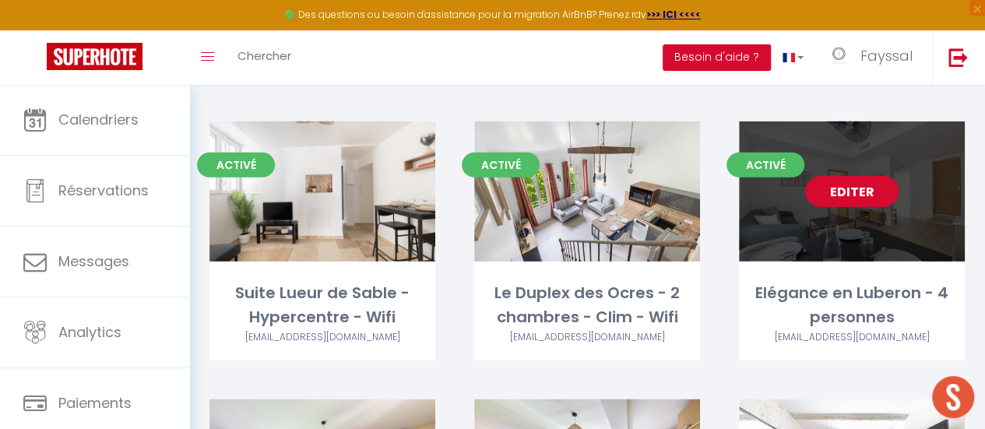
click at [857, 176] on link "Editer" at bounding box center [851, 191] width 93 height 31
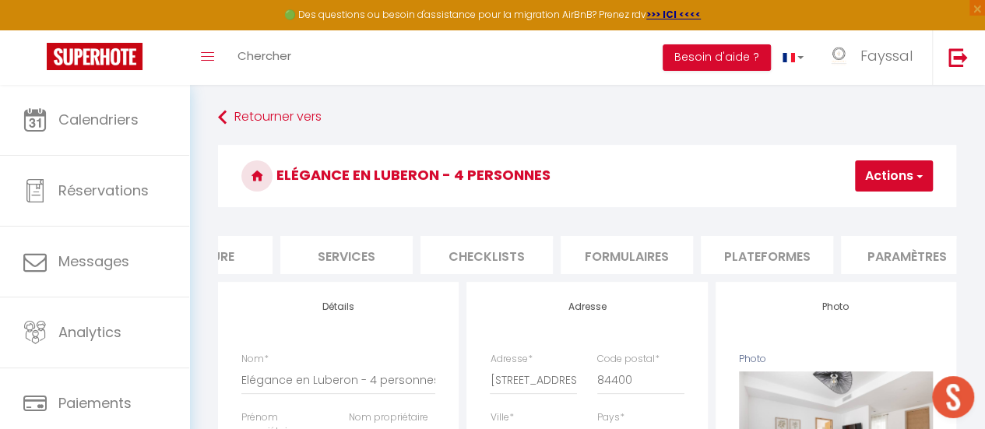
scroll to position [0, 365]
click at [726, 264] on li "Plateformes" at bounding box center [760, 255] width 132 height 38
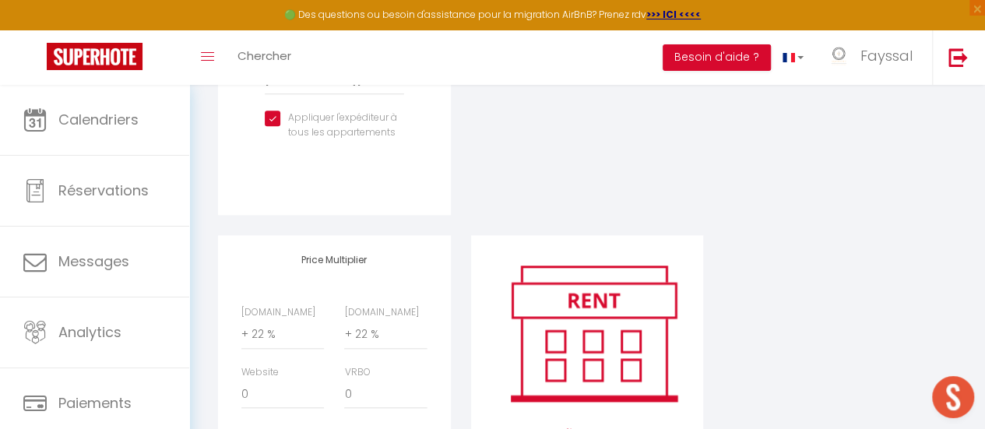
scroll to position [793, 0]
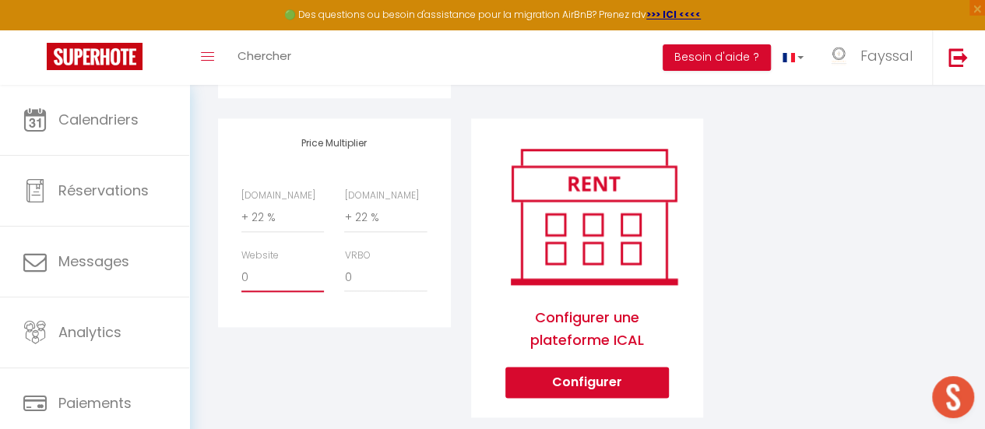
click at [294, 287] on select "0 + 1 % + 2 % + 3 % + 4 % + 5 % + 6 % + 7 % + 8 % + 9 %" at bounding box center [282, 278] width 83 height 30
click at [241, 273] on select "0 + 1 % + 2 % + 3 % + 4 % + 5 % + 6 % + 7 % + 8 % + 9 %" at bounding box center [282, 278] width 83 height 30
click at [344, 356] on div "Price Multiplier [DOMAIN_NAME] 0 + 1 % + 2 % + 3 % + 4 % + 5 % + 6 % + 7 %" at bounding box center [334, 277] width 253 height 319
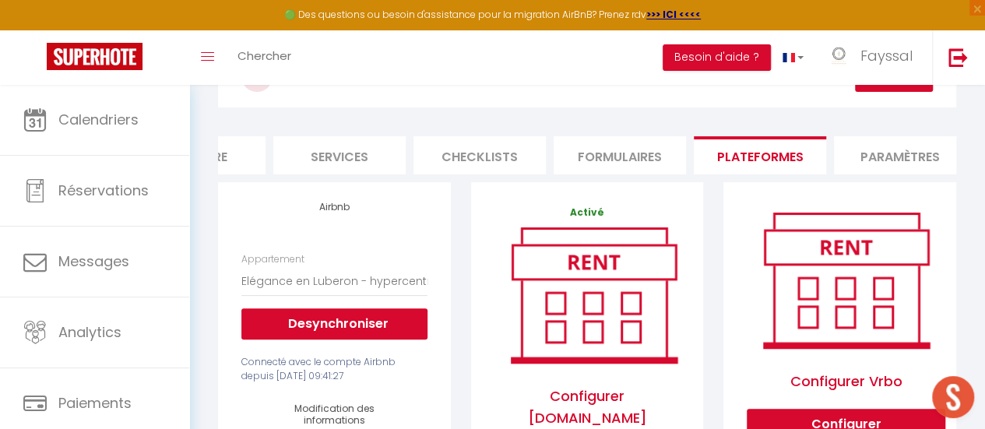
scroll to position [0, 0]
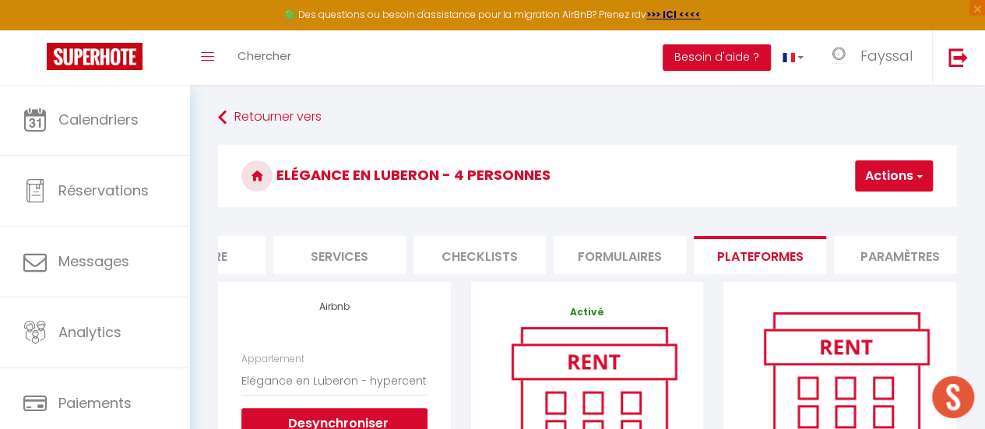
click at [923, 164] on button "Actions" at bounding box center [894, 175] width 78 height 31
click at [866, 205] on link "Enregistrer" at bounding box center [870, 210] width 123 height 20
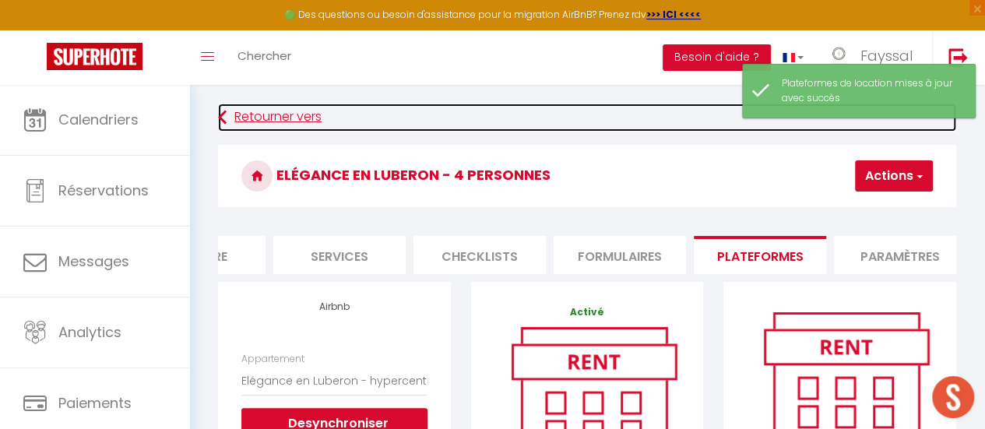
click at [312, 119] on link "Retourner vers" at bounding box center [587, 118] width 738 height 28
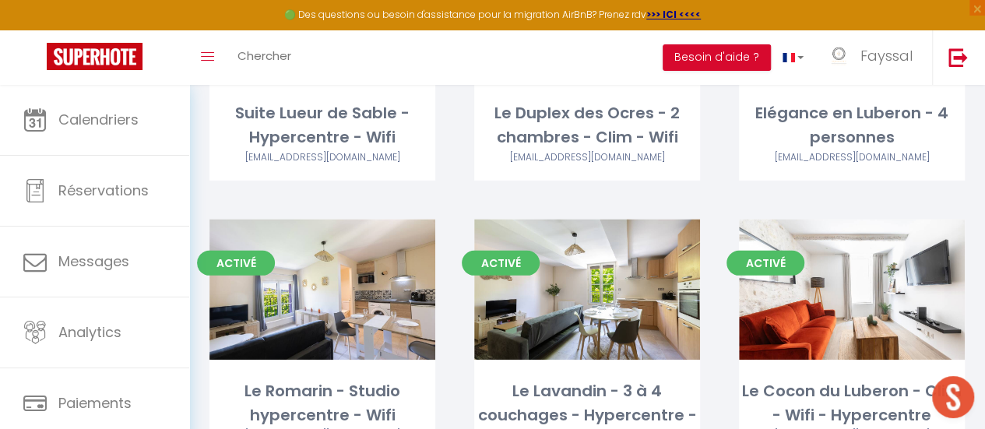
scroll to position [2290, 0]
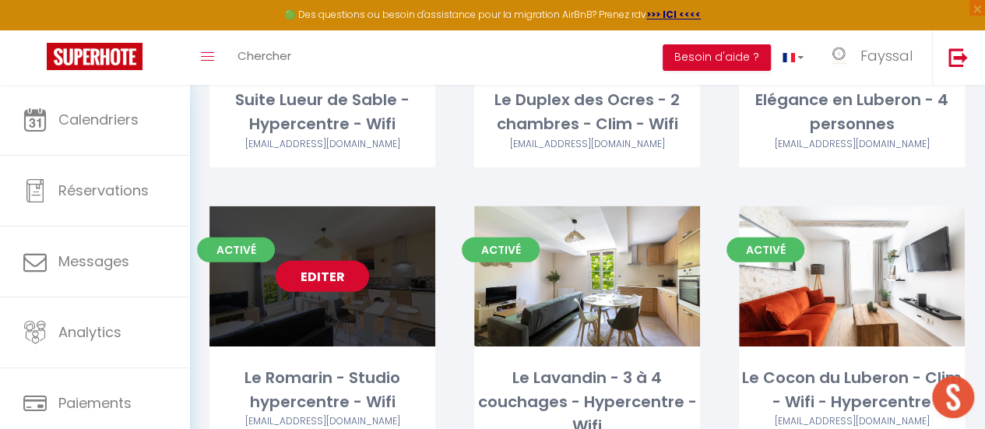
click at [279, 261] on link "Editer" at bounding box center [322, 276] width 93 height 31
click at [326, 261] on link "Editer" at bounding box center [322, 276] width 93 height 31
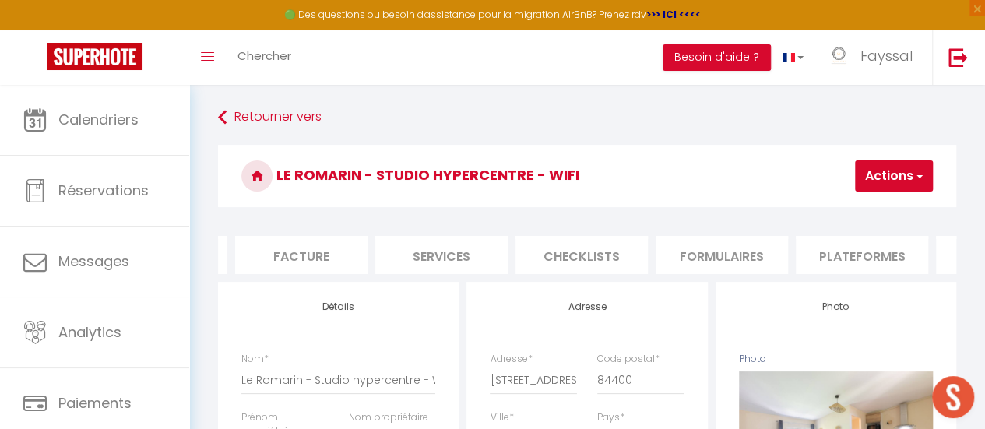
scroll to position [0, 274]
click at [801, 259] on li "Plateformes" at bounding box center [851, 255] width 132 height 38
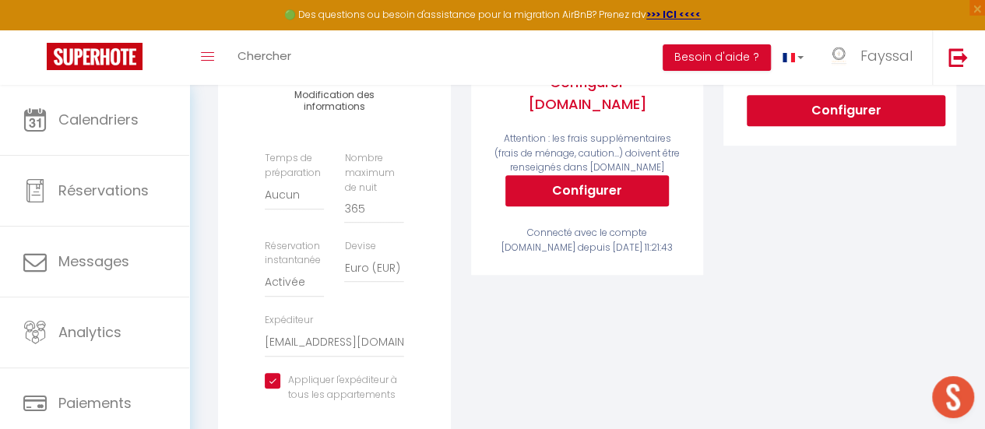
scroll to position [791, 0]
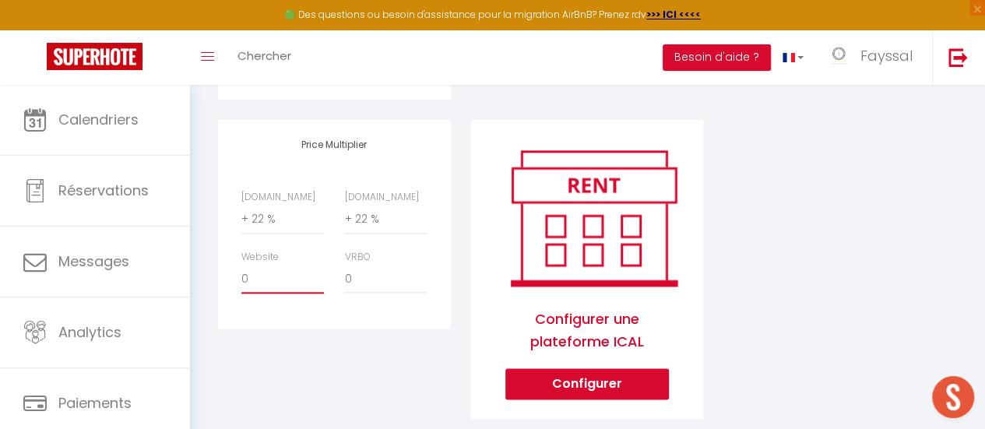
click at [265, 294] on select "0 + 1 % + 2 % + 3 % + 4 % + 5 % + 6 % + 7 % + 8 % + 9 %" at bounding box center [282, 279] width 83 height 30
click at [241, 275] on select "0 + 1 % + 2 % + 3 % + 4 % + 5 % + 6 % + 7 % + 8 % + 9 %" at bounding box center [282, 279] width 83 height 30
click at [340, 357] on div "Price Multiplier [DOMAIN_NAME] 0 + 1 % + 2 % + 3 % + 4 % + 5 % + 6 % + 7 %" at bounding box center [334, 279] width 253 height 319
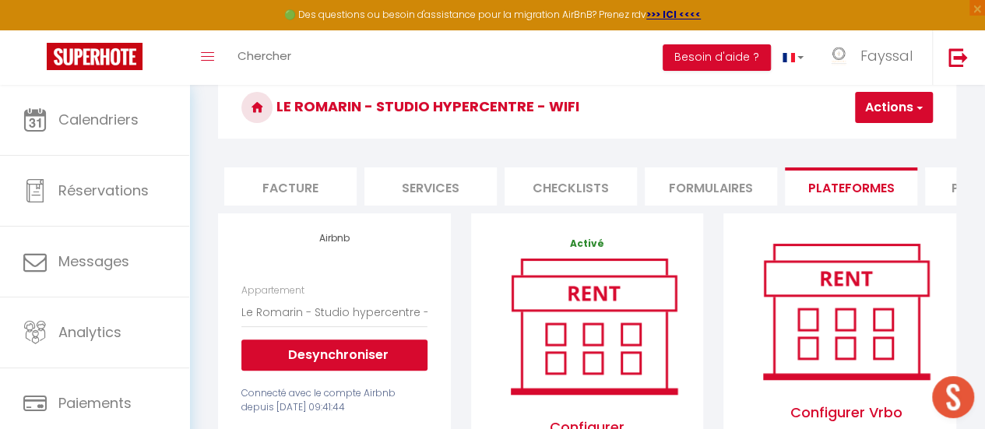
scroll to position [0, 0]
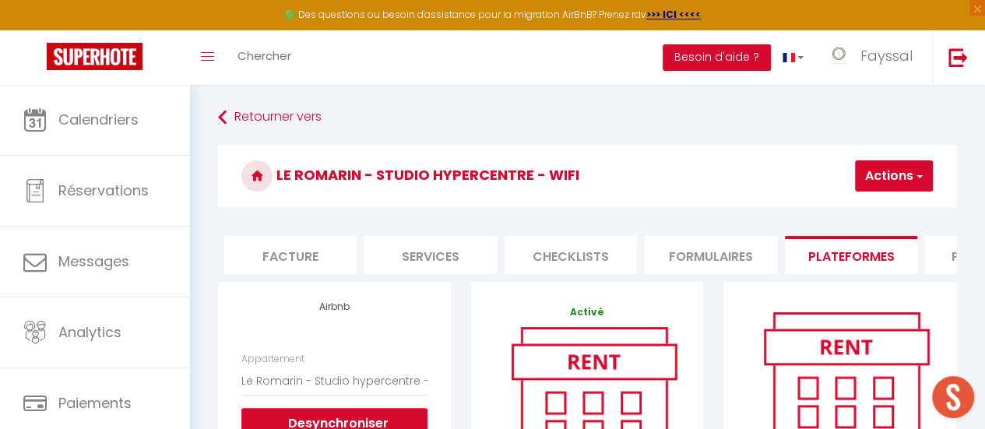
click at [907, 182] on button "Actions" at bounding box center [894, 175] width 78 height 31
click at [846, 213] on link "Enregistrer" at bounding box center [870, 210] width 123 height 20
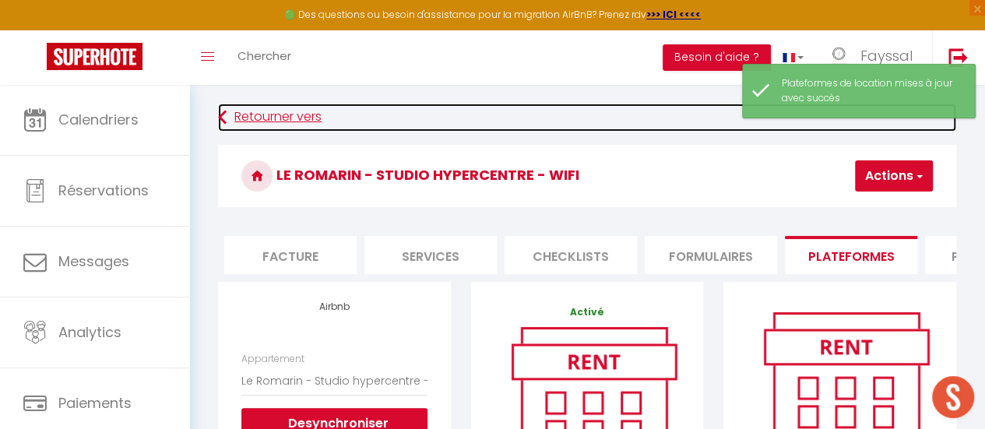
click at [305, 115] on link "Retourner vers" at bounding box center [587, 118] width 738 height 28
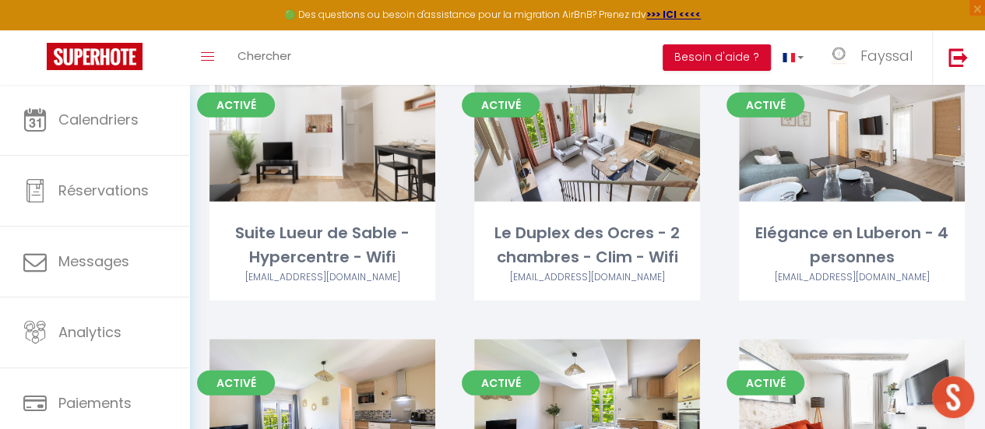
scroll to position [2359, 0]
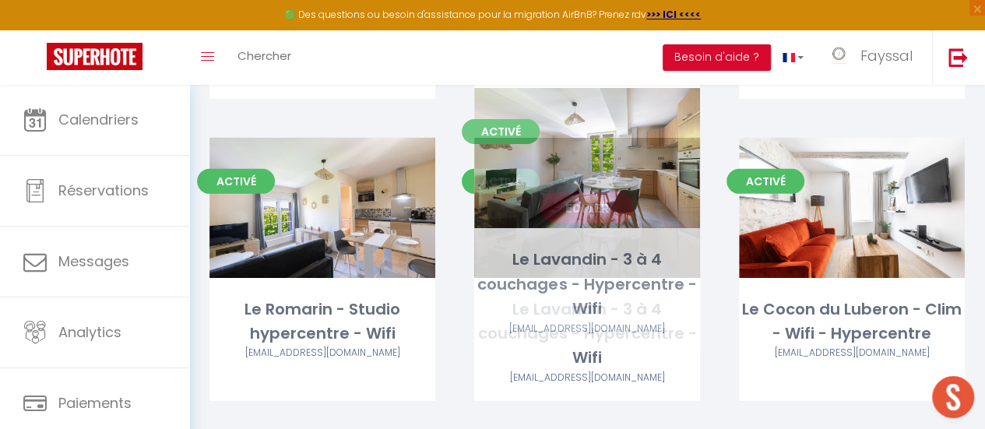
click at [581, 192] on link "Editer" at bounding box center [587, 207] width 93 height 31
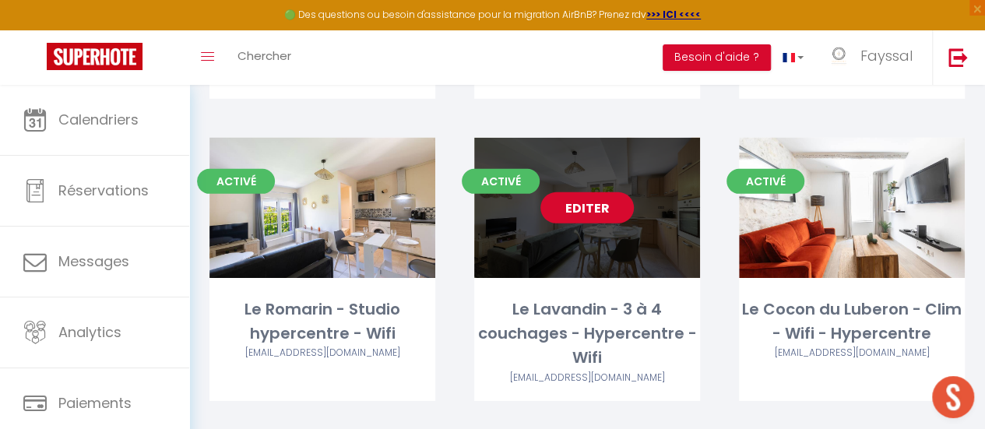
click at [581, 192] on link "Editer" at bounding box center [587, 207] width 93 height 31
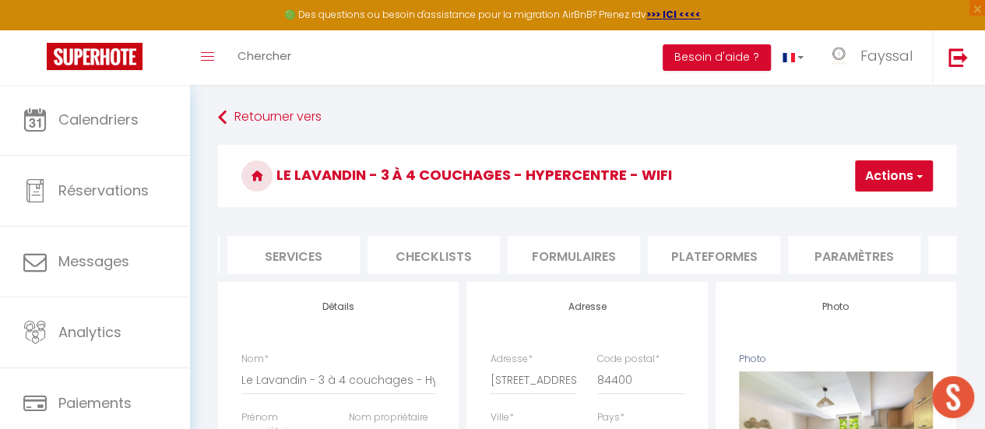
scroll to position [0, 418]
click at [709, 253] on li "Plateformes" at bounding box center [707, 255] width 132 height 38
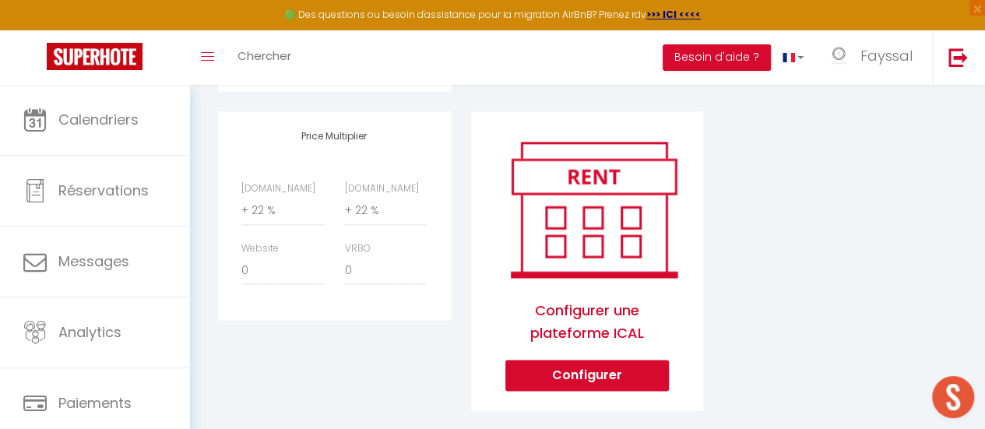
scroll to position [826, 0]
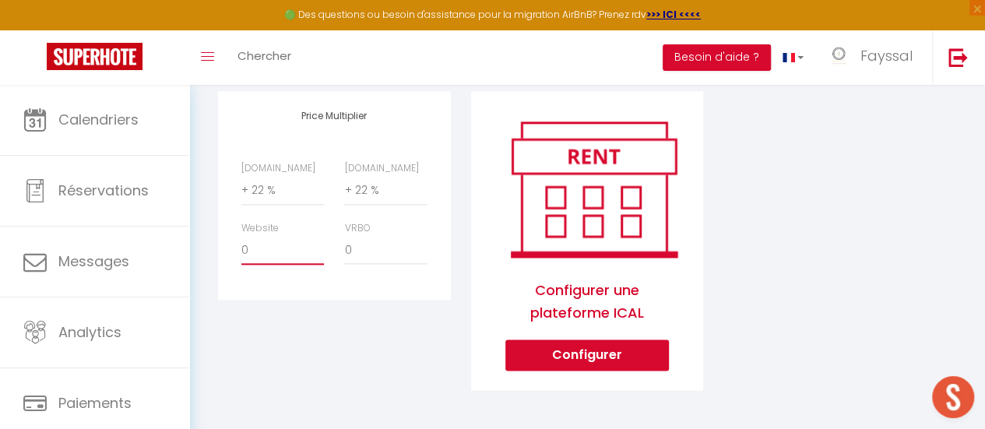
click at [273, 255] on select "0 + 1 % + 2 % + 3 % + 4 % + 5 % + 6 % + 7 % + 8 % + 9 %" at bounding box center [282, 250] width 83 height 30
click at [241, 241] on select "0 + 1 % + 2 % + 3 % + 4 % + 5 % + 6 % + 7 % + 8 % + 9 %" at bounding box center [282, 250] width 83 height 30
click at [381, 359] on div "Price Multiplier [DOMAIN_NAME] 0 + 1 % + 2 % + 3 % + 4 % + 5 % + 6 % + 7 %" at bounding box center [334, 250] width 253 height 319
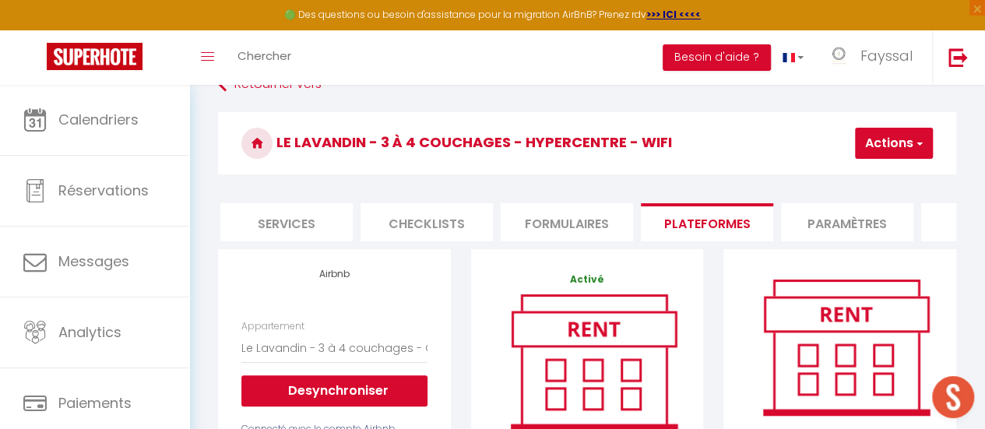
scroll to position [26, 0]
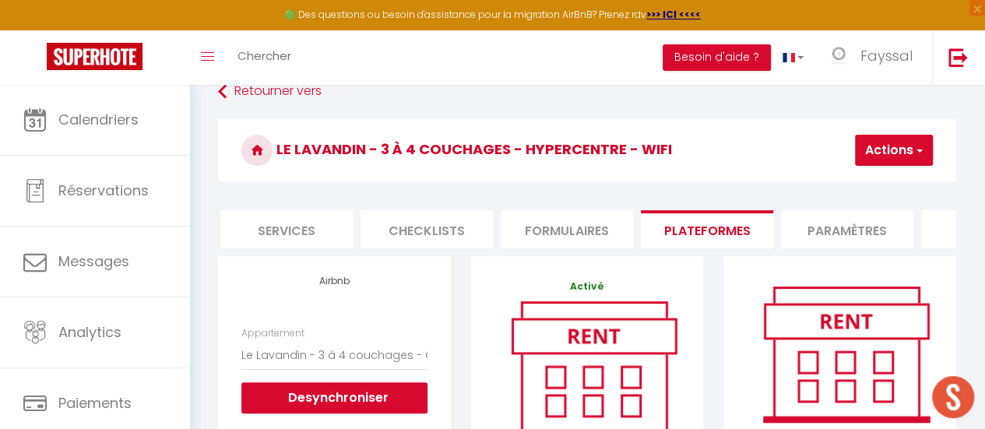
click at [916, 163] on button "Actions" at bounding box center [894, 150] width 78 height 31
click at [859, 175] on link "Enregistrer" at bounding box center [870, 184] width 123 height 20
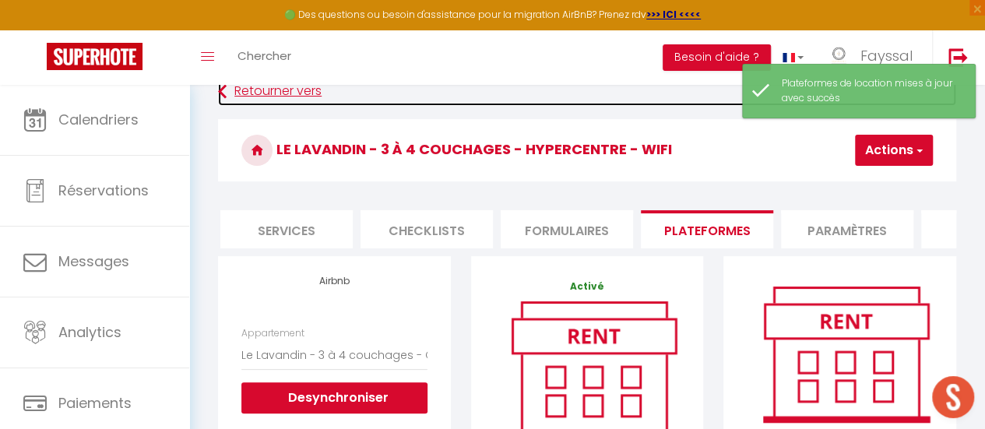
click at [312, 93] on link "Retourner vers" at bounding box center [587, 92] width 738 height 28
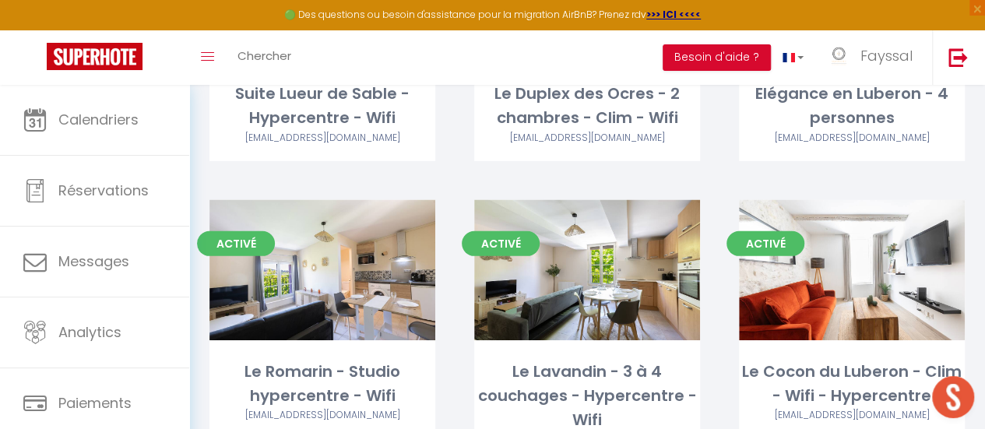
scroll to position [2262, 0]
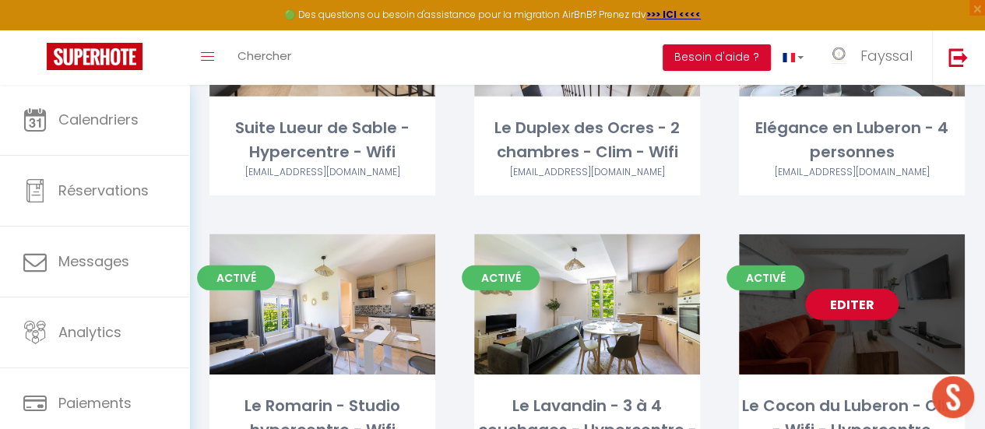
click at [862, 289] on link "Editer" at bounding box center [851, 304] width 93 height 31
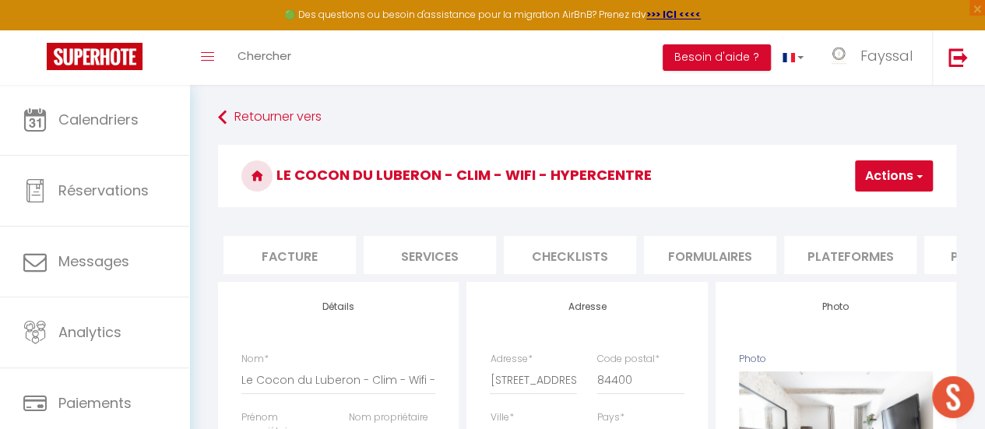
scroll to position [0, 368]
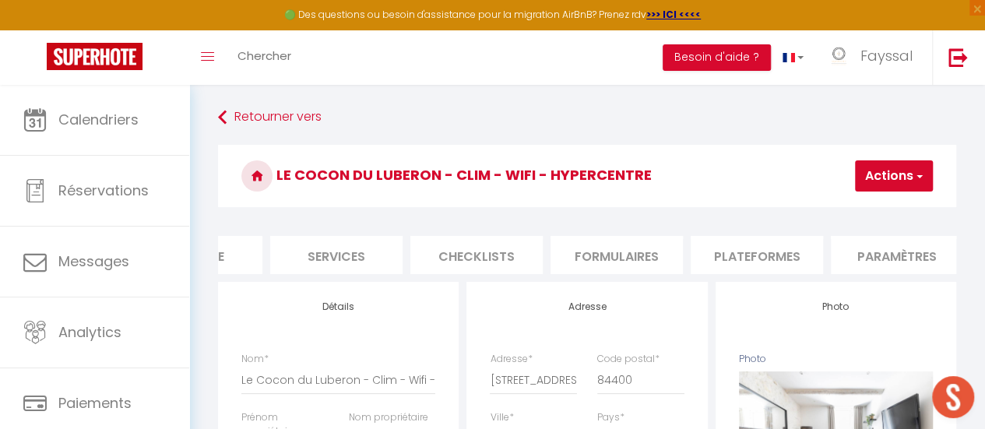
click at [742, 263] on li "Plateformes" at bounding box center [757, 255] width 132 height 38
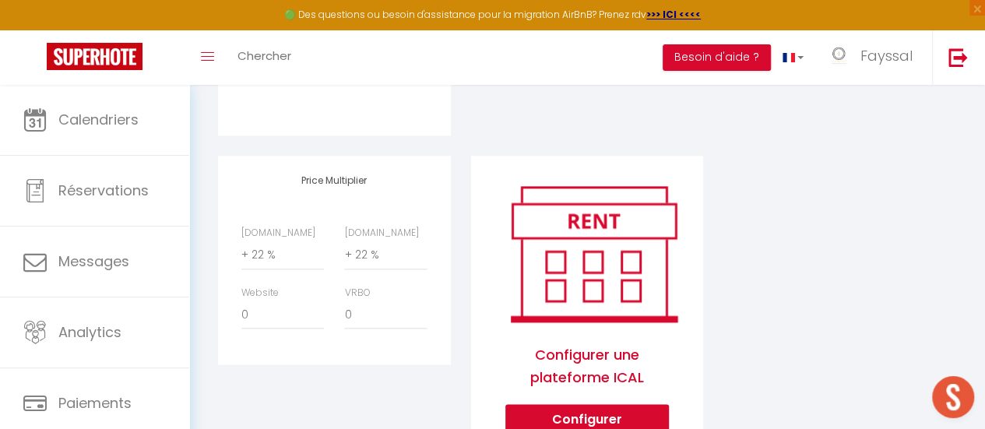
scroll to position [800, 0]
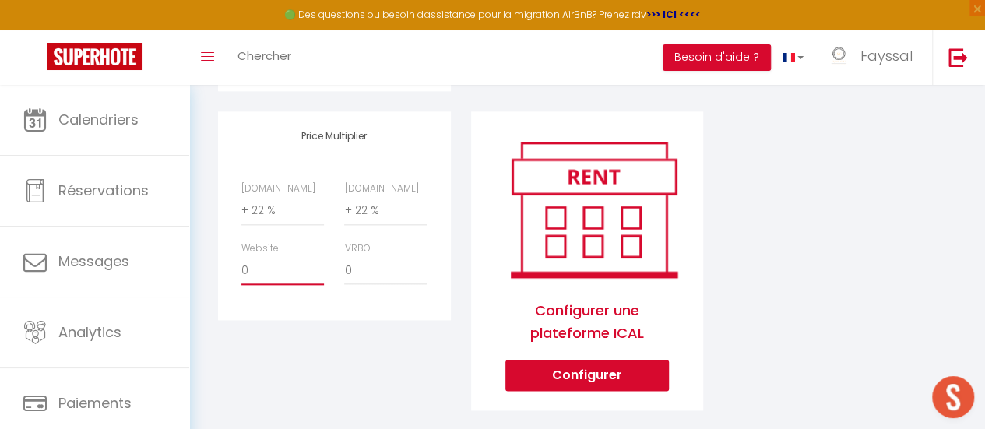
click at [290, 283] on select "0 + 1 % + 2 % + 3 % + 4 % + 5 % + 6 % + 7 % + 8 % + 9 %" at bounding box center [282, 271] width 83 height 30
click at [241, 267] on select "0 + 1 % + 2 % + 3 % + 4 % + 5 % + 6 % + 7 % + 8 % + 9 %" at bounding box center [282, 271] width 83 height 30
click at [331, 359] on div "Price Multiplier [DOMAIN_NAME] 0 + 1 % + 2 % + 3 % + 4 % + 5 % + 6 % + 7 %" at bounding box center [334, 270] width 253 height 319
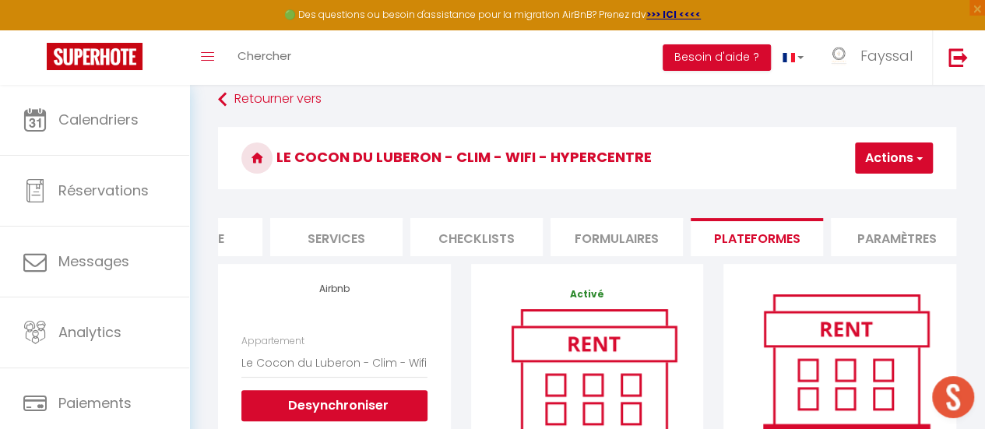
scroll to position [0, 0]
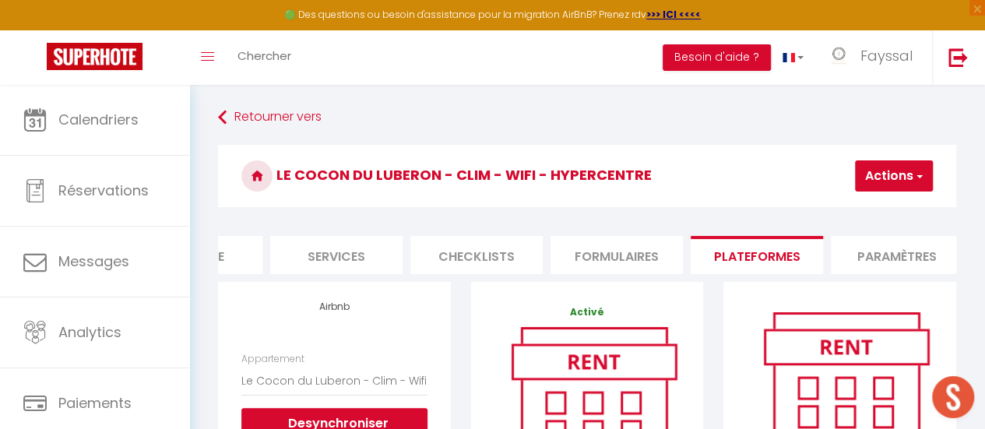
click at [914, 172] on span "button" at bounding box center [919, 176] width 10 height 16
click at [862, 205] on link "Enregistrer" at bounding box center [870, 210] width 123 height 20
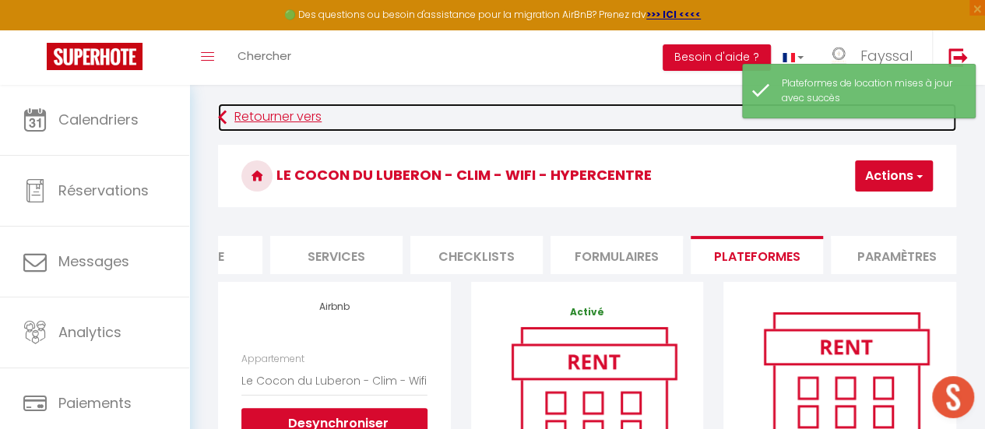
click at [288, 118] on link "Retourner vers" at bounding box center [587, 118] width 738 height 28
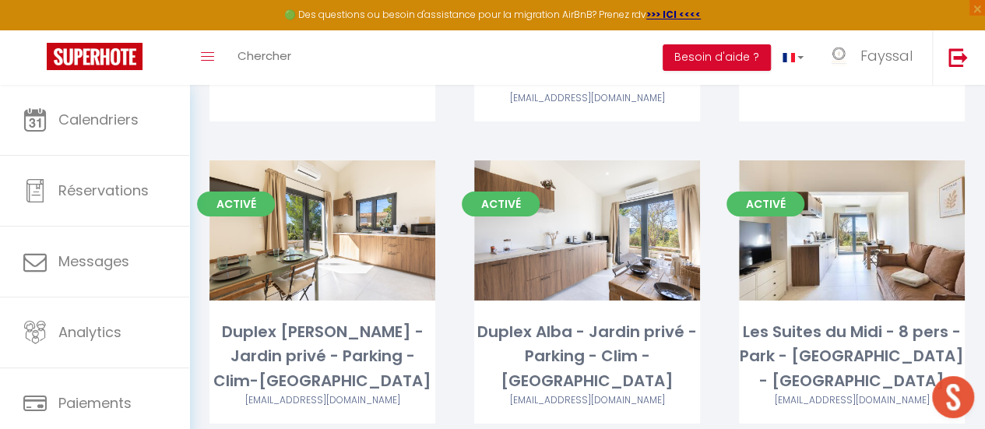
scroll to position [2621, 0]
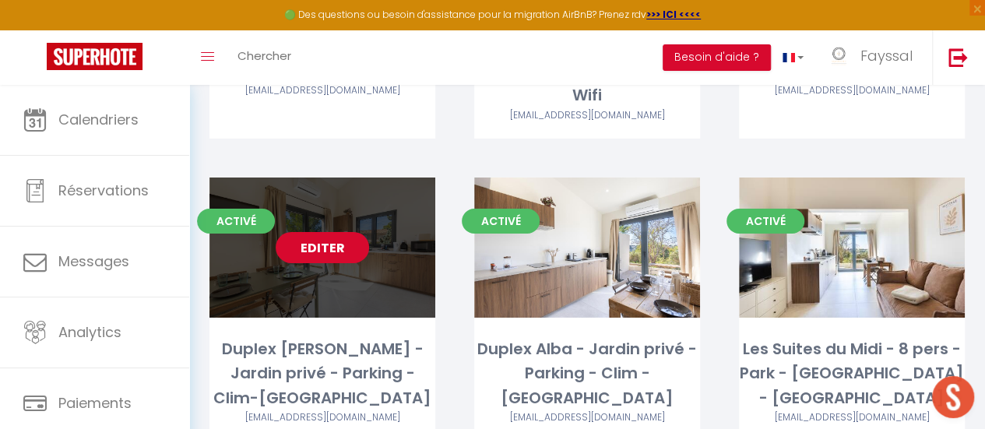
click at [347, 232] on link "Editer" at bounding box center [322, 247] width 93 height 31
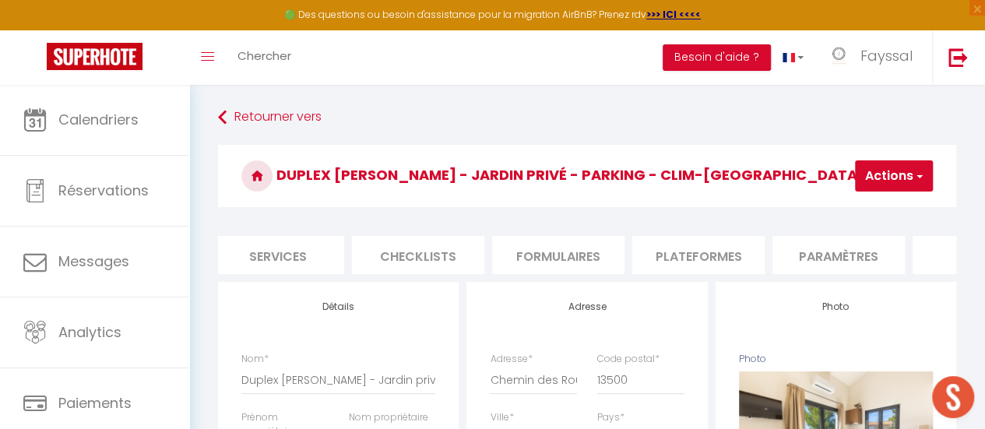
scroll to position [0, 460]
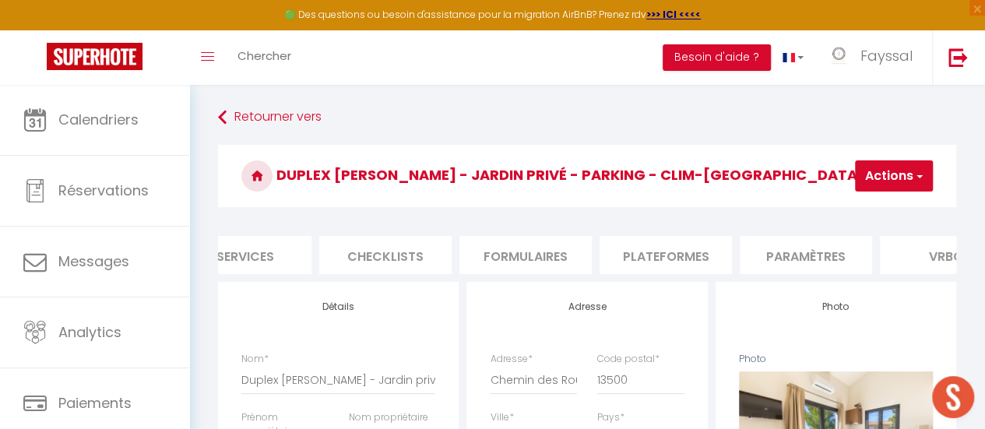
click at [690, 254] on li "Plateformes" at bounding box center [666, 255] width 132 height 38
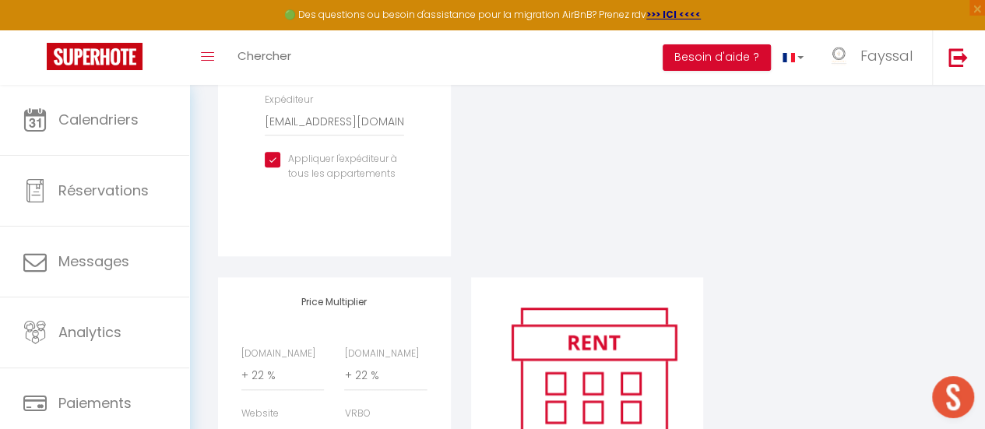
scroll to position [698, 0]
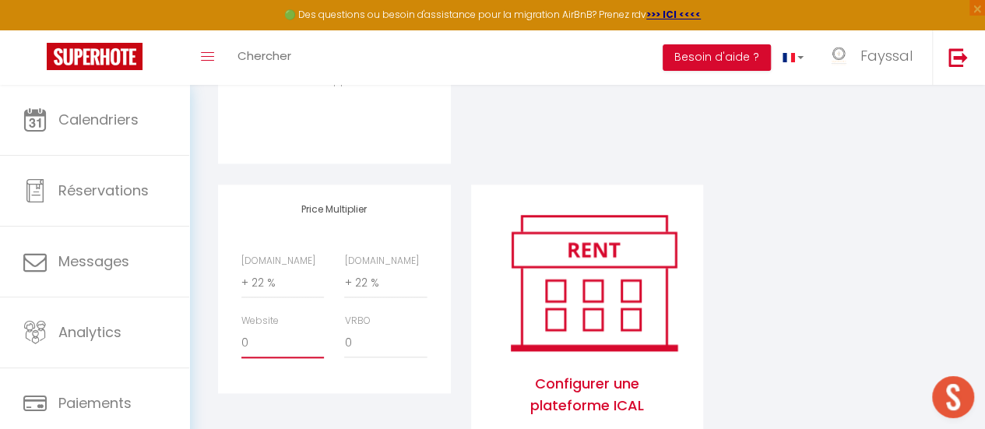
click at [287, 358] on select "0 + 1 % + 2 % + 3 % + 4 % + 5 % + 6 % + 7 % + 8 % + 9 %" at bounding box center [282, 344] width 83 height 30
click at [241, 340] on select "0 + 1 % + 2 % + 3 % + 4 % + 5 % + 6 % + 7 % + 8 % + 9 %" at bounding box center [282, 344] width 83 height 30
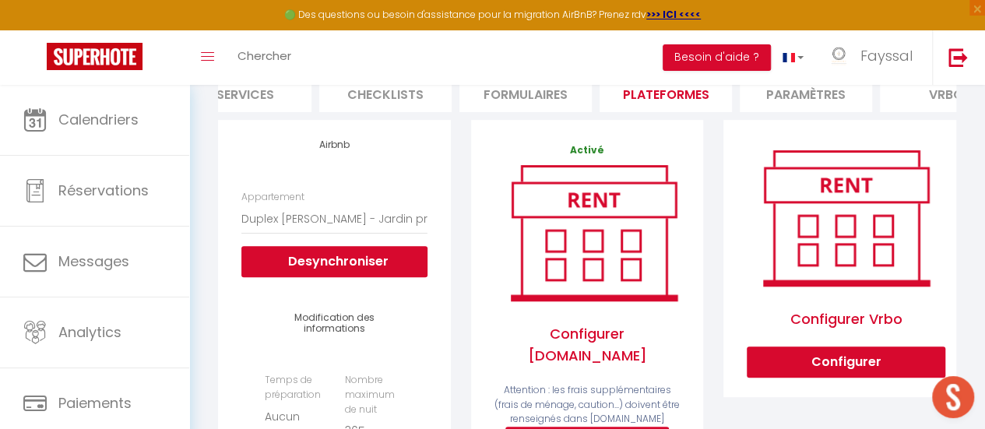
scroll to position [0, 0]
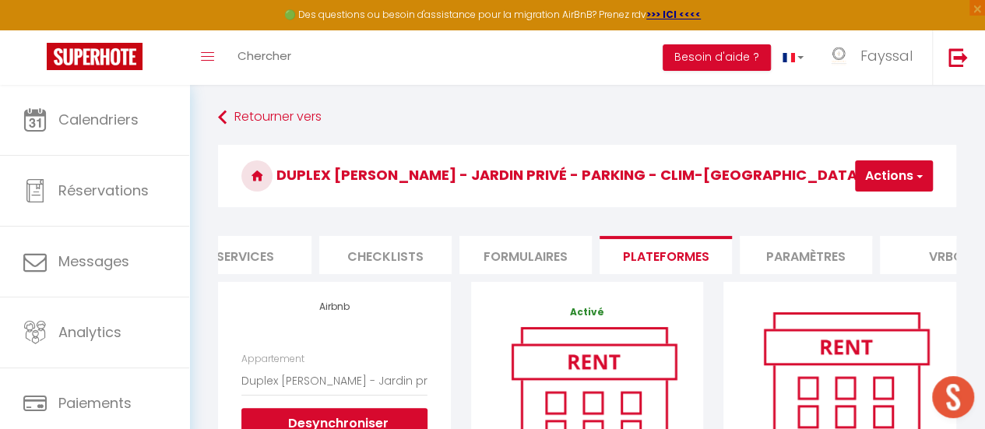
click at [914, 172] on span "button" at bounding box center [919, 176] width 10 height 16
click at [863, 208] on link "Enregistrer" at bounding box center [870, 210] width 123 height 20
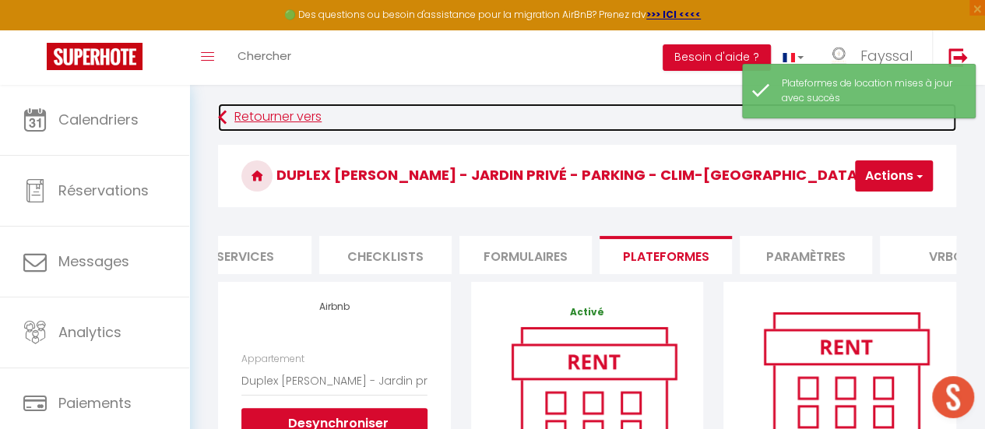
click at [284, 111] on link "Retourner vers" at bounding box center [587, 118] width 738 height 28
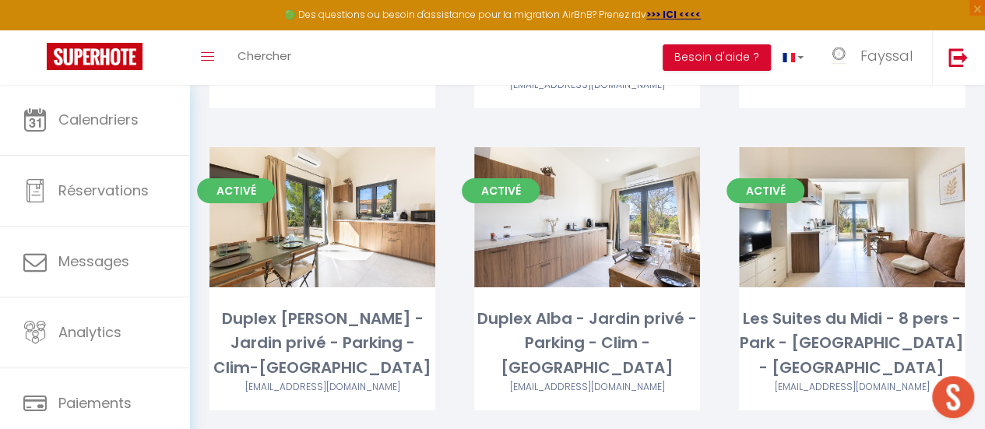
scroll to position [2647, 0]
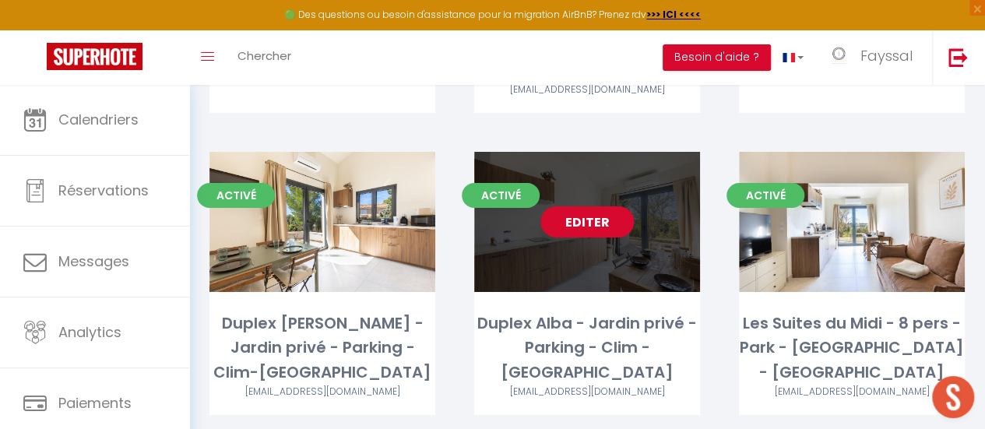
click at [590, 206] on link "Editer" at bounding box center [587, 221] width 93 height 31
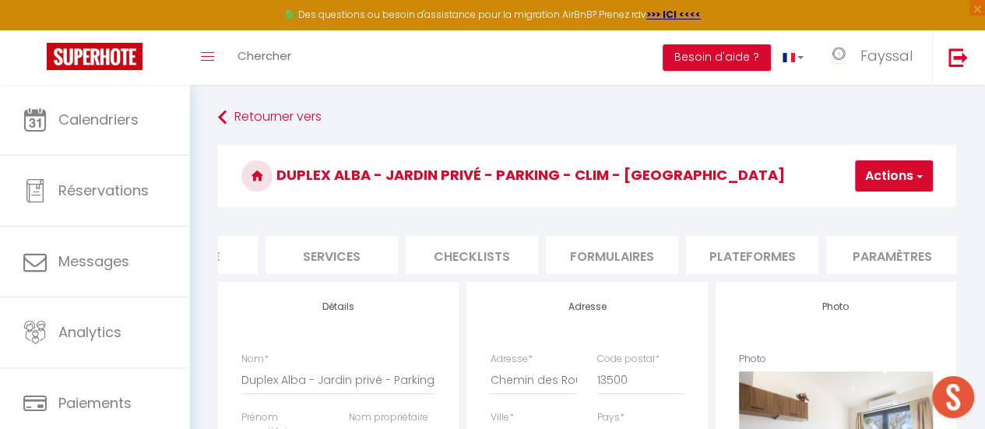
scroll to position [0, 382]
click at [717, 263] on li "Plateformes" at bounding box center [743, 255] width 132 height 38
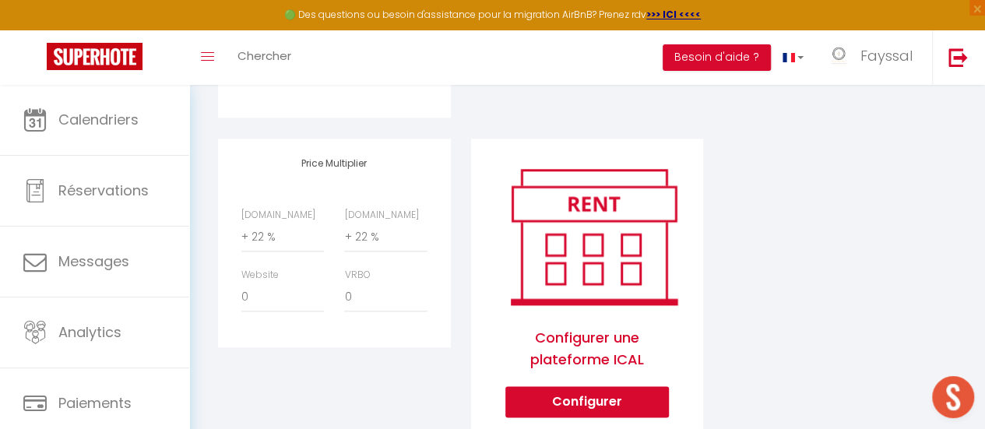
scroll to position [742, 0]
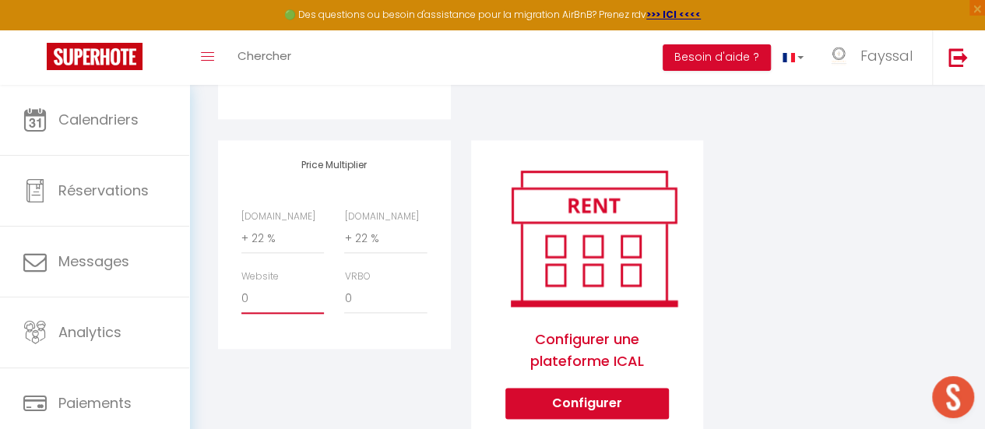
click at [287, 314] on select "0 + 1 % + 2 % + 3 % + 4 % + 5 % + 6 % + 7 % + 8 % + 9 %" at bounding box center [282, 299] width 83 height 30
click at [241, 295] on select "0 + 1 % + 2 % + 3 % + 4 % + 5 % + 6 % + 7 % + 8 % + 9 %" at bounding box center [282, 299] width 83 height 30
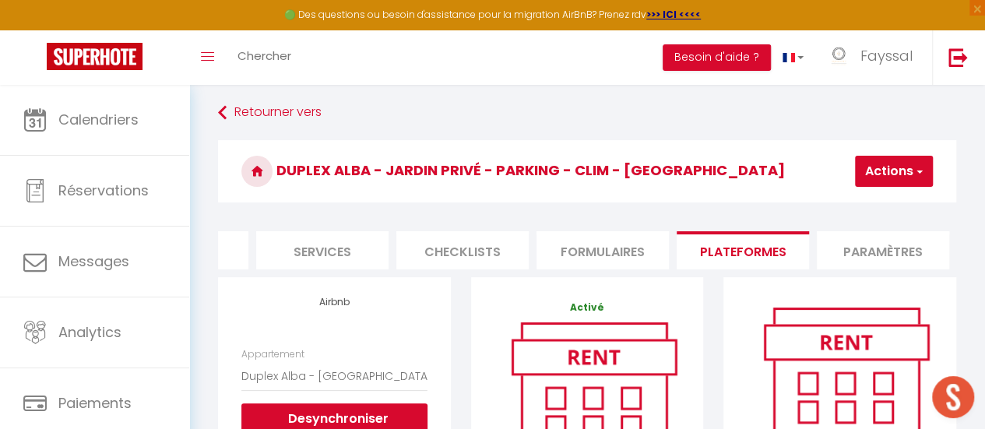
scroll to position [0, 0]
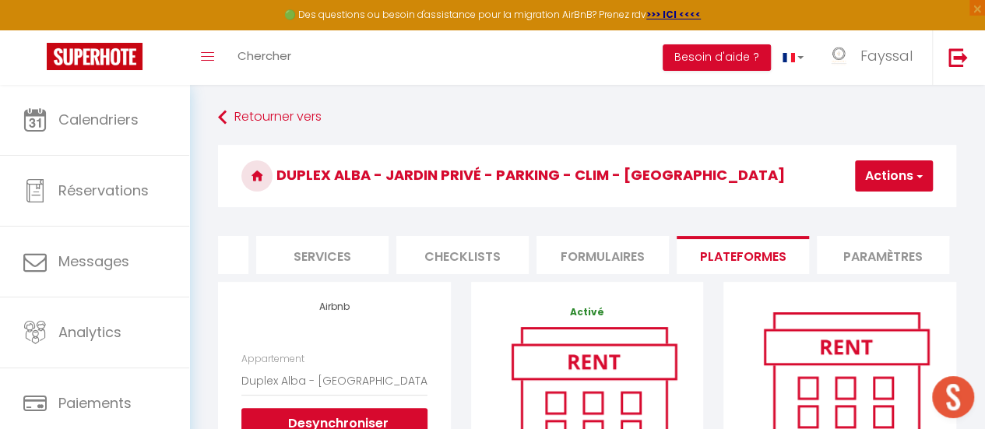
click at [908, 178] on button "Actions" at bounding box center [894, 175] width 78 height 31
click at [860, 203] on link "Enregistrer" at bounding box center [870, 210] width 123 height 20
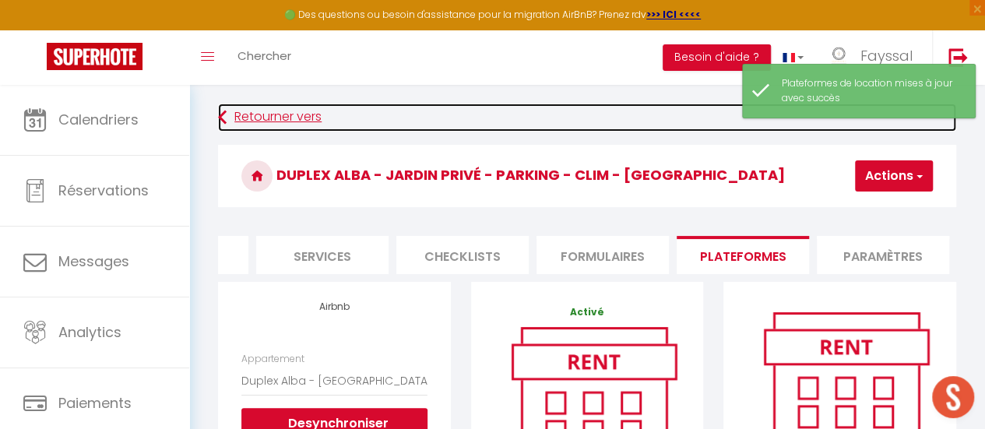
click at [288, 119] on link "Retourner vers" at bounding box center [587, 118] width 738 height 28
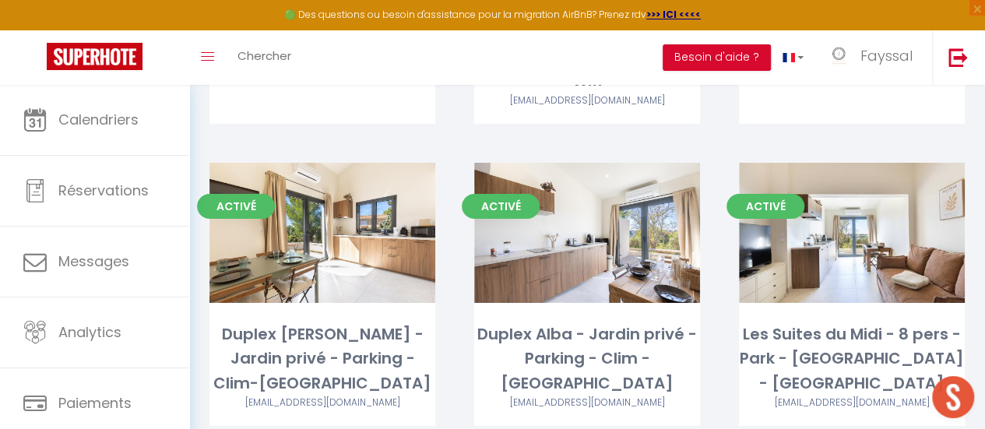
scroll to position [2602, 0]
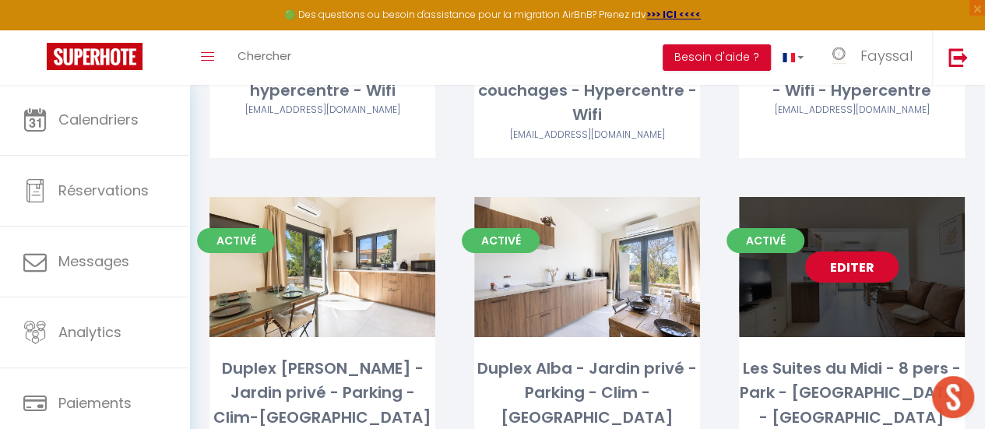
click at [848, 252] on link "Editer" at bounding box center [851, 267] width 93 height 31
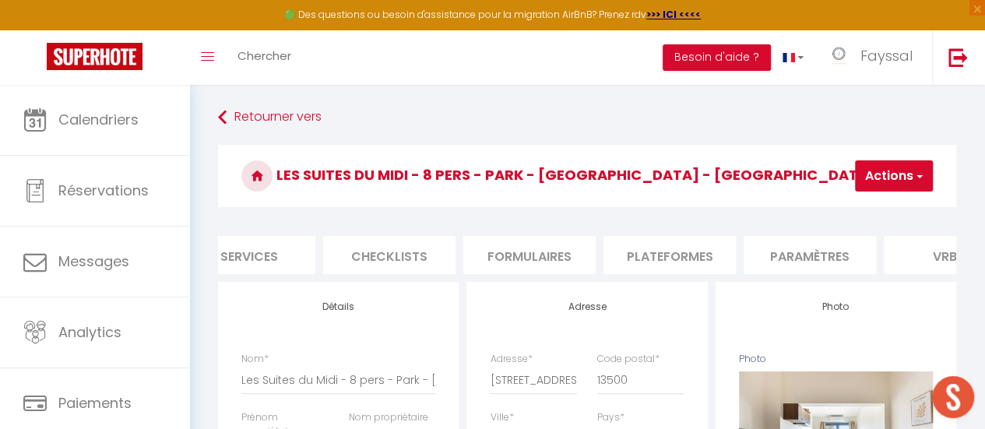
scroll to position [0, 464]
click at [682, 262] on li "Plateformes" at bounding box center [661, 255] width 132 height 38
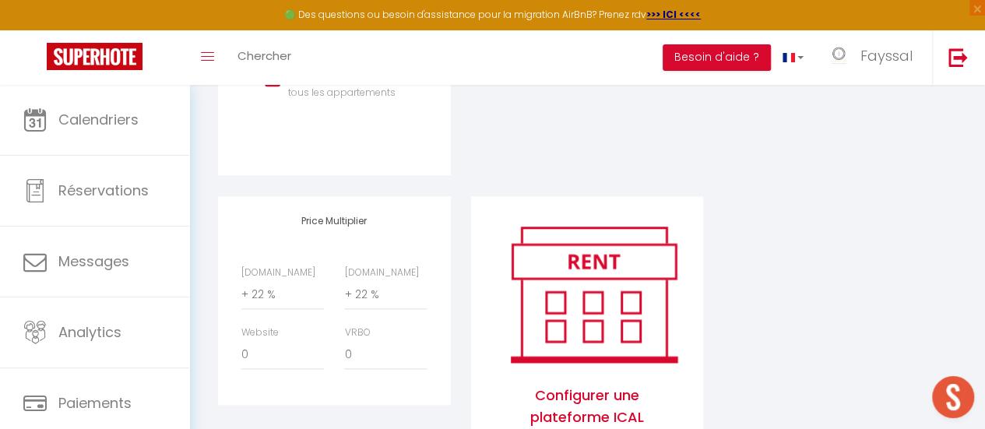
scroll to position [750, 0]
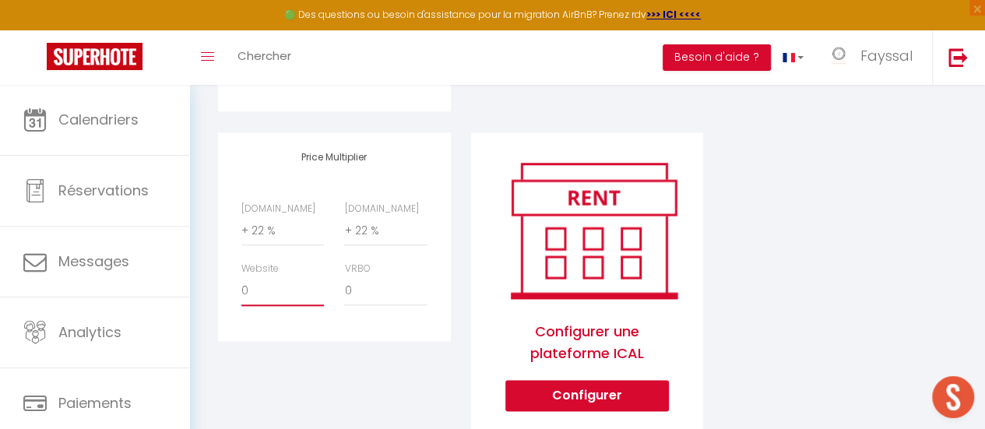
click at [291, 306] on select "0 + 1 % + 2 % + 3 % + 4 % + 5 % + 6 % + 7 % + 8 % + 9 %" at bounding box center [282, 292] width 83 height 30
click at [241, 287] on select "0 + 1 % + 2 % + 3 % + 4 % + 5 % + 6 % + 7 % + 8 % + 9 %" at bounding box center [282, 292] width 83 height 30
click at [247, 305] on select "0 + 1 % + 2 % + 3 % + 4 % + 5 % + 6 % + 7 % + 8 % + 9 %" at bounding box center [282, 292] width 83 height 30
click at [241, 287] on select "0 + 1 % + 2 % + 3 % + 4 % + 5 % + 6 % + 7 % + 8 % + 9 %" at bounding box center [282, 292] width 83 height 30
click at [328, 341] on div "Price Multiplier [DOMAIN_NAME] 0 + 1 % + 2 % + 3 % + 4 % + 5 % + 6 % + 7 %" at bounding box center [334, 236] width 232 height 209
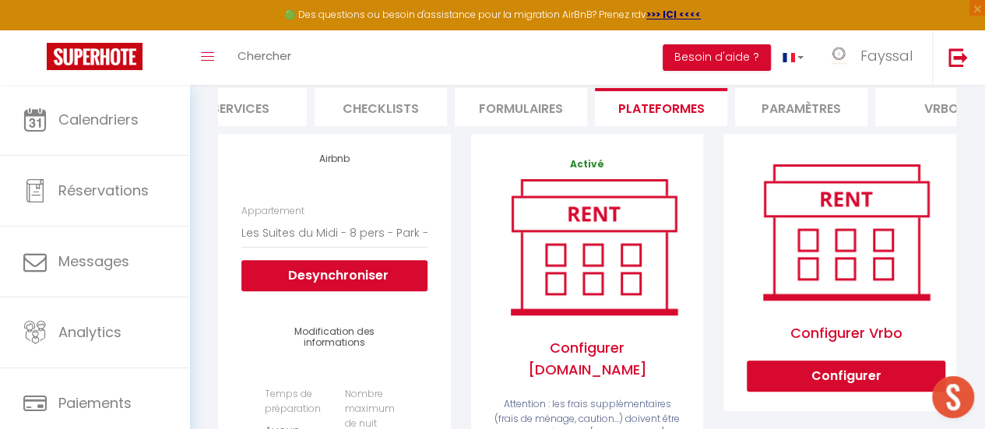
scroll to position [0, 0]
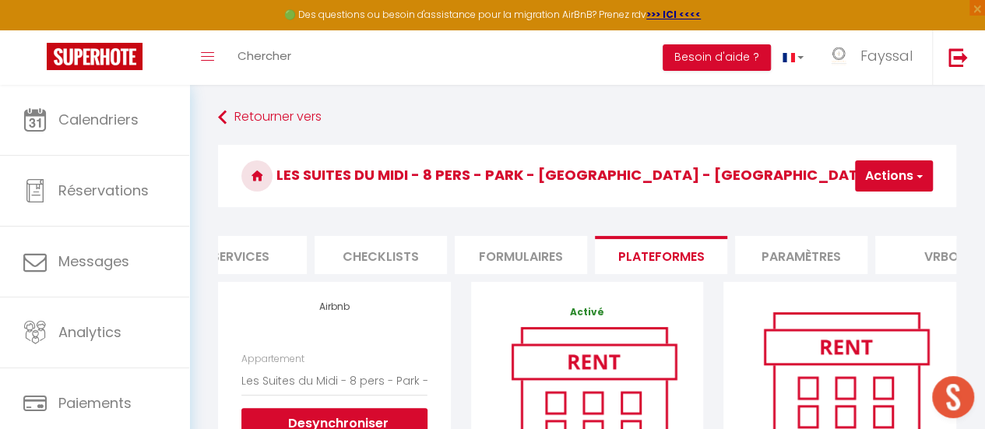
click at [902, 175] on button "Actions" at bounding box center [894, 175] width 78 height 31
click at [852, 208] on link "Enregistrer" at bounding box center [870, 210] width 123 height 20
